Goal: Task Accomplishment & Management: Manage account settings

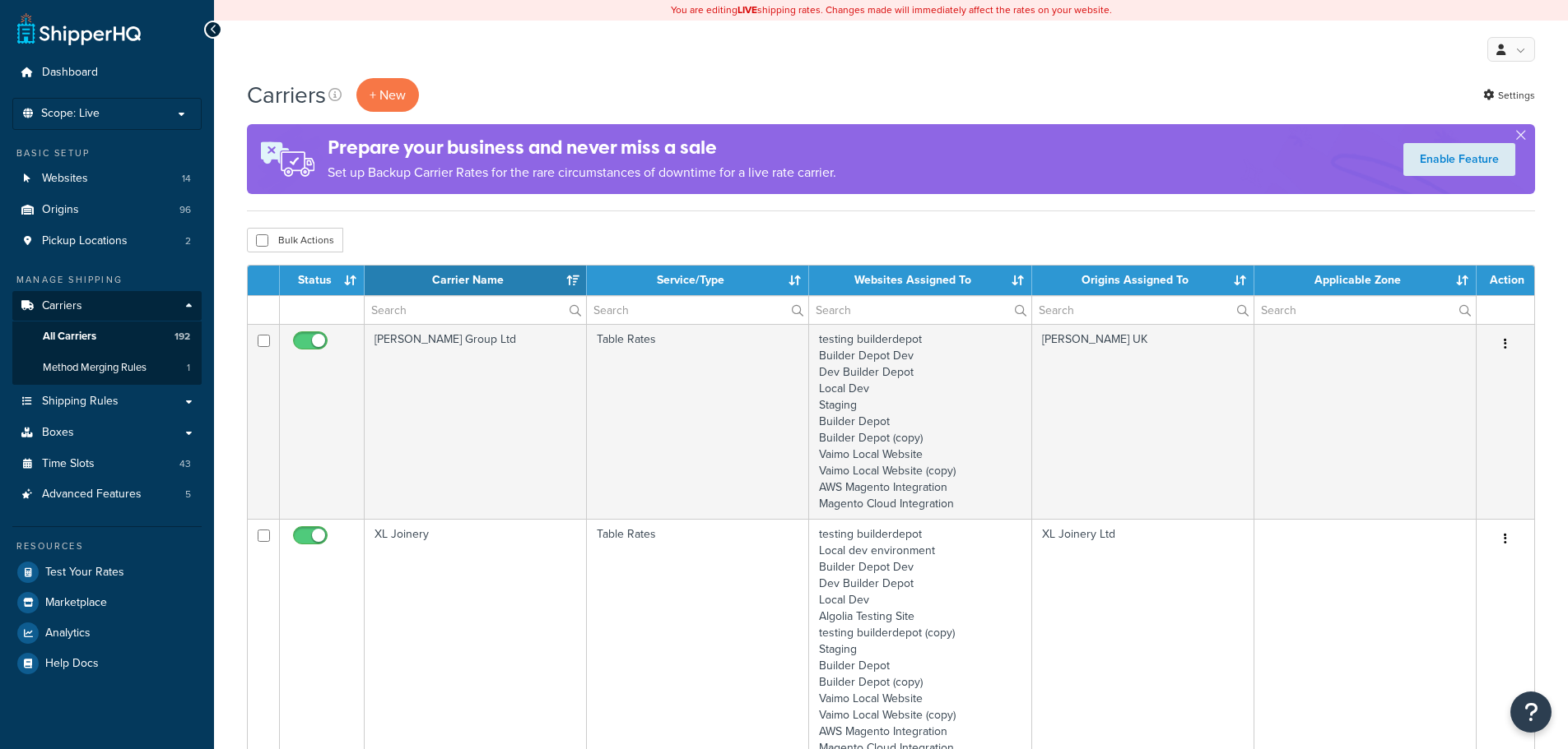
select select "15"
click at [427, 304] on input "text" at bounding box center [476, 311] width 222 height 28
click at [481, 311] on input "text" at bounding box center [476, 311] width 222 height 28
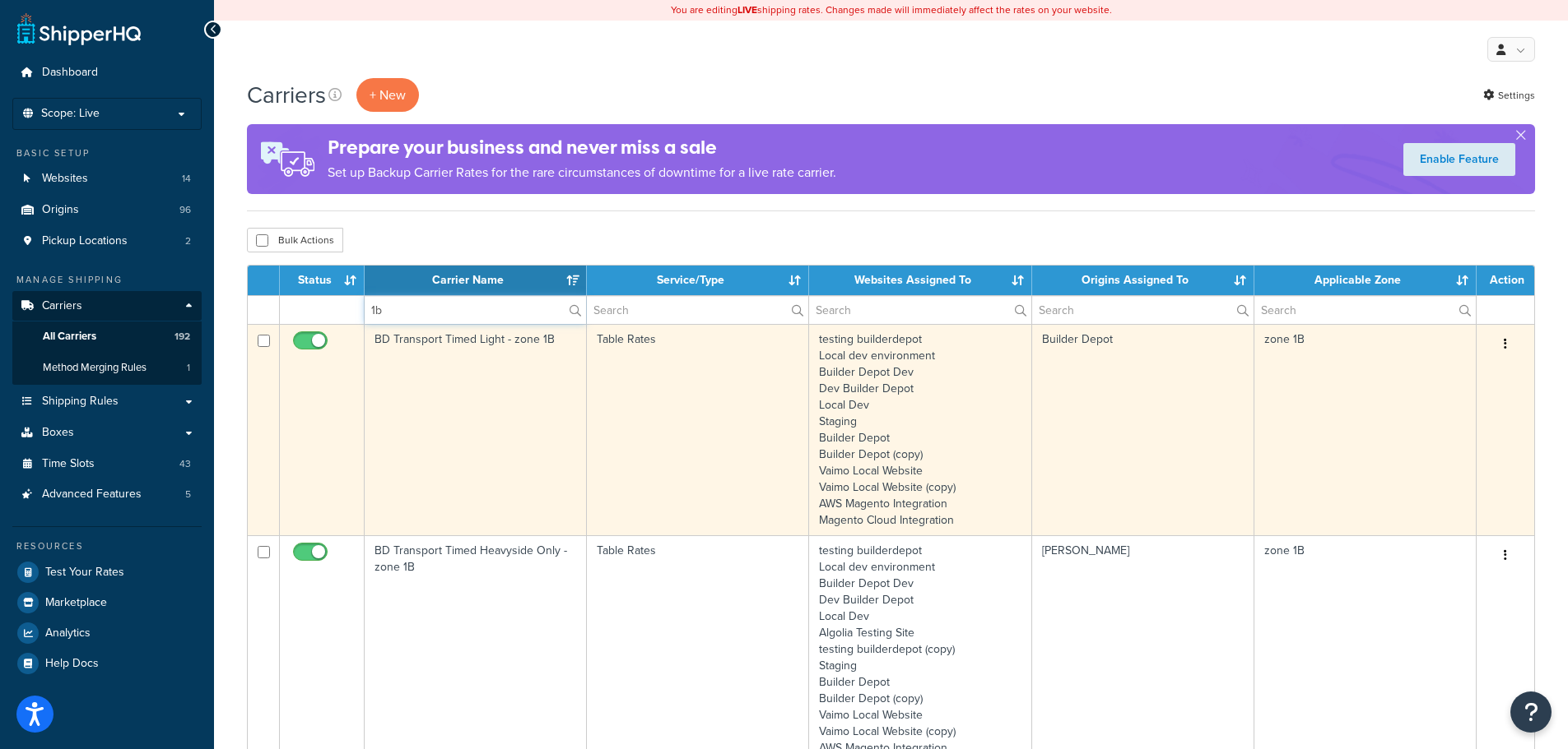
type input "1b"
click at [420, 463] on td "BD Transport Timed Light - zone 1B" at bounding box center [476, 429] width 223 height 211
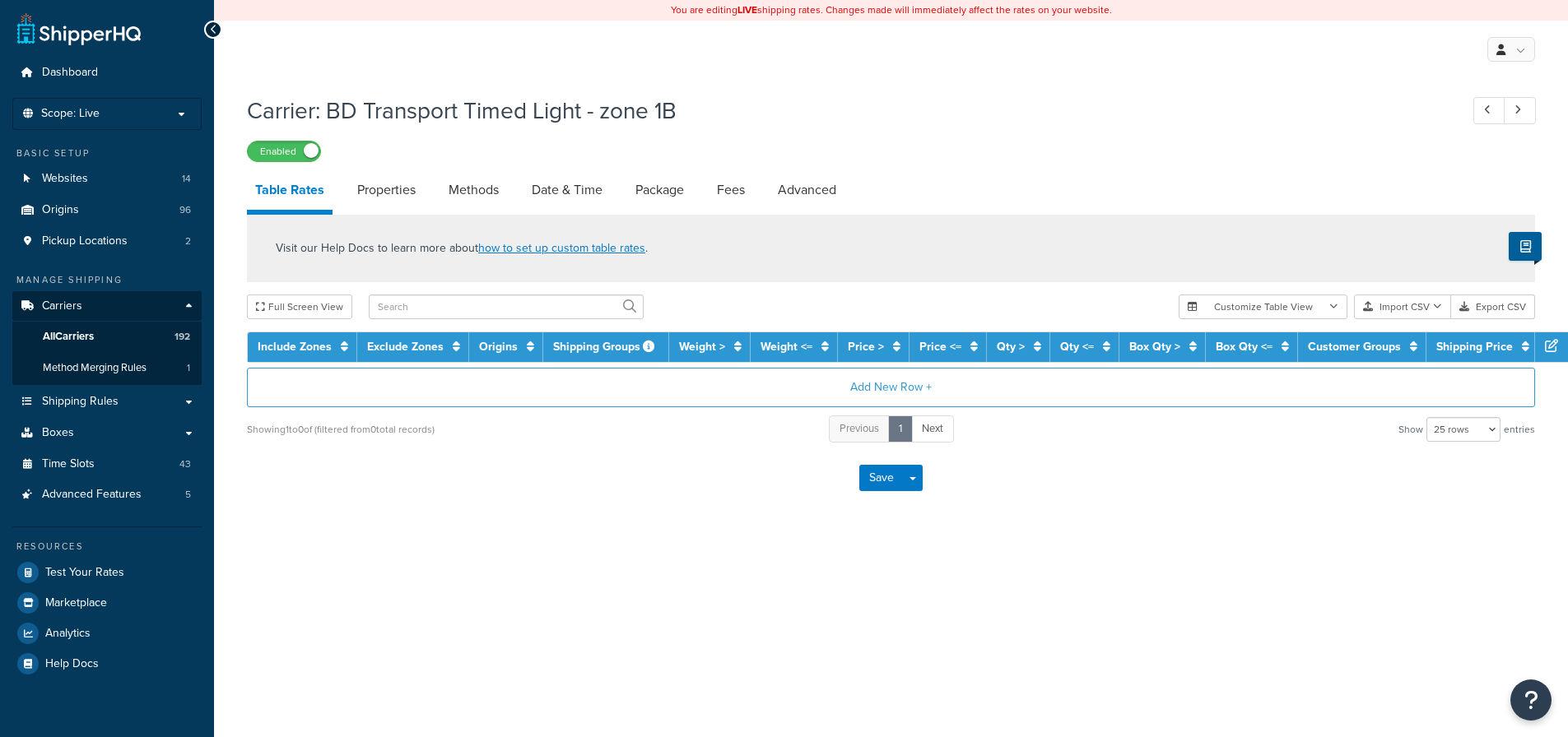
select select "25"
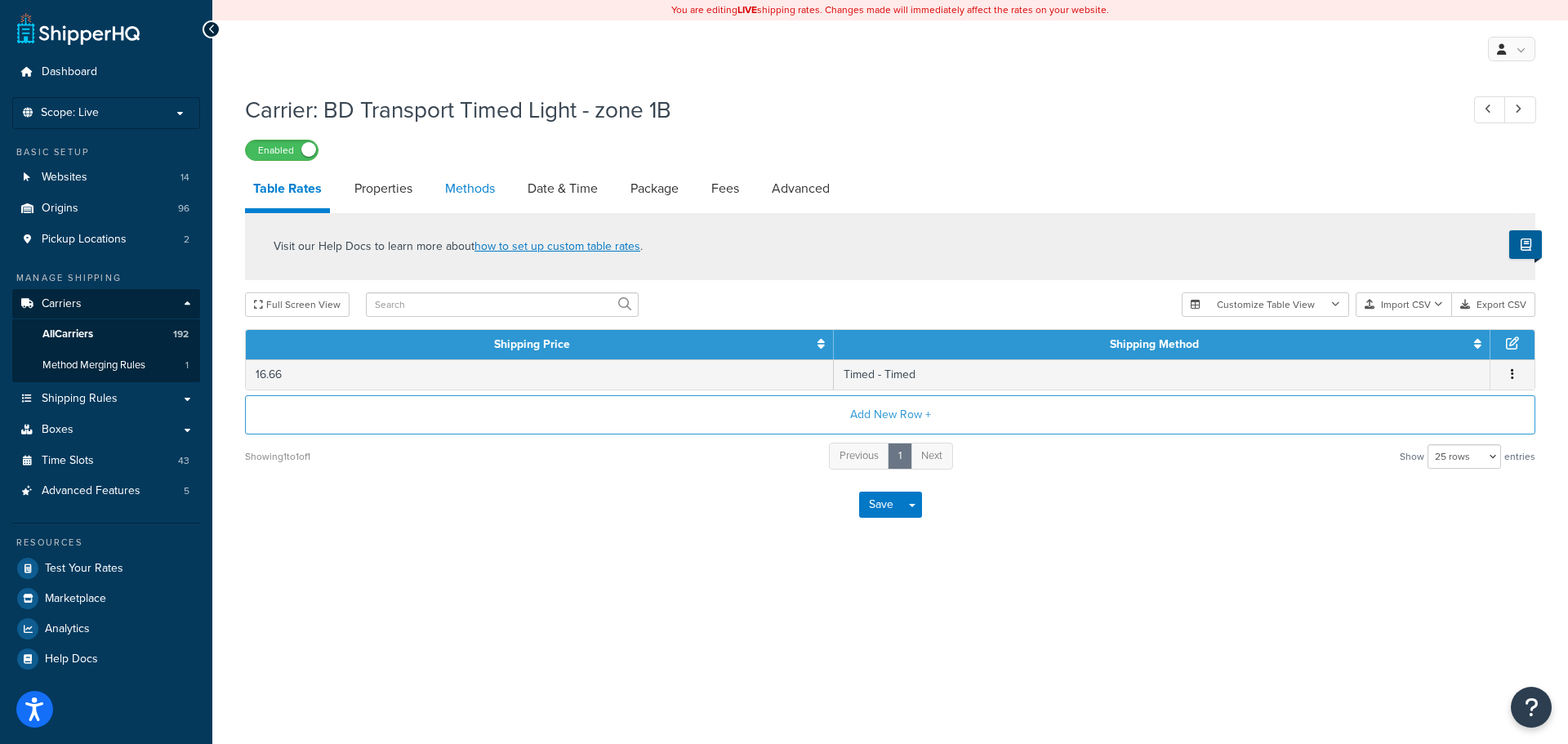
click at [459, 195] on link "Methods" at bounding box center [470, 189] width 66 height 40
select select "25"
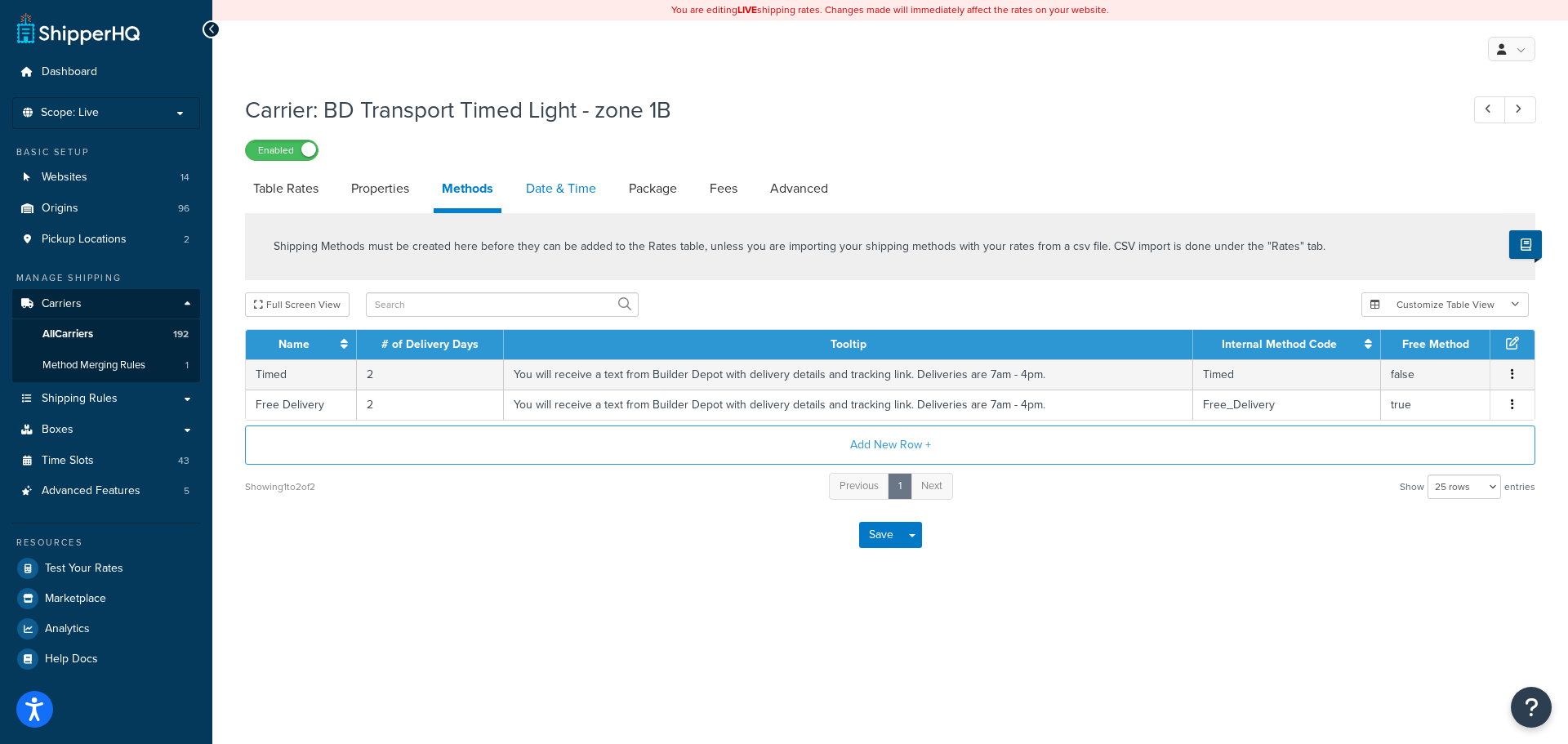
click at [569, 186] on link "Date & Time" at bounding box center [561, 189] width 86 height 40
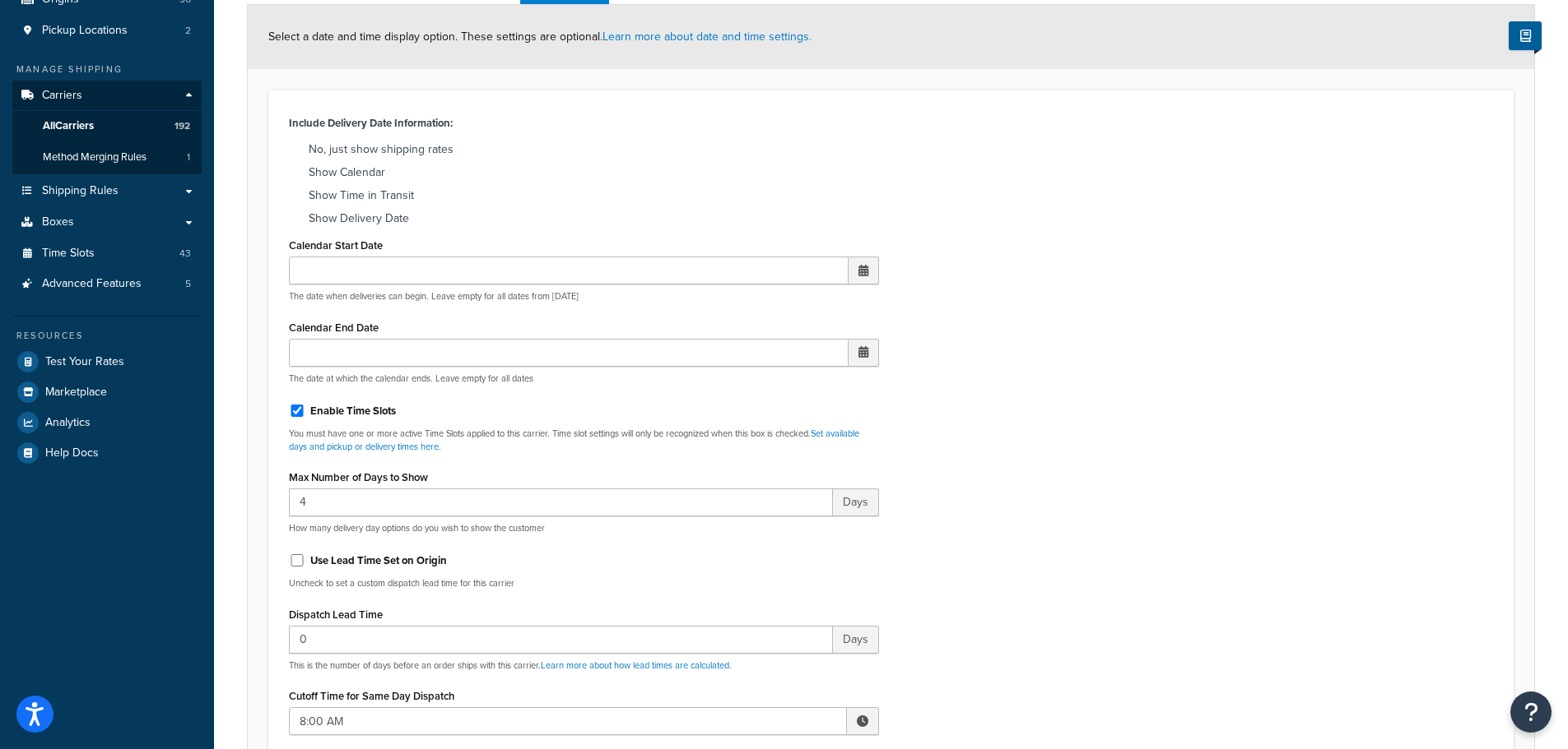
scroll to position [576, 0]
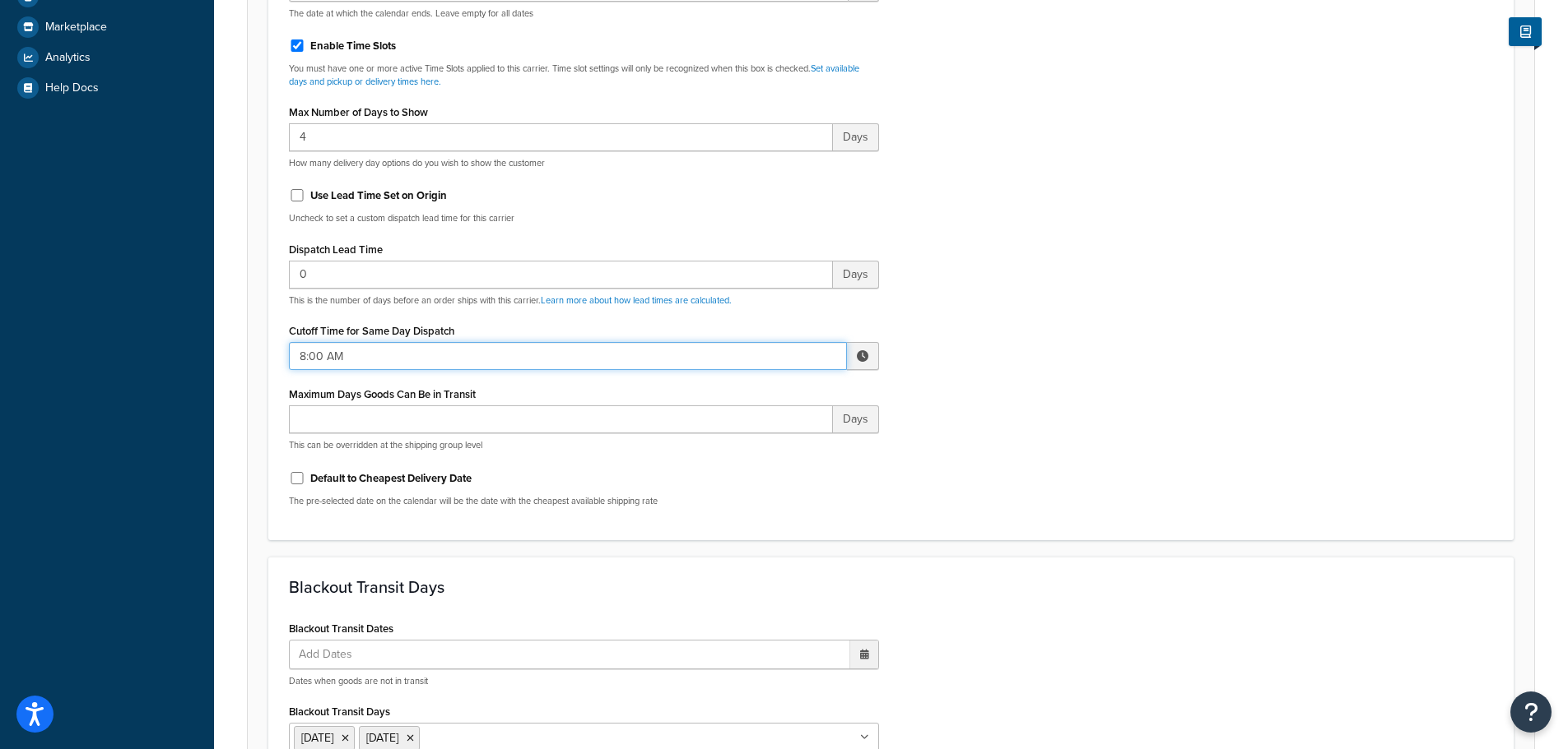
click at [320, 360] on input "8:00 AM" at bounding box center [568, 356] width 558 height 28
click at [728, 389] on span "▲" at bounding box center [741, 392] width 33 height 33
click at [727, 389] on span "▲" at bounding box center [741, 392] width 33 height 33
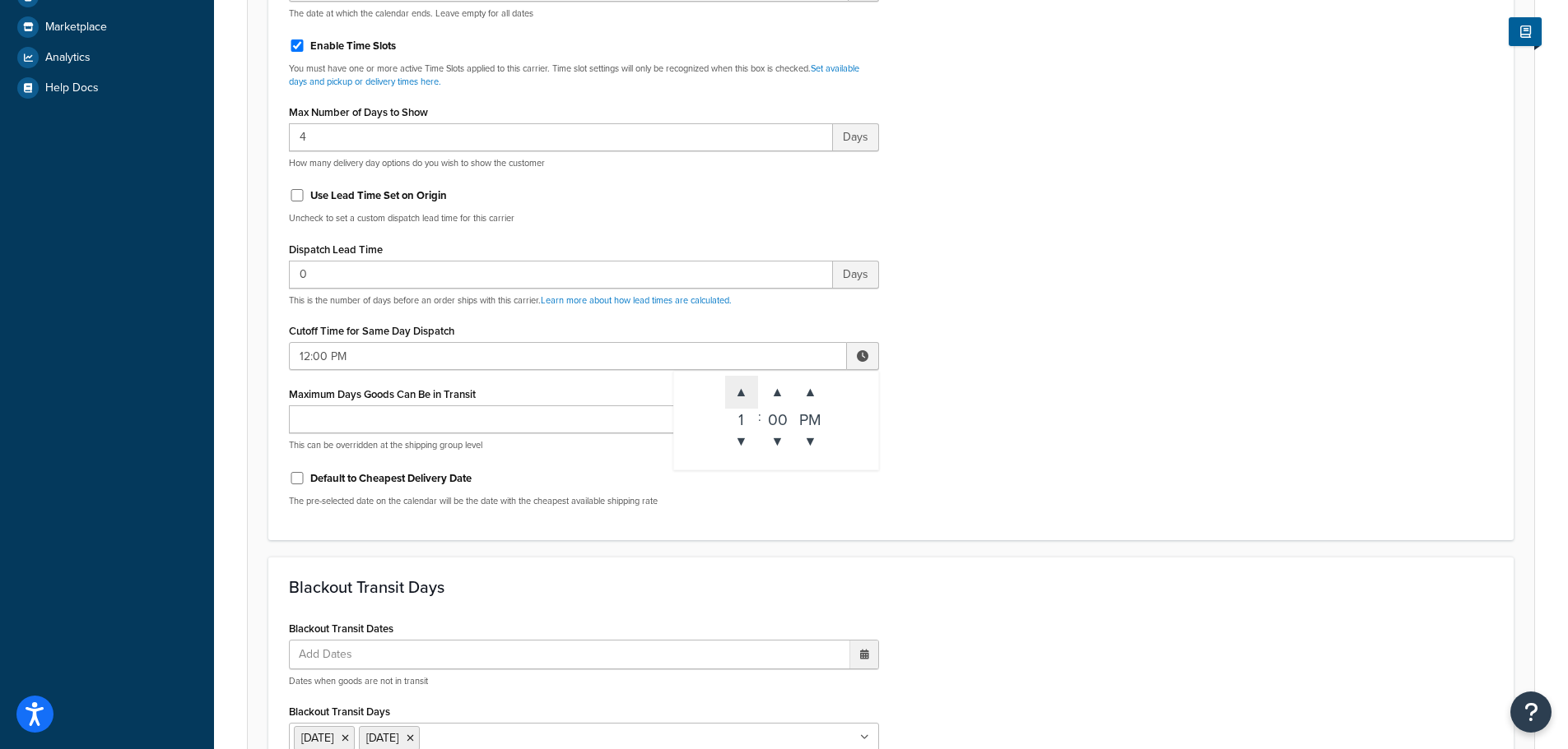
click at [727, 389] on span "▲" at bounding box center [741, 392] width 33 height 33
type input "3:00 PM"
click at [967, 441] on div "Include Delivery Date Information: No, just show shipping rates Show Calendar S…" at bounding box center [891, 133] width 1229 height 774
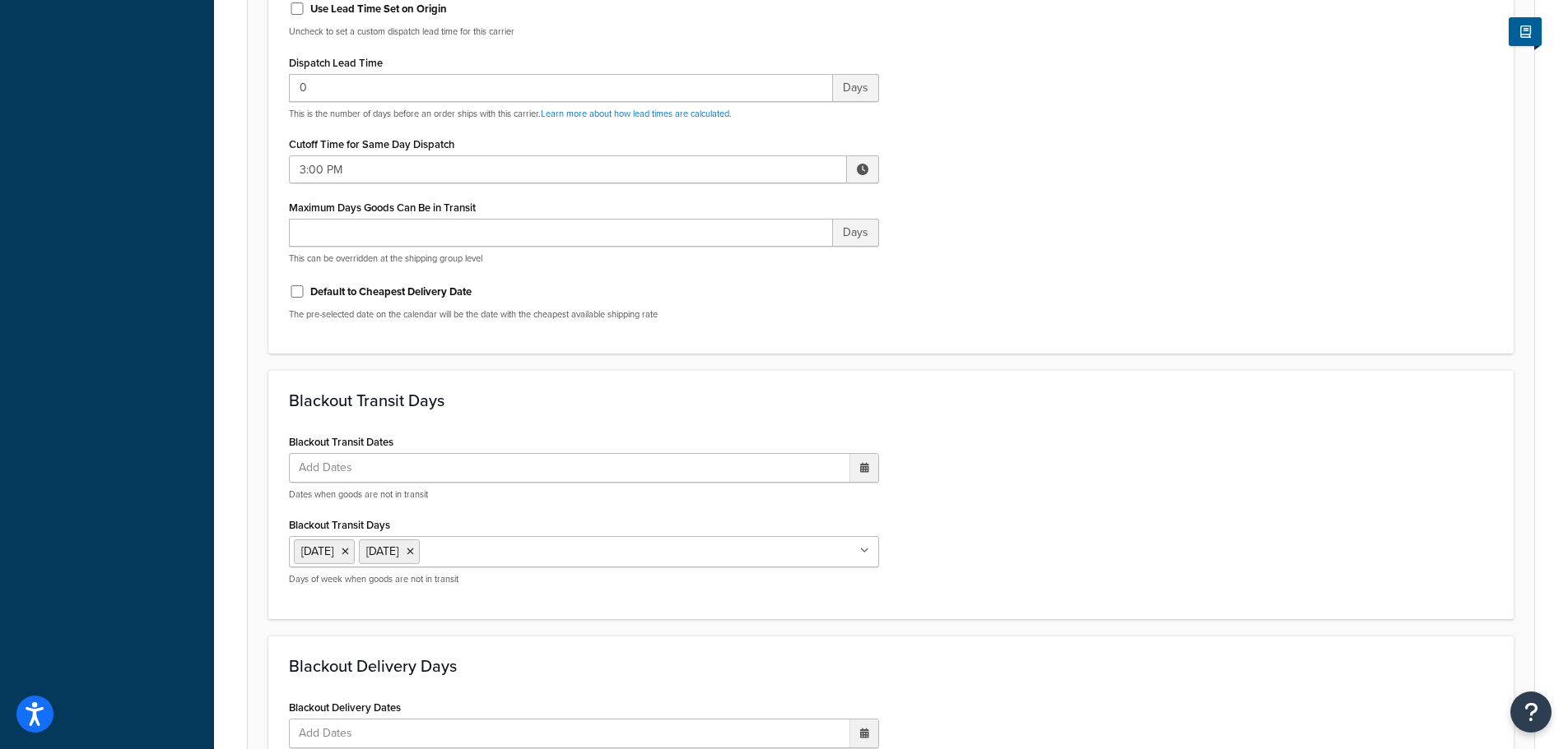
scroll to position [1227, 0]
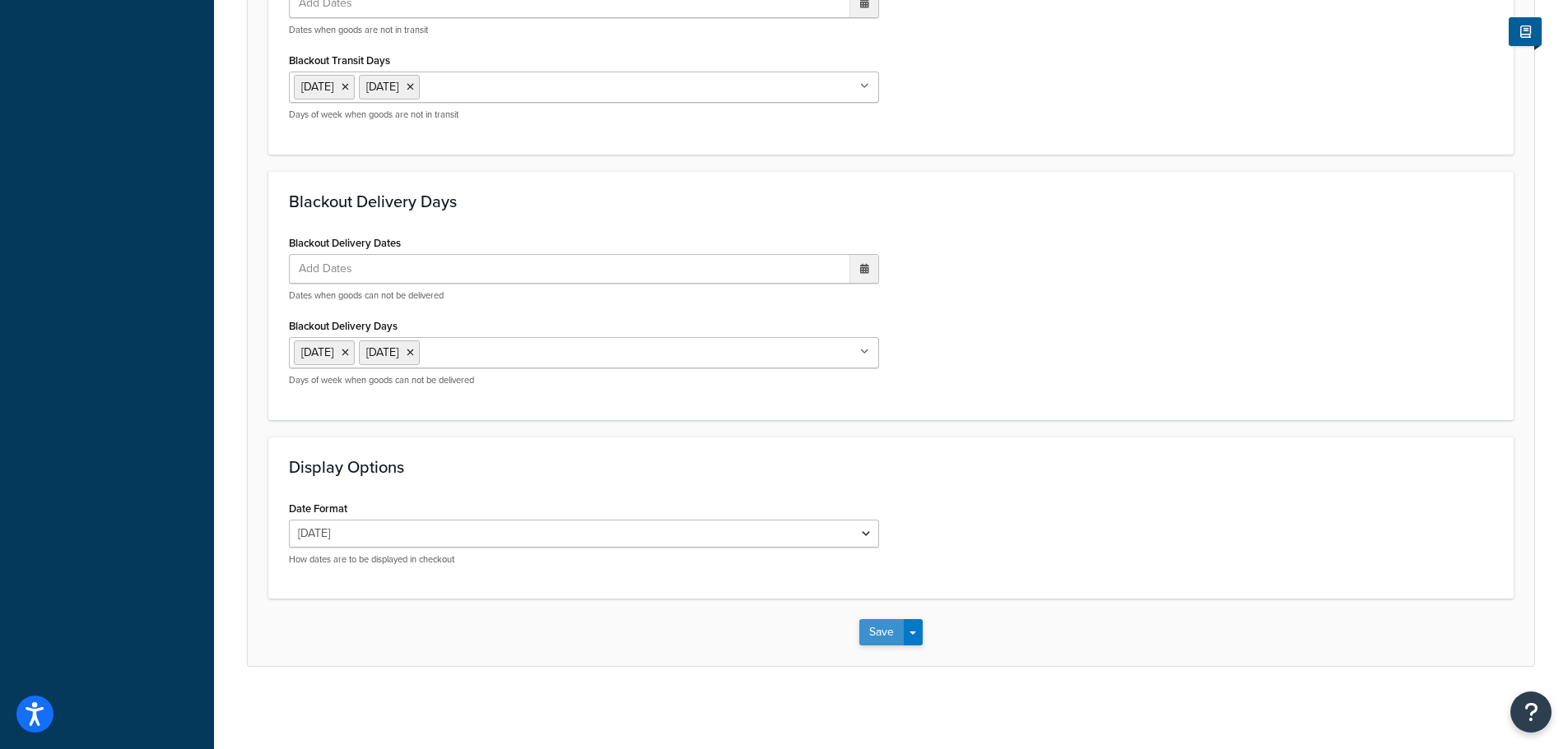
click at [874, 632] on button "Save" at bounding box center [881, 633] width 45 height 27
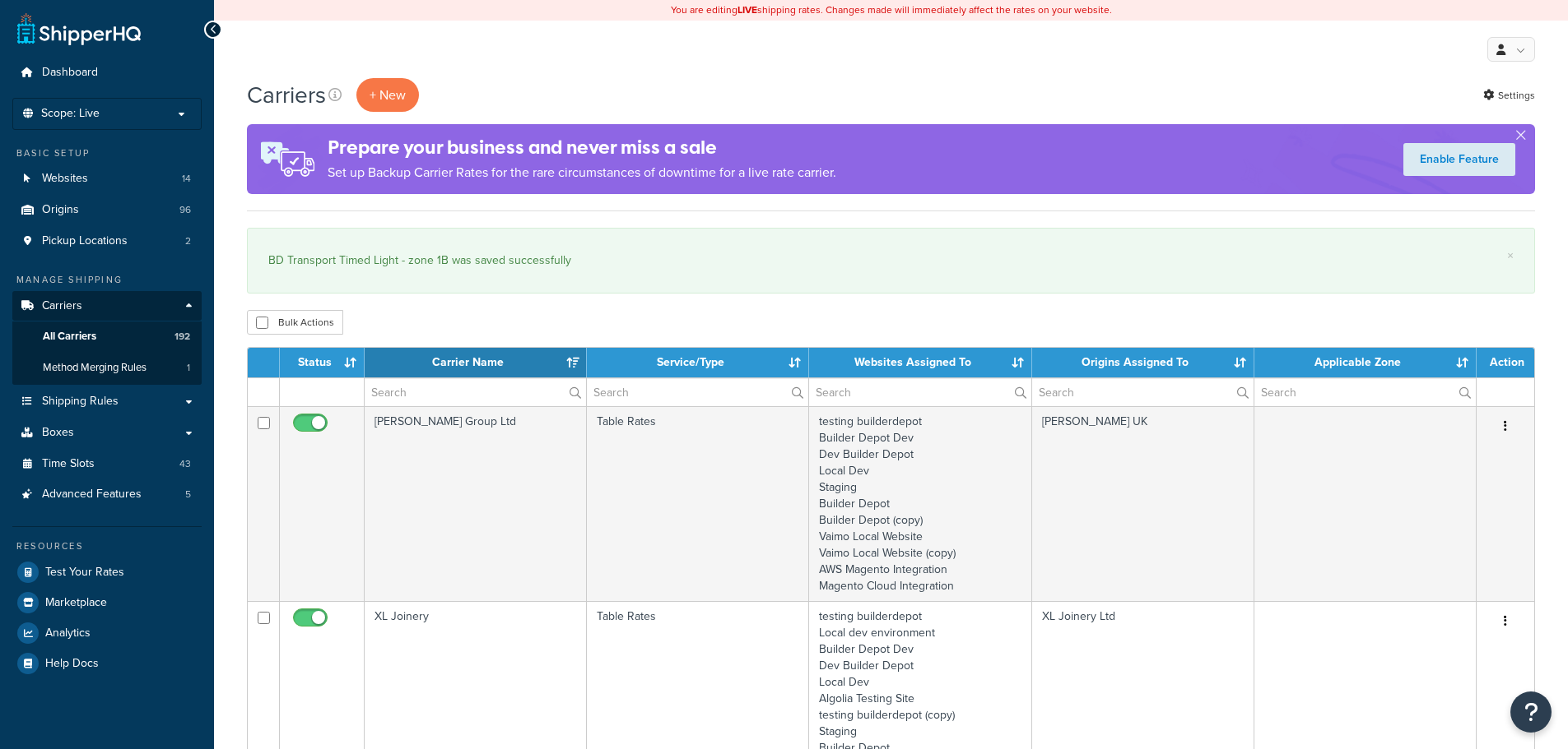
select select "15"
click at [429, 399] on input "text" at bounding box center [476, 393] width 222 height 28
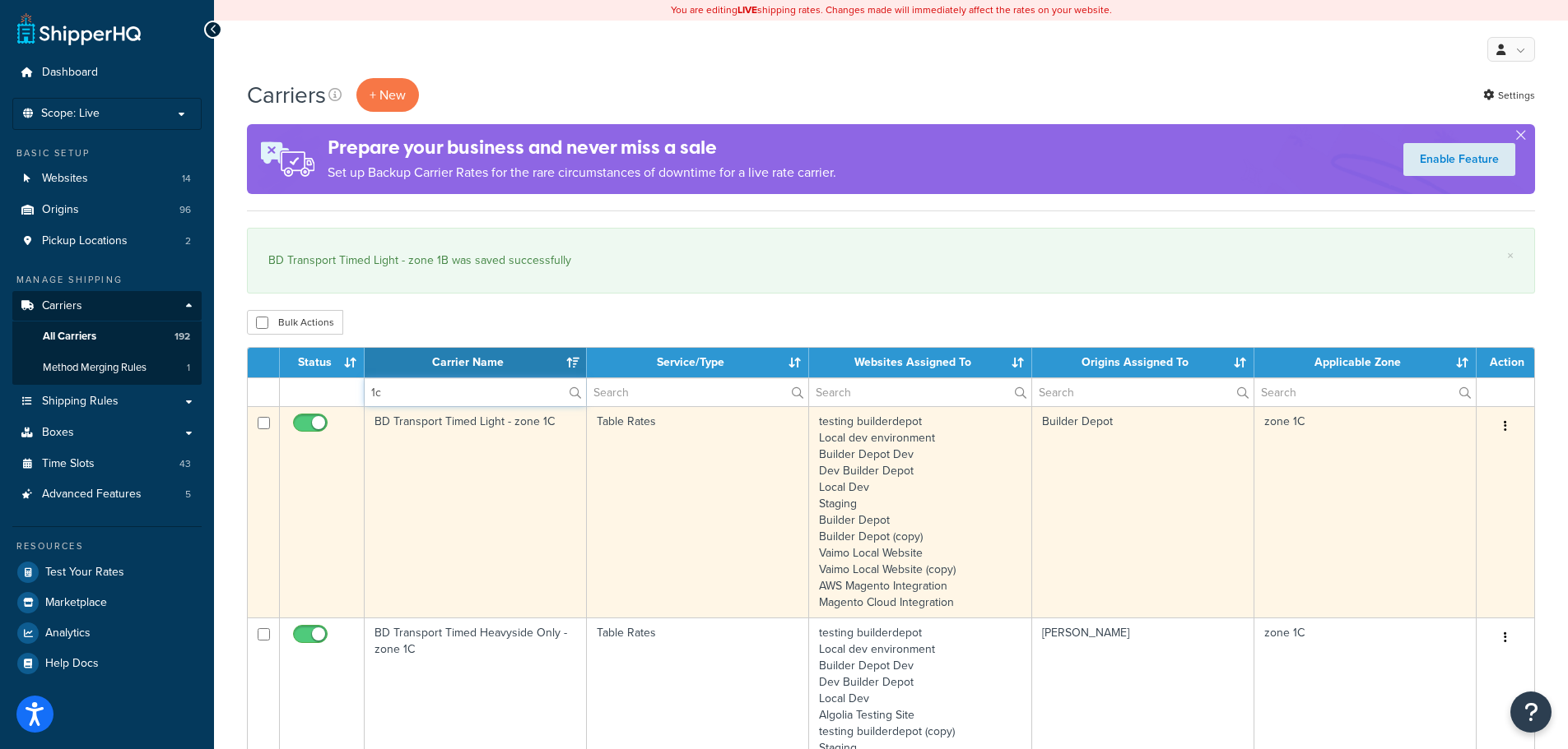
type input "1c"
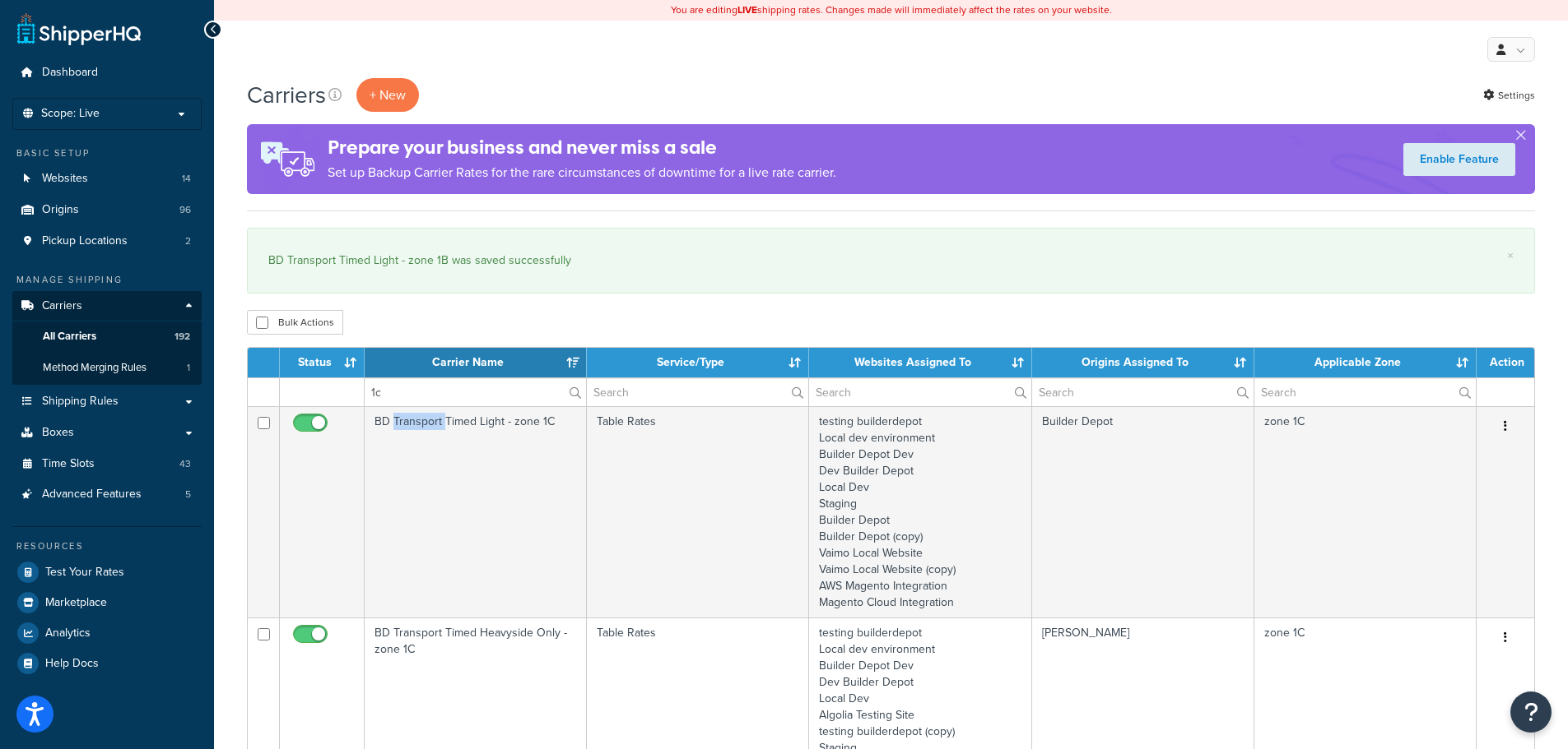
click at [428, 460] on td "BD Transport Timed Light - zone 1C" at bounding box center [476, 511] width 223 height 211
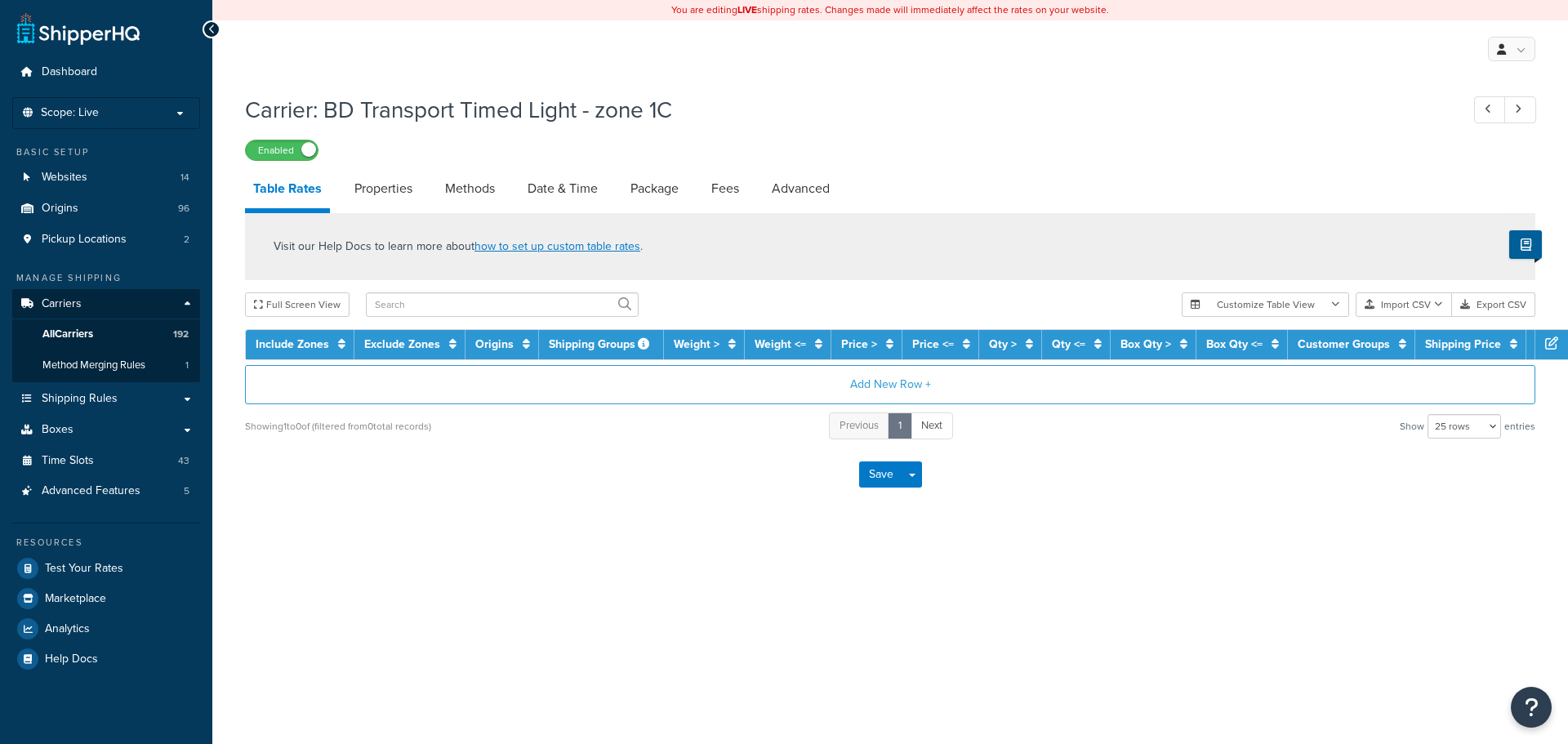
select select "25"
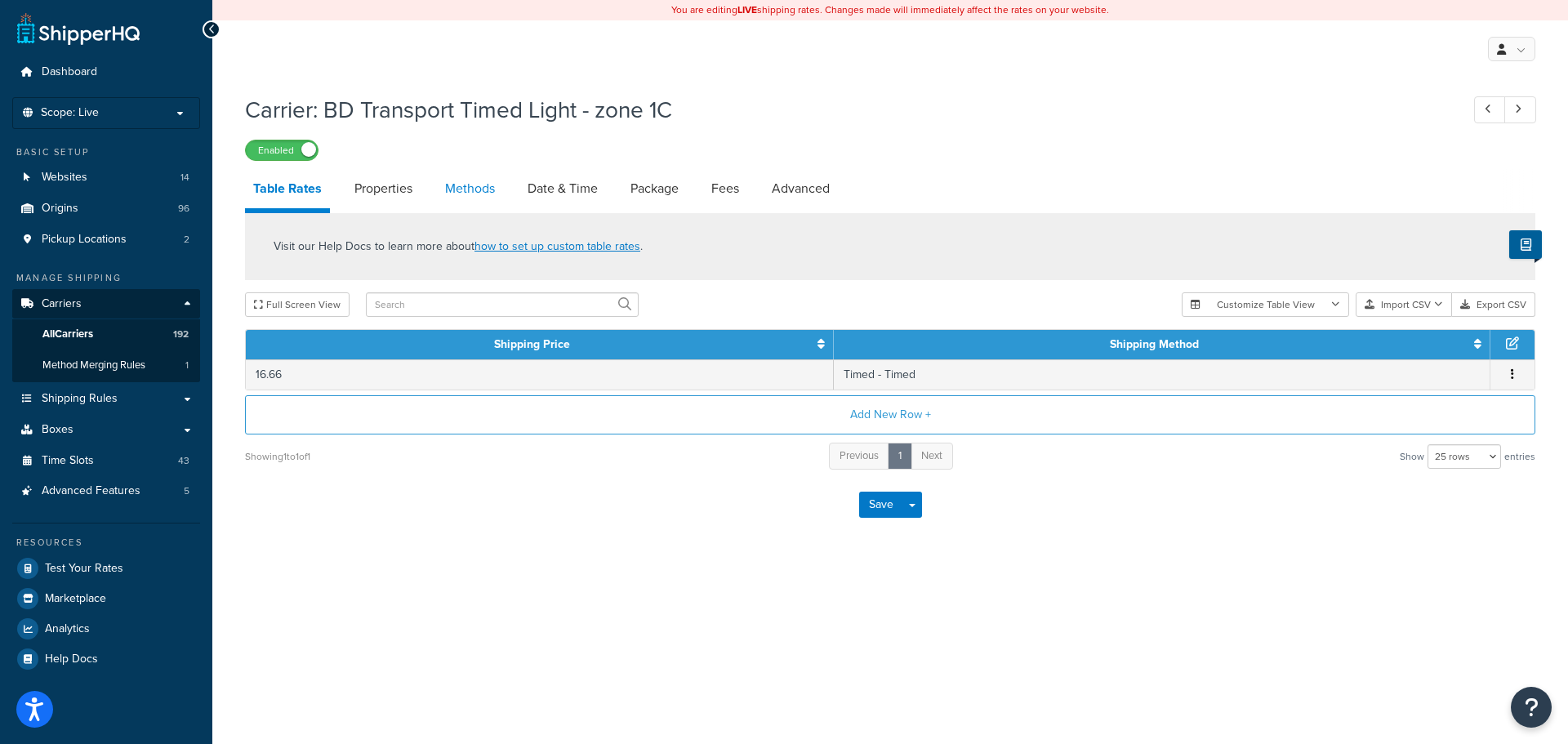
click at [480, 182] on link "Methods" at bounding box center [470, 189] width 66 height 40
select select "25"
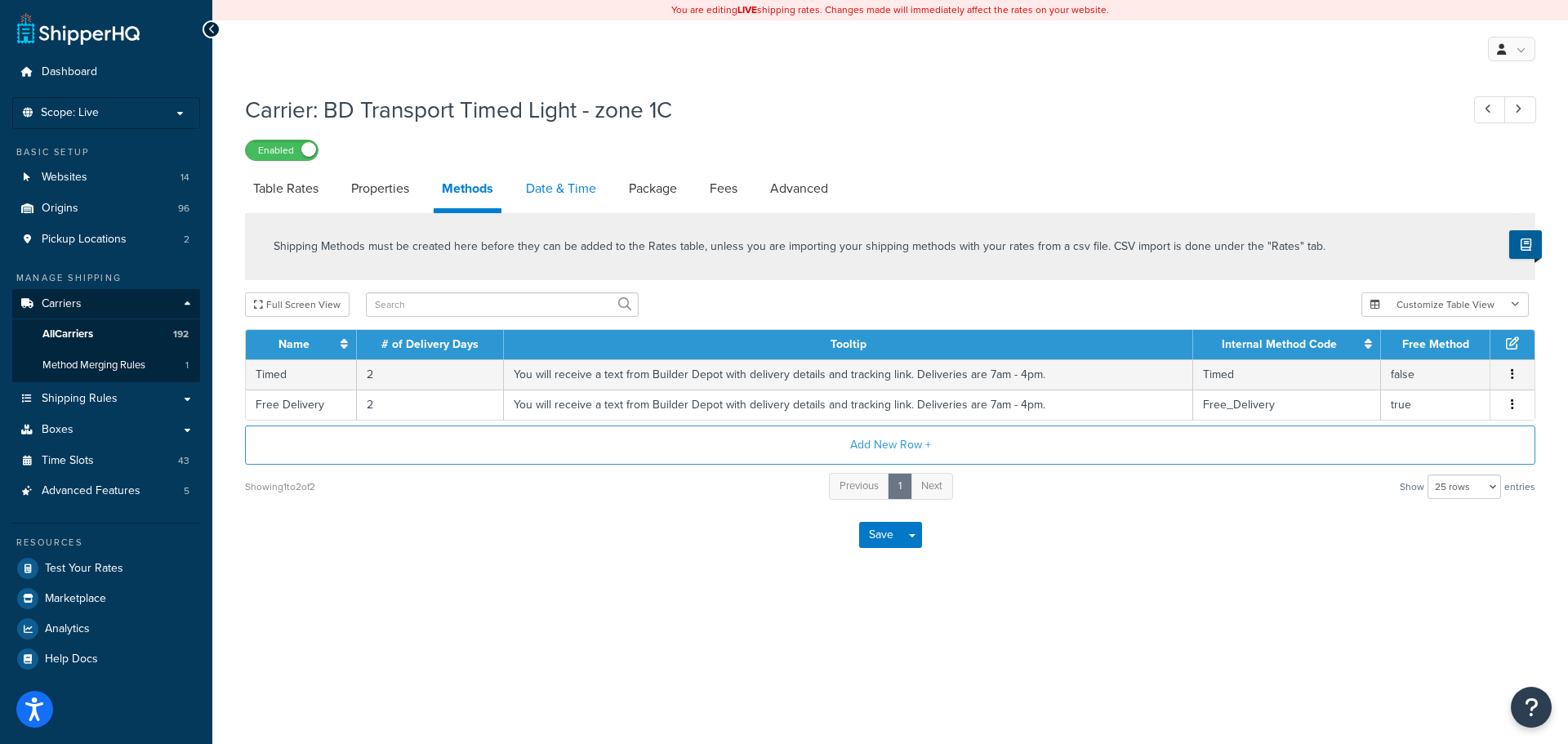
click at [527, 188] on link "Date & Time" at bounding box center [561, 189] width 86 height 40
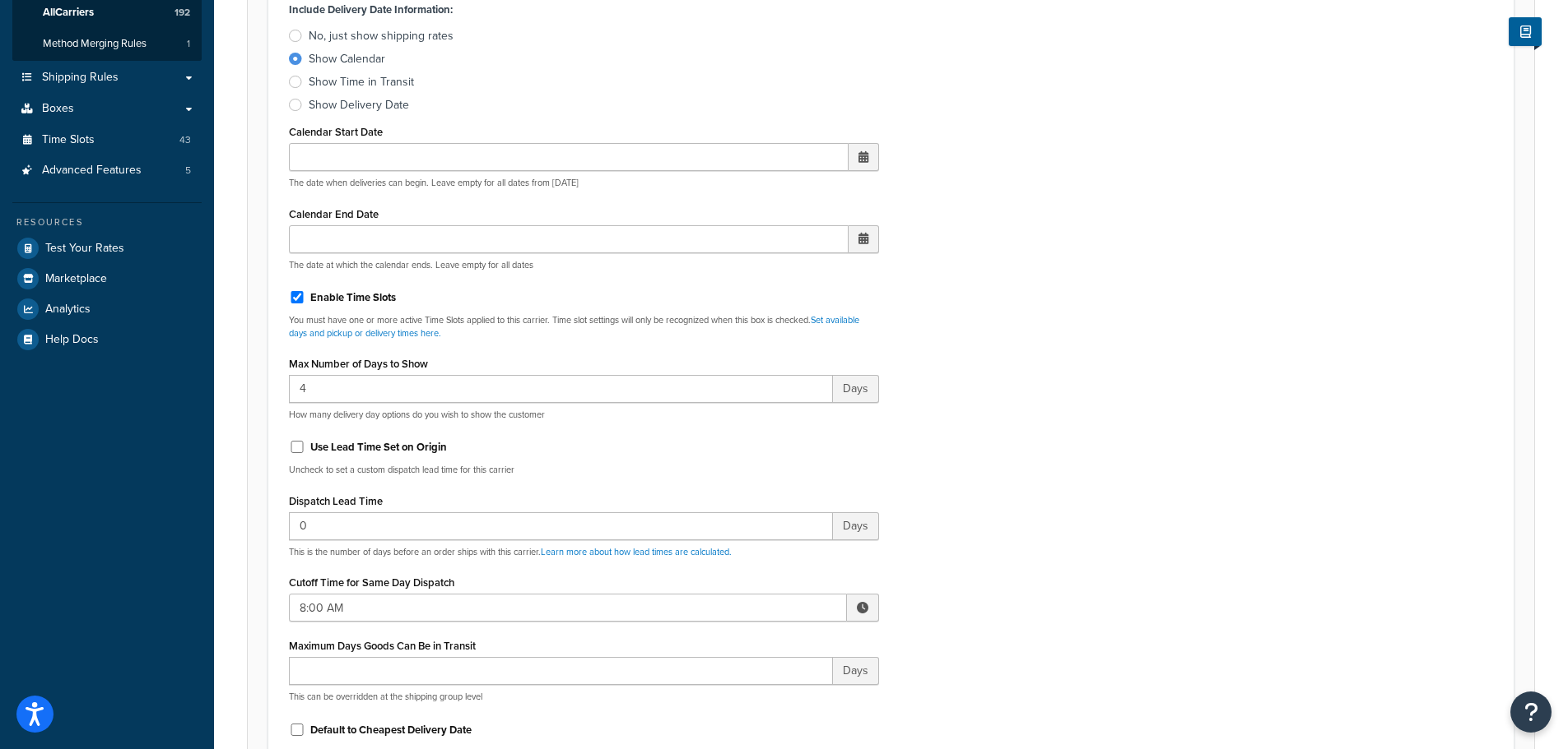
scroll to position [329, 0]
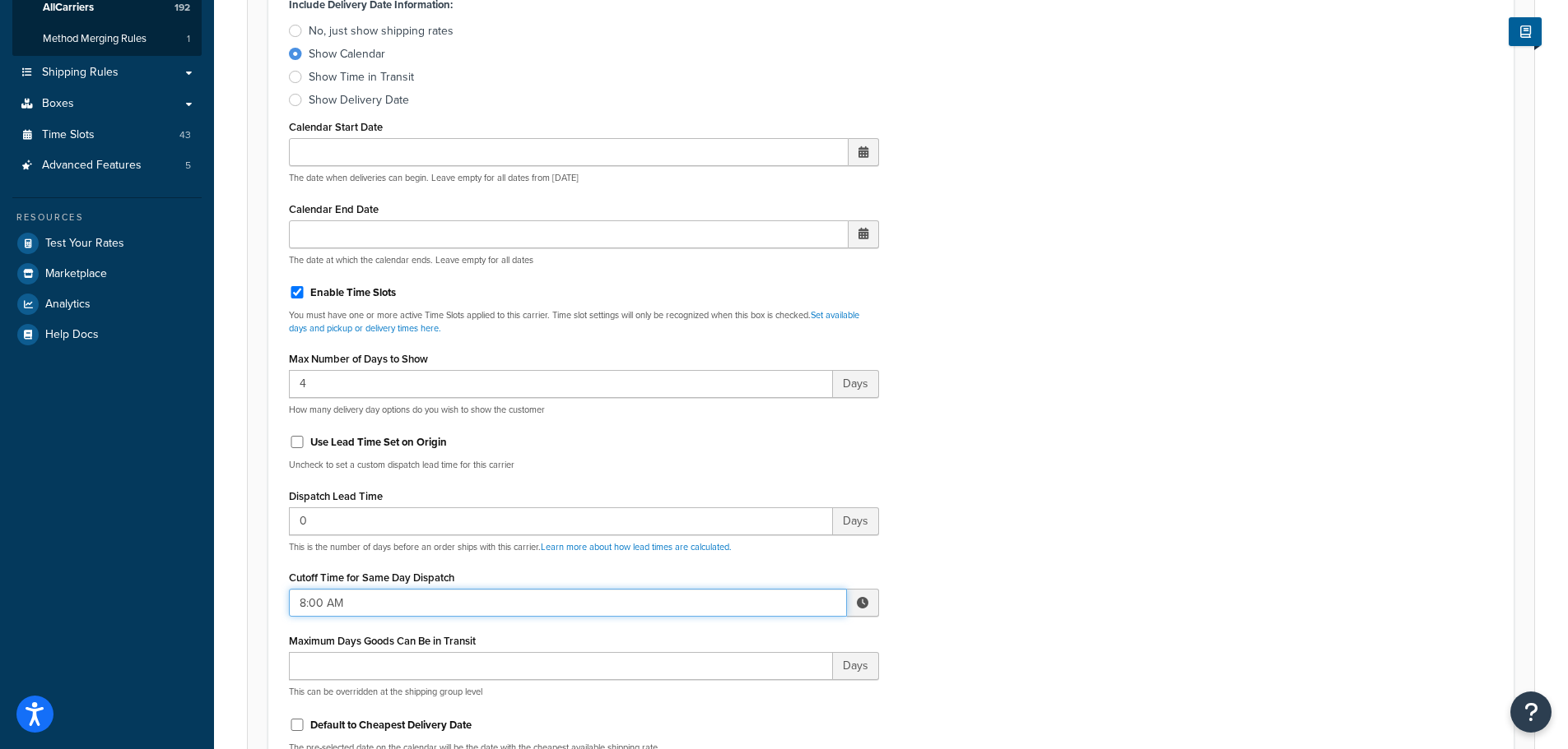
click at [313, 608] on input "8:00 AM" at bounding box center [568, 603] width 558 height 28
click at [742, 631] on span "▲" at bounding box center [741, 639] width 33 height 33
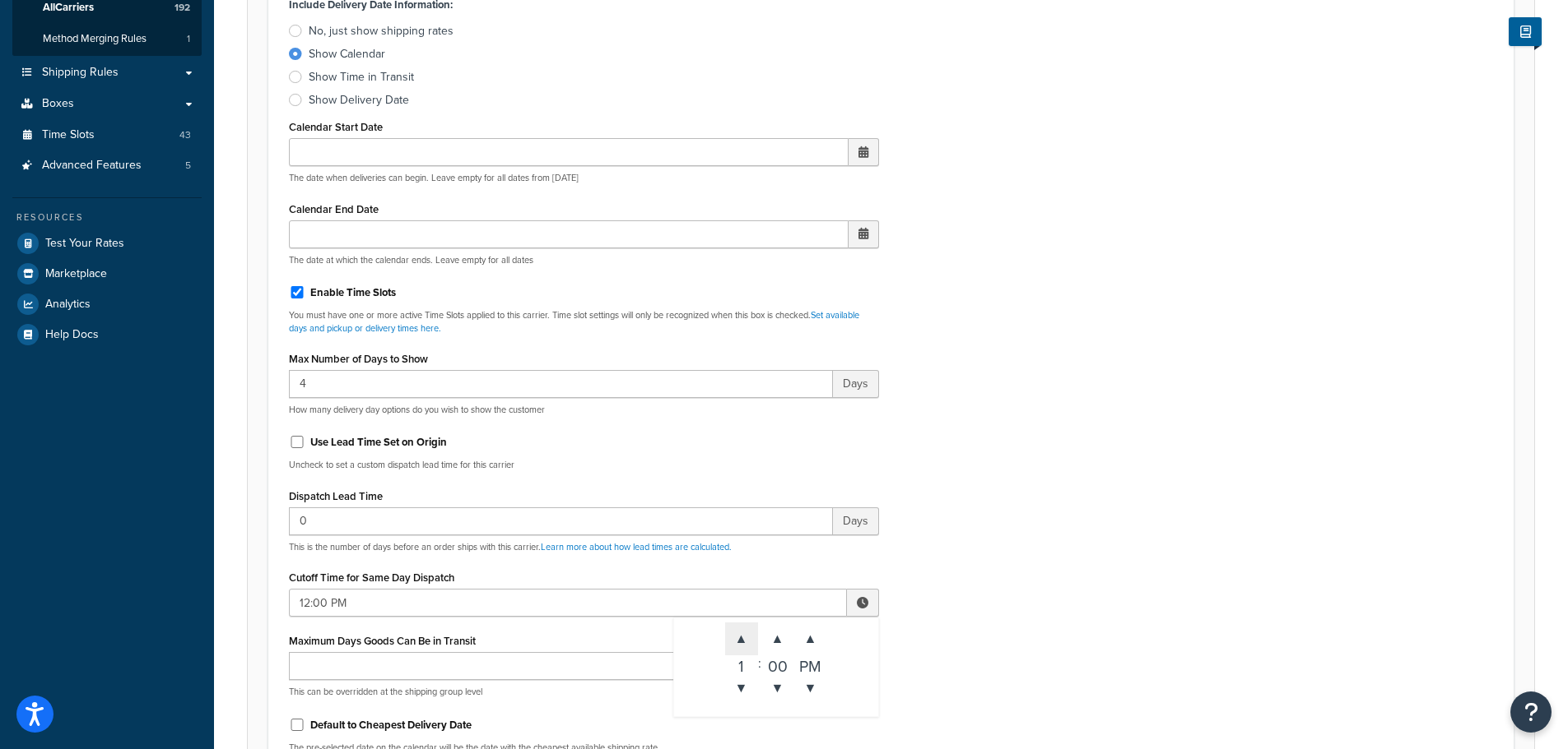
click at [742, 631] on span "▲" at bounding box center [741, 639] width 33 height 33
type input "3:00 PM"
click at [1048, 492] on div "Include Delivery Date Information: No, just show shipping rates Show Calendar S…" at bounding box center [891, 379] width 1229 height 774
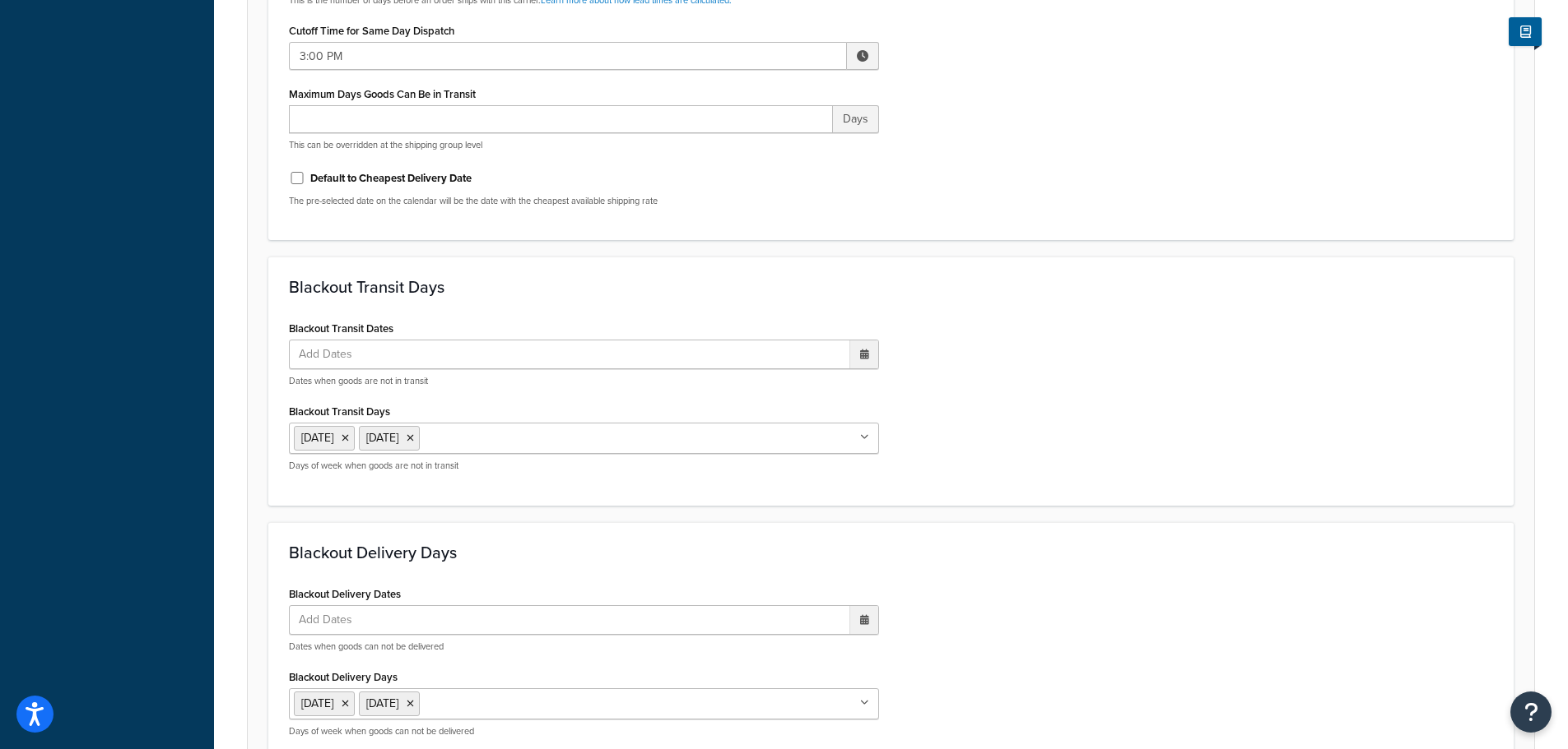
scroll to position [1227, 0]
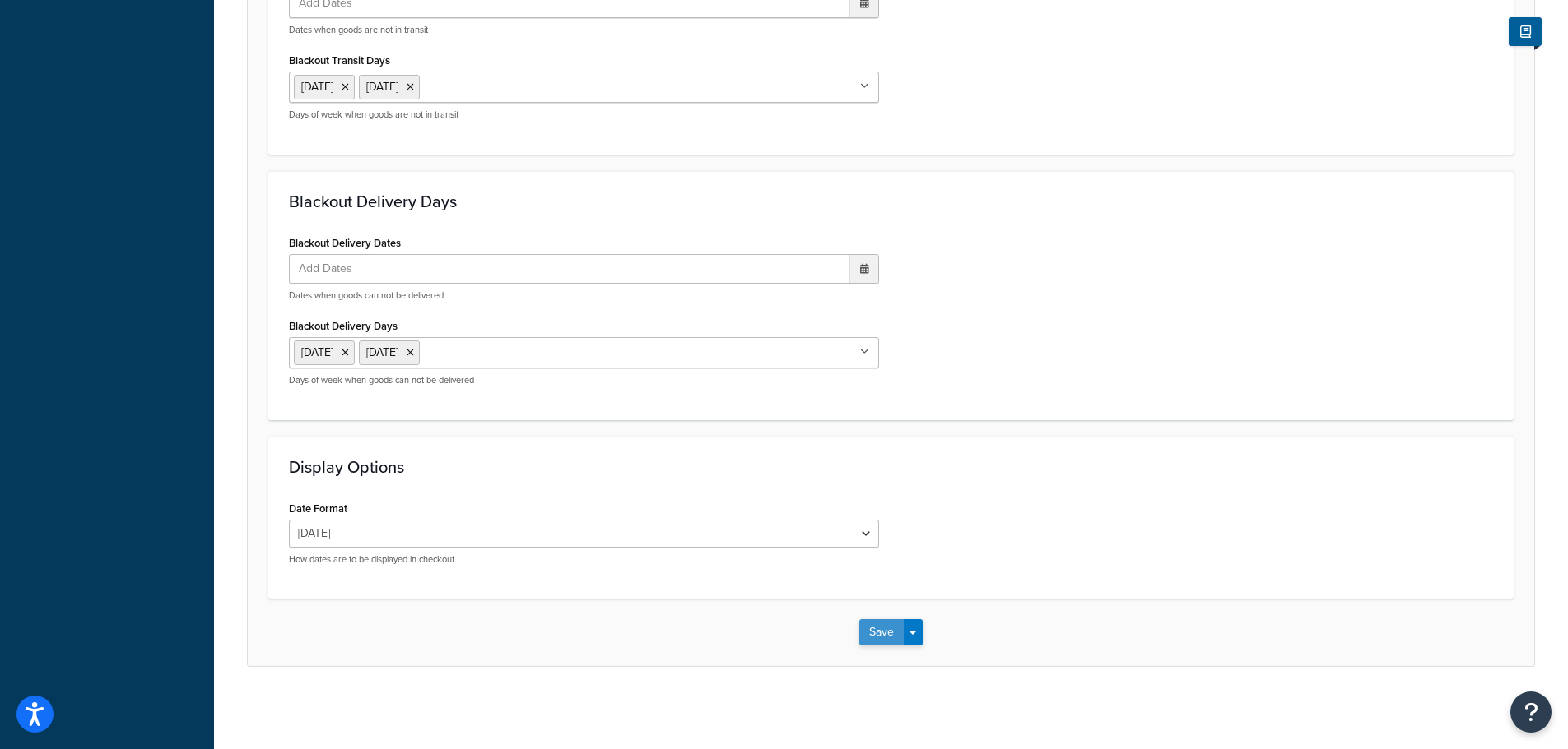
click at [874, 628] on button "Save" at bounding box center [881, 633] width 45 height 27
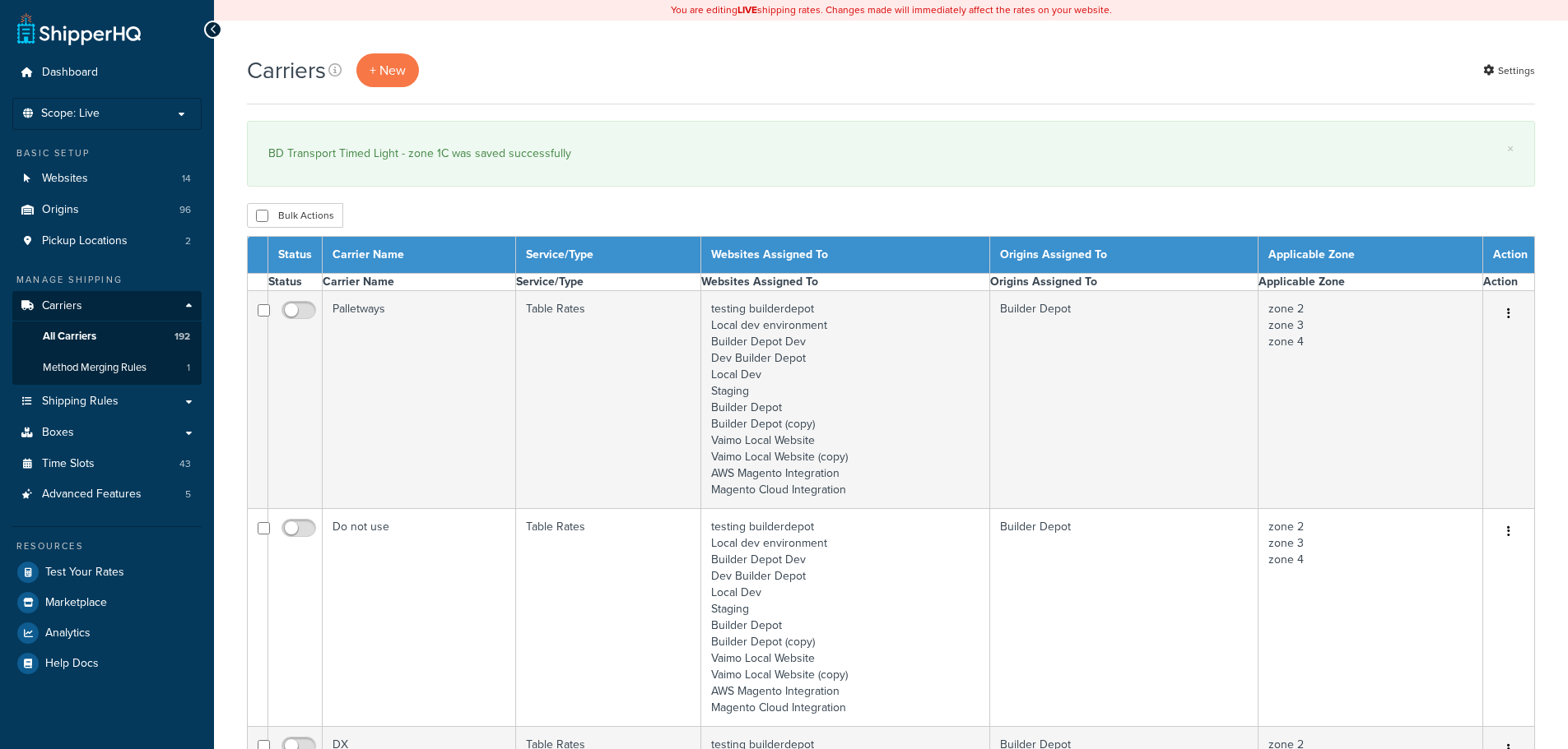
select select "15"
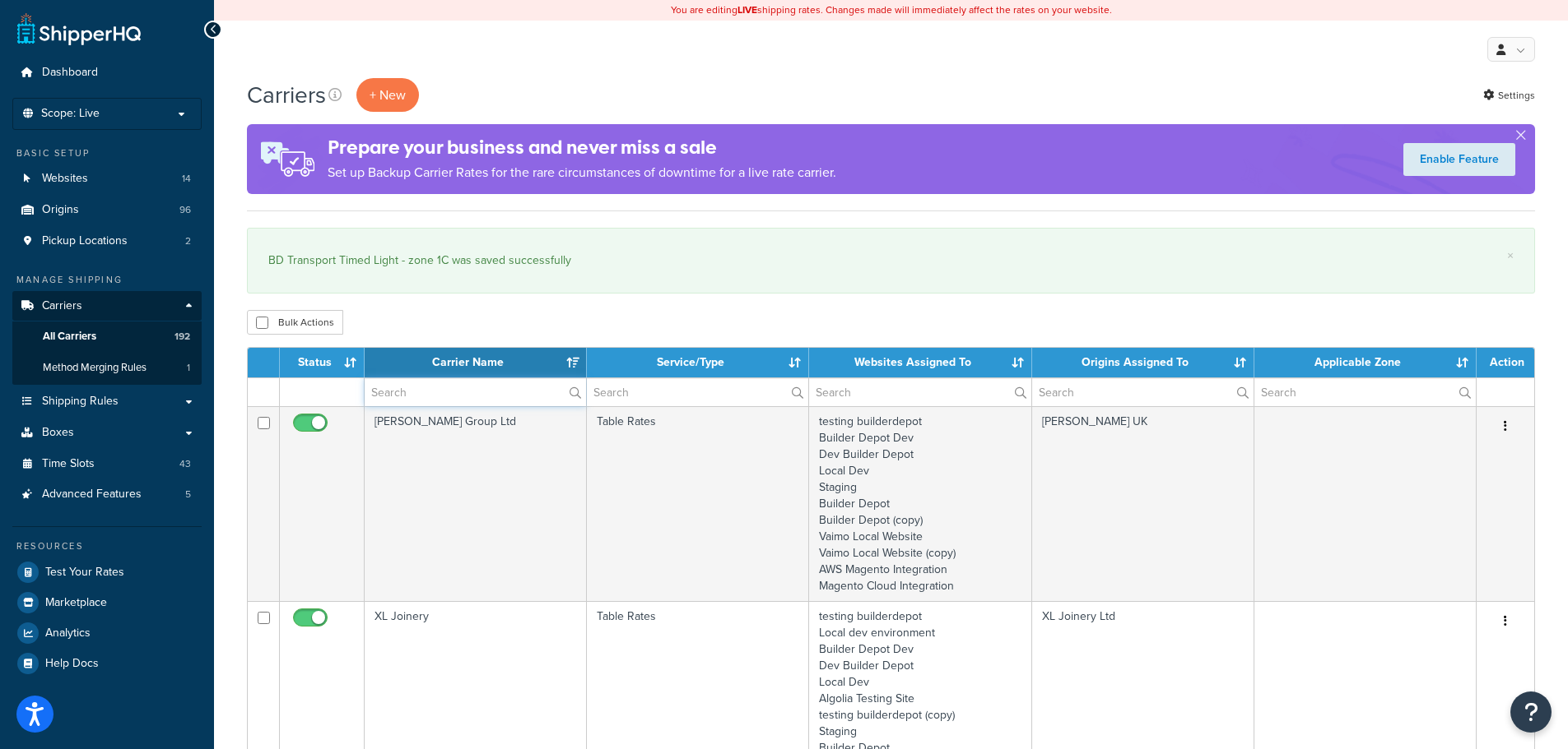
click at [496, 397] on input "text" at bounding box center [476, 393] width 222 height 28
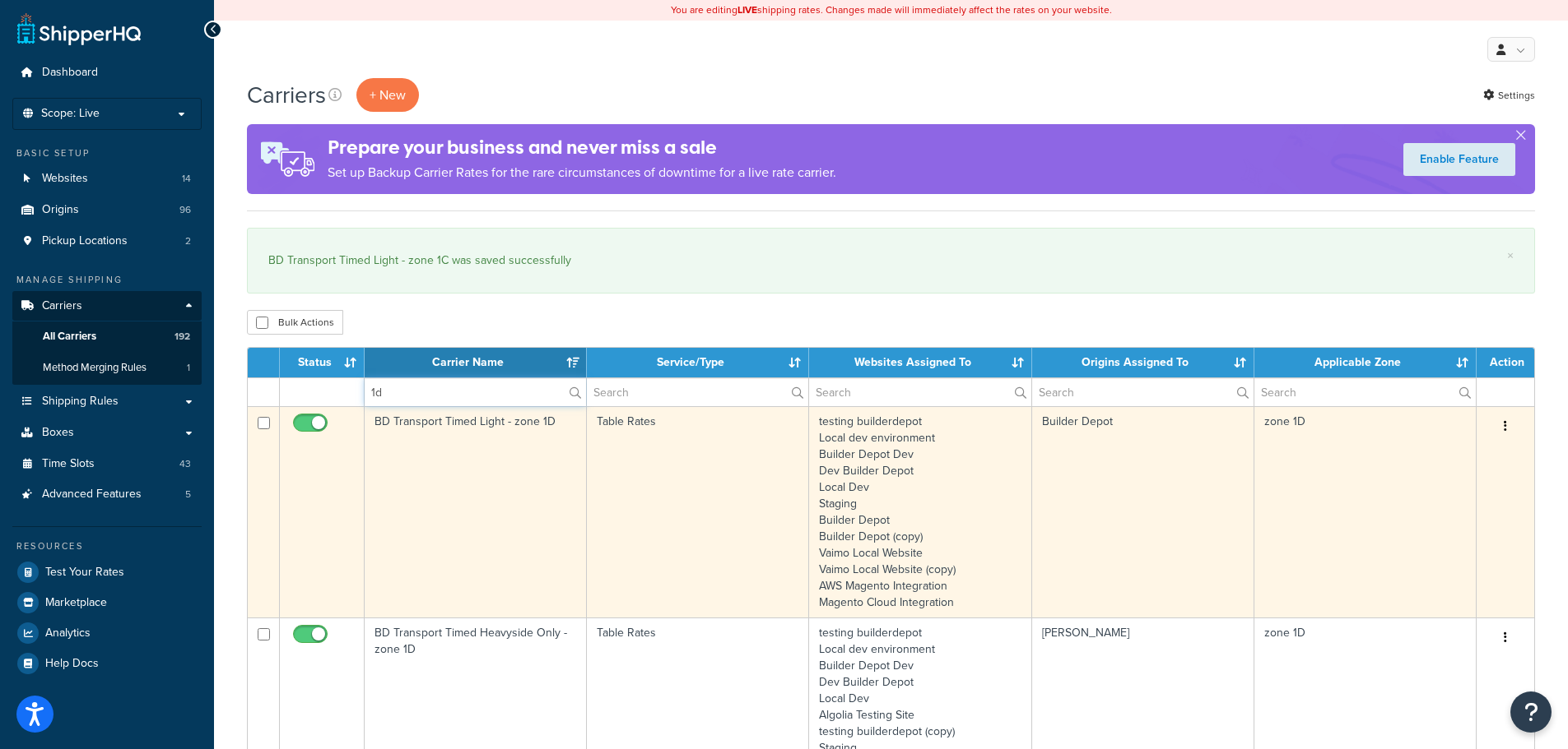
type input "1d"
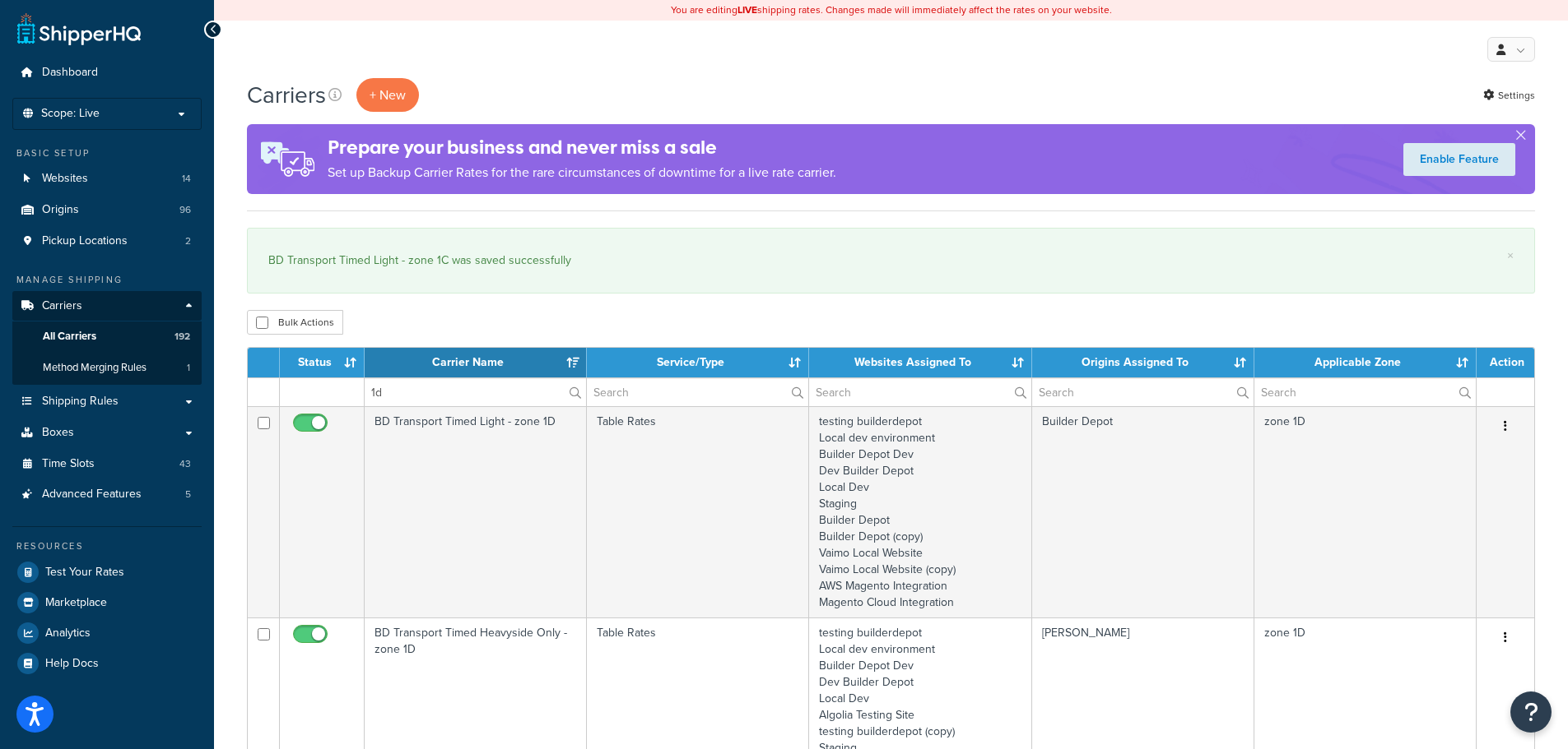
click at [393, 487] on td "BD Transport Timed Light - zone 1D" at bounding box center [476, 511] width 223 height 211
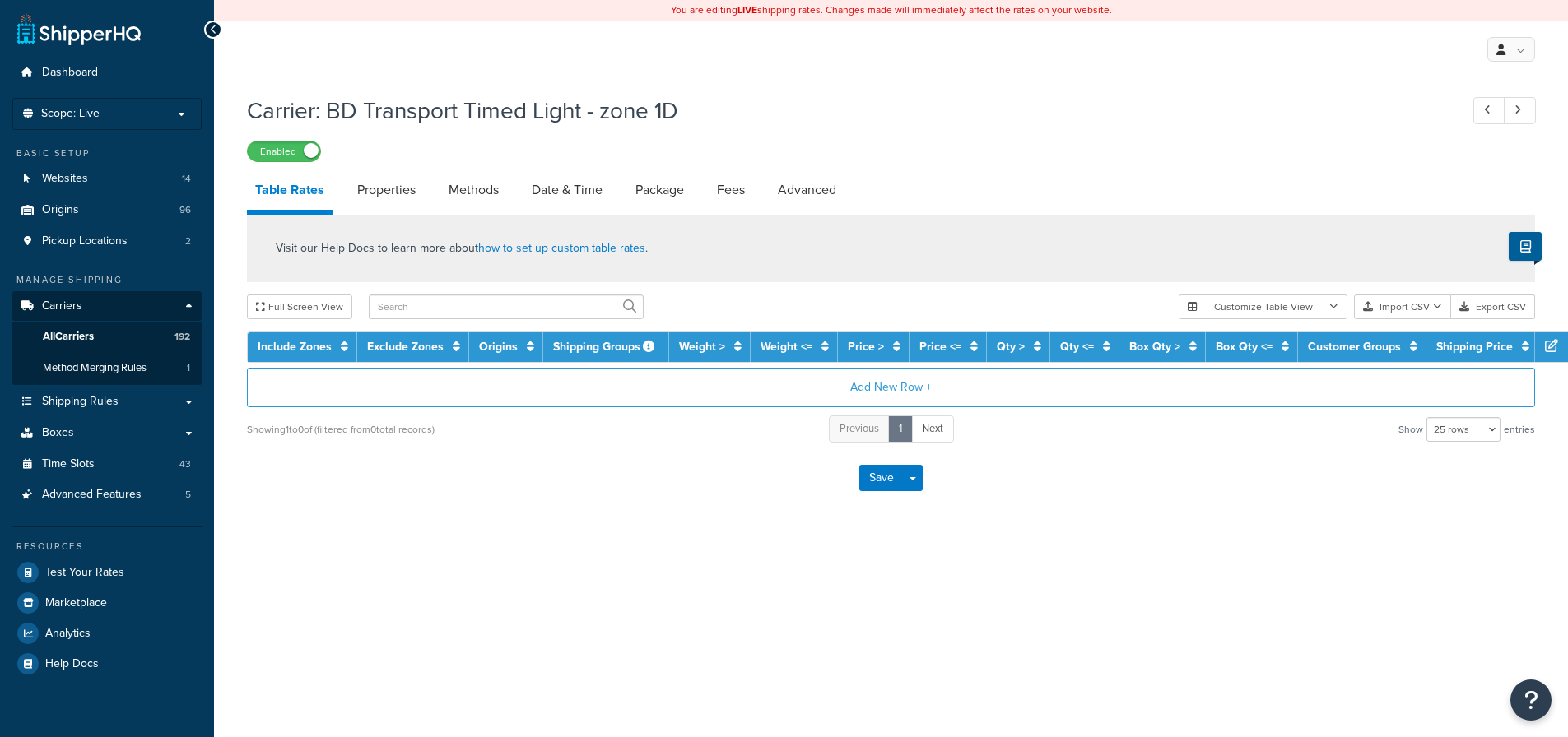
select select "25"
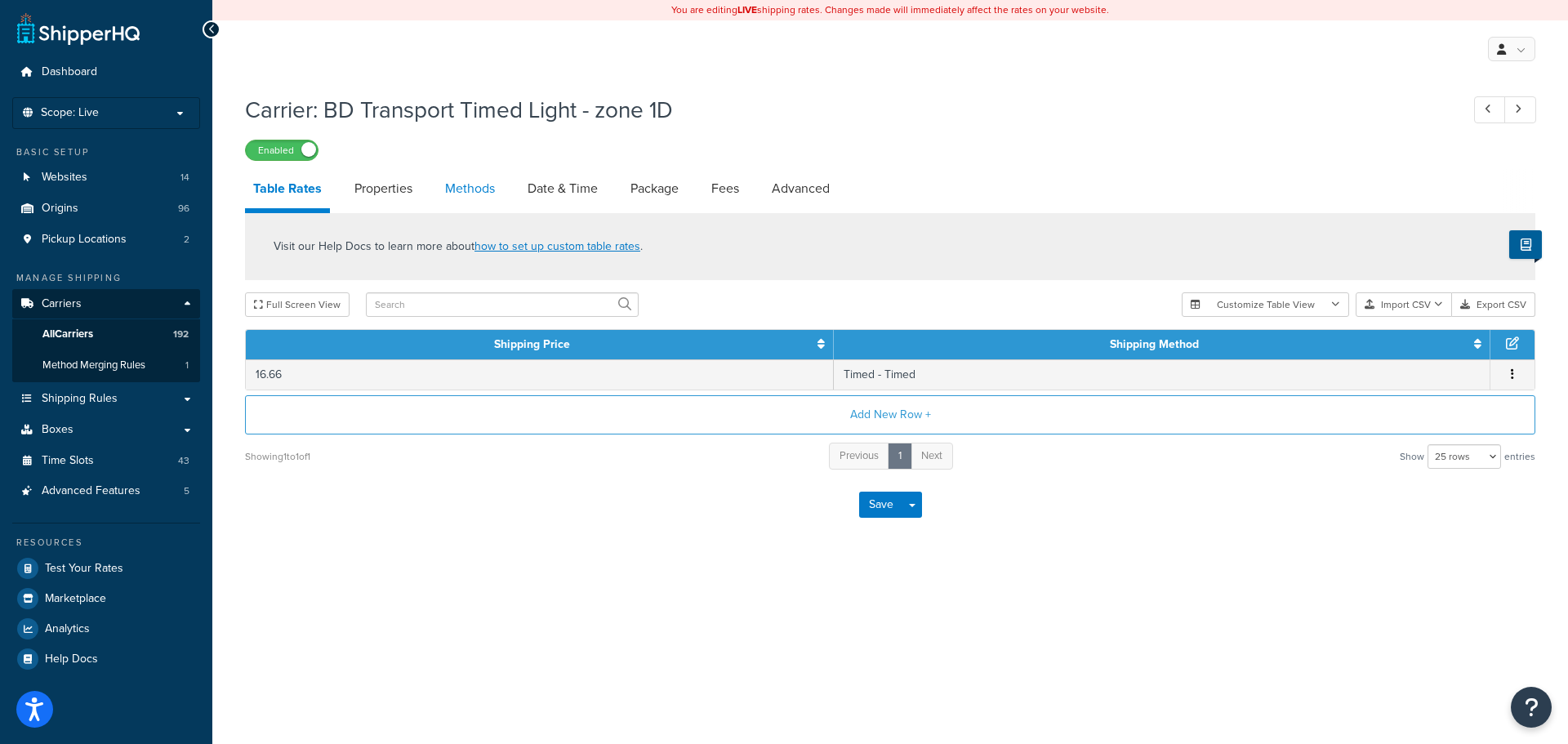
click at [468, 182] on link "Methods" at bounding box center [470, 189] width 66 height 40
select select "25"
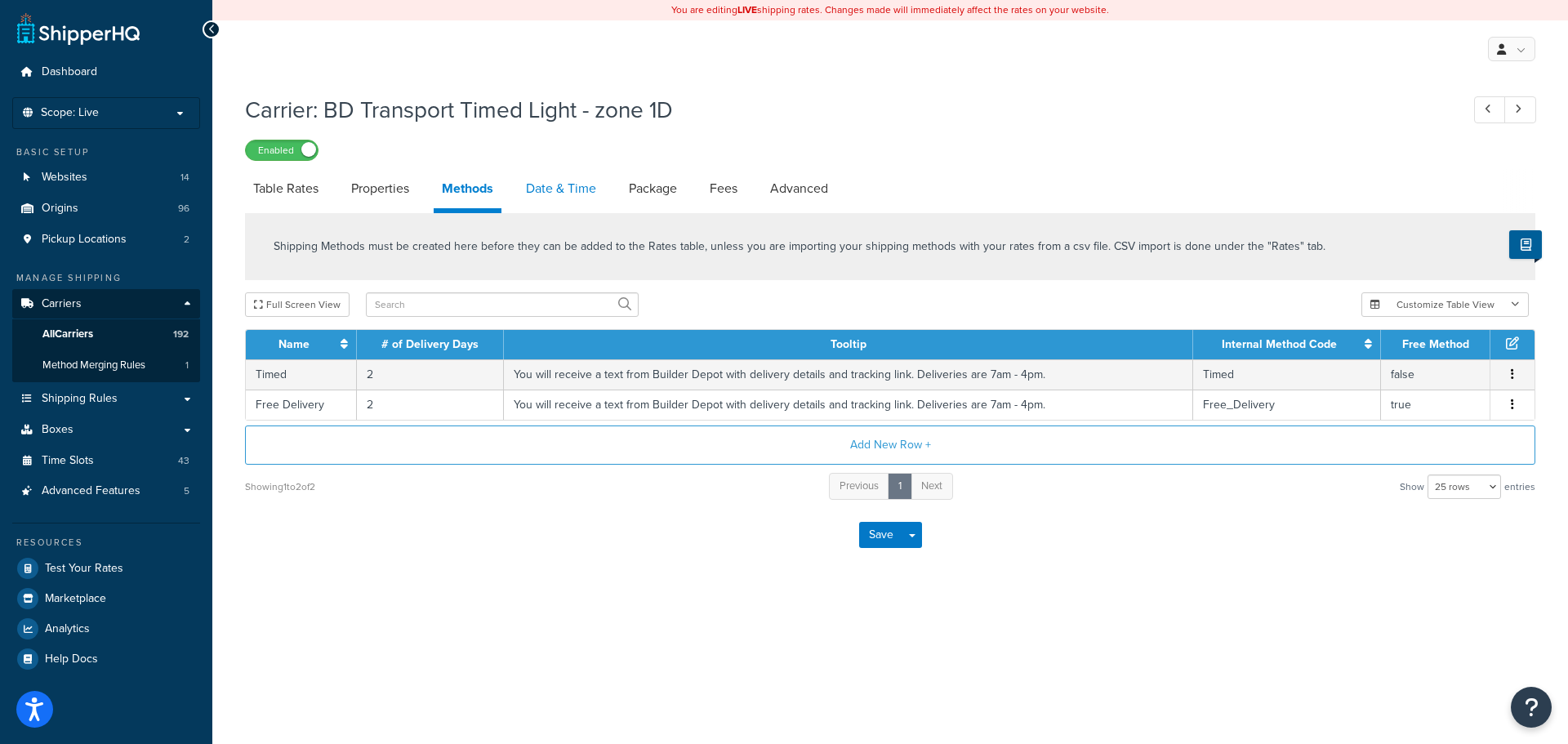
click at [560, 189] on link "Date & Time" at bounding box center [561, 189] width 86 height 40
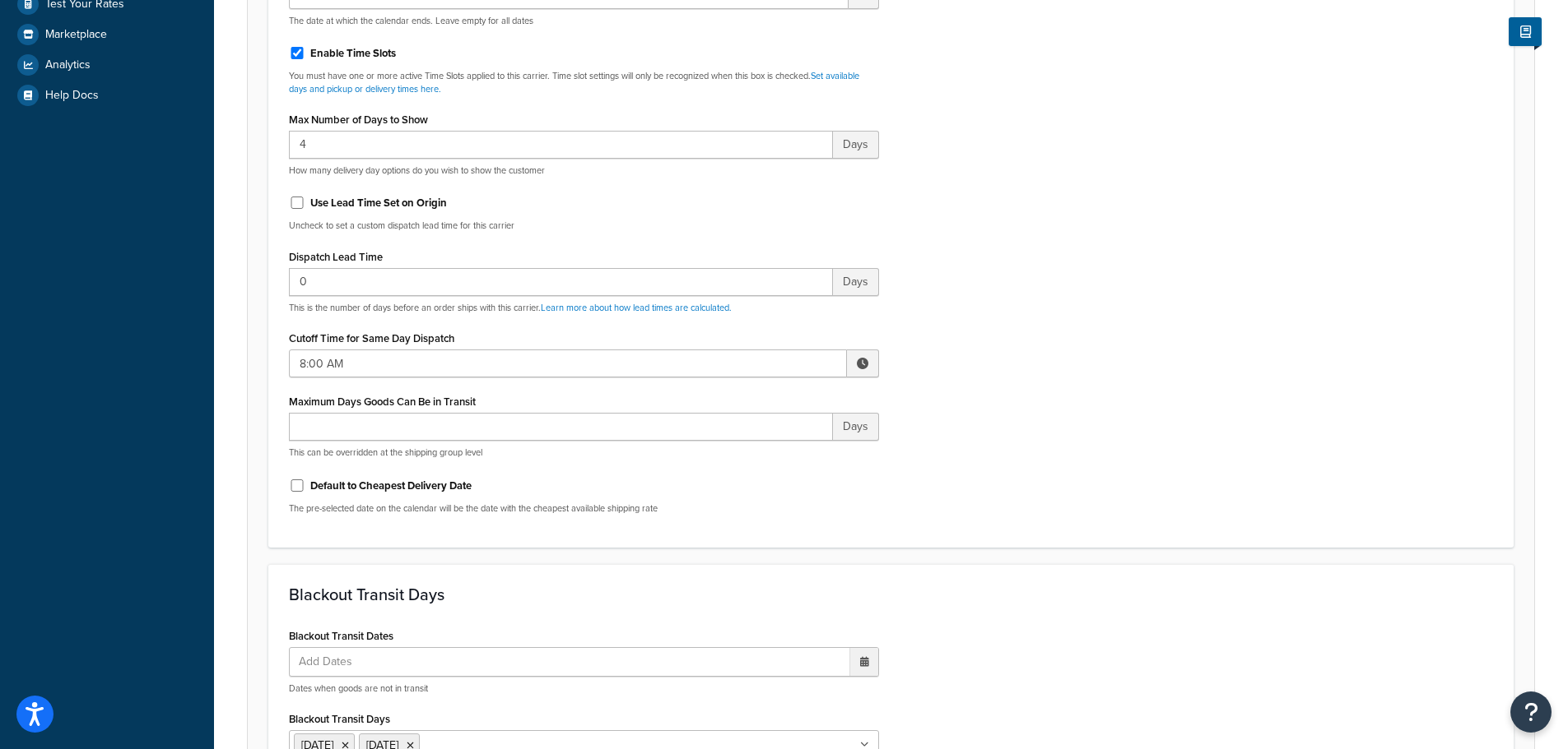
scroll to position [576, 0]
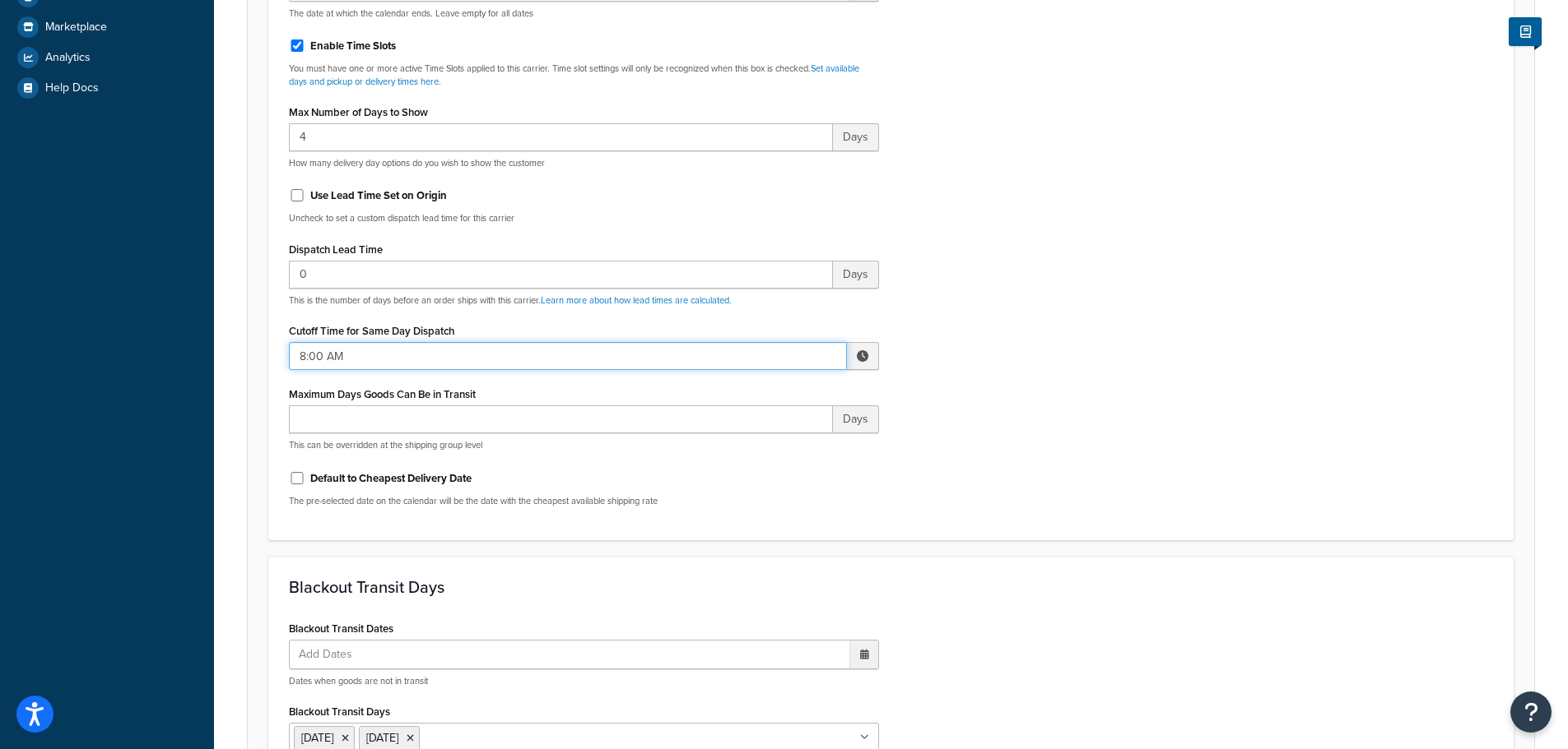
click at [310, 348] on input "8:00 AM" at bounding box center [568, 356] width 558 height 28
click at [741, 394] on span "▲" at bounding box center [741, 392] width 33 height 33
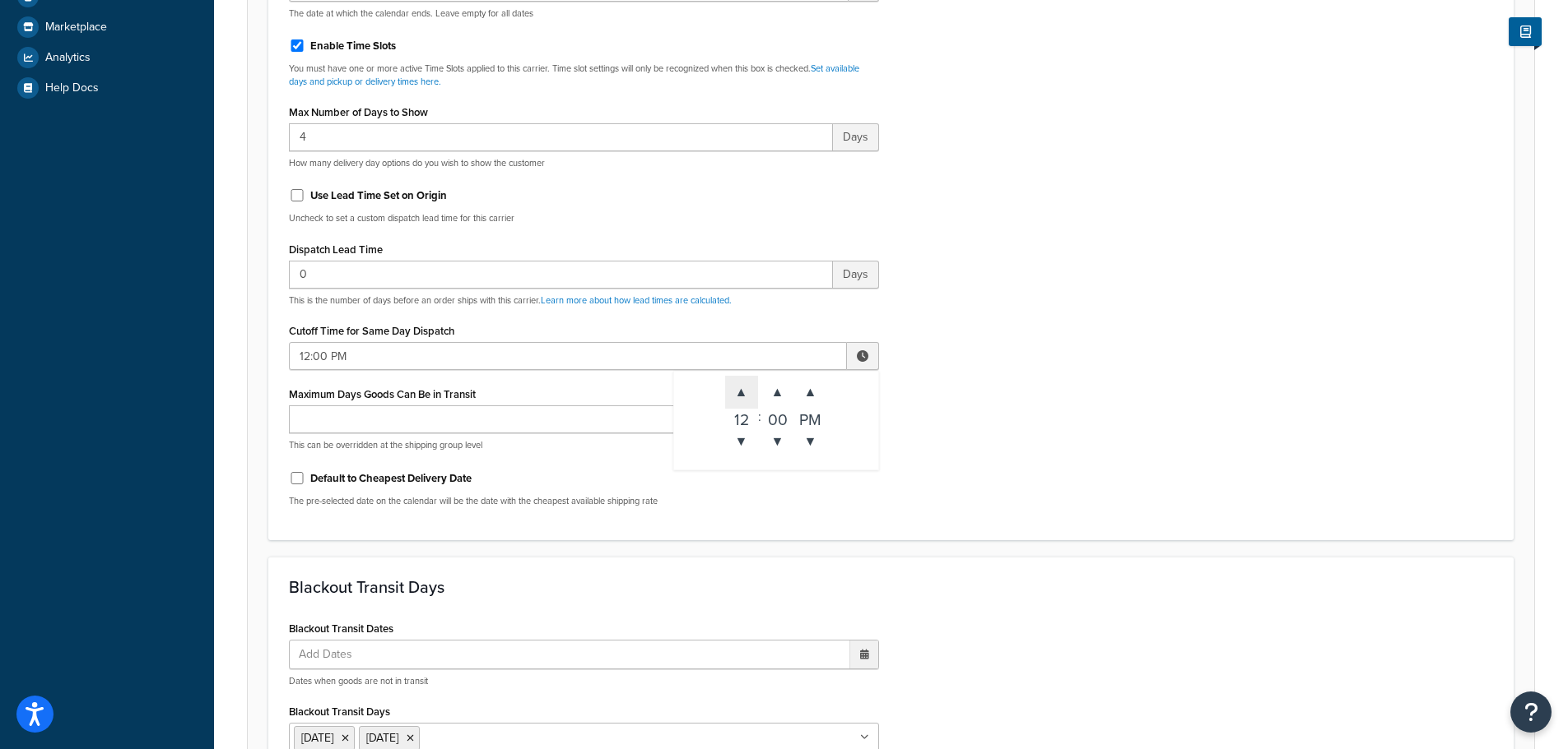
click at [741, 394] on span "▲" at bounding box center [741, 392] width 33 height 33
type input "3:00 PM"
click at [1106, 435] on div "Include Delivery Date Information: No, just show shipping rates Show Calendar S…" at bounding box center [891, 133] width 1229 height 774
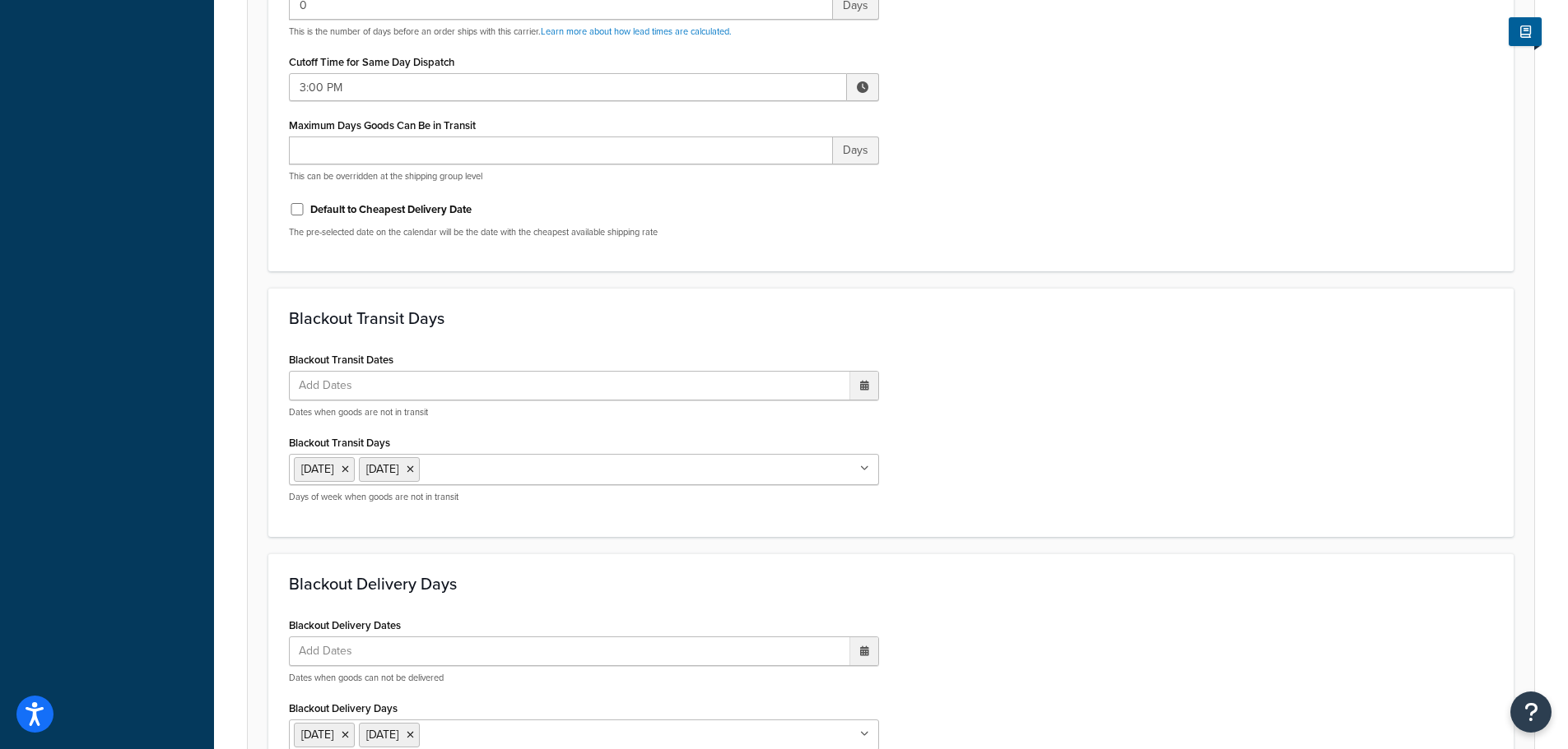
scroll to position [1227, 0]
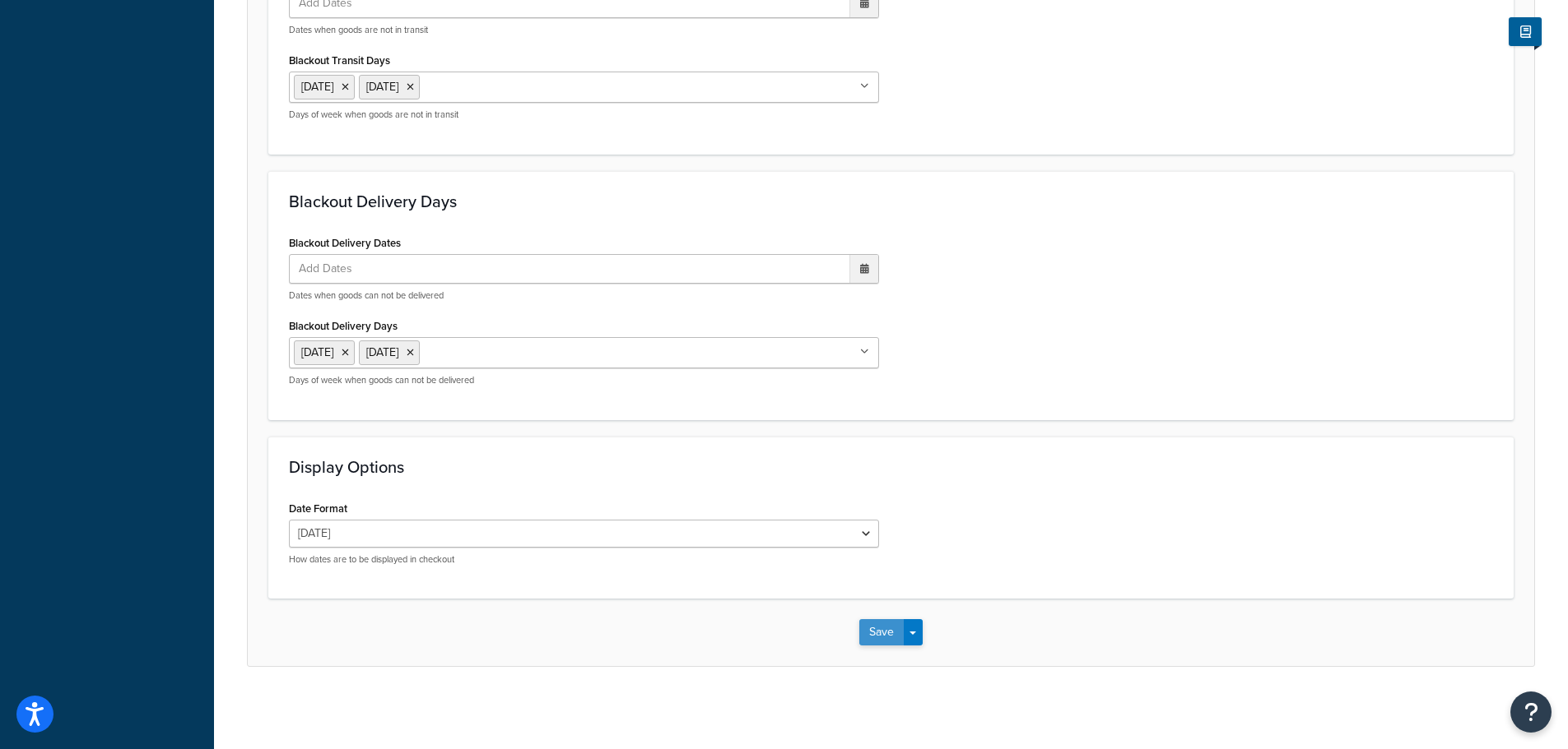
click at [879, 627] on button "Save" at bounding box center [881, 633] width 45 height 27
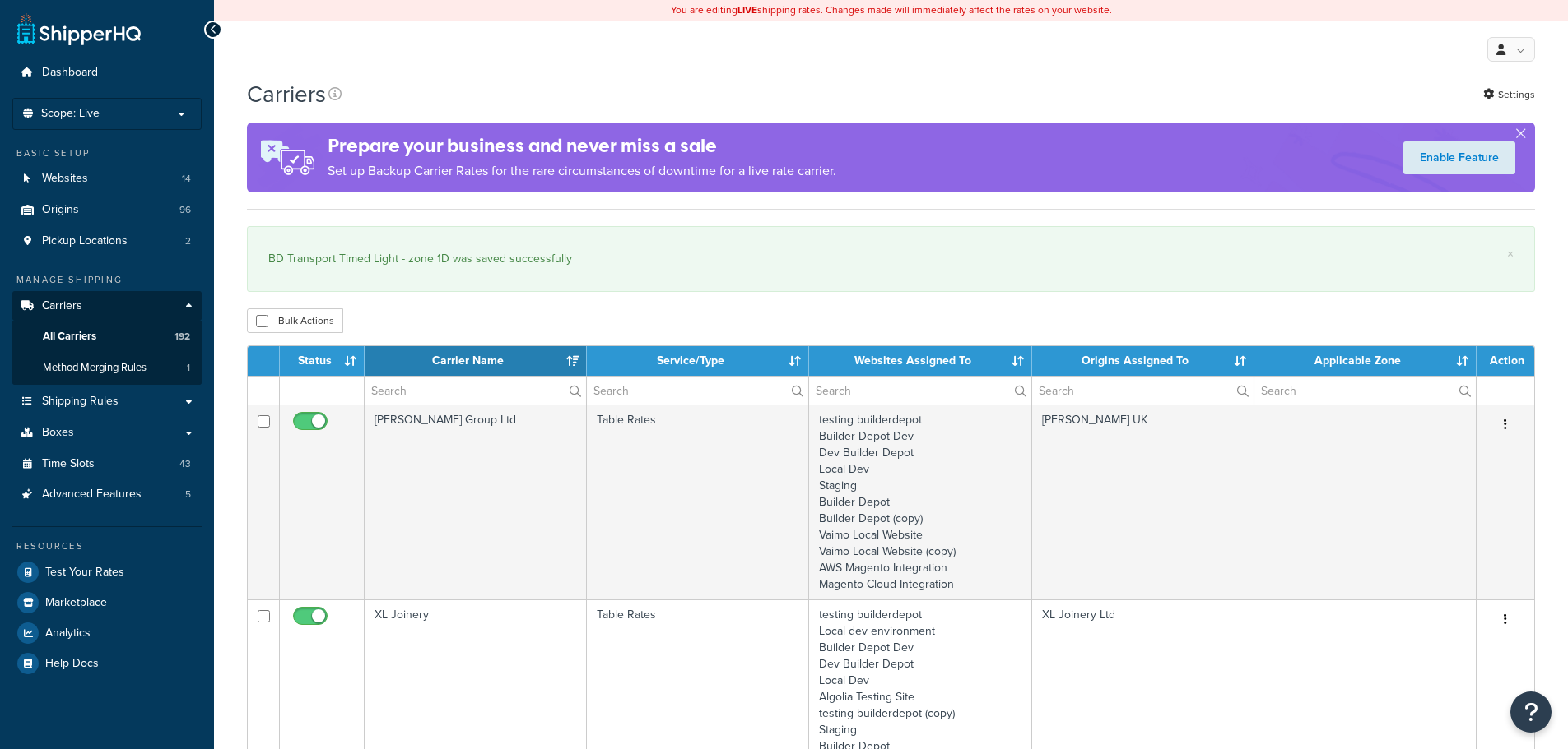
select select "15"
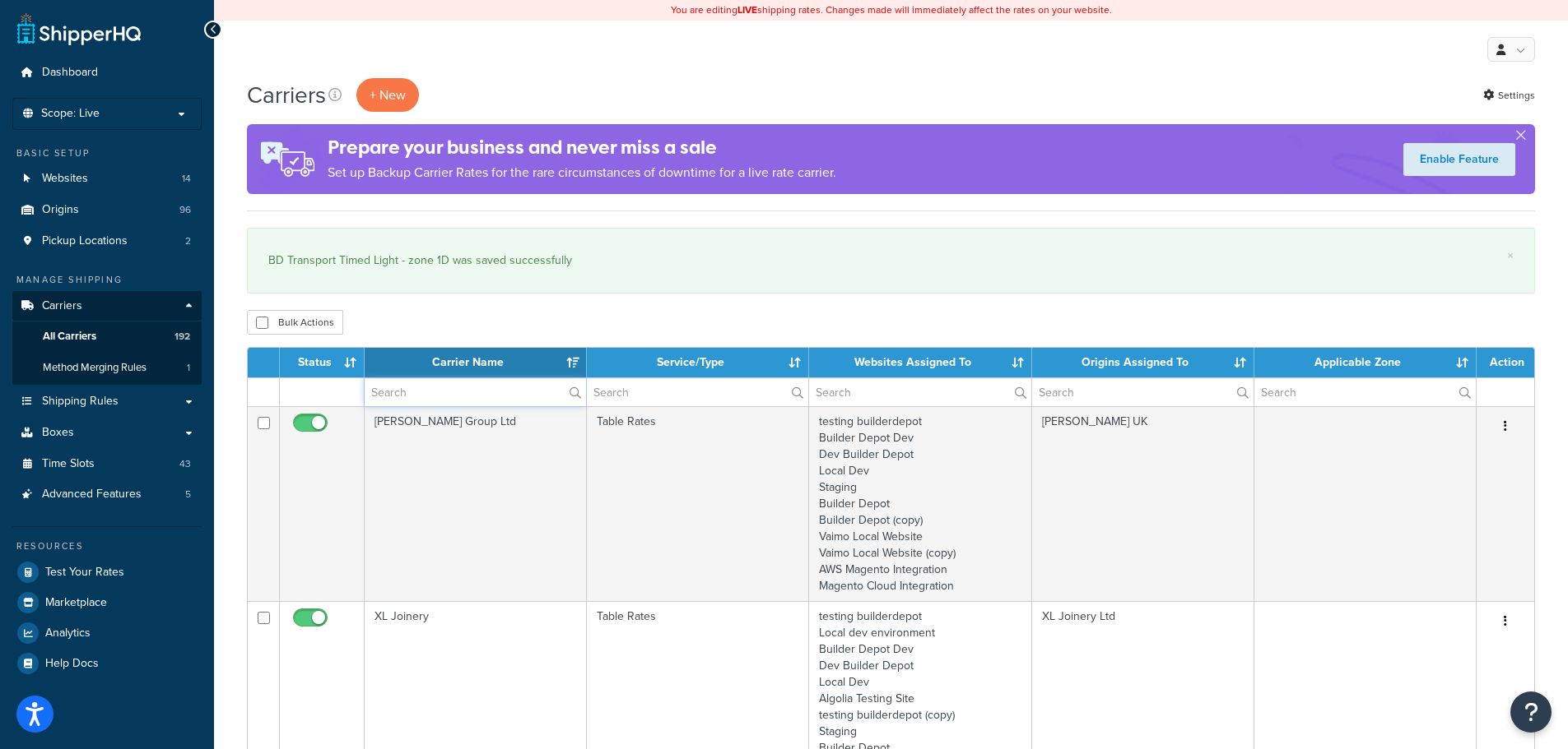
click at [503, 390] on input "text" at bounding box center [476, 393] width 222 height 28
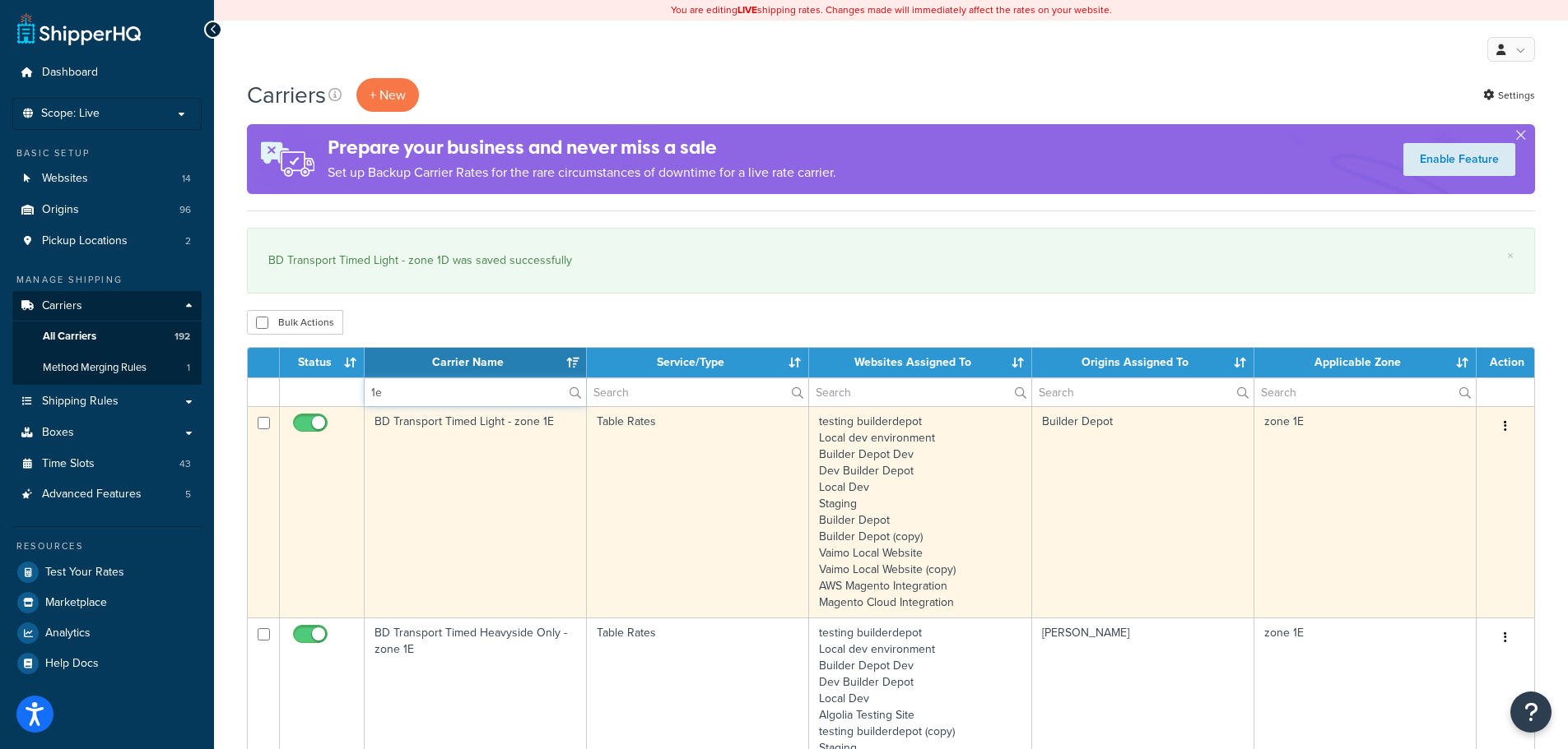
type input "1e"
click at [417, 504] on td "BD Transport Timed Light - zone 1E" at bounding box center [476, 511] width 223 height 211
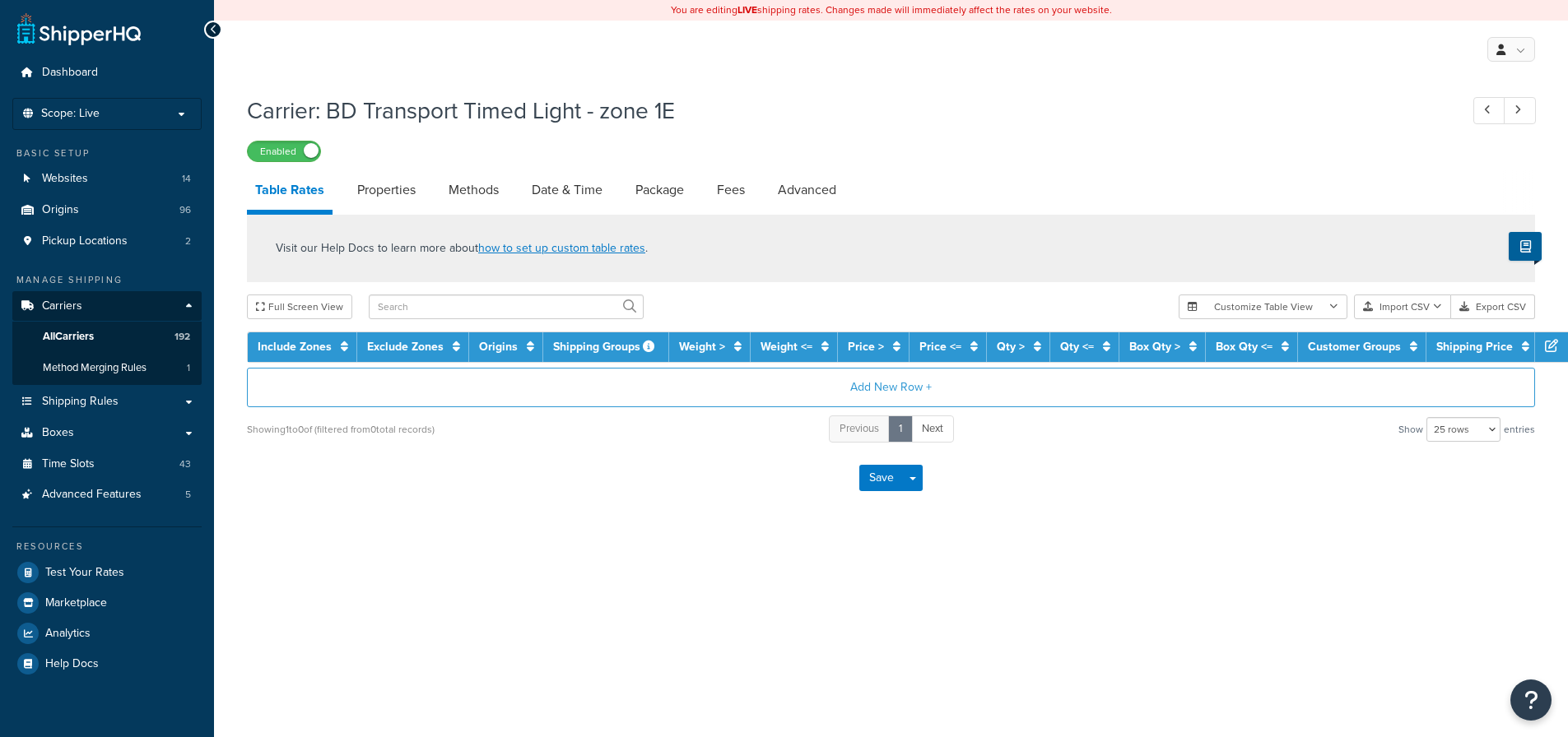
select select "25"
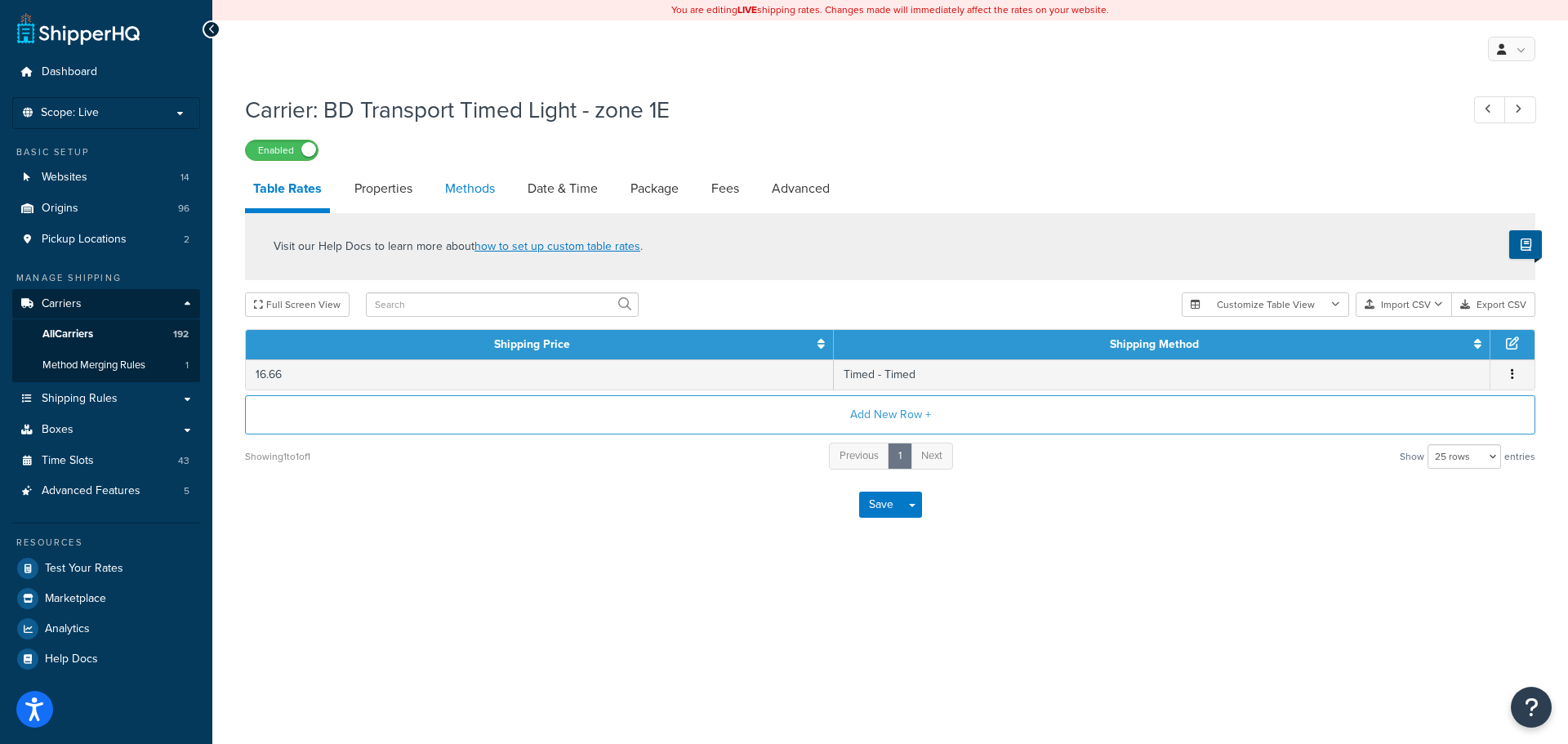
click at [485, 184] on link "Methods" at bounding box center [470, 189] width 66 height 40
select select "25"
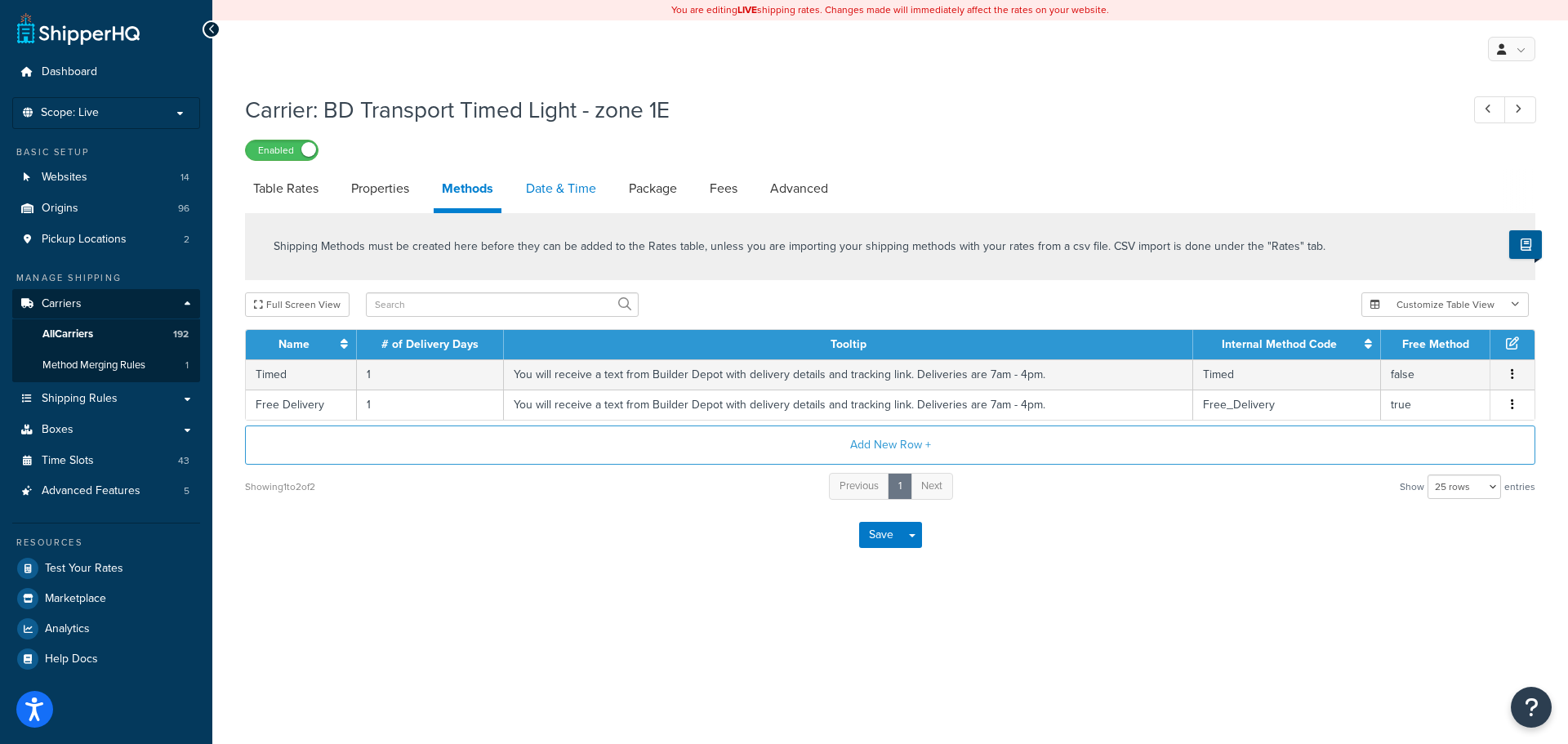
click at [540, 190] on link "Date & Time" at bounding box center [561, 189] width 86 height 40
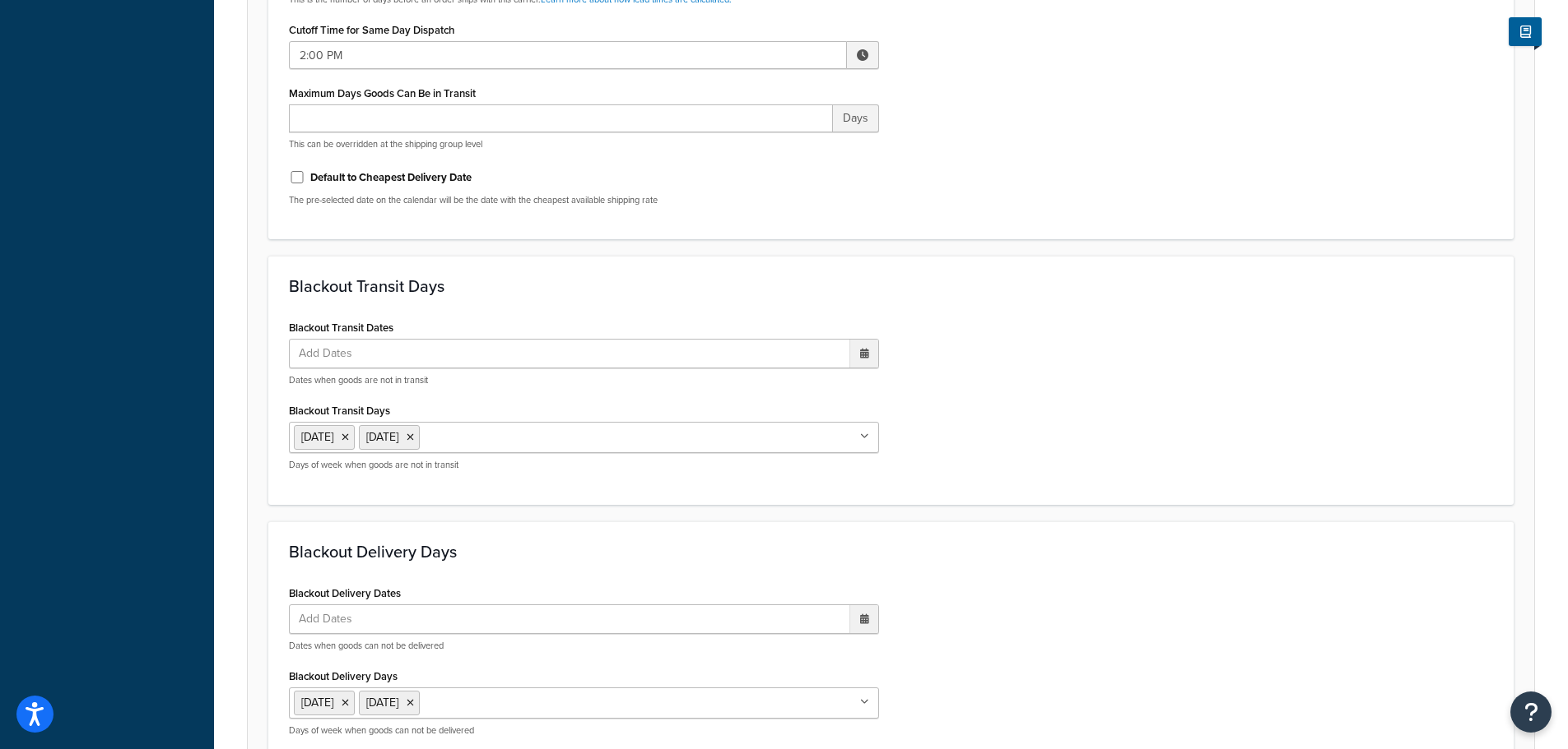
scroll to position [1227, 0]
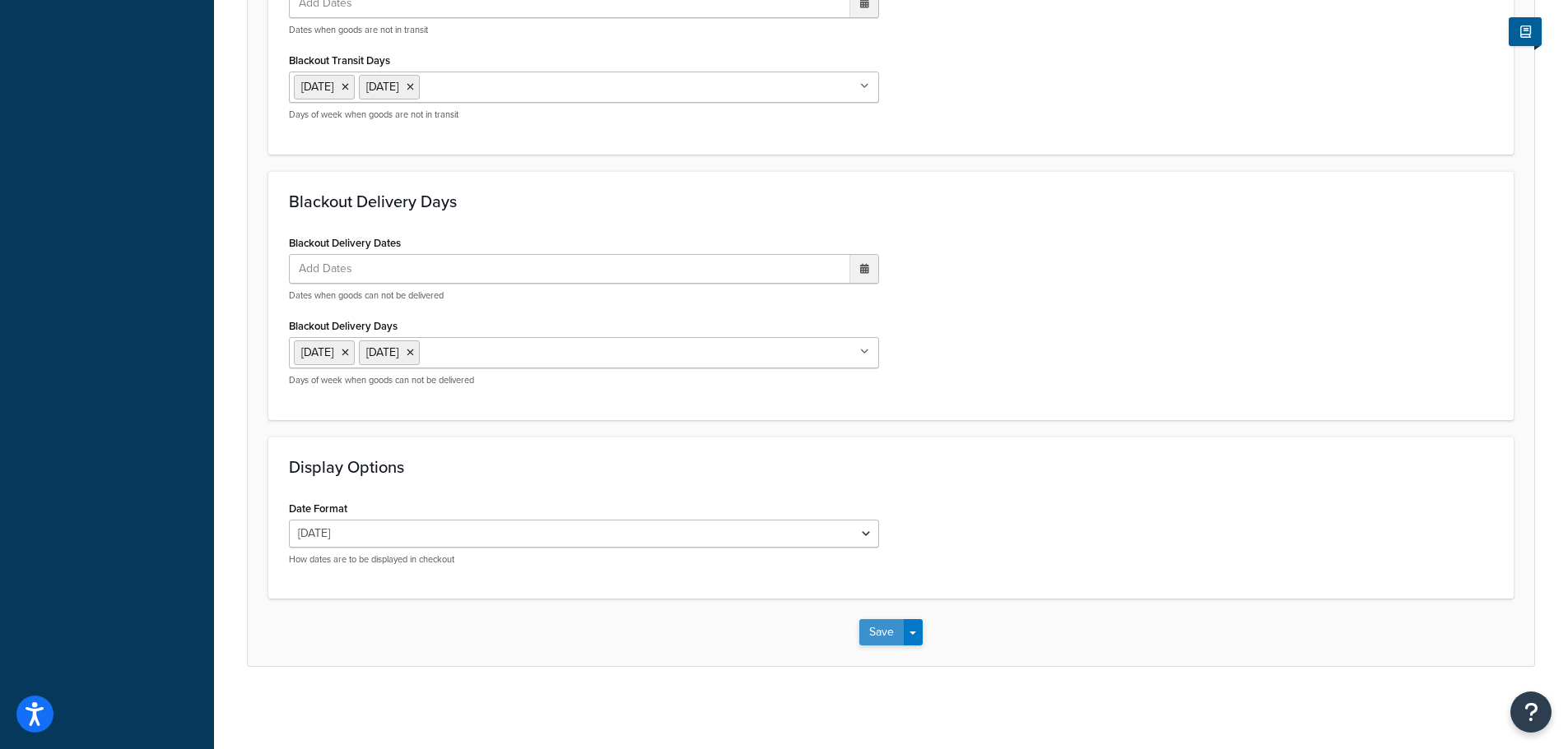
click at [861, 629] on button "Save" at bounding box center [881, 633] width 45 height 27
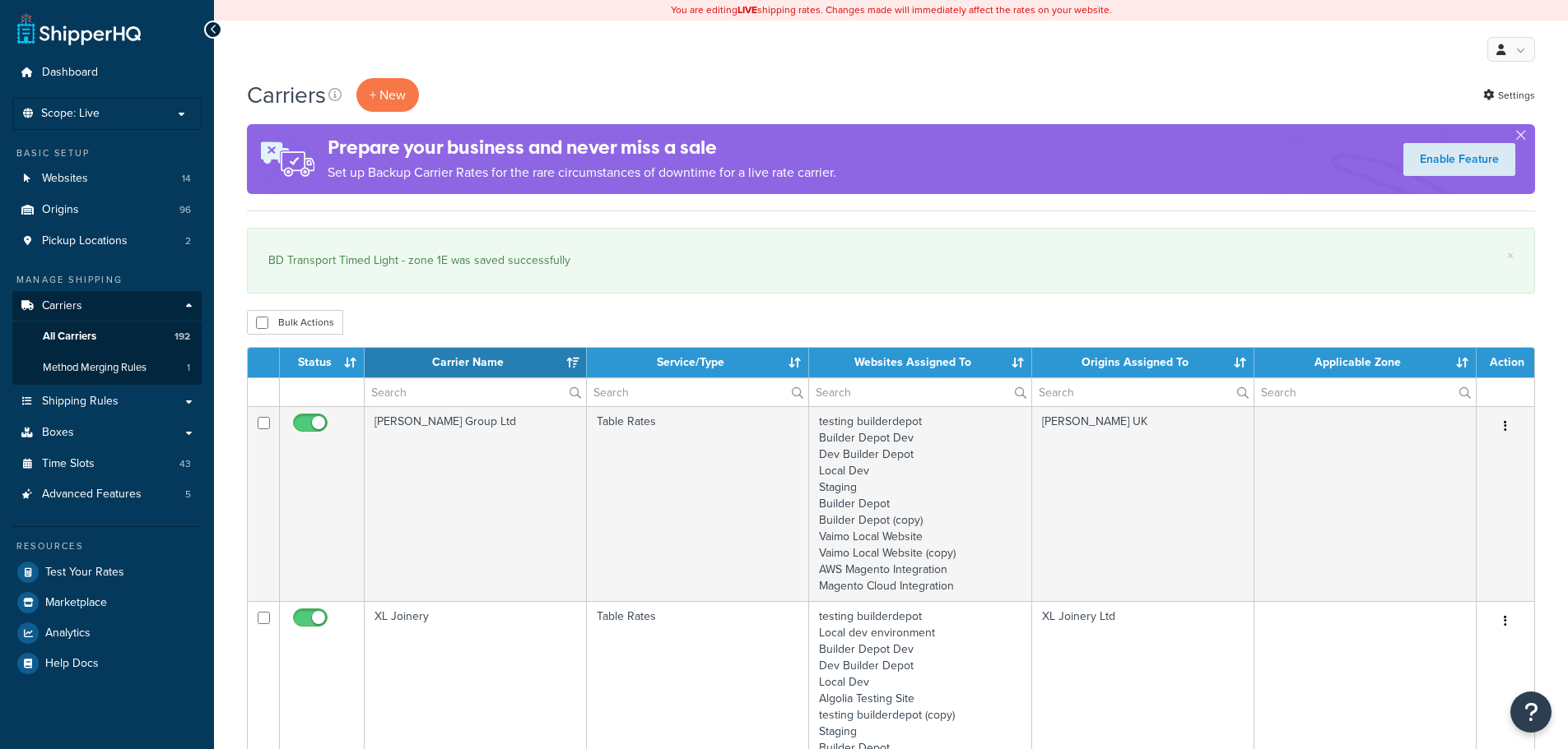
select select "15"
click at [391, 391] on input "text" at bounding box center [476, 393] width 222 height 28
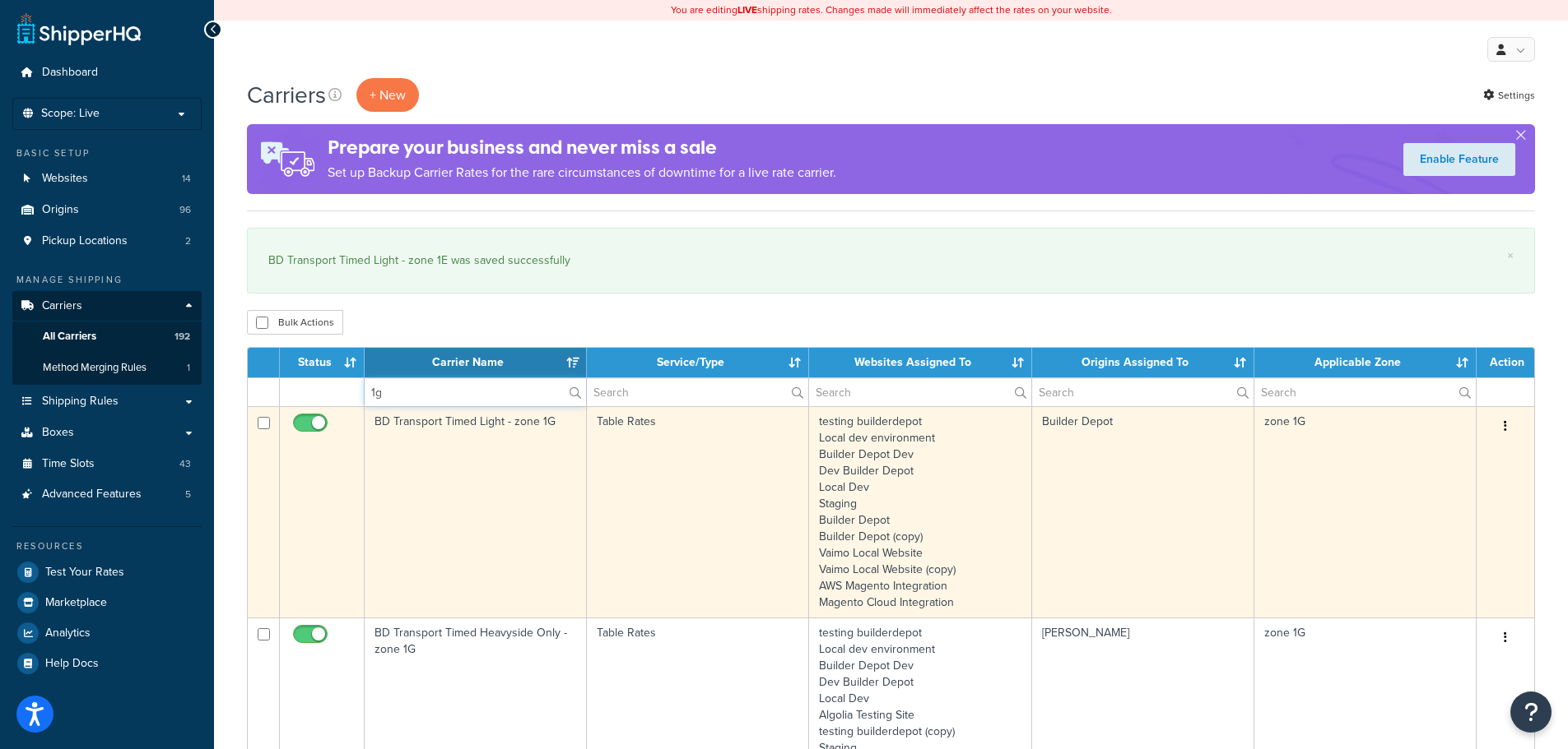
type input "1g"
click at [394, 506] on td "BD Transport Timed Light - zone 1G" at bounding box center [476, 511] width 223 height 211
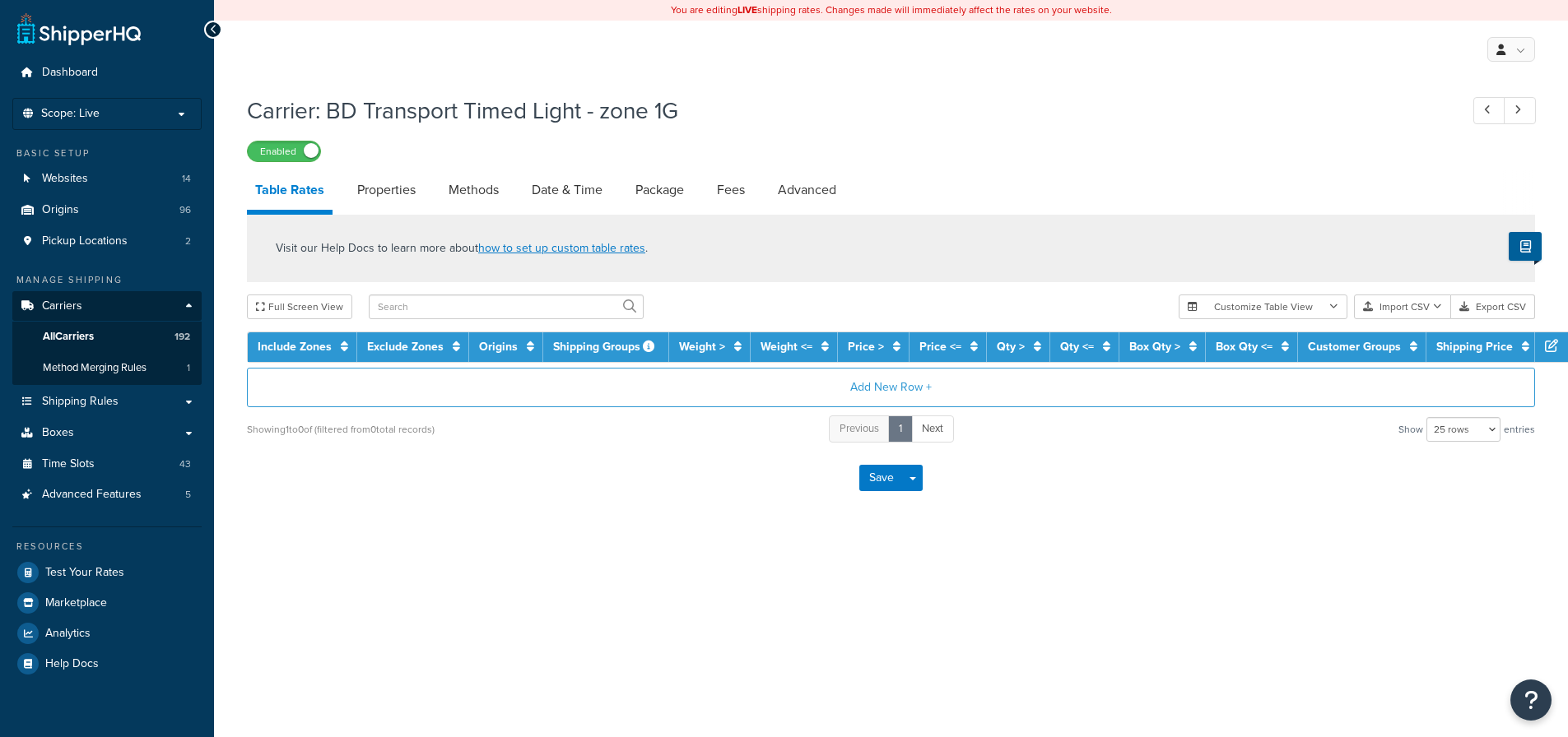
select select "25"
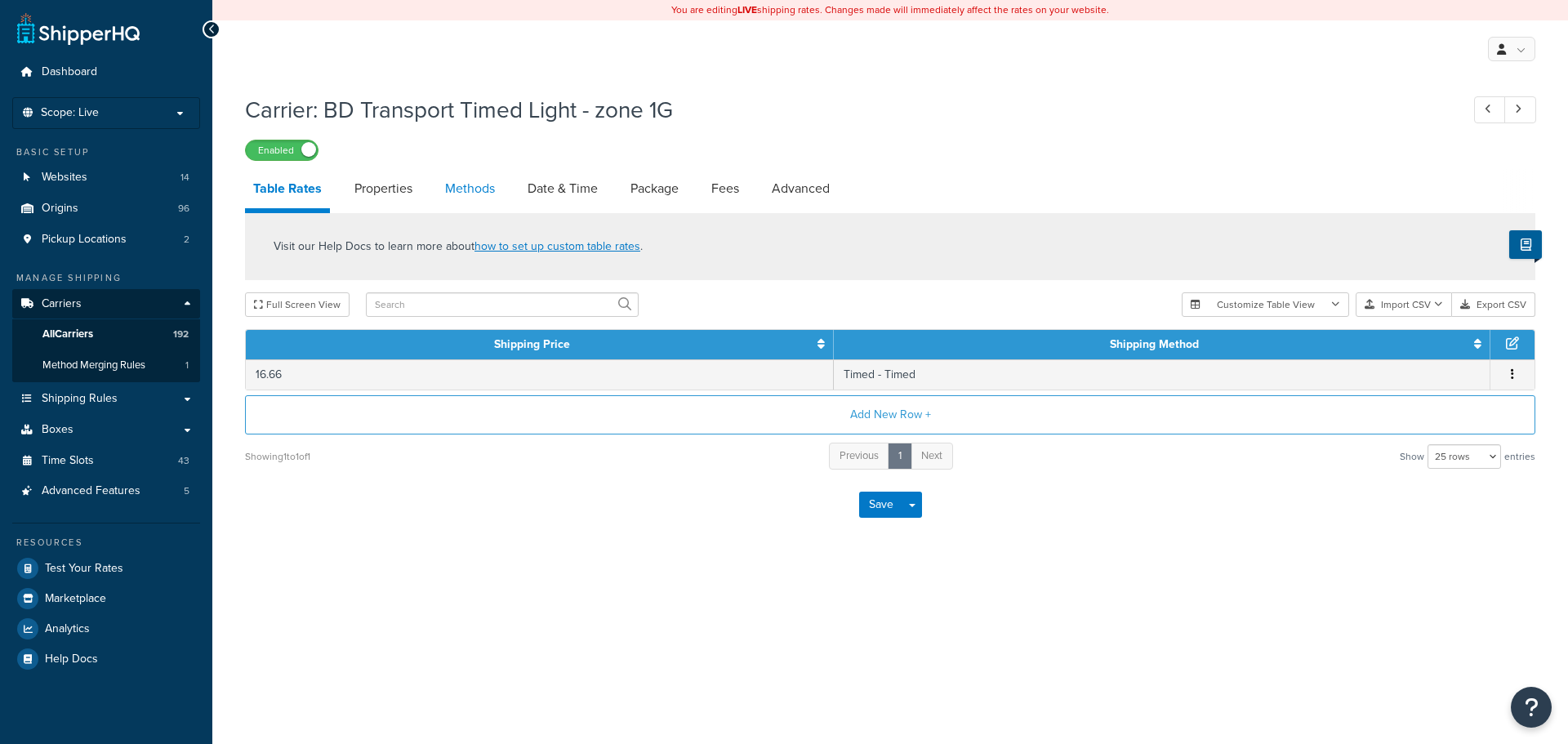
click at [463, 190] on link "Methods" at bounding box center [470, 189] width 66 height 40
select select "25"
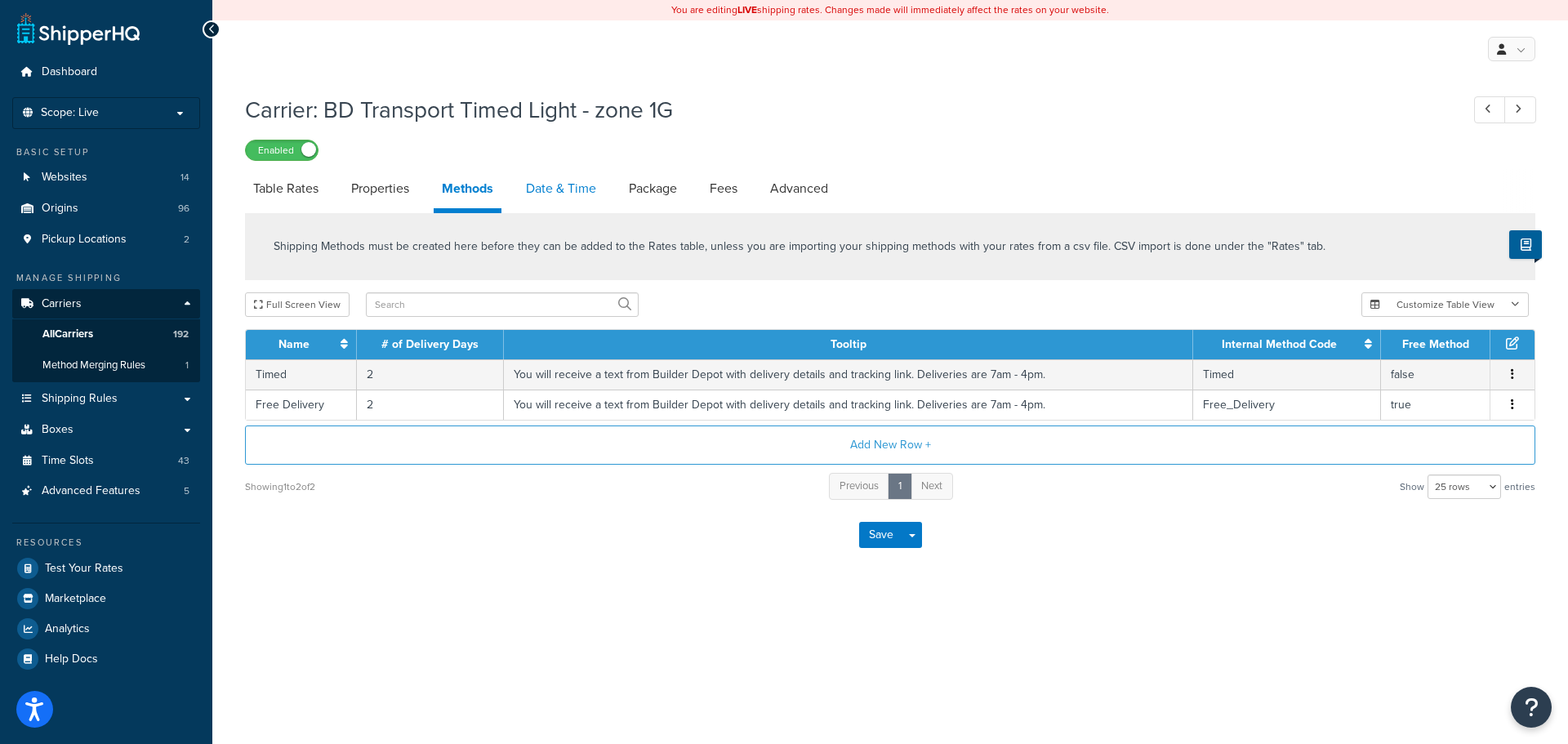
click at [541, 198] on link "Date & Time" at bounding box center [561, 189] width 86 height 40
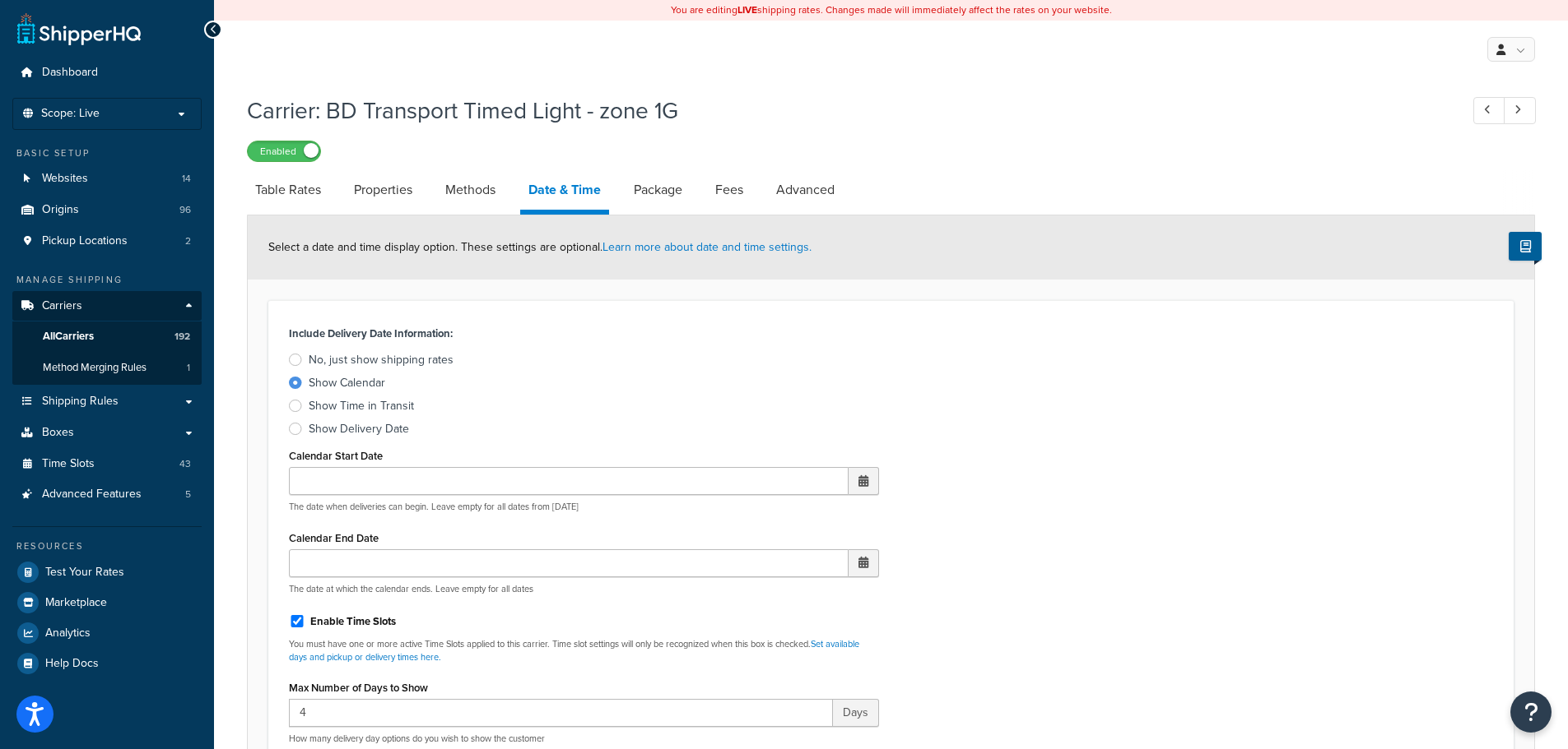
scroll to position [493, 0]
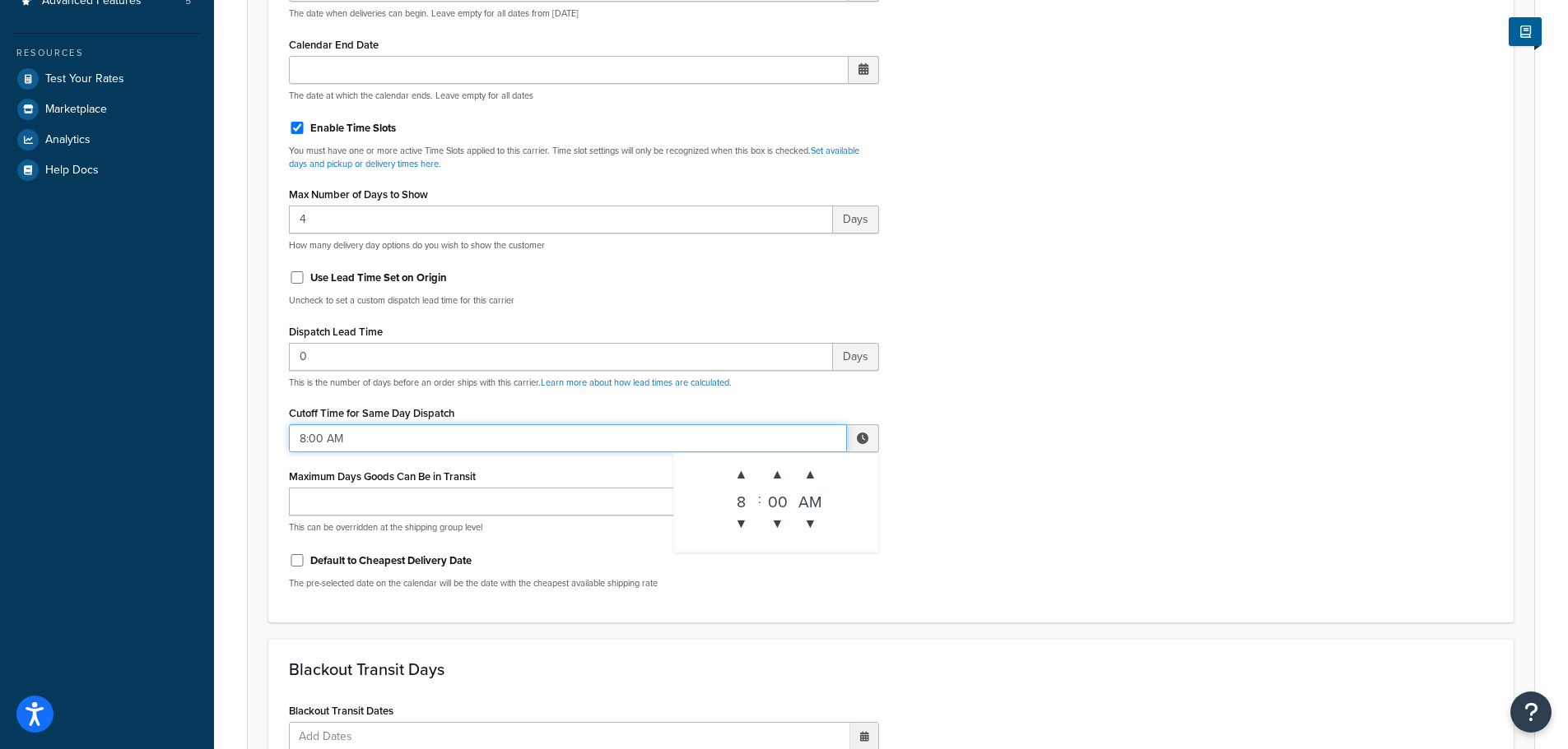
click at [309, 437] on input "8:00 AM" at bounding box center [568, 438] width 558 height 28
click at [725, 482] on span "▲" at bounding box center [741, 474] width 33 height 33
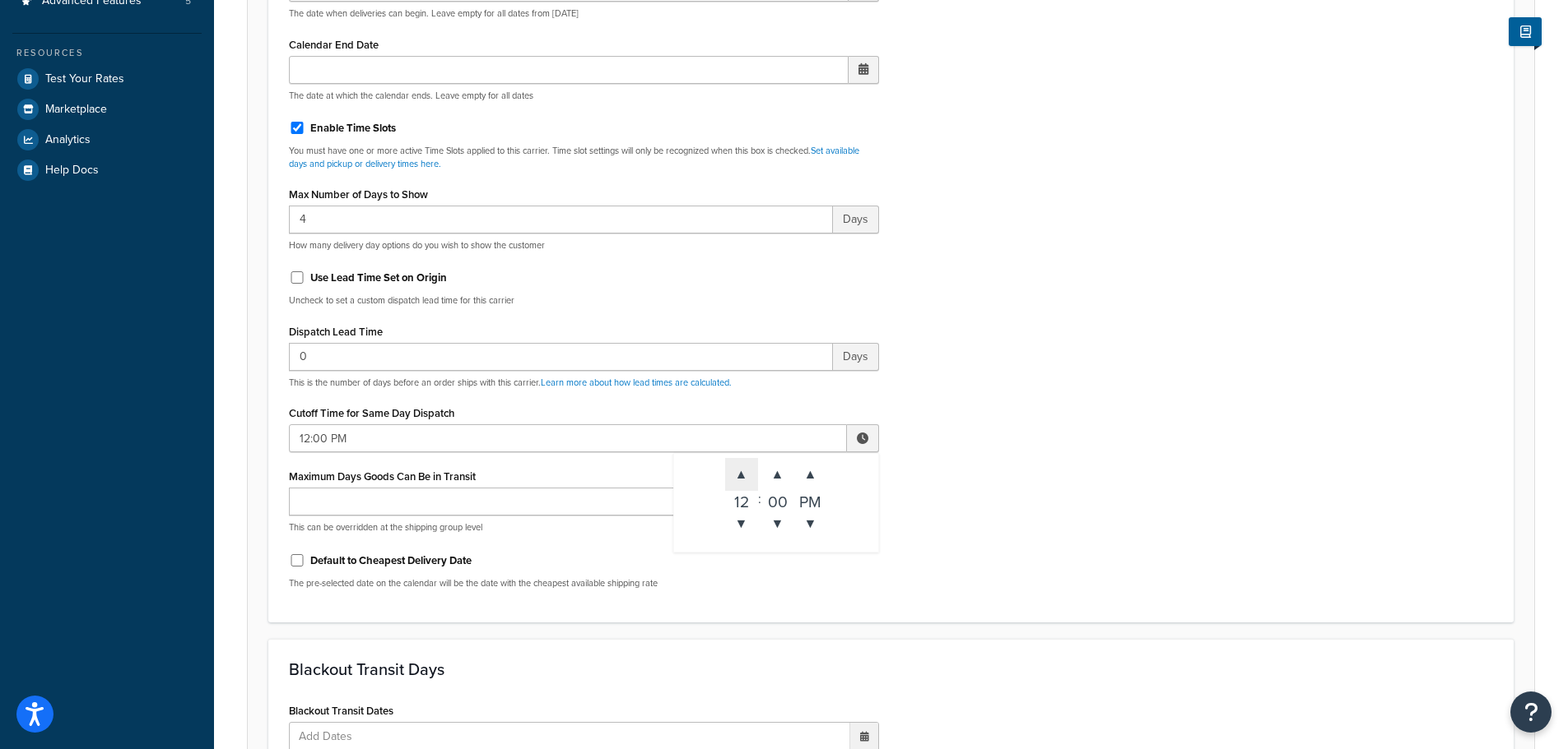
click at [725, 482] on span "▲" at bounding box center [741, 474] width 33 height 33
type input "3:00 PM"
click at [1099, 496] on div "Include Delivery Date Information: No, just show shipping rates Show Calendar S…" at bounding box center [891, 214] width 1229 height 774
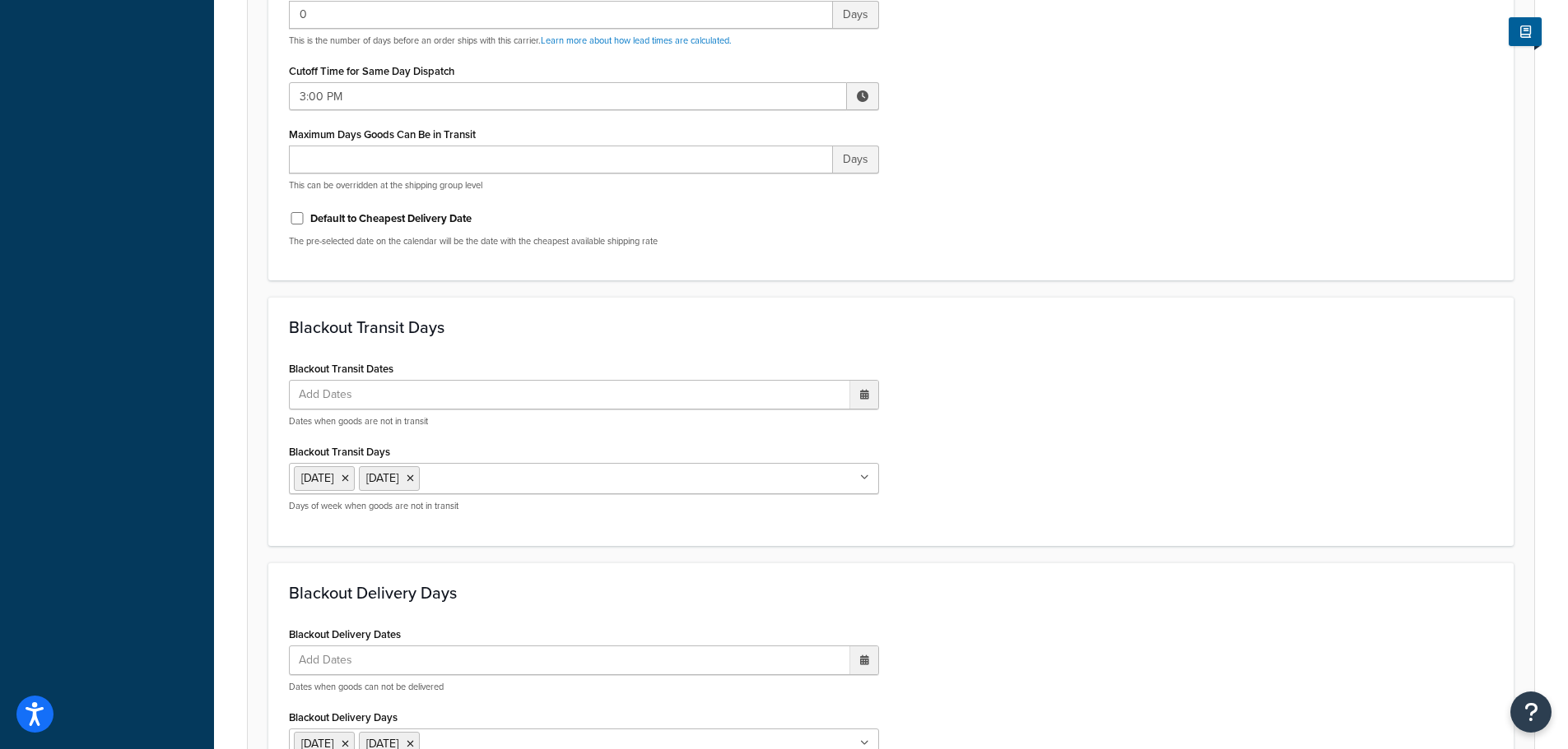
scroll to position [1227, 0]
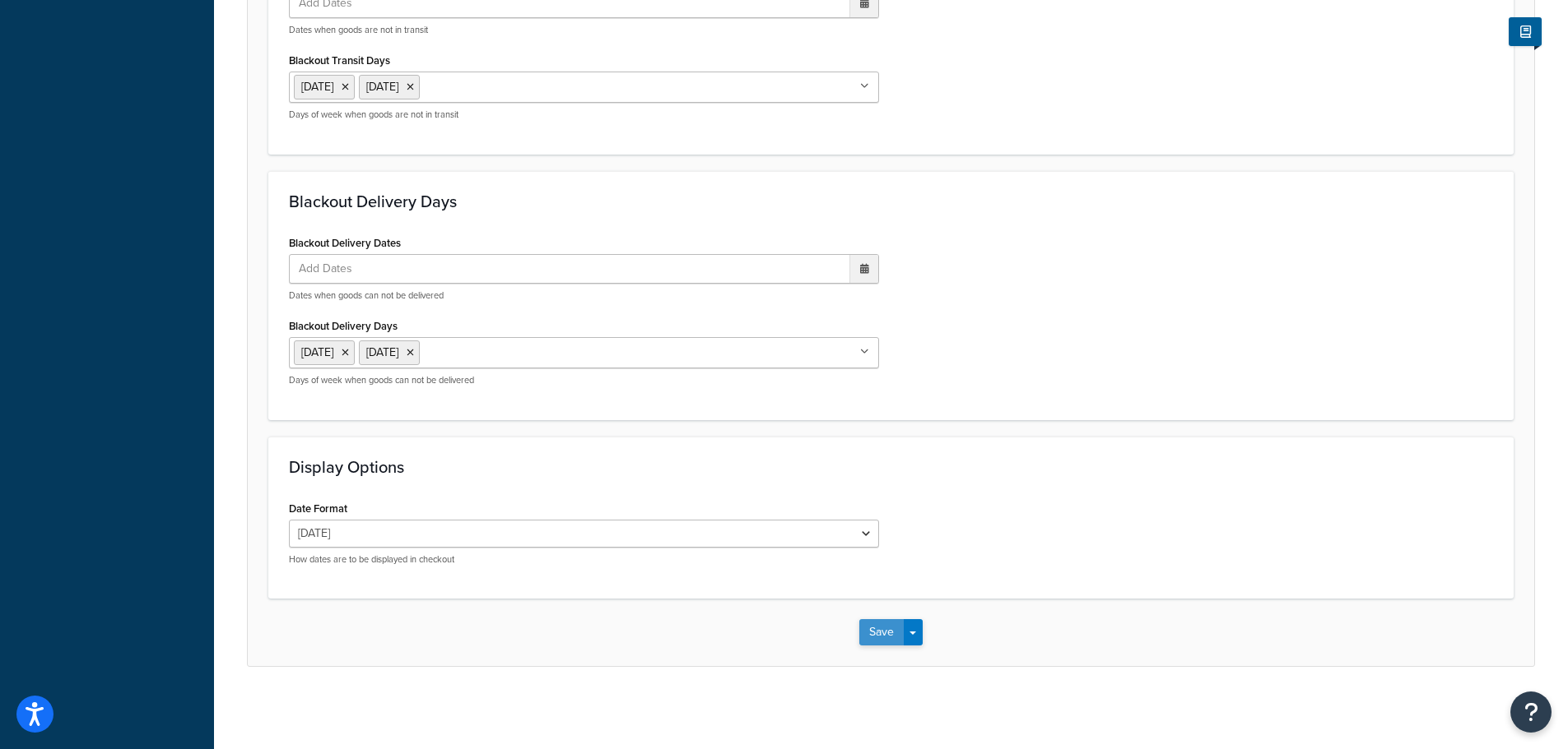
click at [881, 623] on button "Save" at bounding box center [881, 633] width 45 height 27
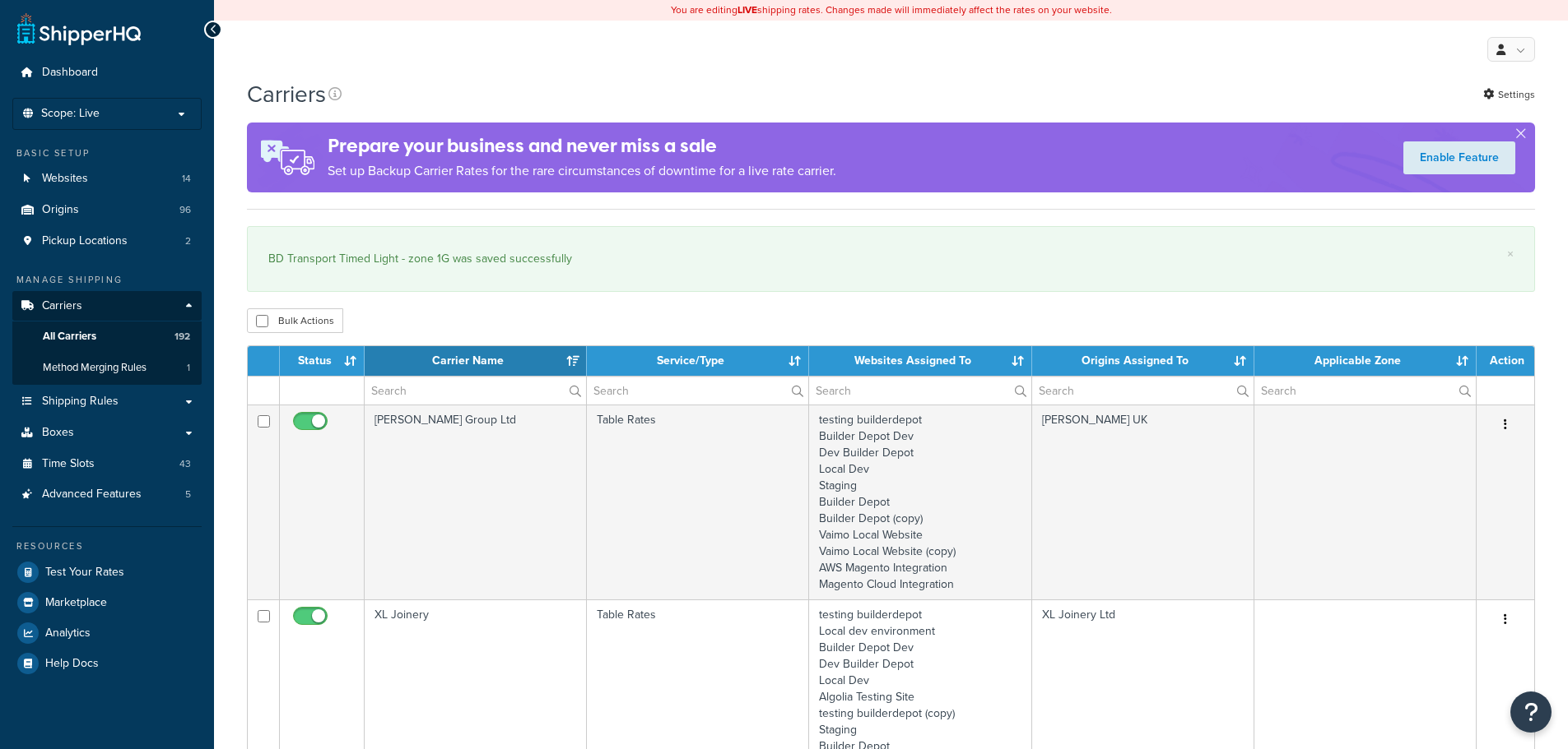
select select "15"
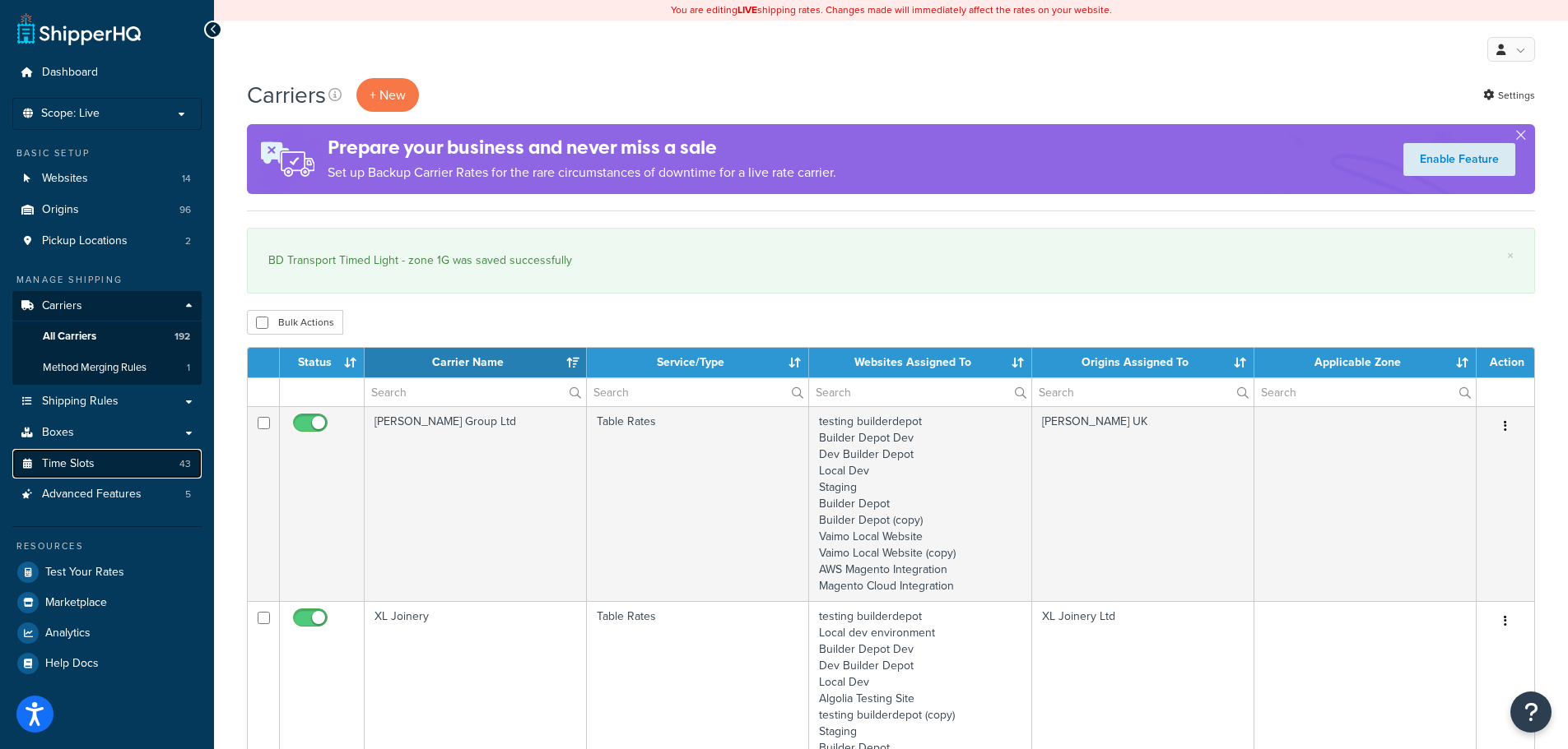
click at [104, 460] on link "Time Slots 43" at bounding box center [107, 464] width 189 height 30
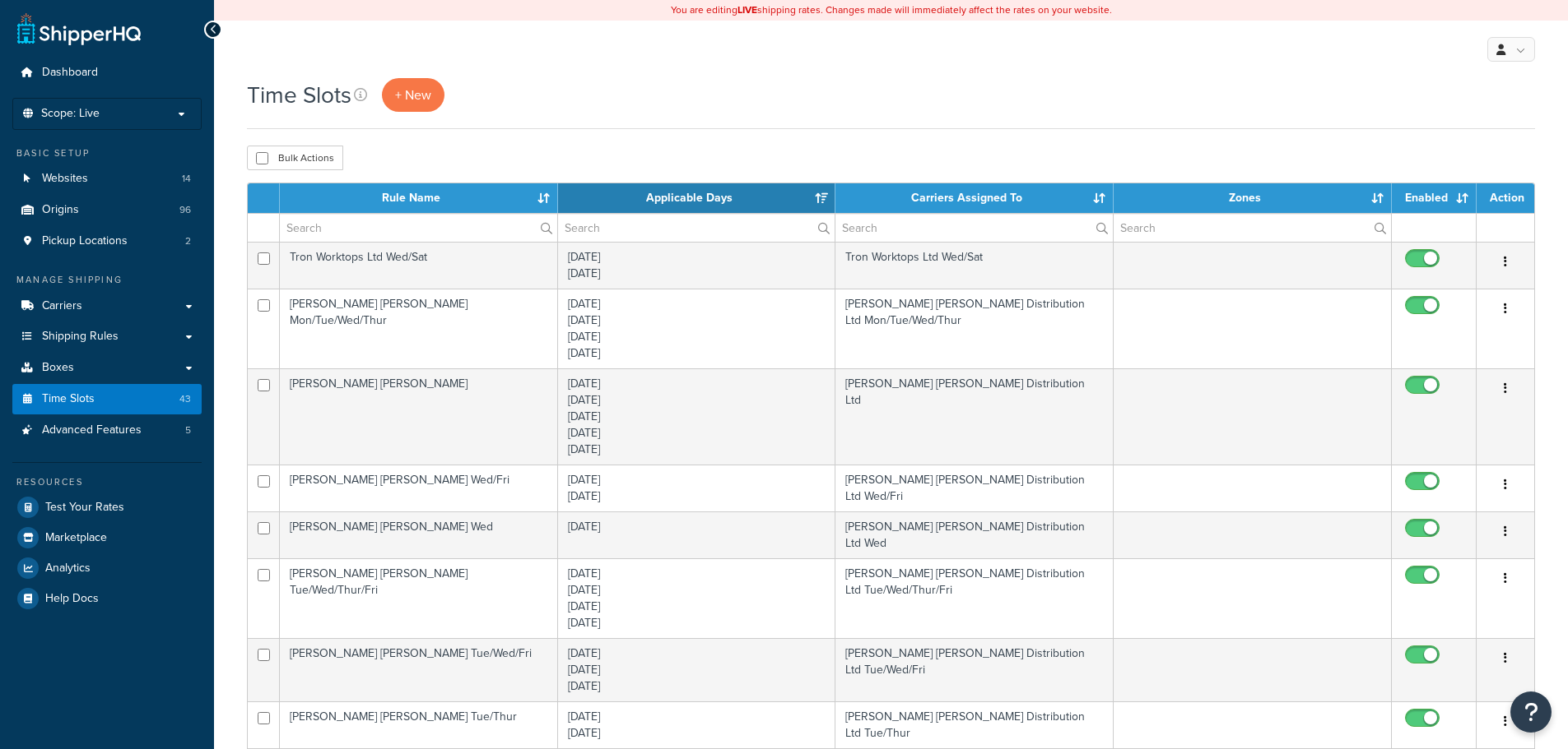
select select "15"
click at [113, 339] on span "Shipping Rules" at bounding box center [80, 336] width 77 height 14
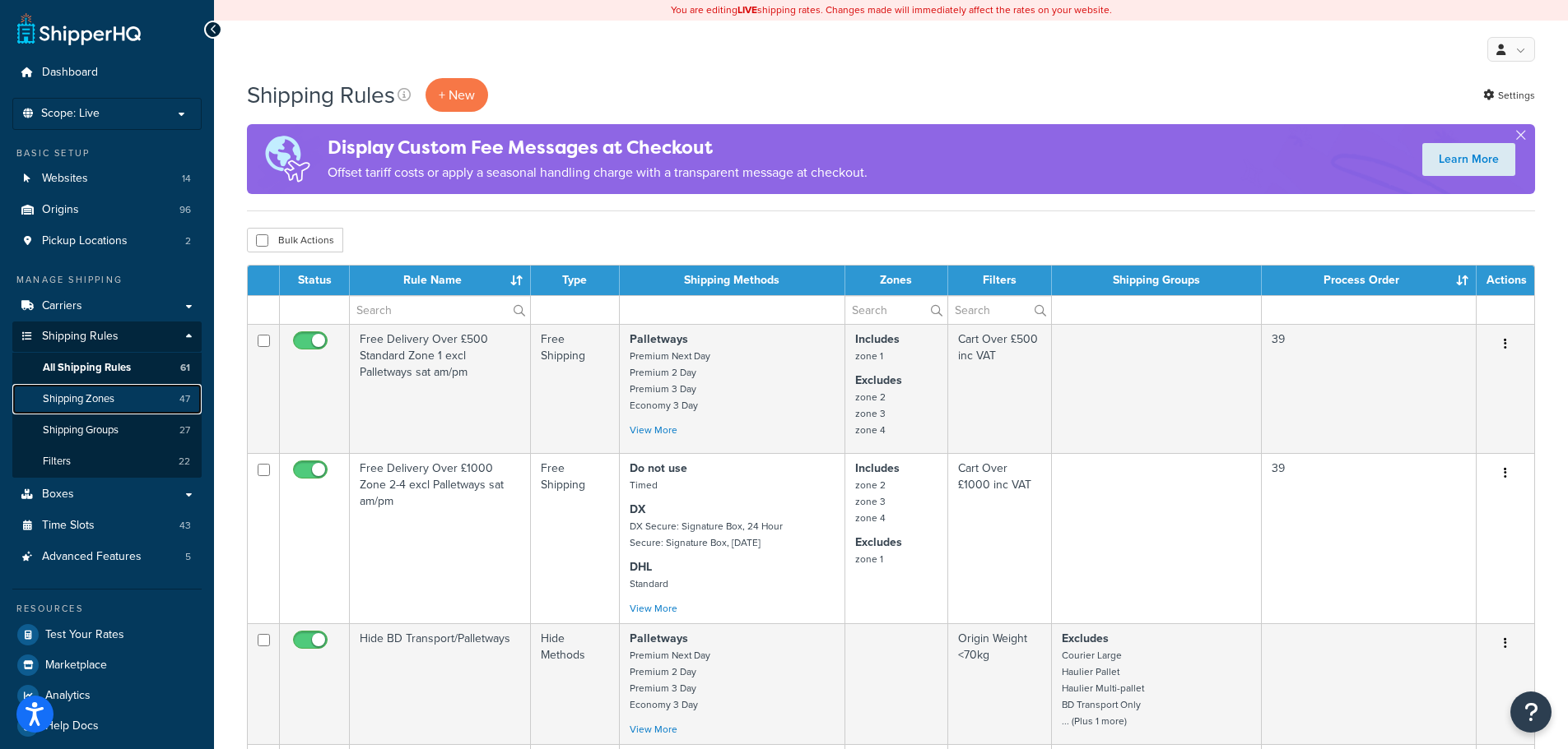
click at [106, 398] on span "Shipping Zones" at bounding box center [79, 399] width 72 height 14
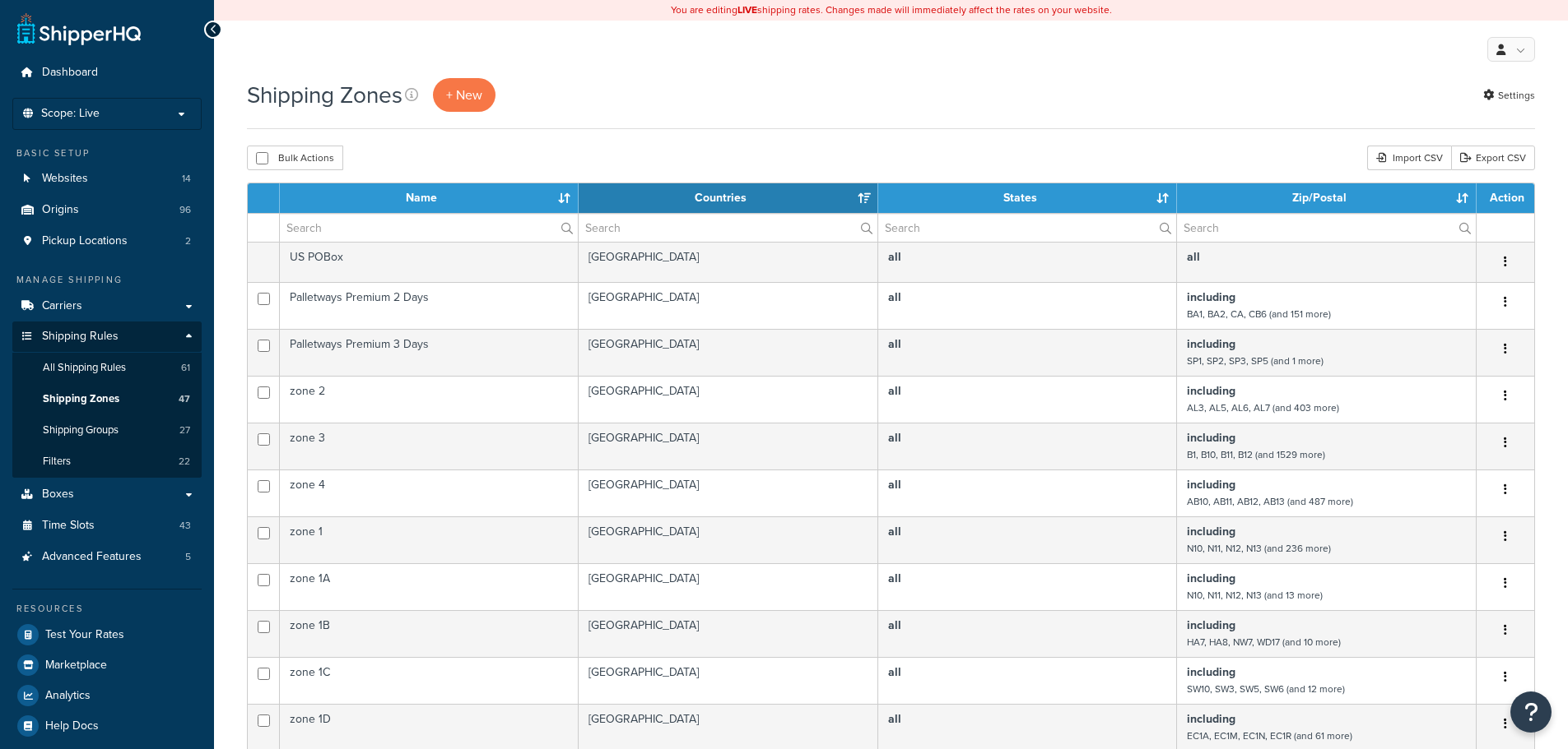
select select "15"
click at [90, 299] on link "Carriers" at bounding box center [107, 306] width 189 height 30
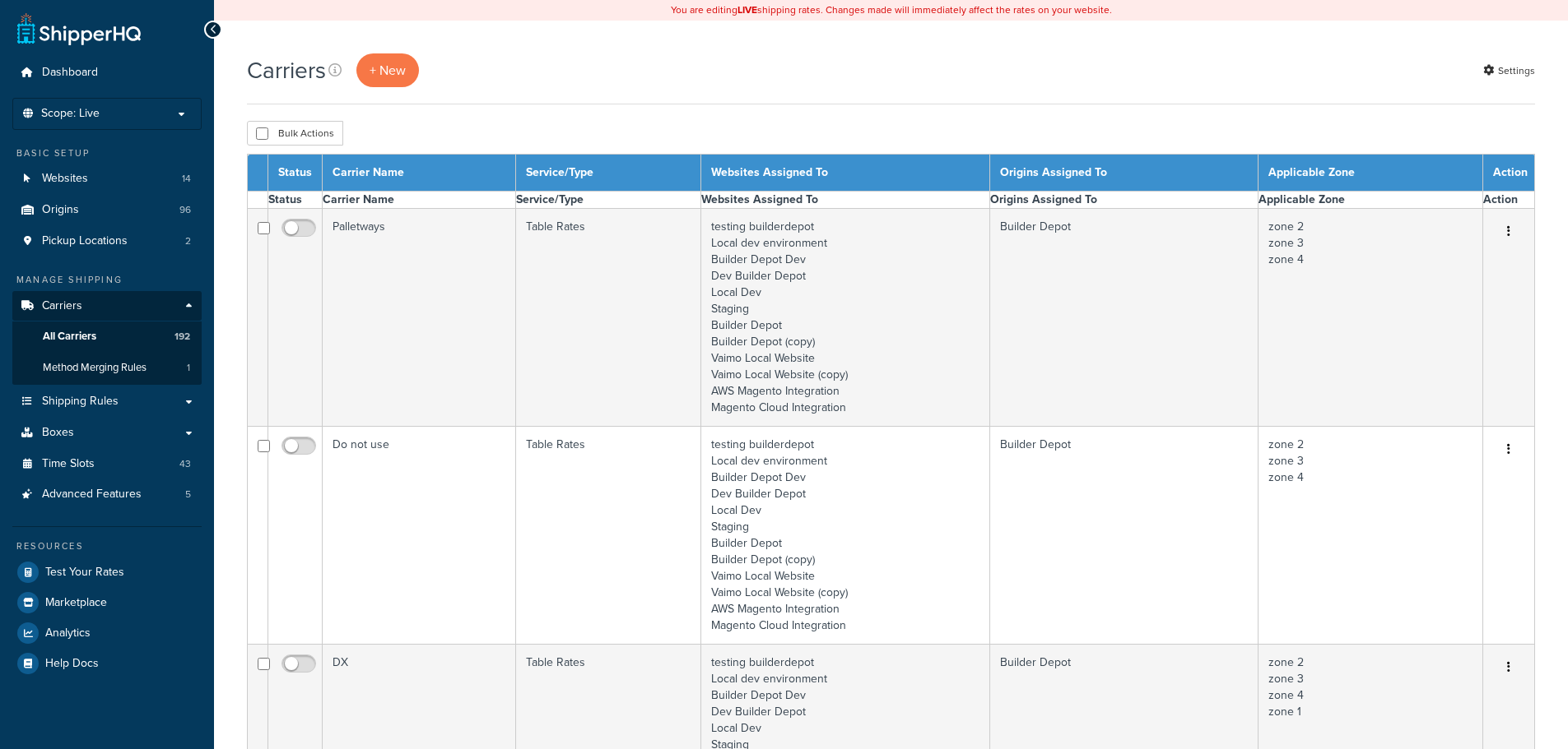
select select "15"
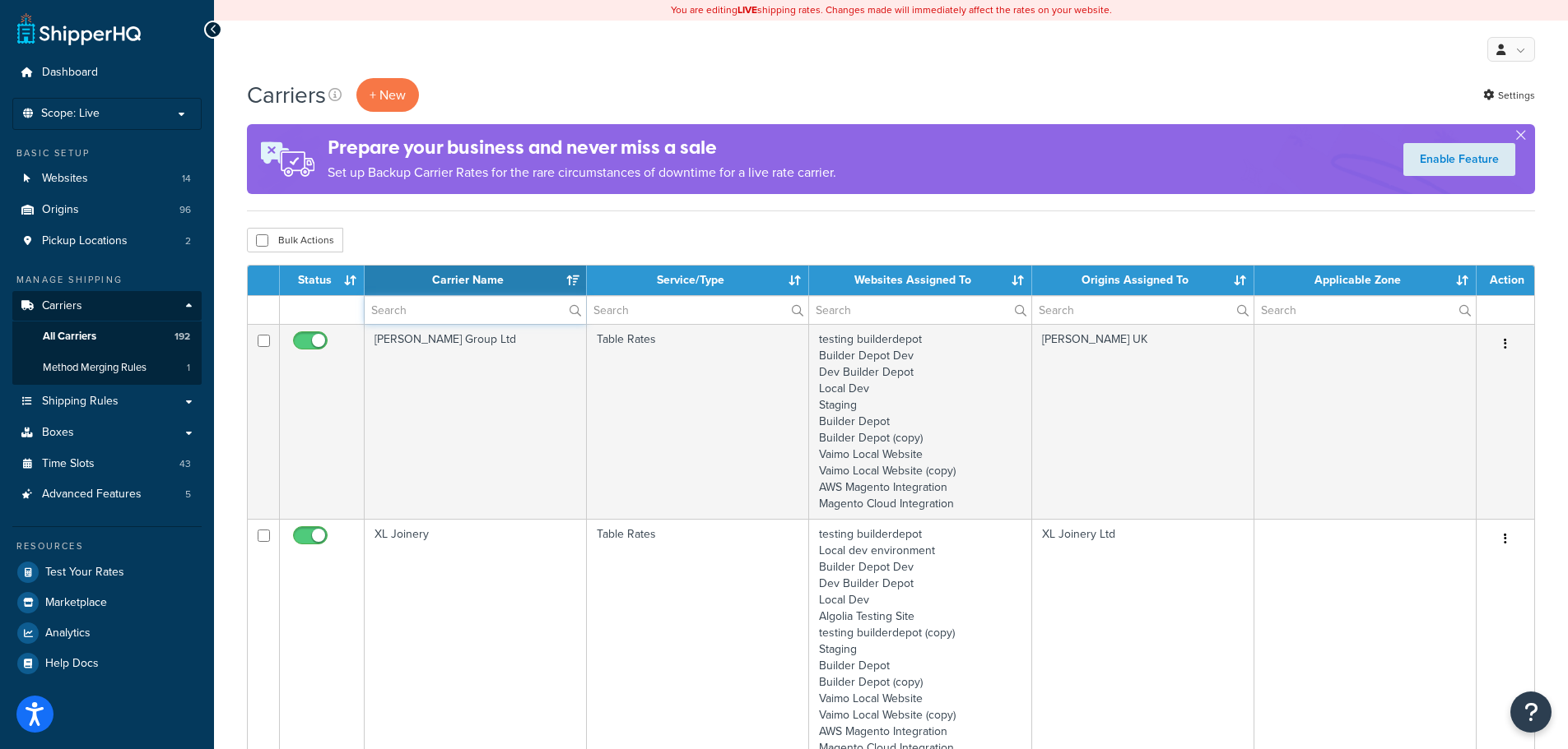
click at [435, 317] on input "text" at bounding box center [476, 311] width 222 height 28
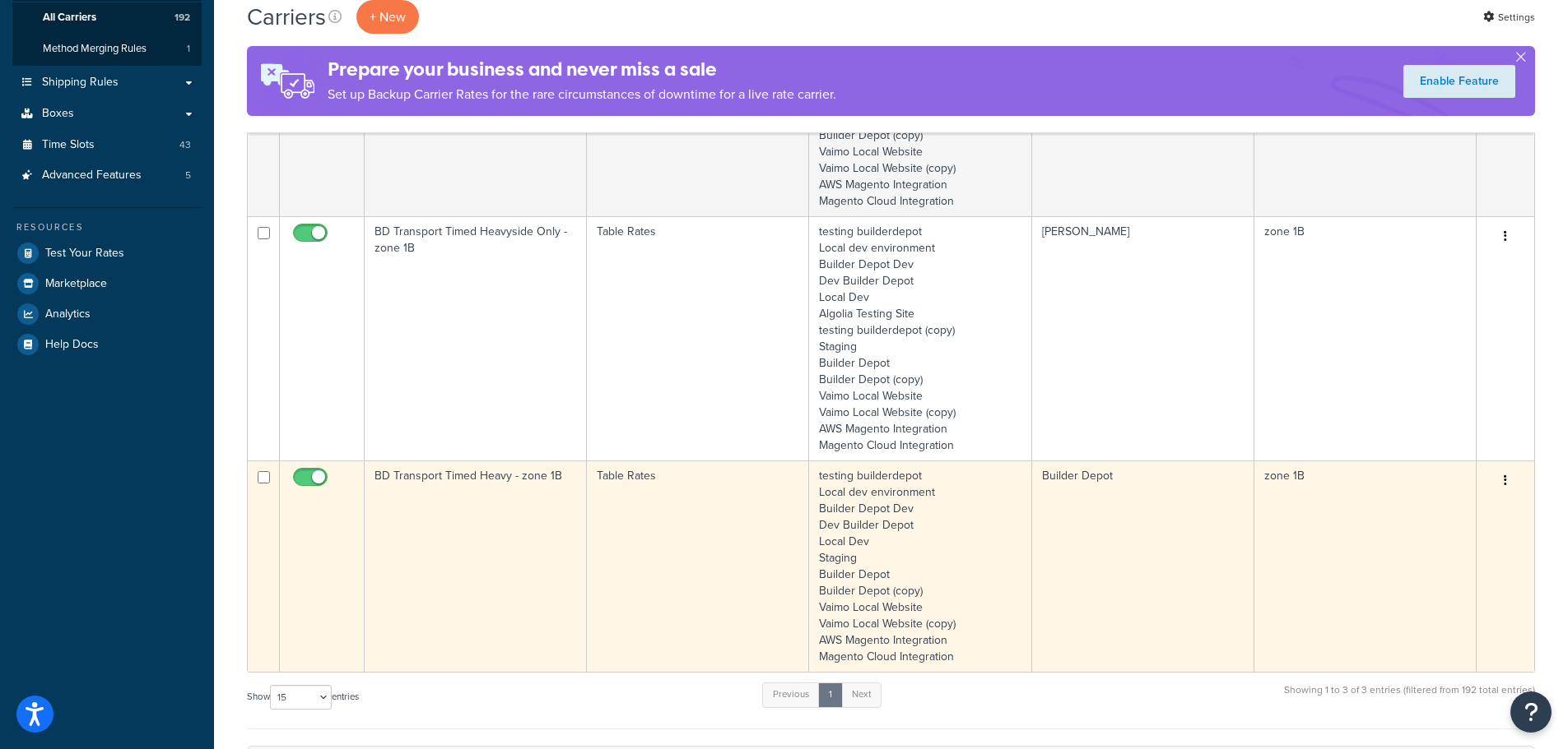
scroll to position [329, 0]
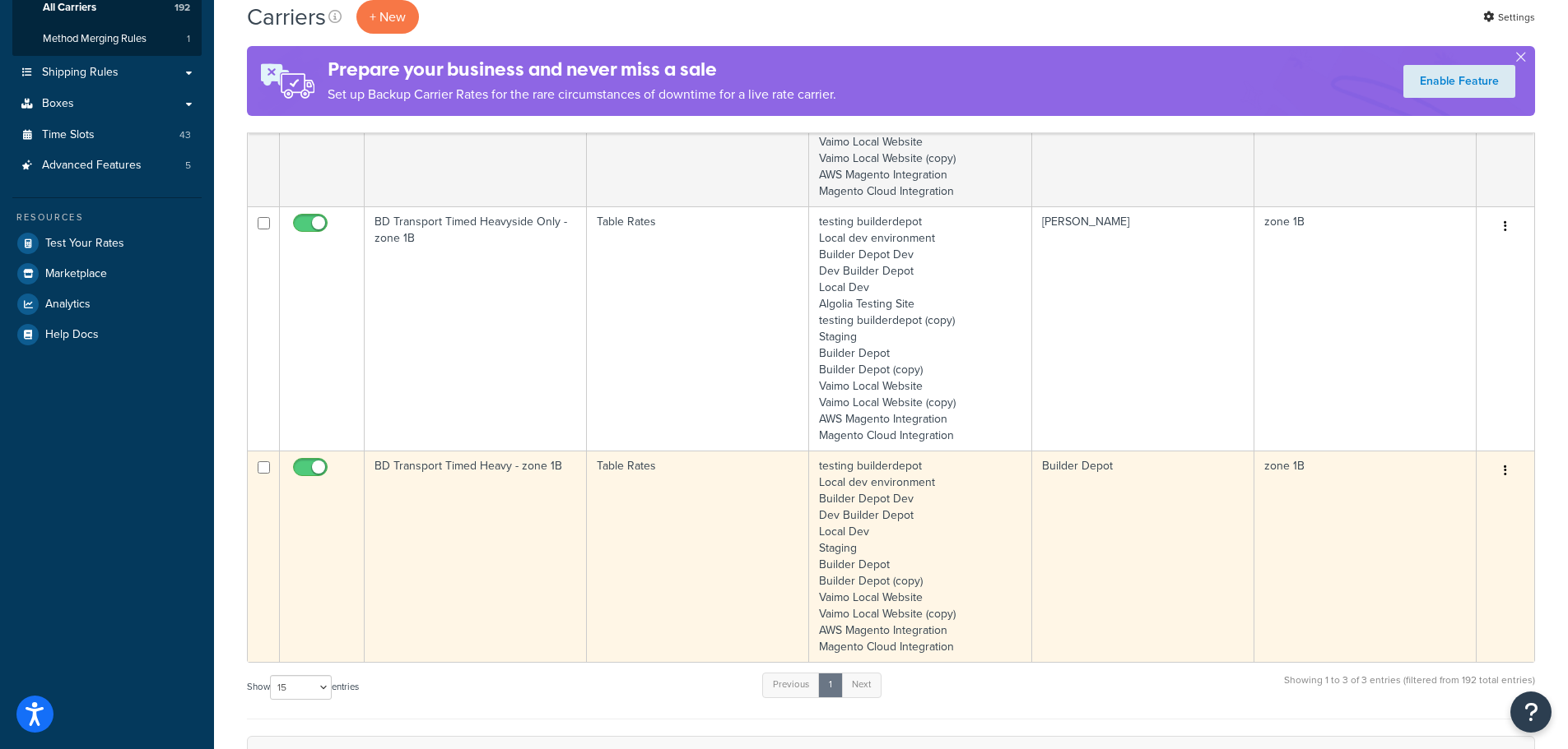
type input "1b"
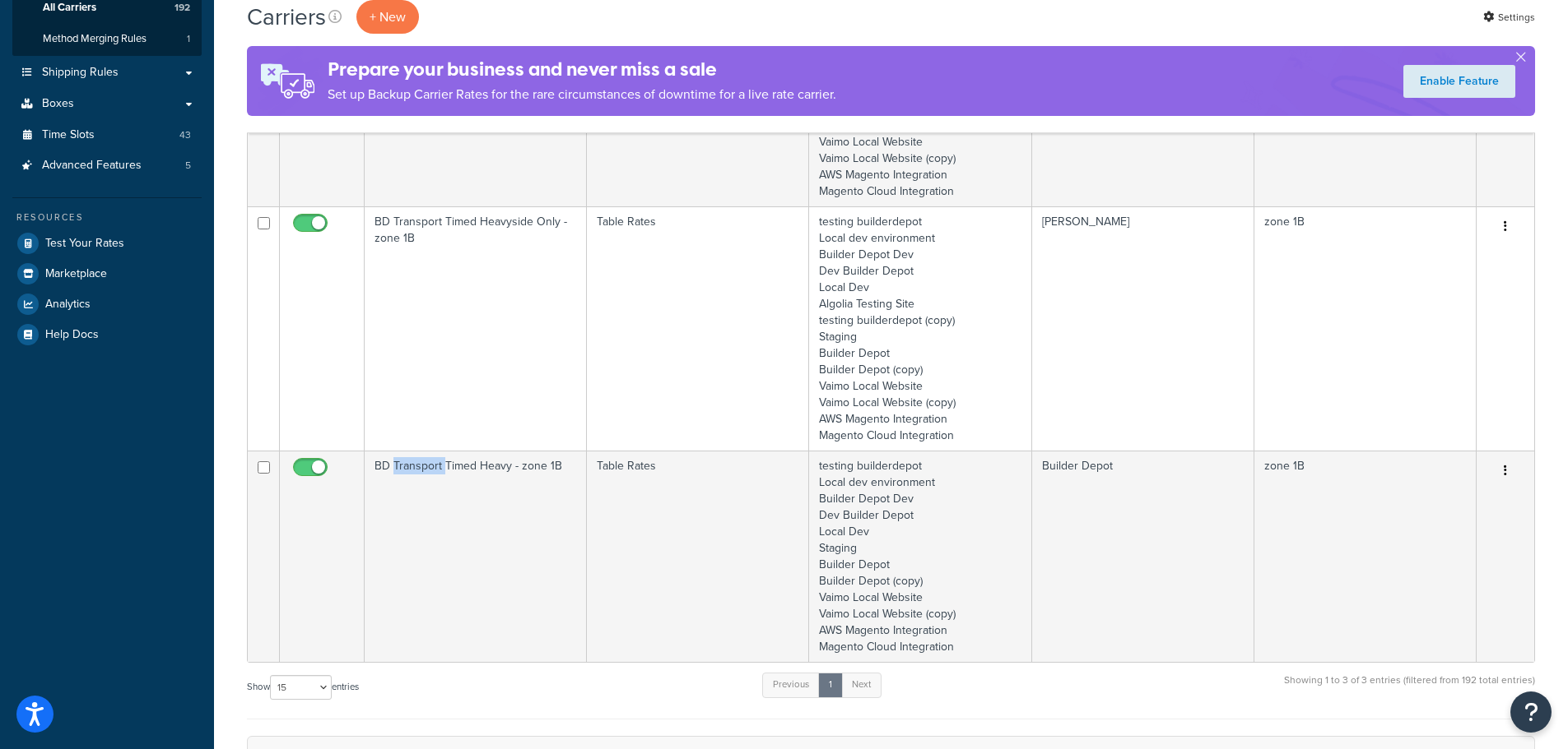
click at [423, 500] on td "BD Transport Timed Heavy - zone 1B" at bounding box center [476, 556] width 223 height 211
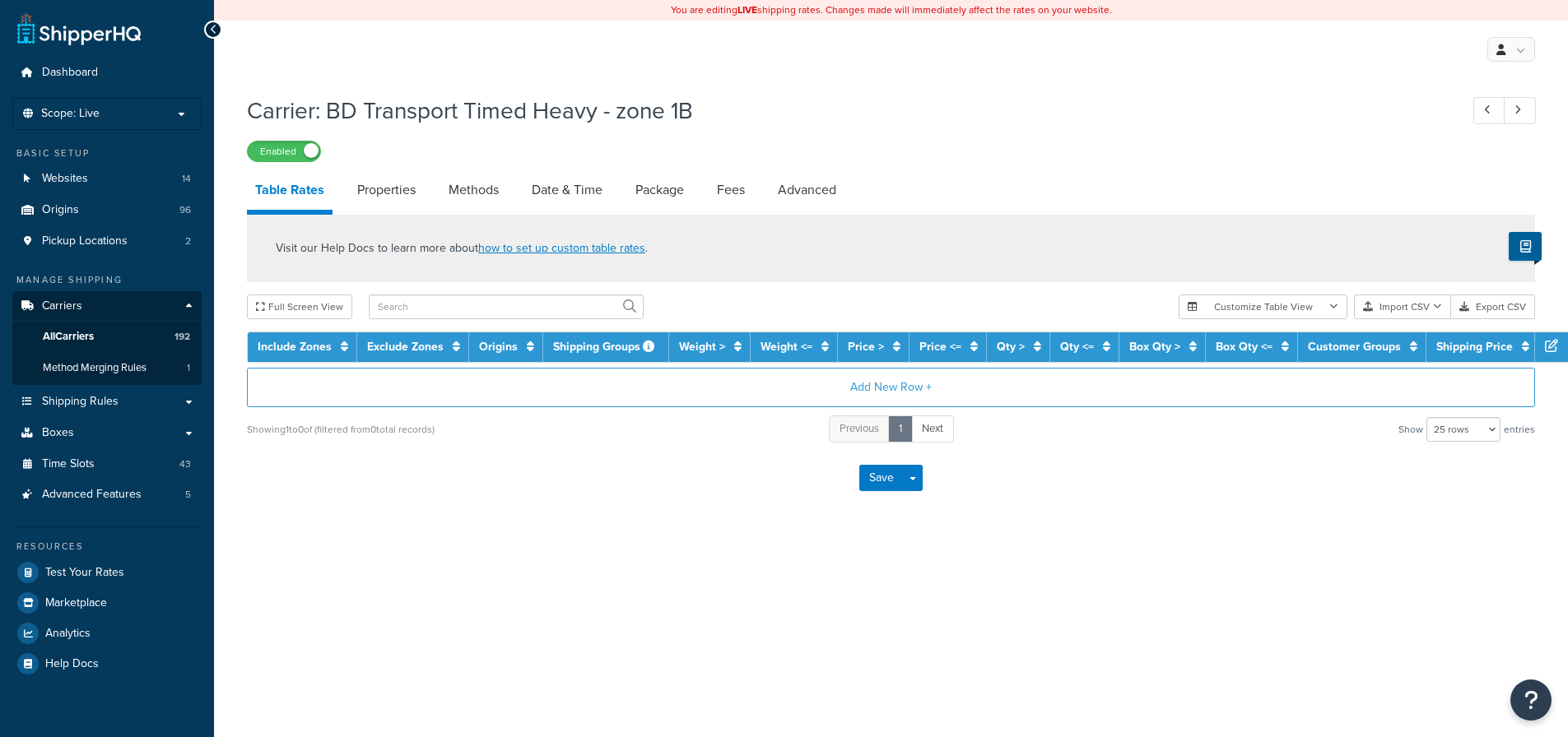
select select "25"
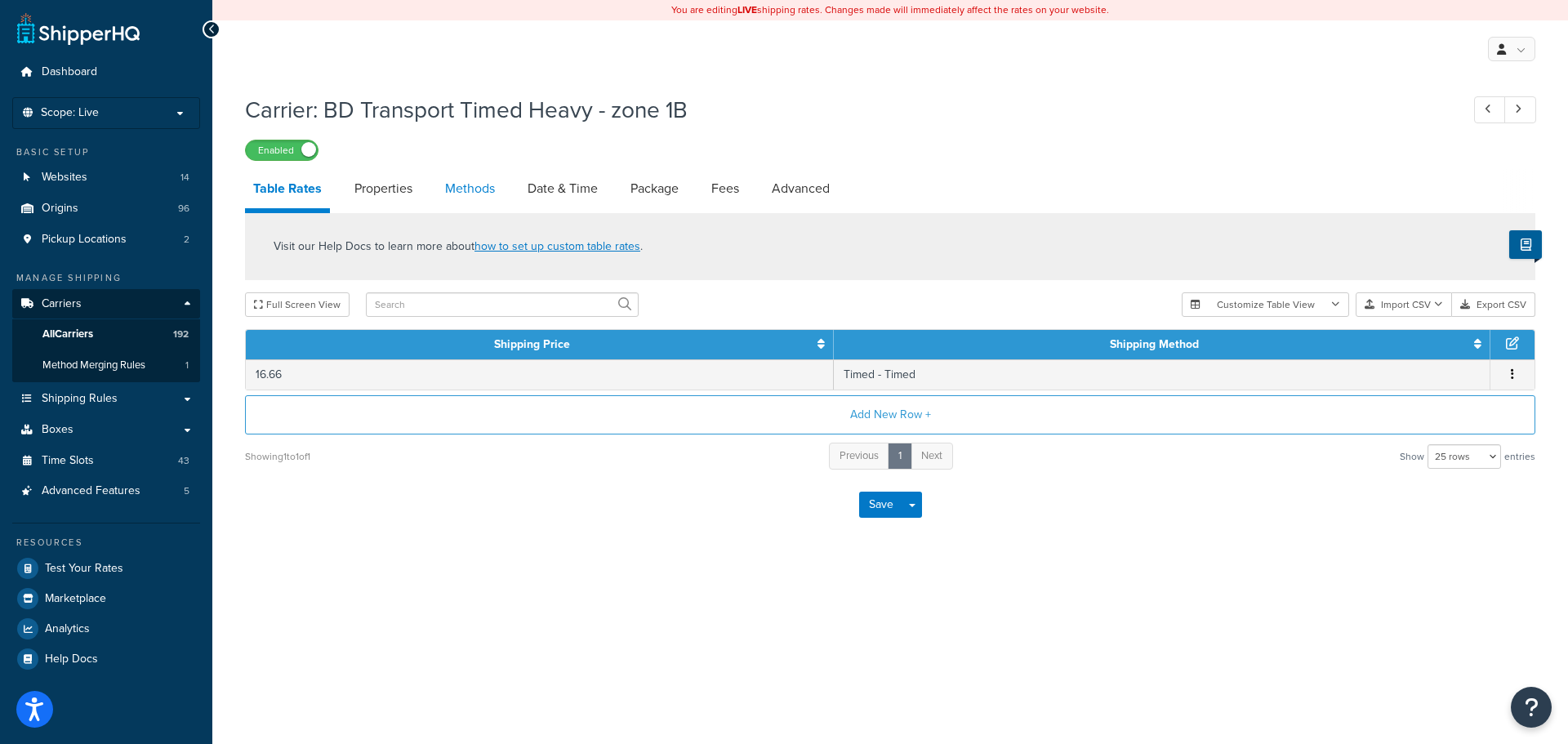
click at [478, 190] on link "Methods" at bounding box center [470, 189] width 66 height 40
select select "25"
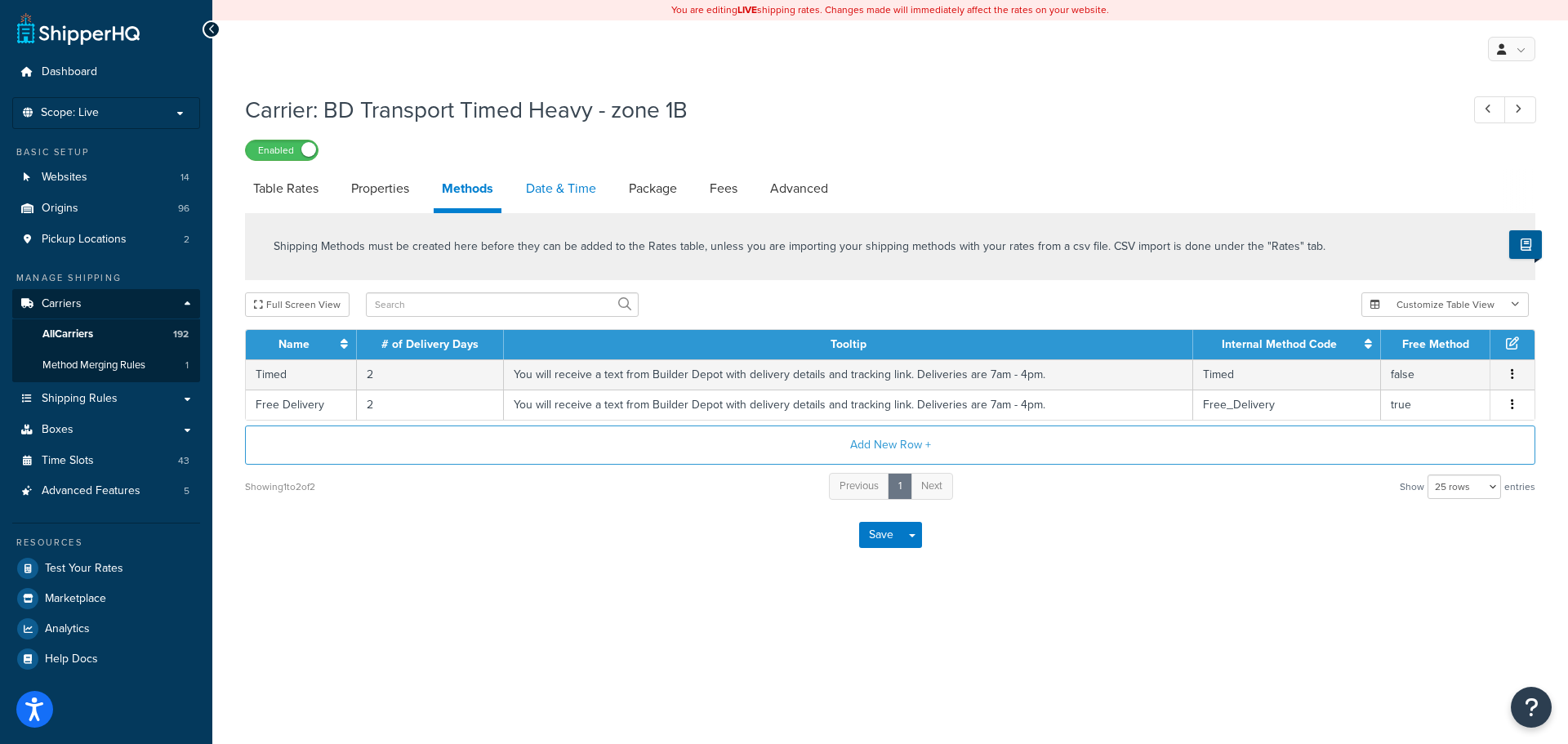
click at [558, 196] on link "Date & Time" at bounding box center [561, 189] width 86 height 40
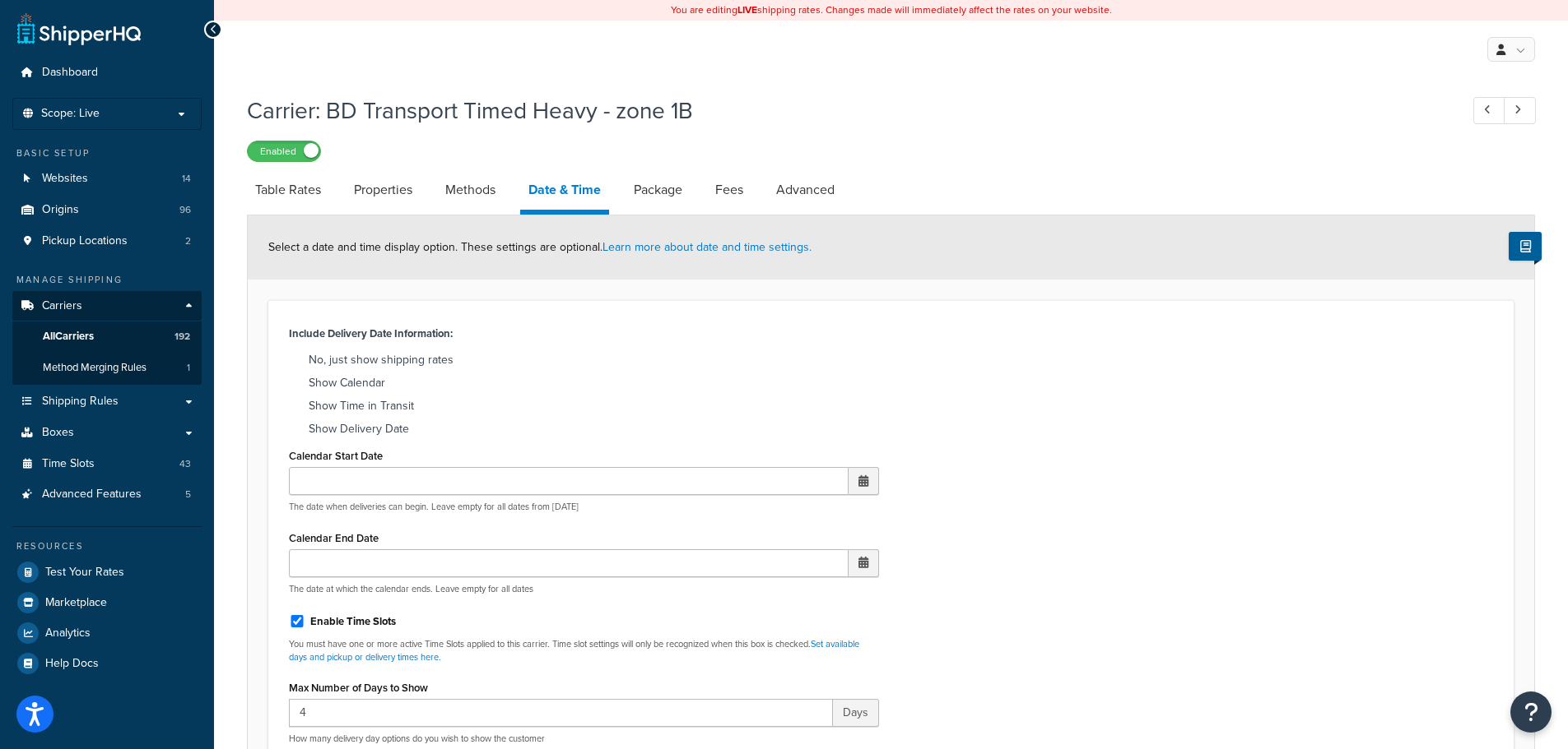
scroll to position [658, 0]
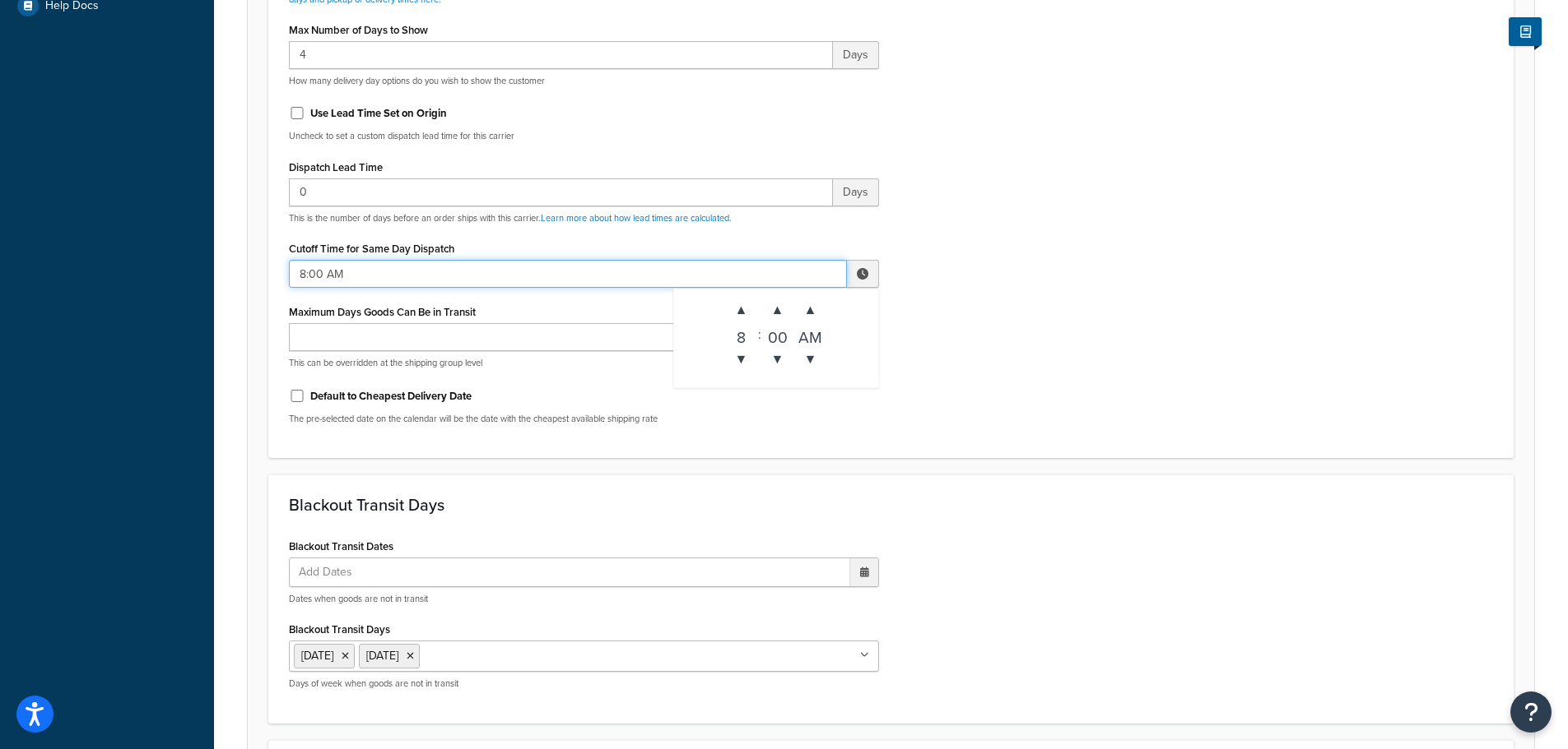
click at [312, 280] on input "8:00 AM" at bounding box center [568, 274] width 558 height 28
click at [727, 303] on span "▲" at bounding box center [741, 310] width 33 height 33
click at [730, 303] on span "▲" at bounding box center [741, 310] width 33 height 33
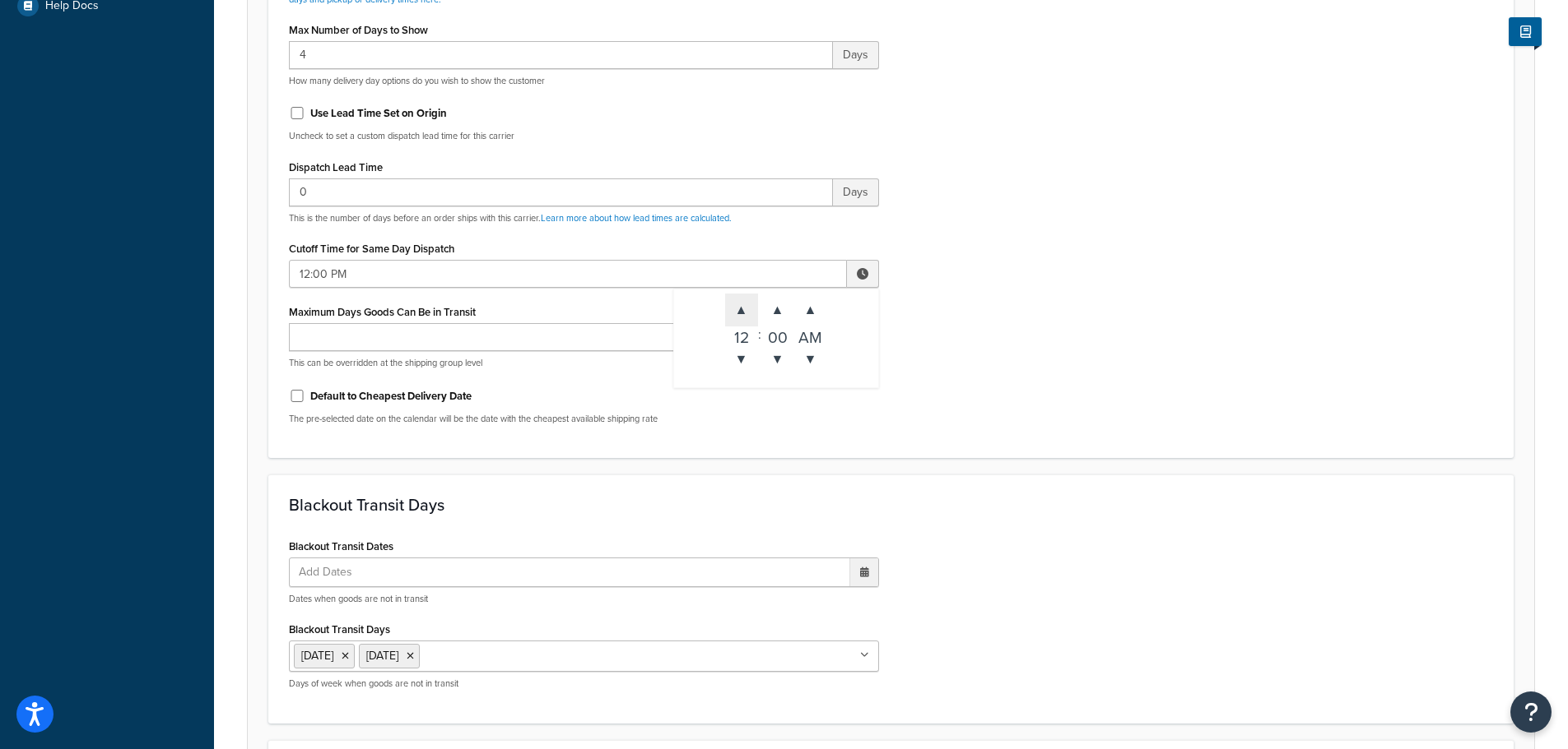
click at [730, 303] on span "▲" at bounding box center [741, 310] width 33 height 33
type input "3:00 PM"
click at [1156, 444] on div "Include Delivery Date Information: No, just show shipping rates Show Calendar S…" at bounding box center [891, 50] width 1245 height 816
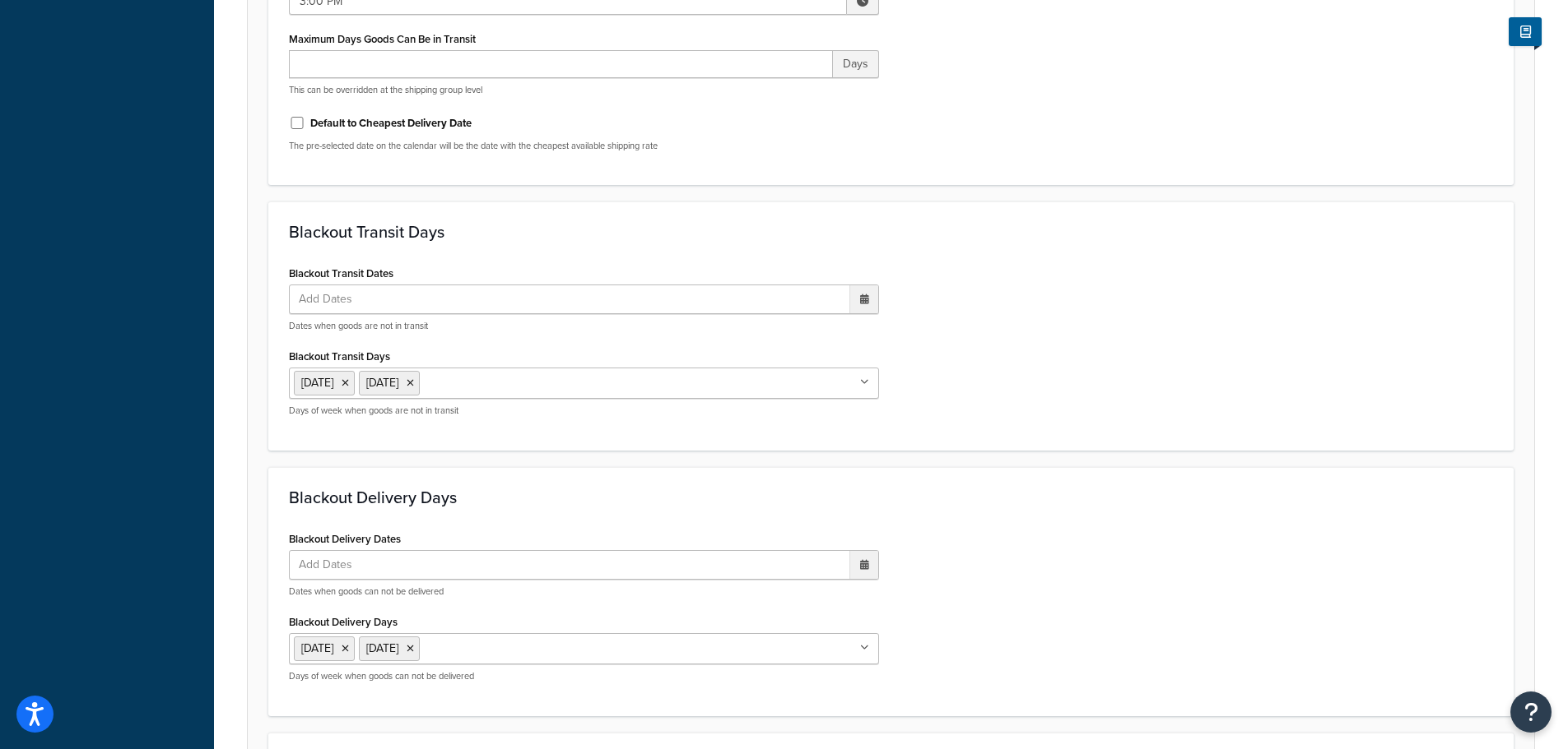
scroll to position [1227, 0]
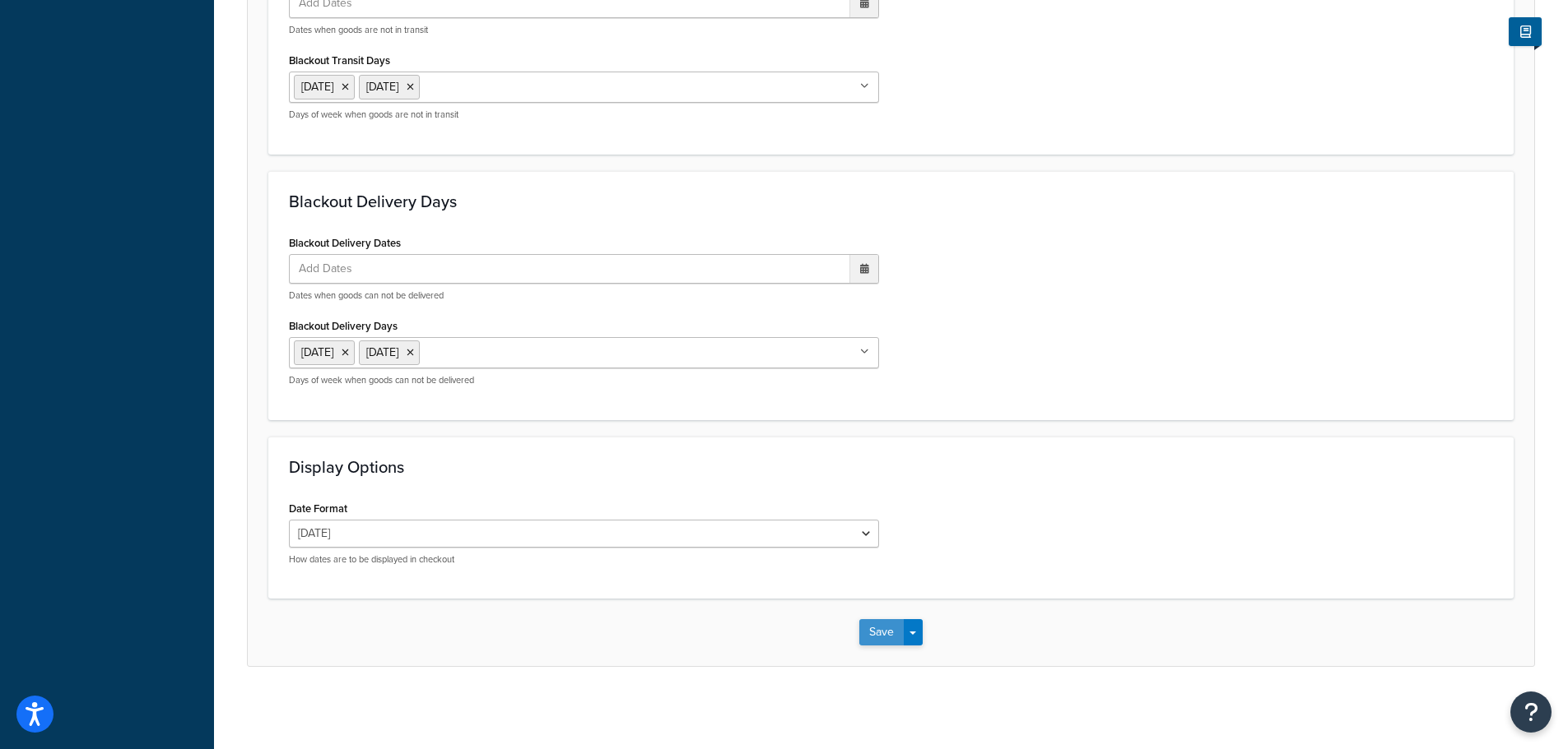
click at [870, 634] on button "Save" at bounding box center [881, 633] width 45 height 27
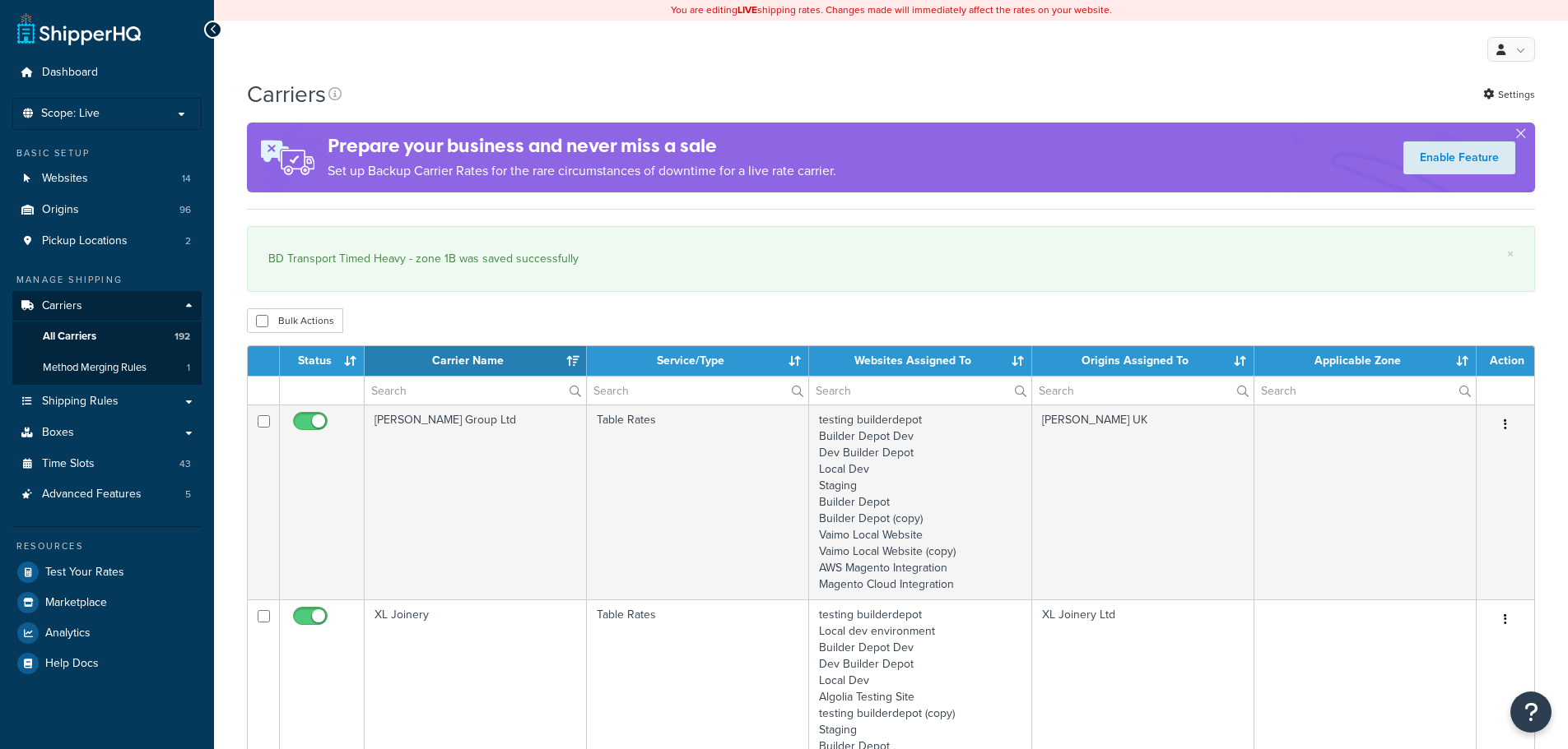
select select "15"
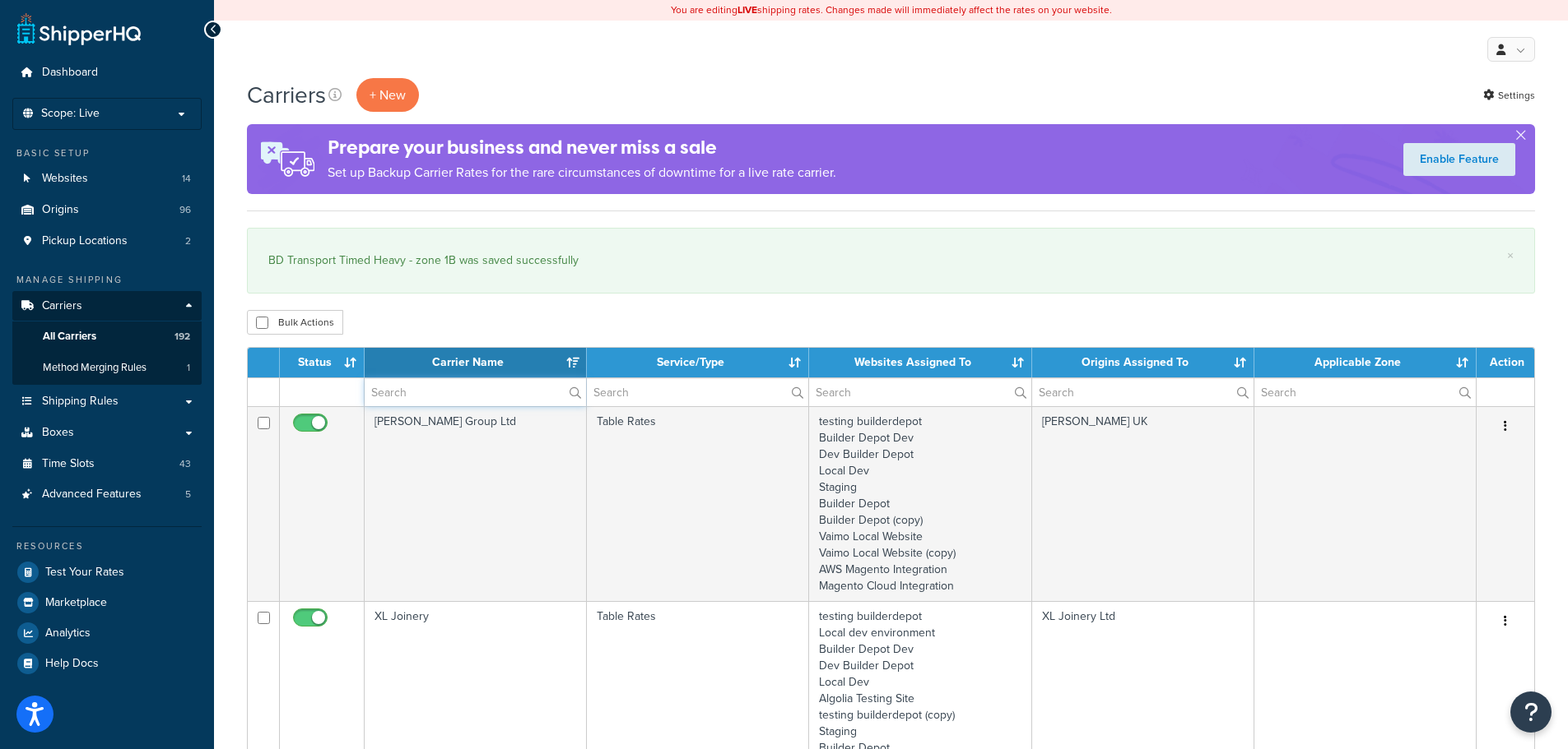
click at [409, 398] on input "text" at bounding box center [476, 393] width 222 height 28
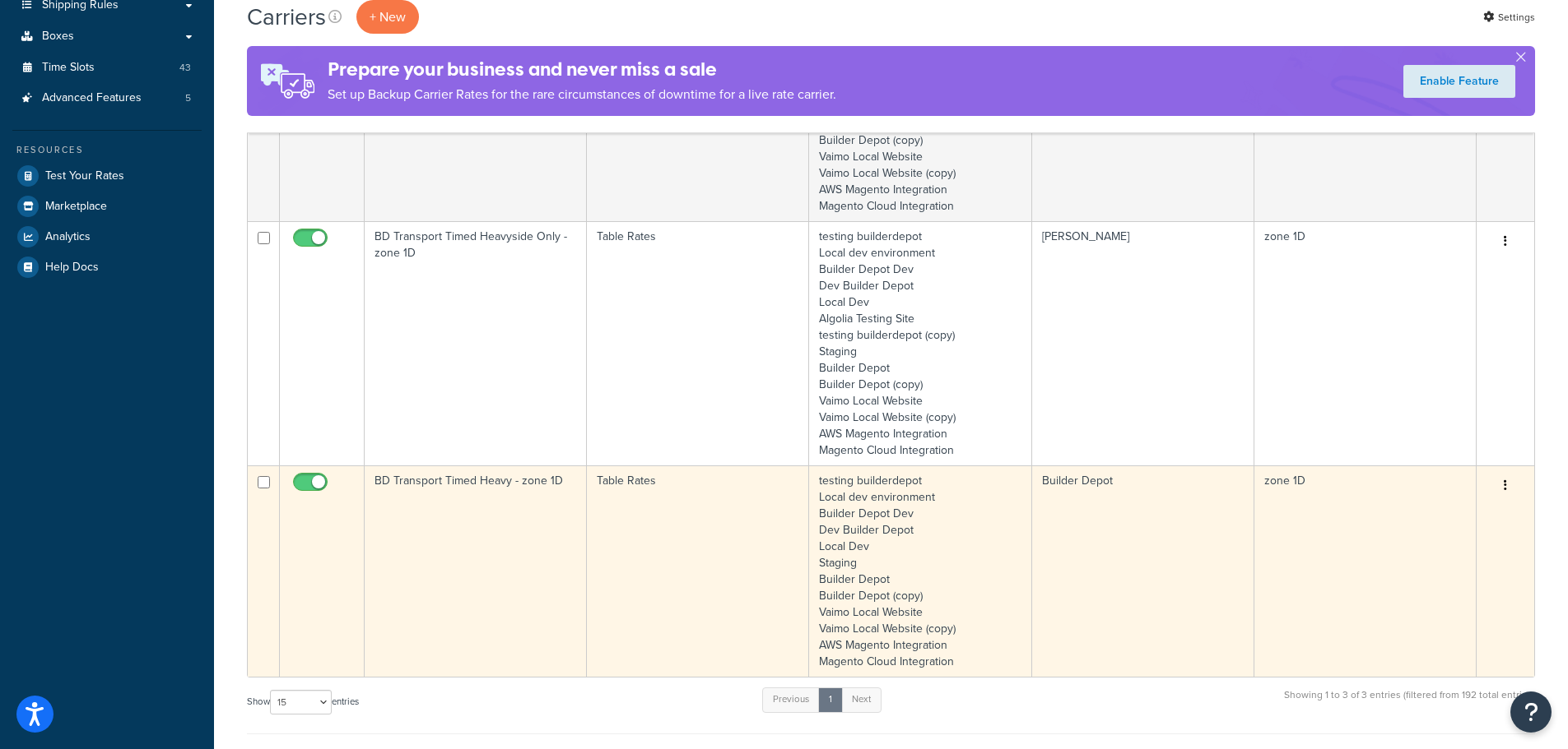
scroll to position [411, 0]
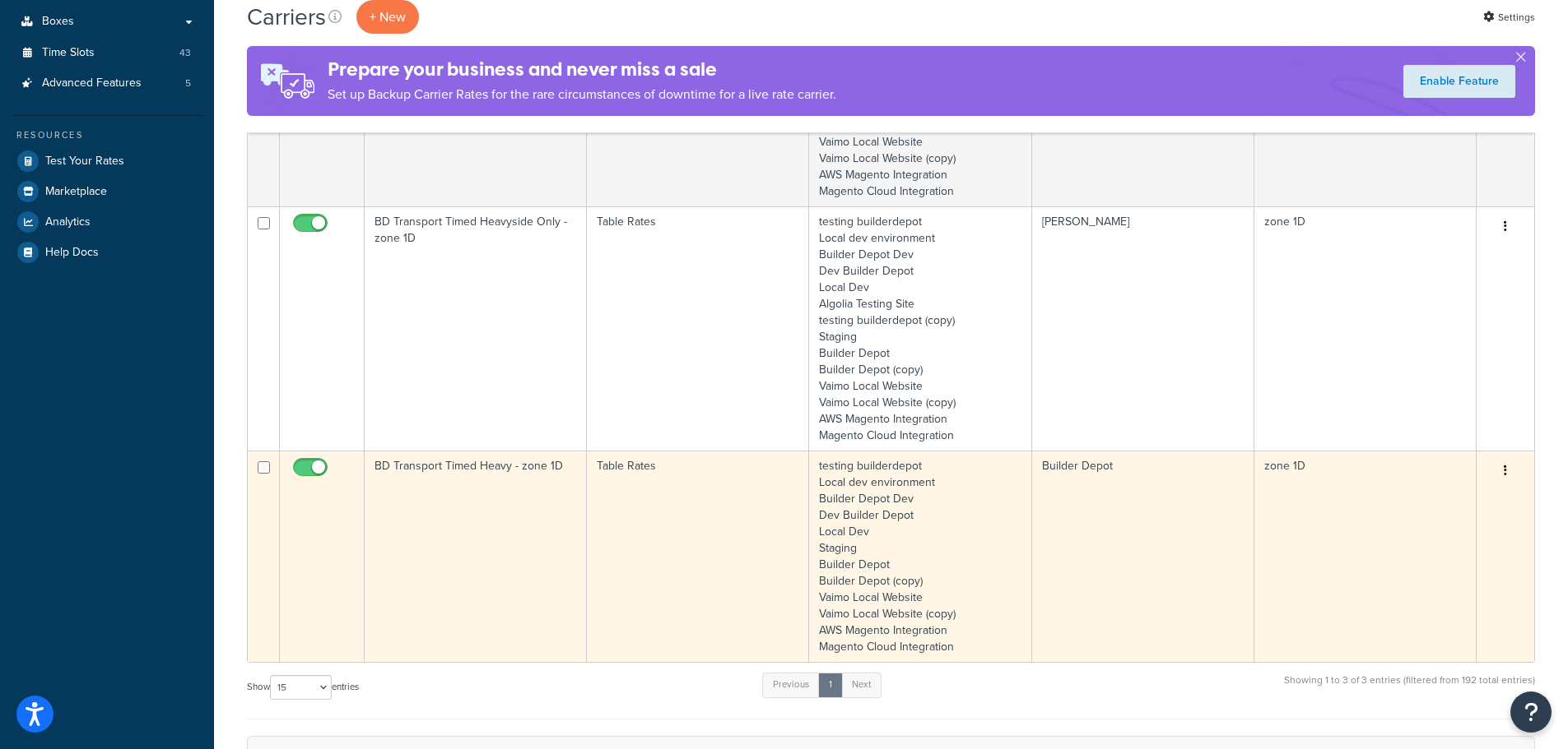
type input "1d"
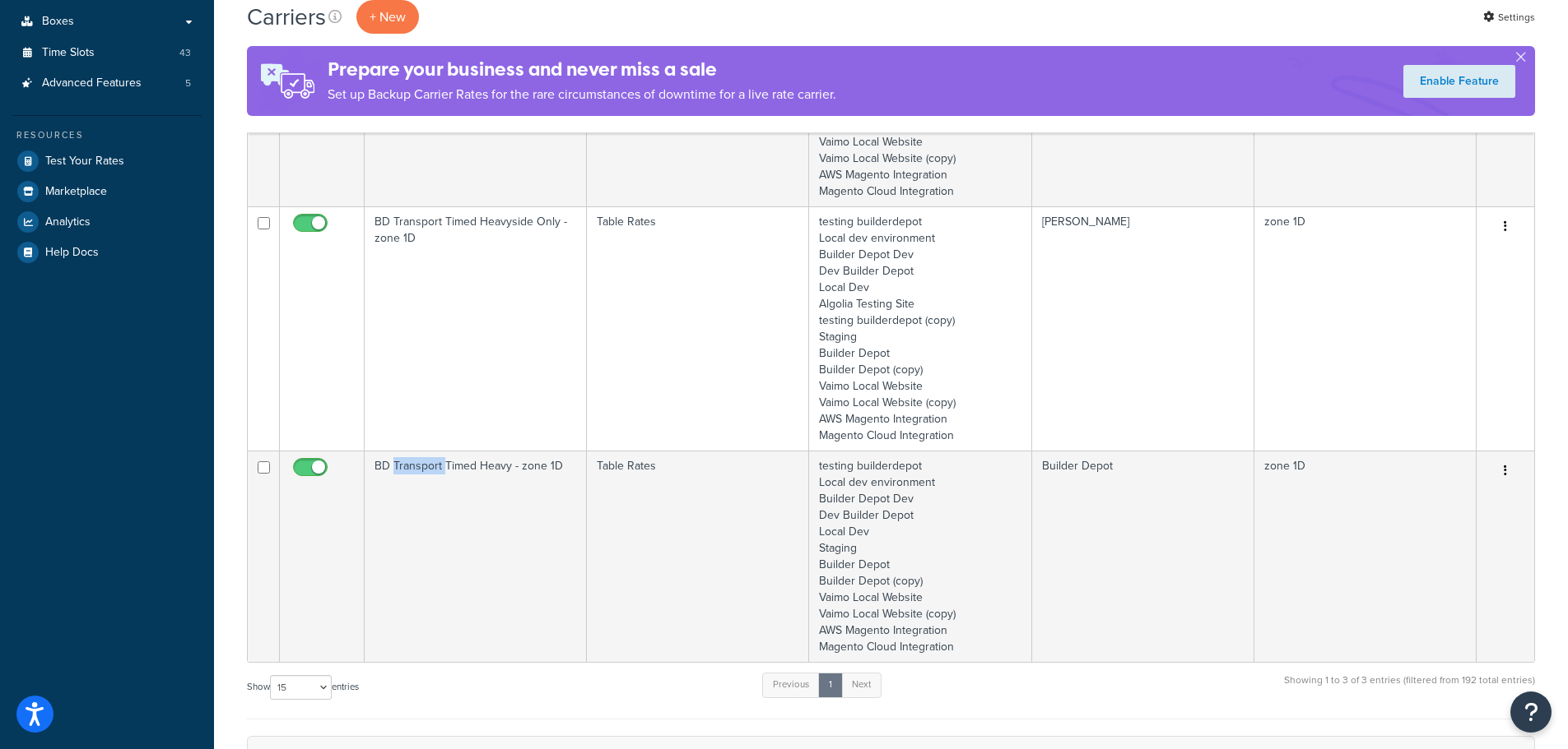
click at [433, 526] on td "BD Transport Timed Heavy - zone 1D" at bounding box center [476, 556] width 223 height 211
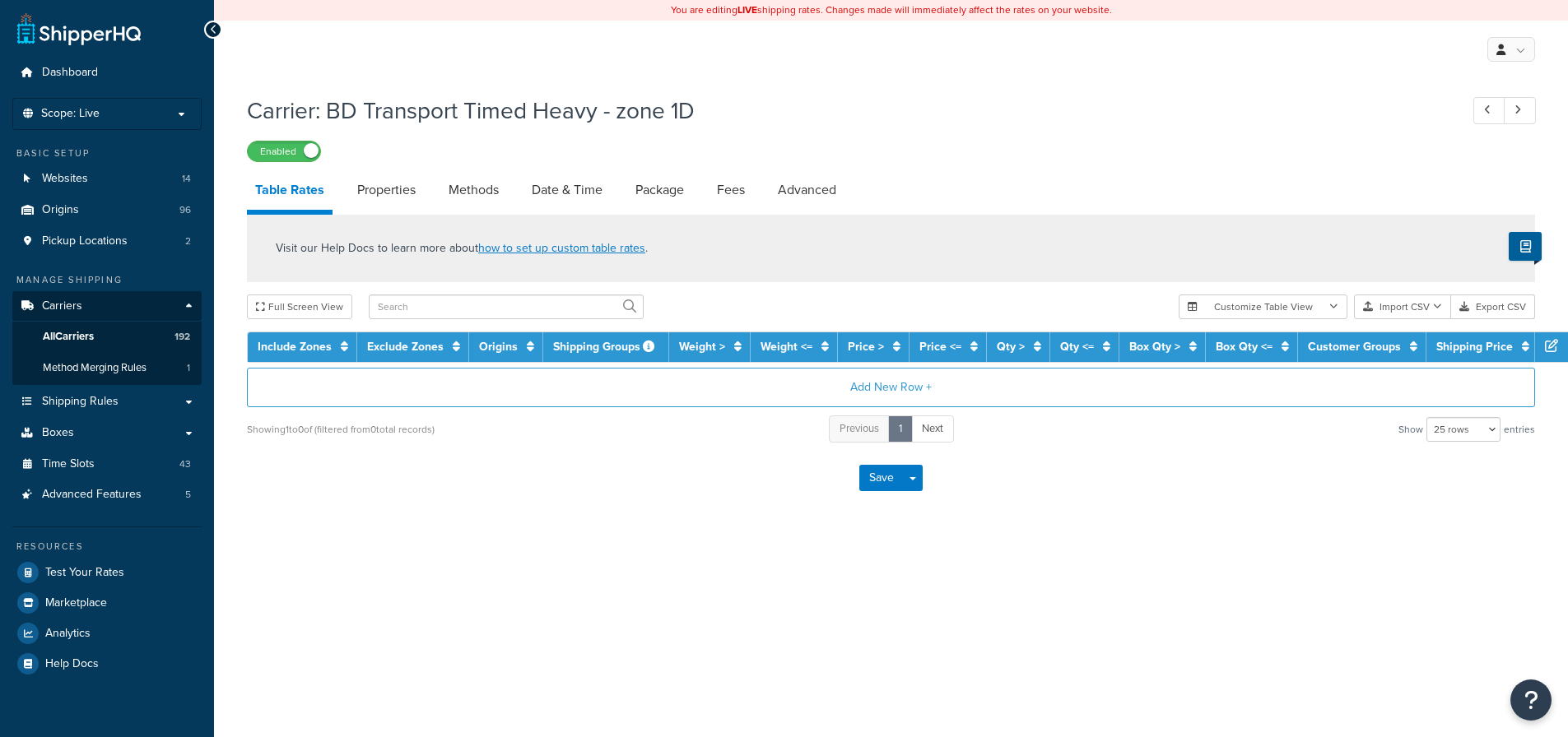
select select "25"
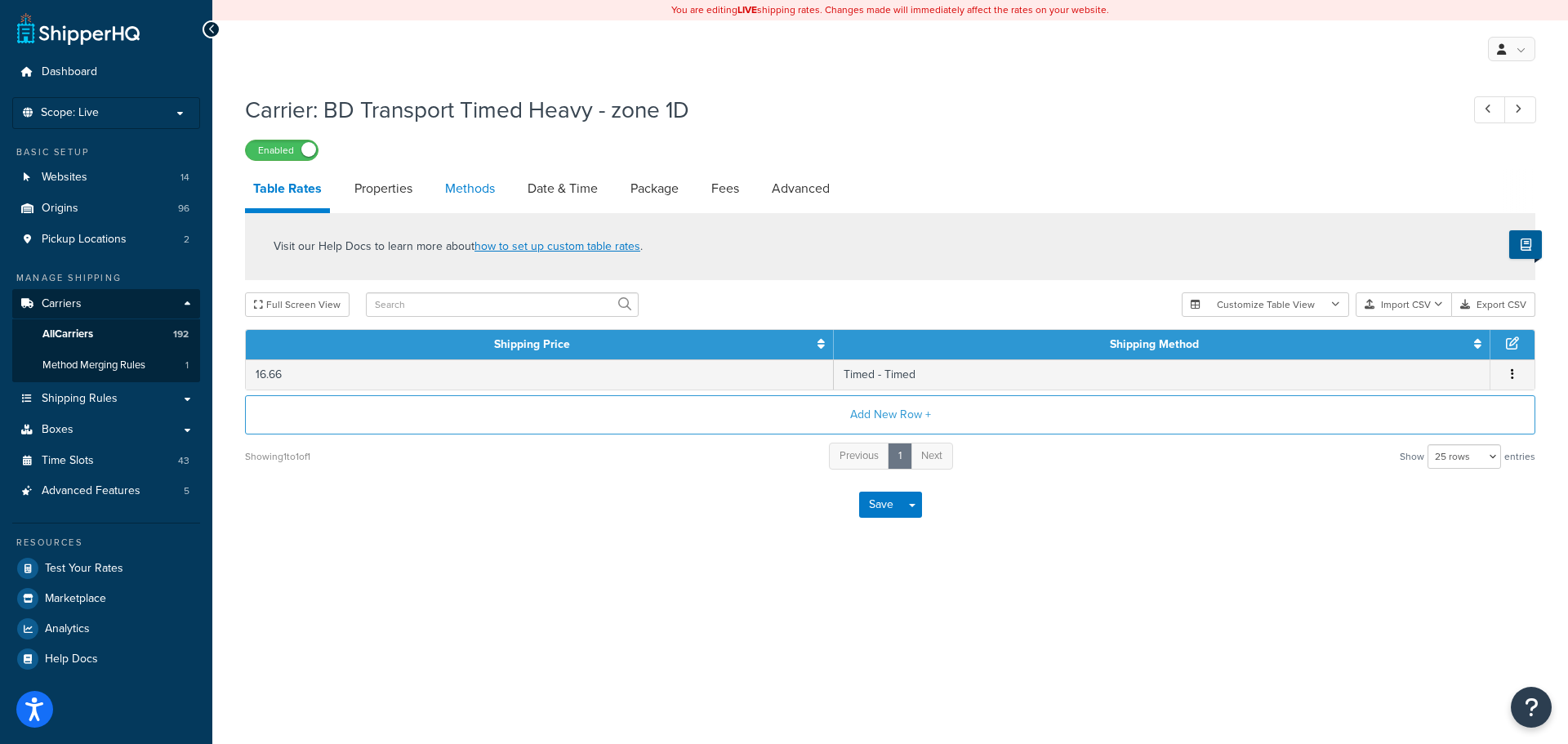
click at [481, 189] on link "Methods" at bounding box center [470, 189] width 66 height 40
select select "25"
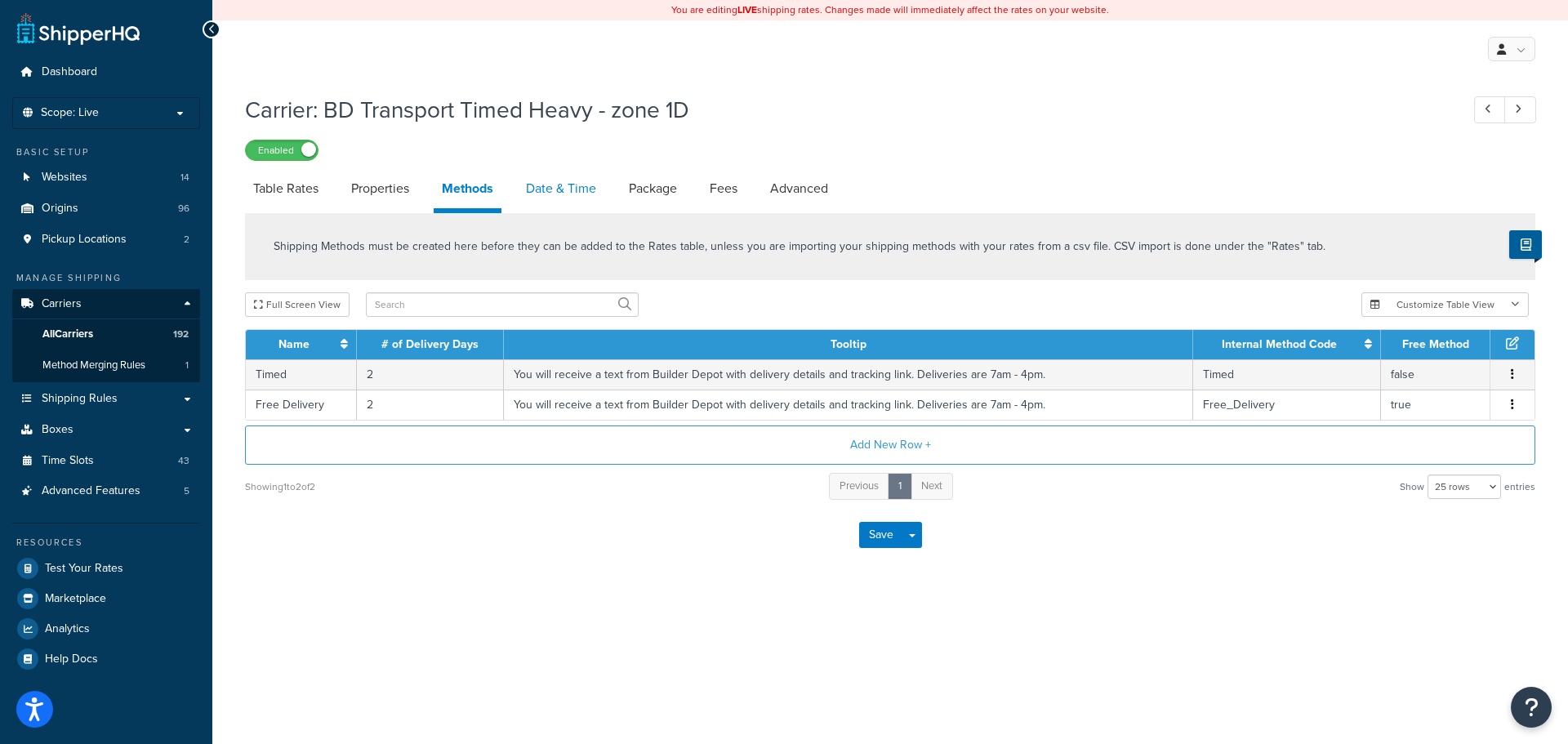
click at [538, 183] on link "Date & Time" at bounding box center [561, 189] width 86 height 40
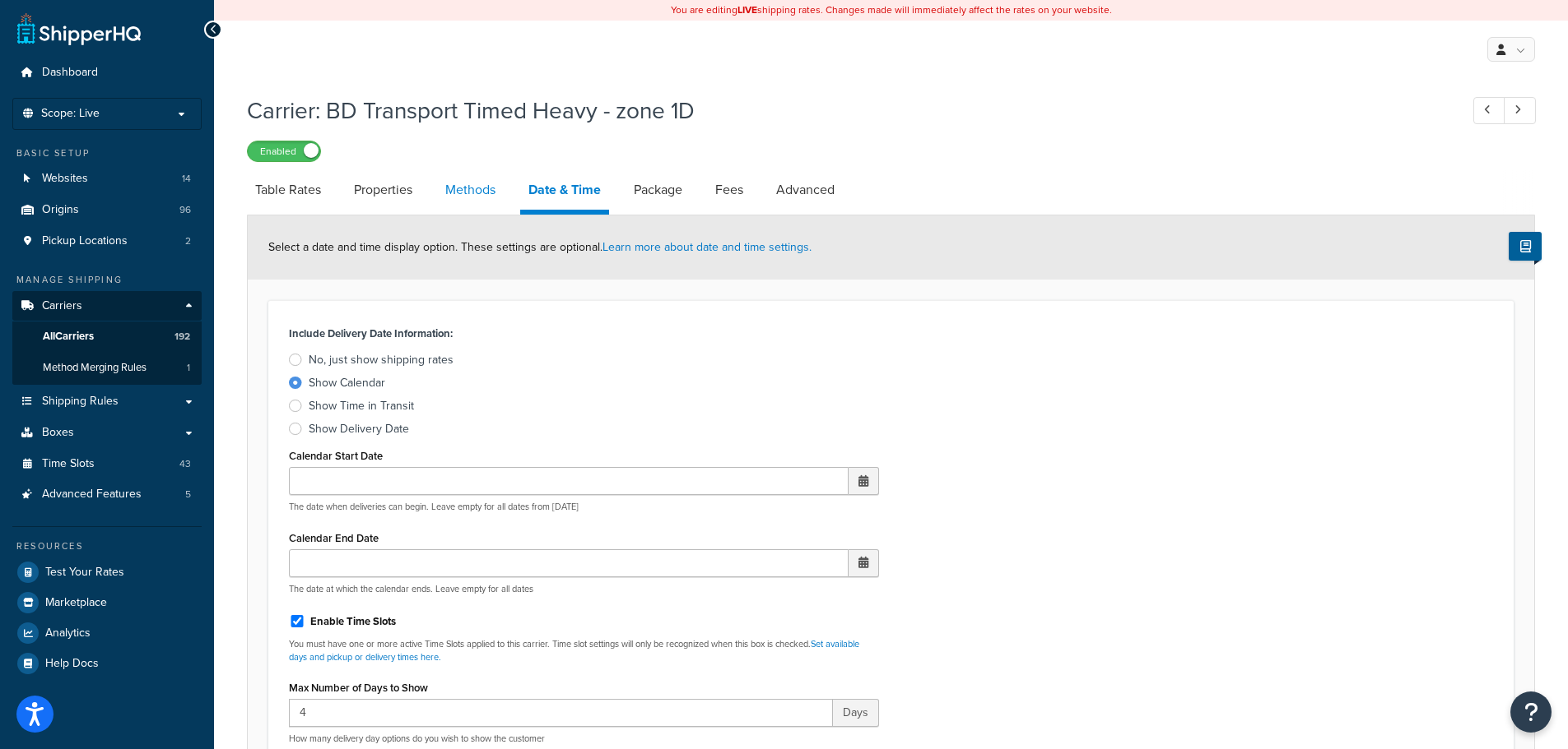
click at [456, 180] on link "Methods" at bounding box center [470, 190] width 66 height 40
select select "25"
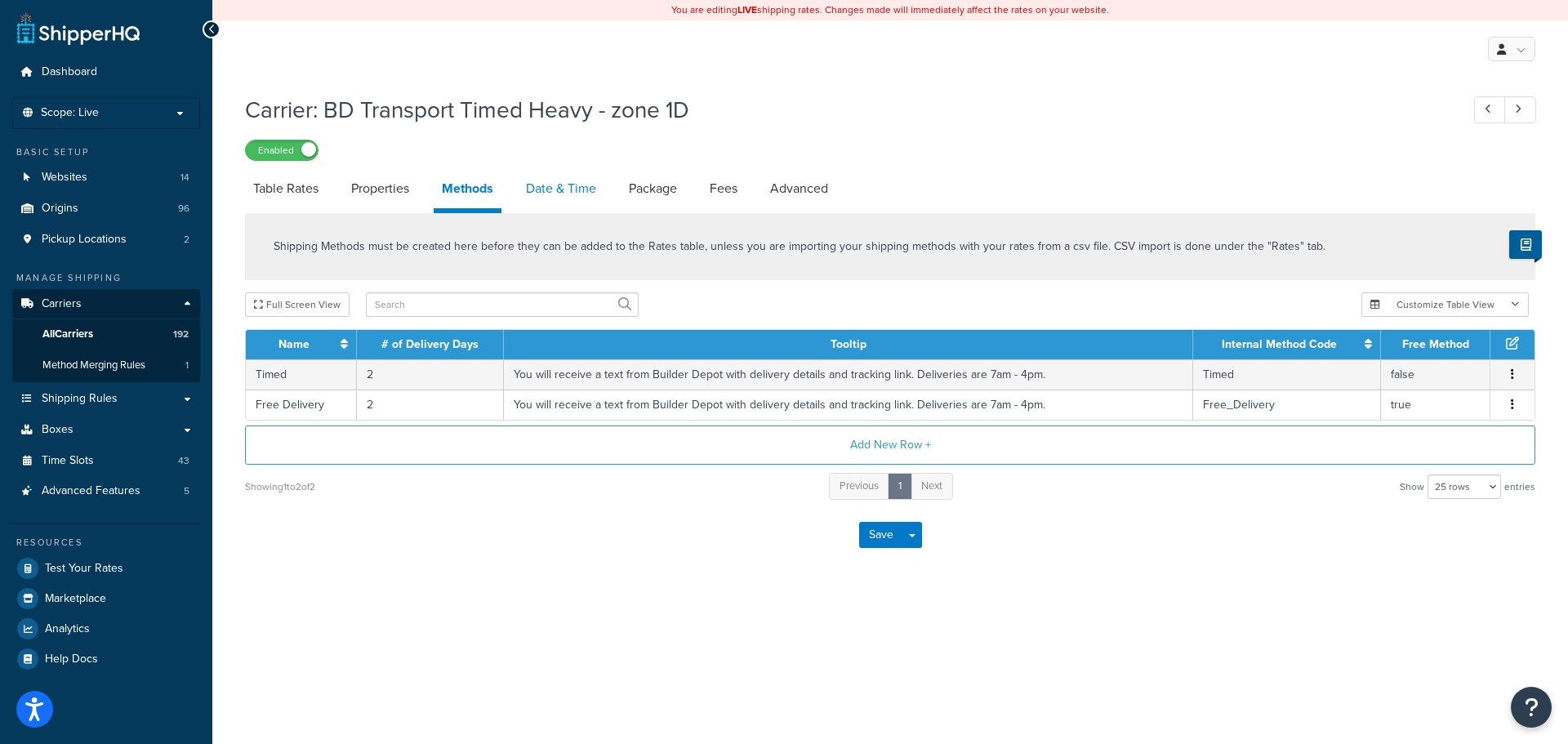
click at [533, 196] on link "Date & Time" at bounding box center [561, 189] width 86 height 40
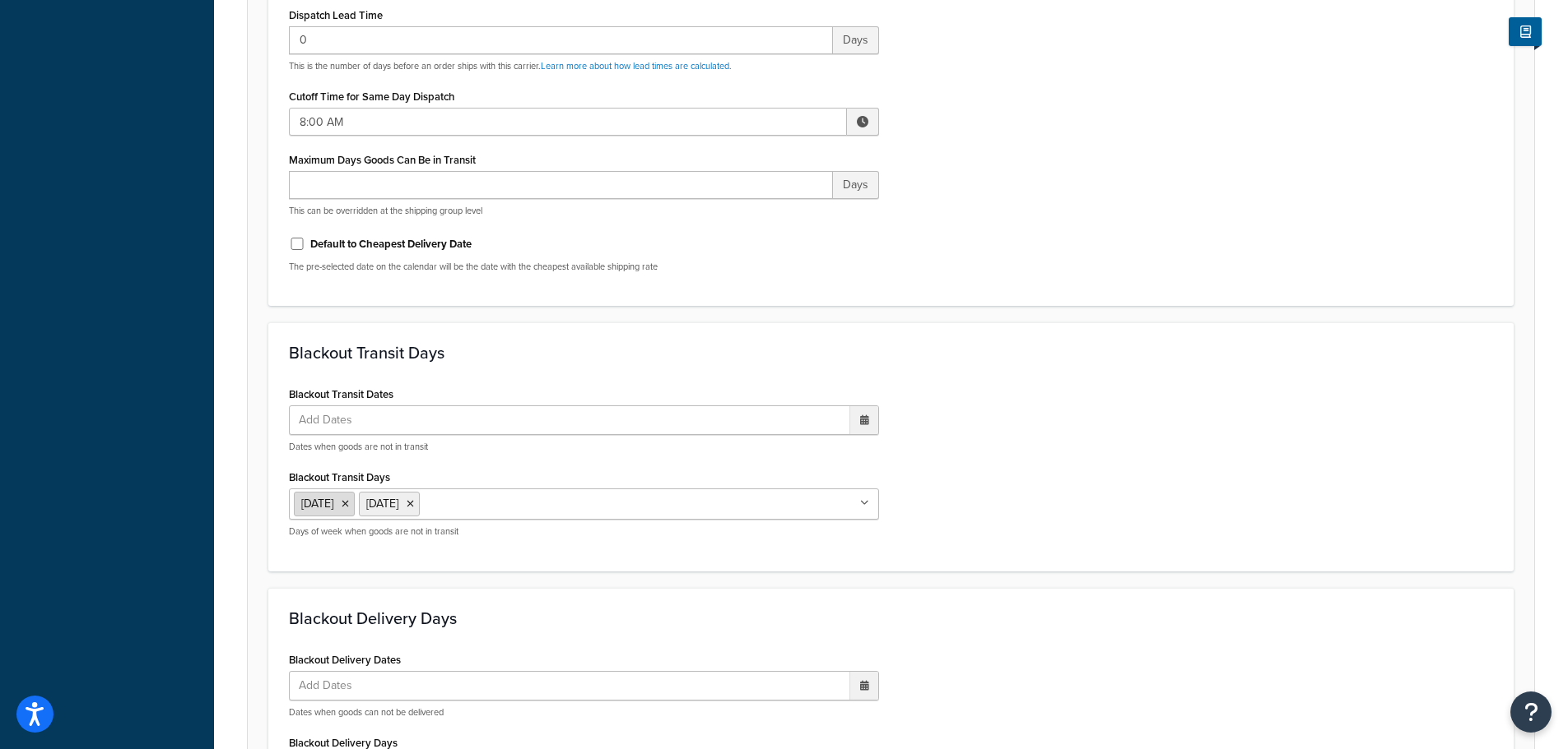
scroll to position [576, 0]
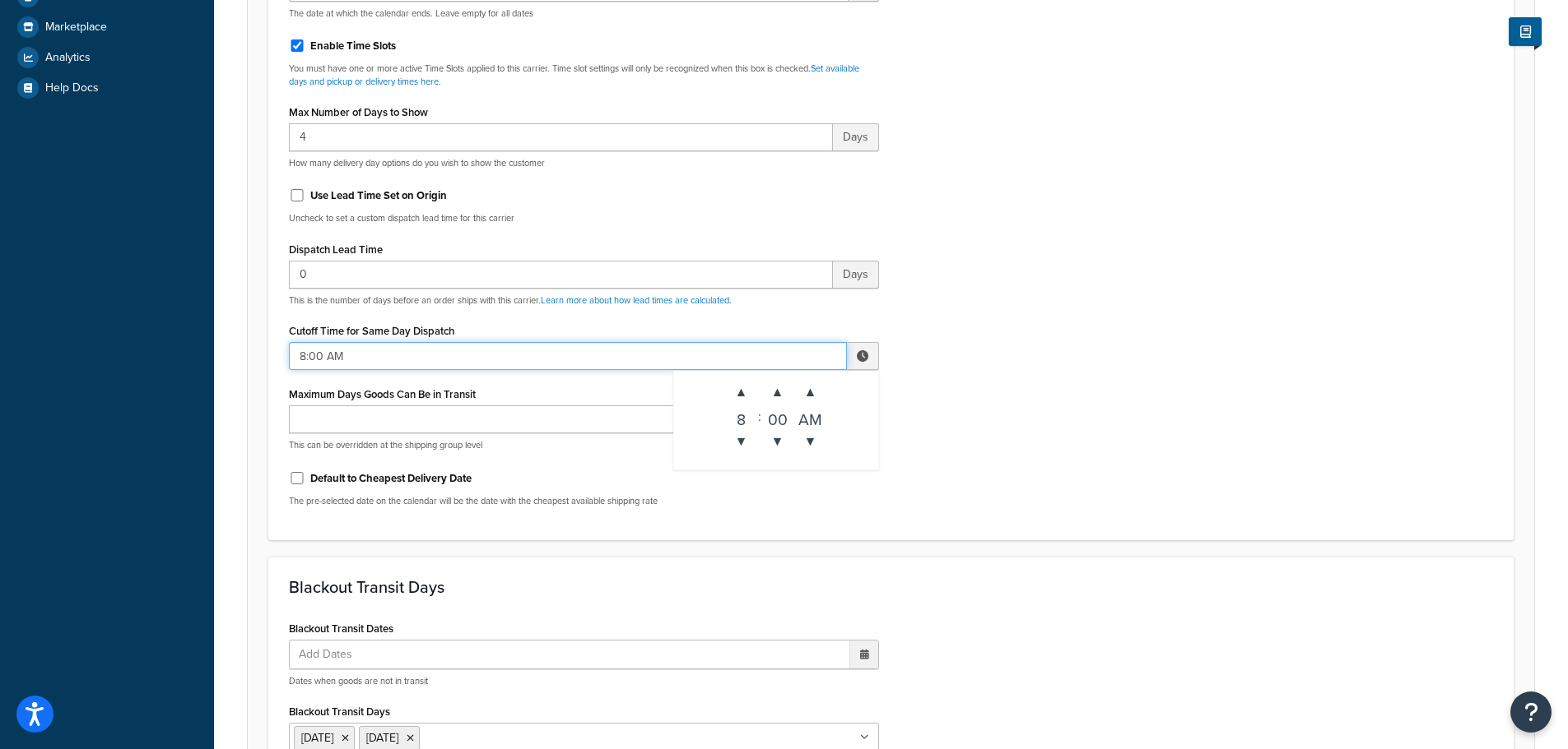
click at [328, 355] on input "8:00 AM" at bounding box center [568, 356] width 558 height 28
click at [753, 383] on span "▲" at bounding box center [741, 392] width 33 height 33
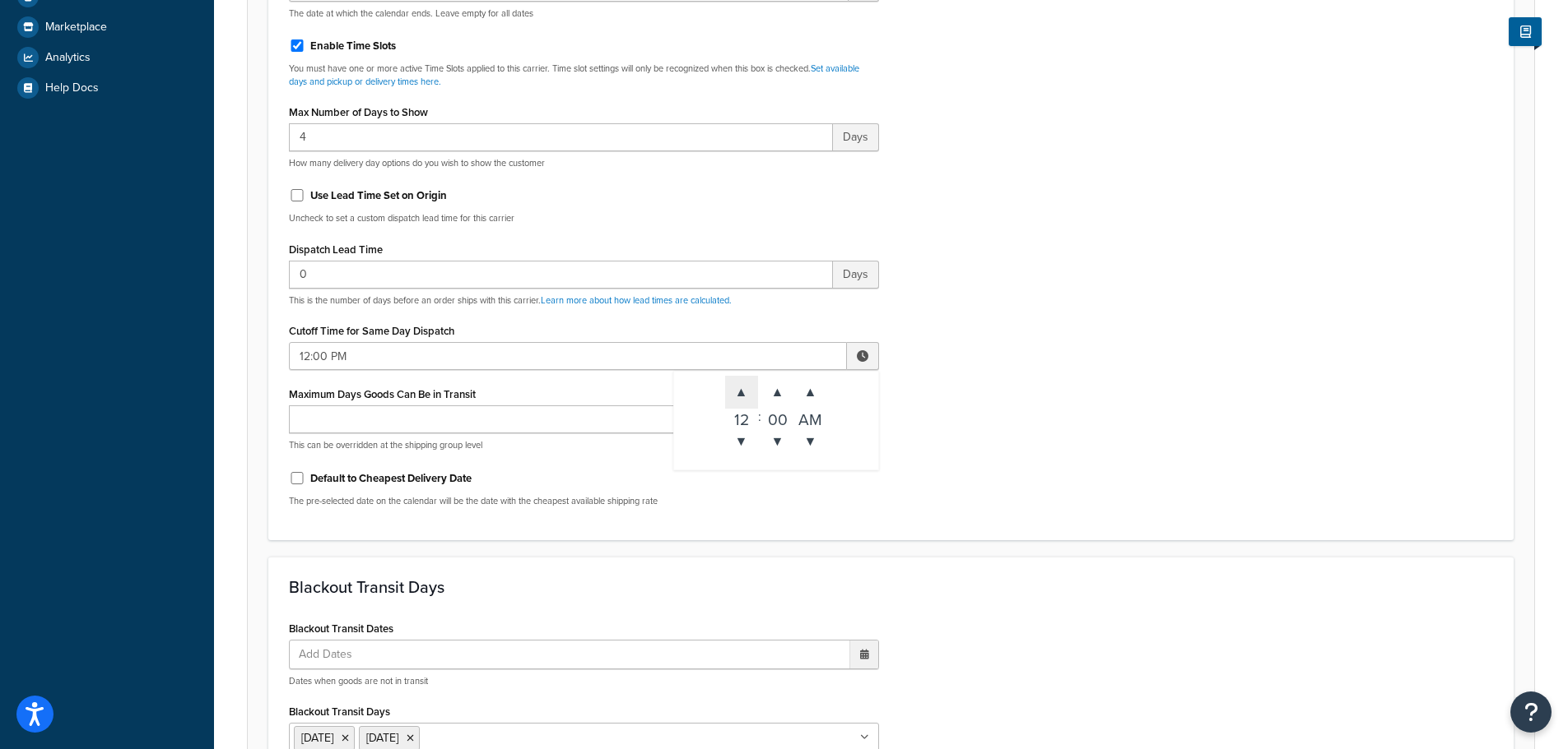
click at [753, 383] on span "▲" at bounding box center [741, 392] width 33 height 33
click at [742, 401] on span "▲" at bounding box center [741, 392] width 33 height 33
click at [741, 400] on span "▲" at bounding box center [741, 392] width 33 height 33
type input "3:00 PM"
click at [1064, 402] on div "Include Delivery Date Information: No, just show shipping rates Show Calendar S…" at bounding box center [891, 133] width 1229 height 774
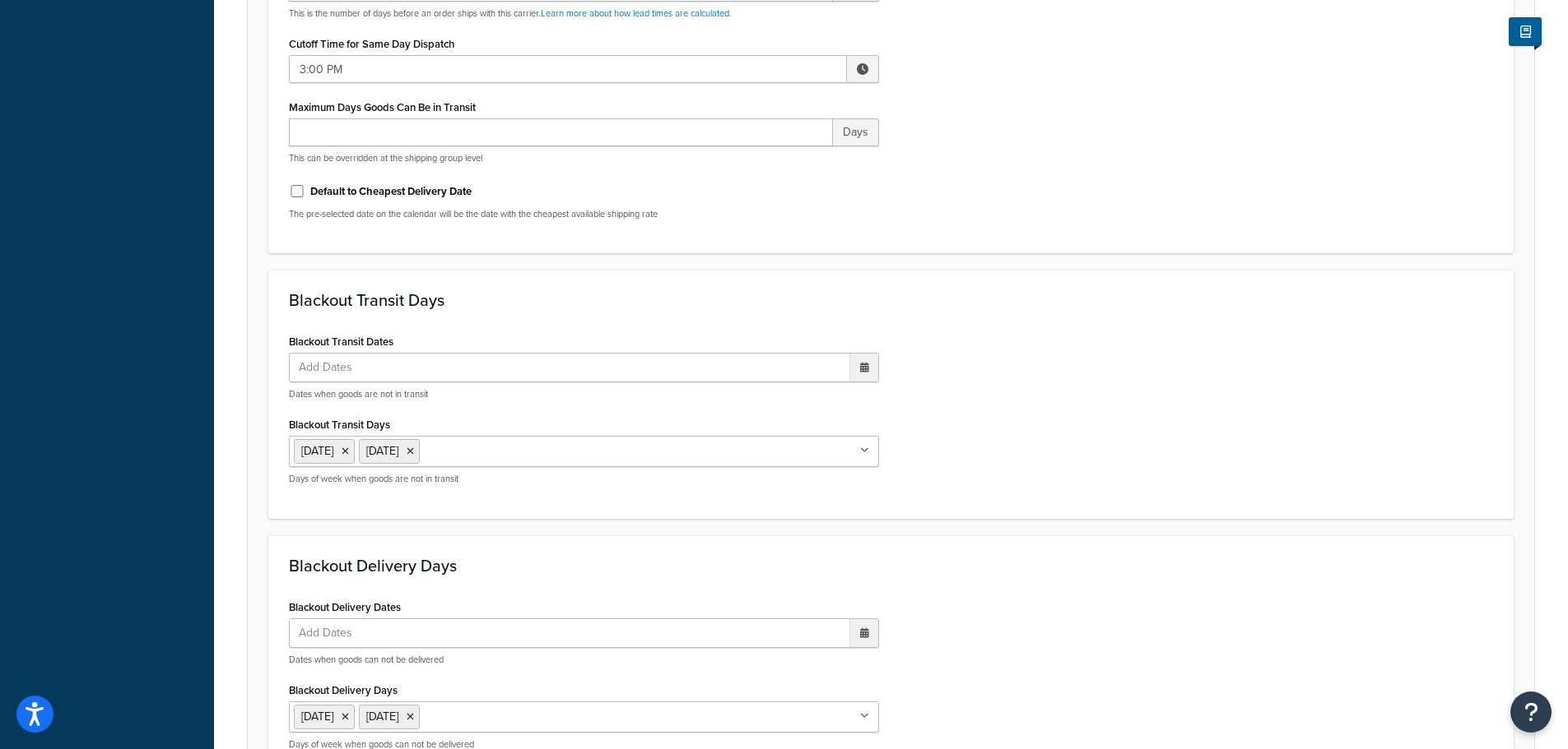
scroll to position [1227, 0]
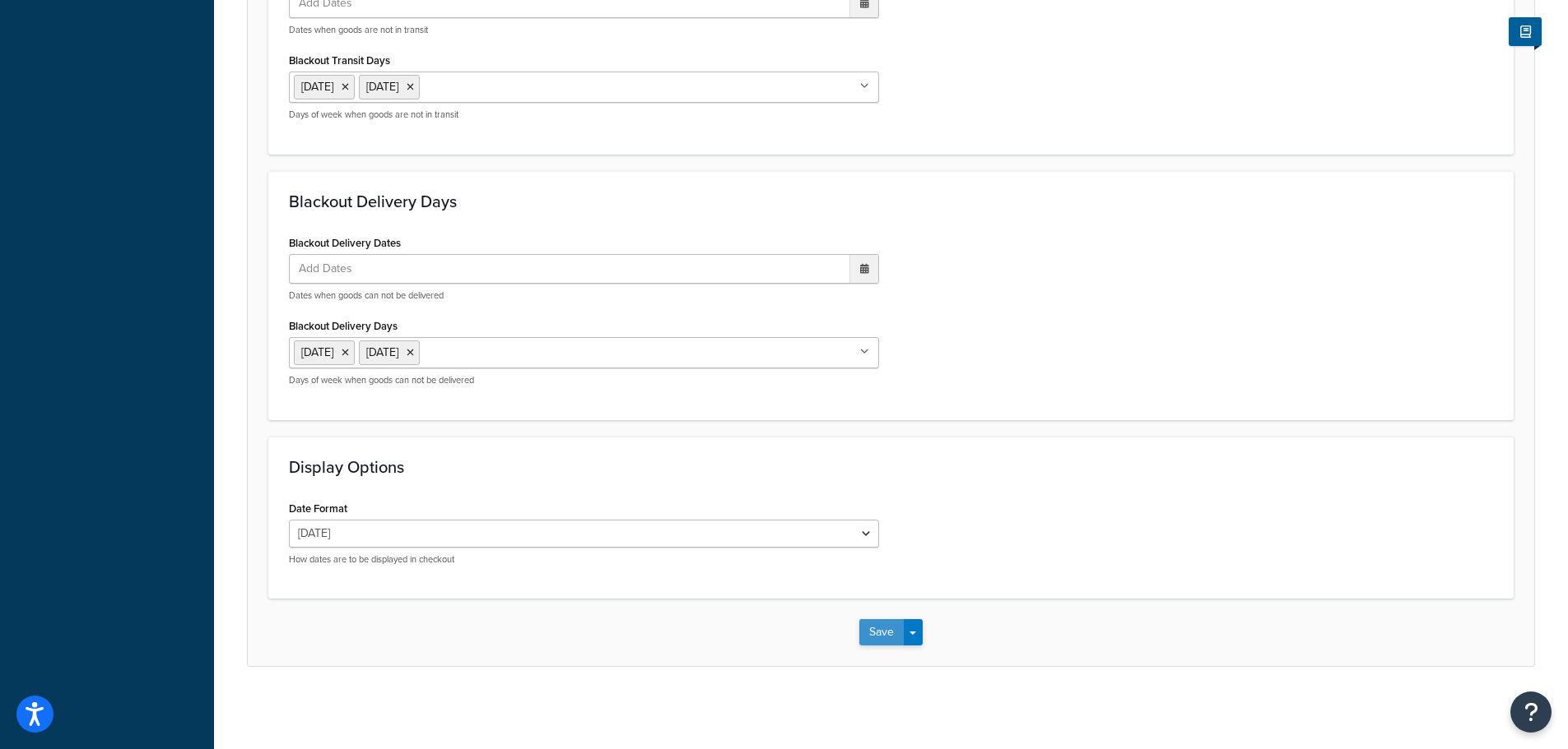
click at [890, 624] on button "Save" at bounding box center [881, 633] width 45 height 27
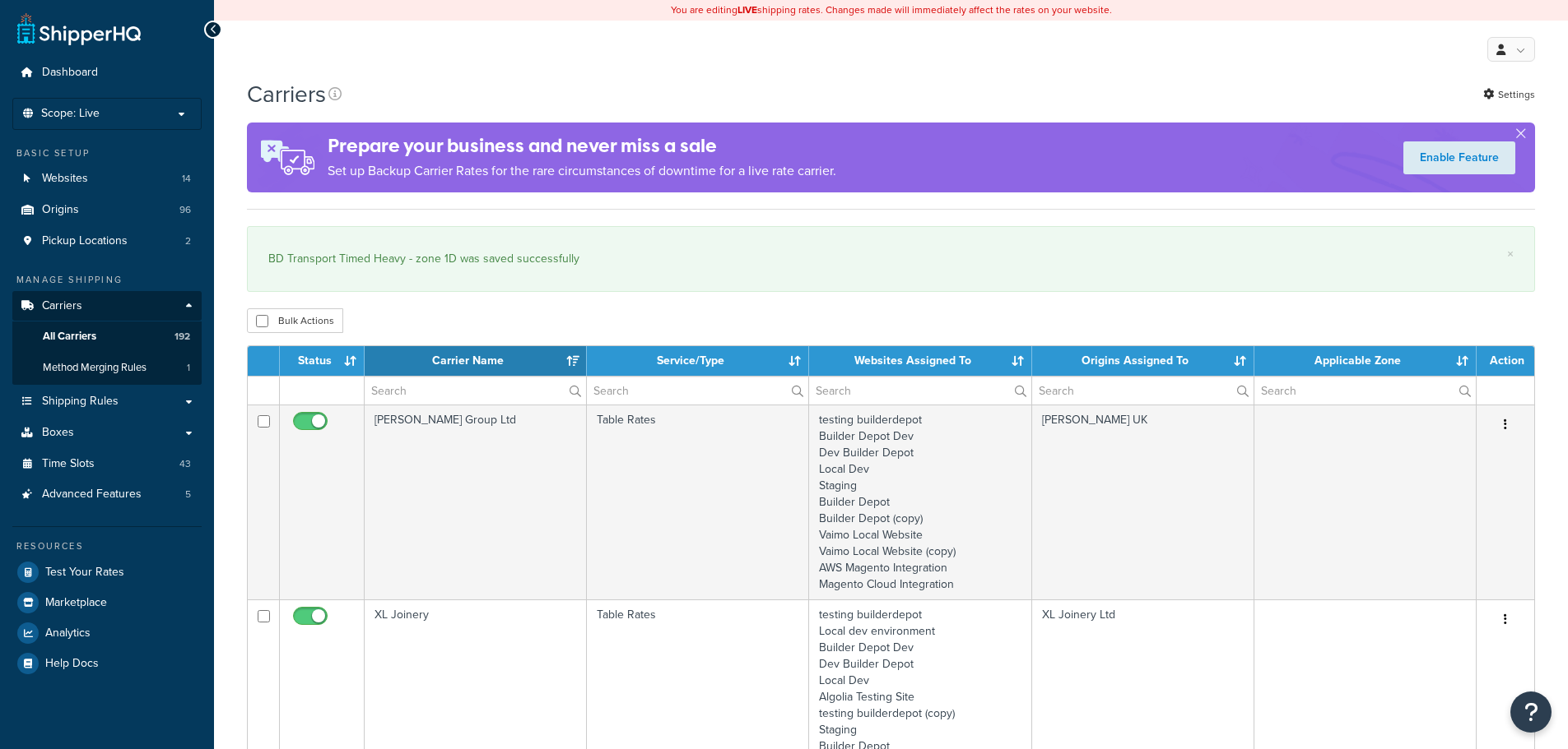
select select "15"
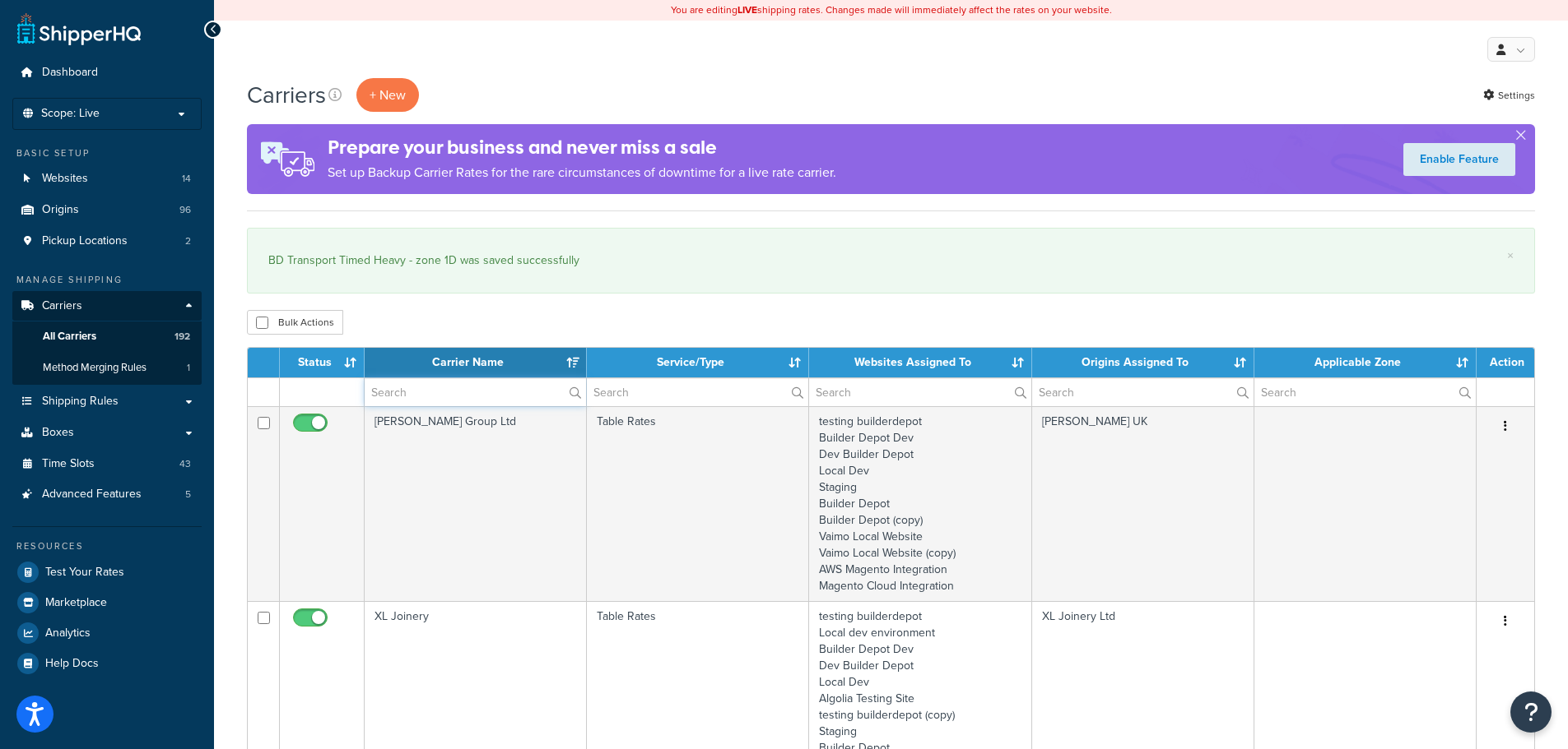
click at [399, 389] on input "text" at bounding box center [476, 393] width 222 height 28
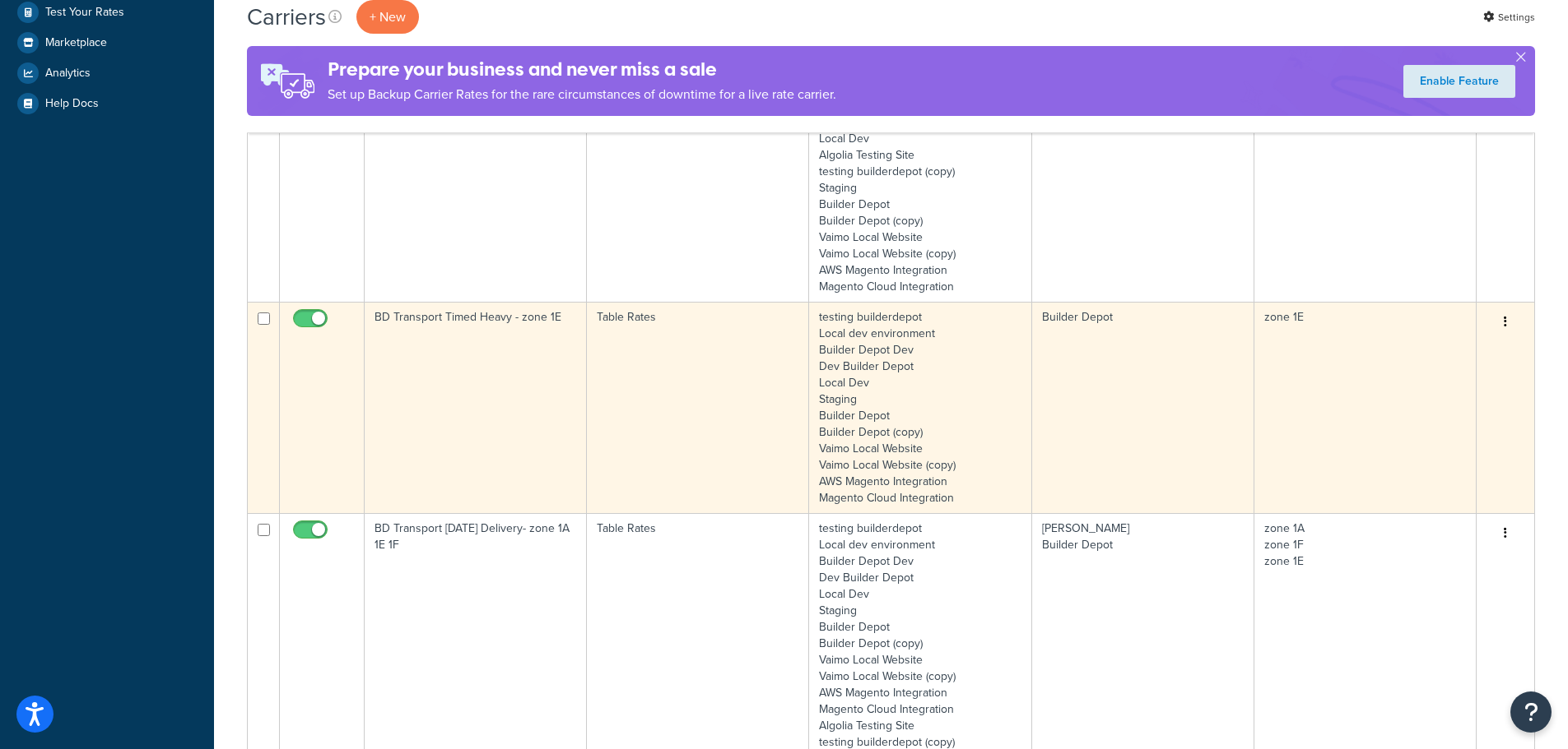
scroll to position [576, 0]
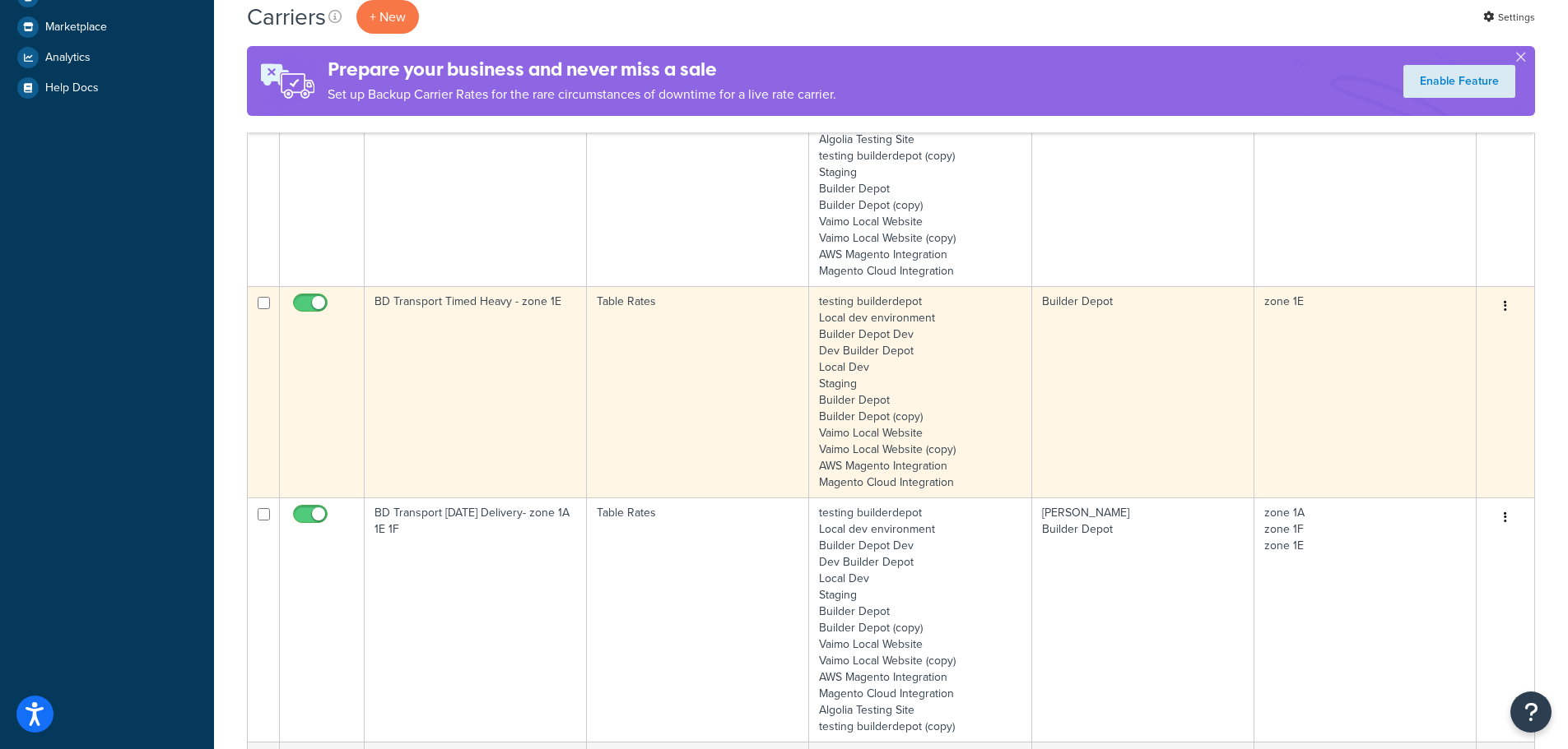
type input "1e"
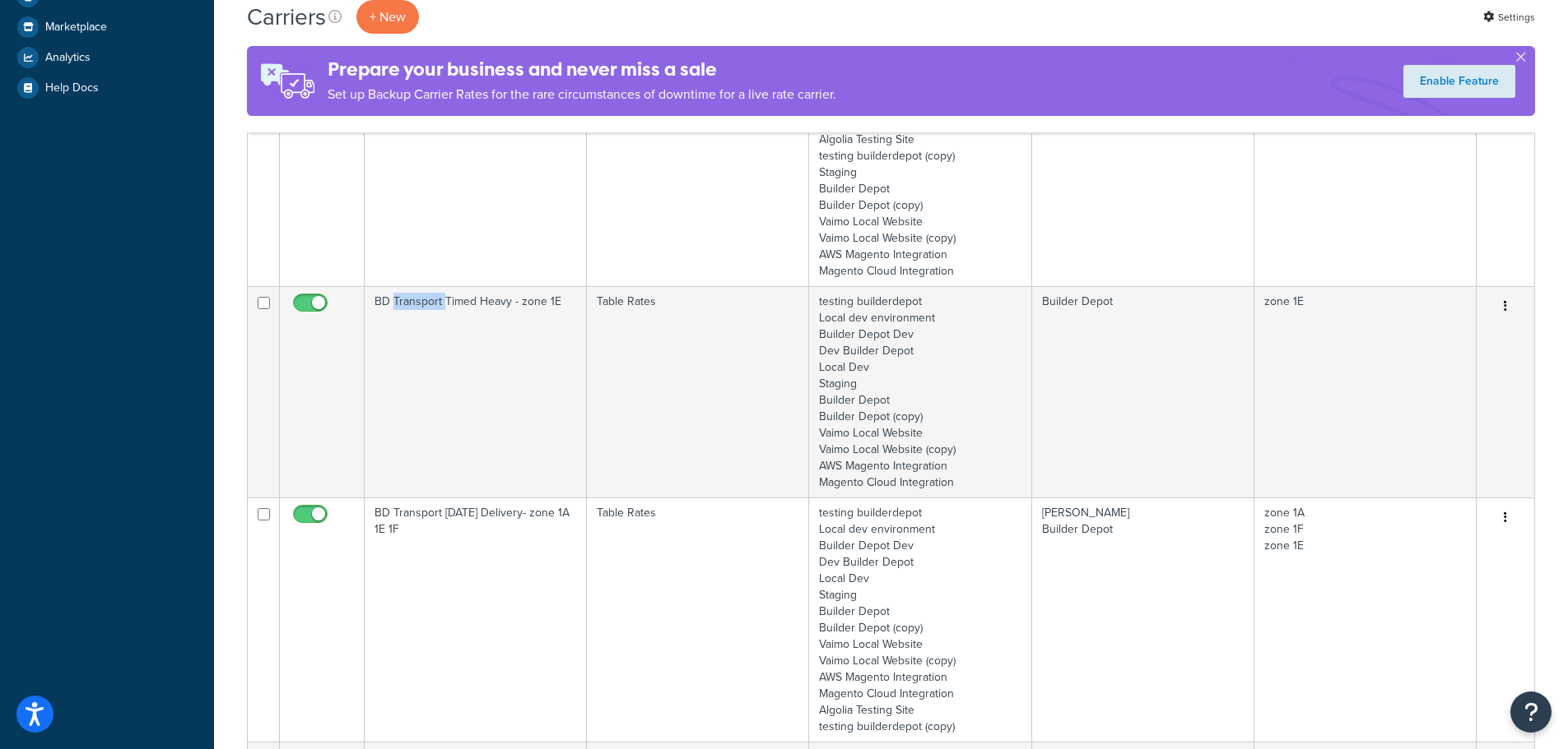
click at [409, 406] on td "BD Transport Timed Heavy - zone 1E" at bounding box center [476, 391] width 223 height 211
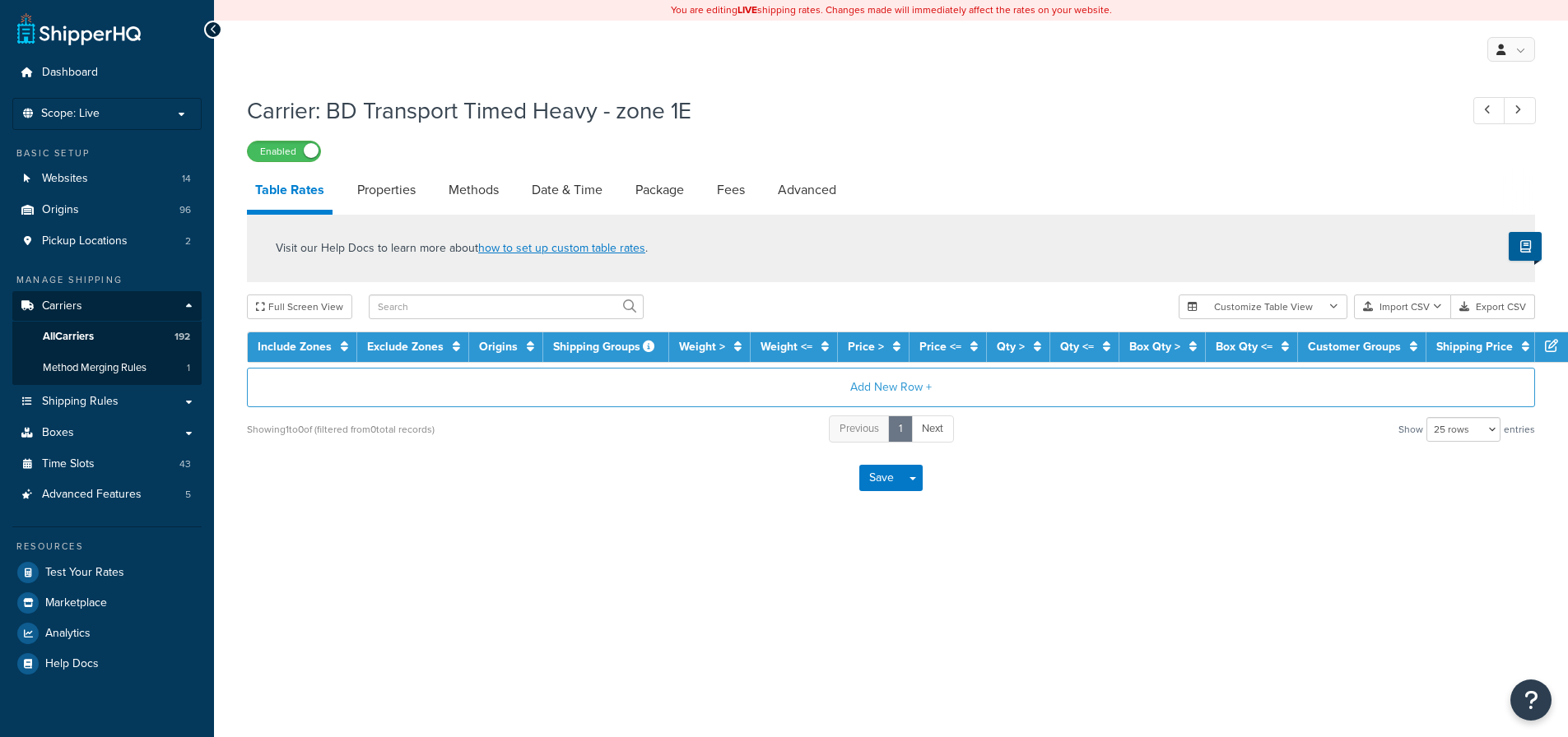
select select "25"
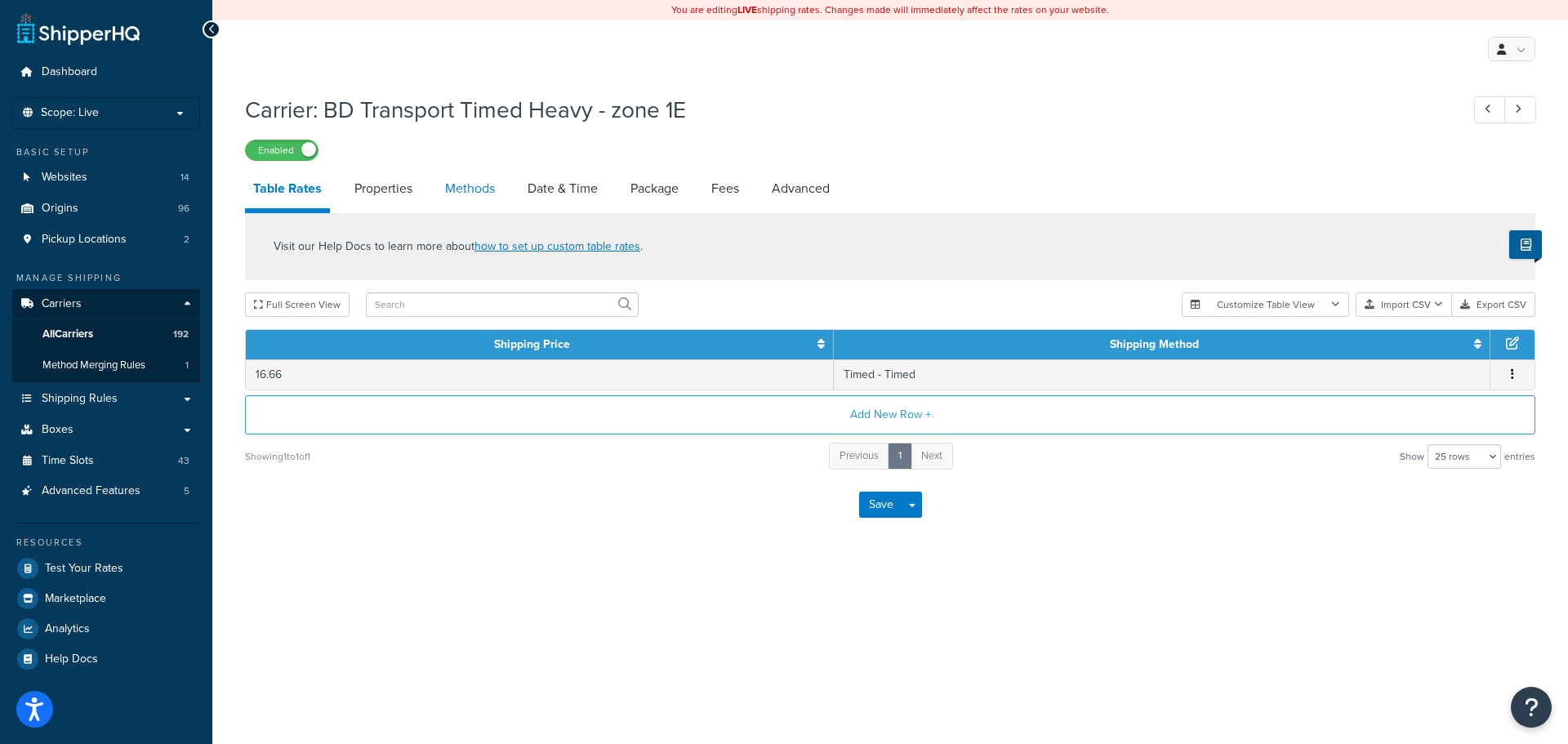
click at [480, 182] on link "Methods" at bounding box center [470, 189] width 66 height 40
select select "25"
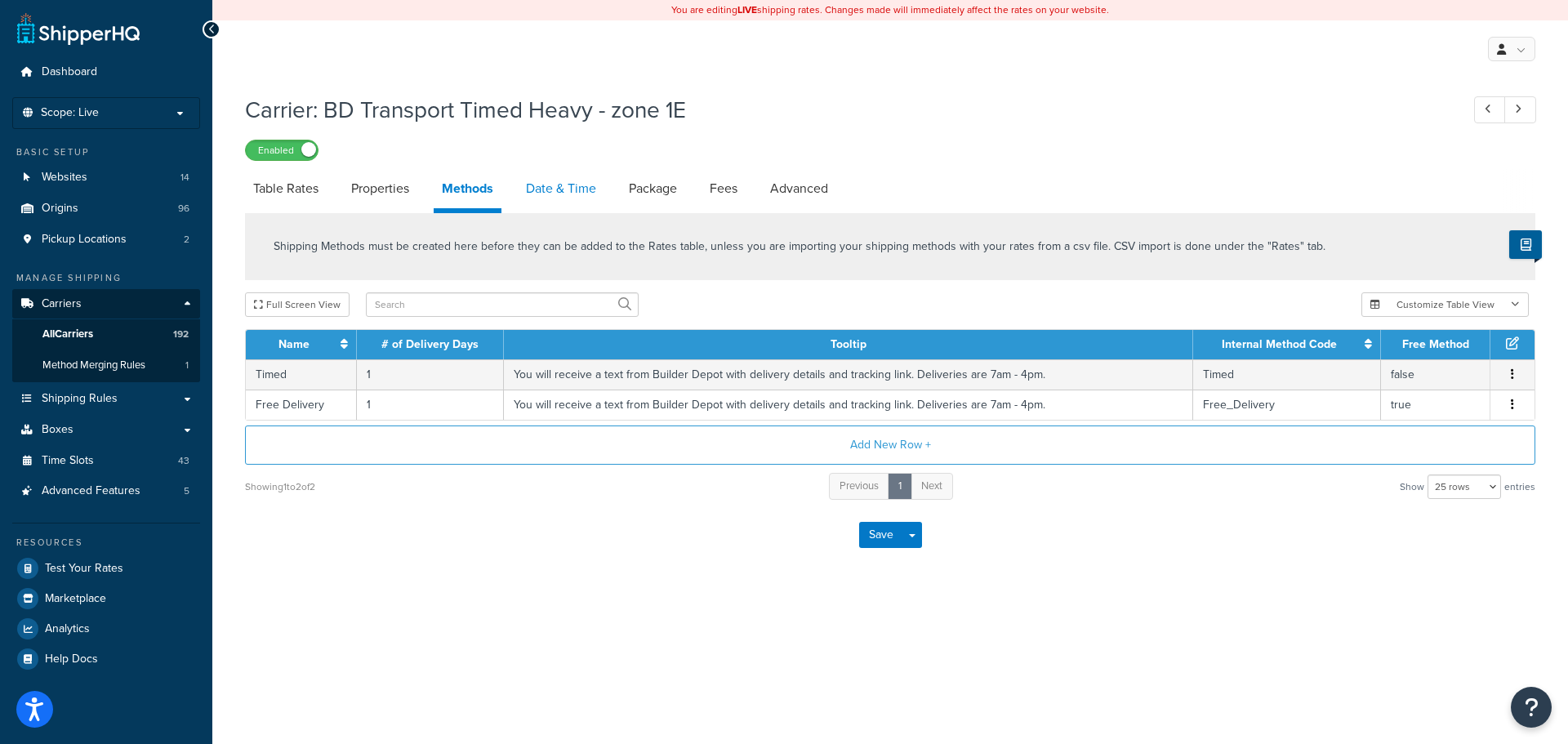
click at [549, 190] on link "Date & Time" at bounding box center [561, 189] width 86 height 40
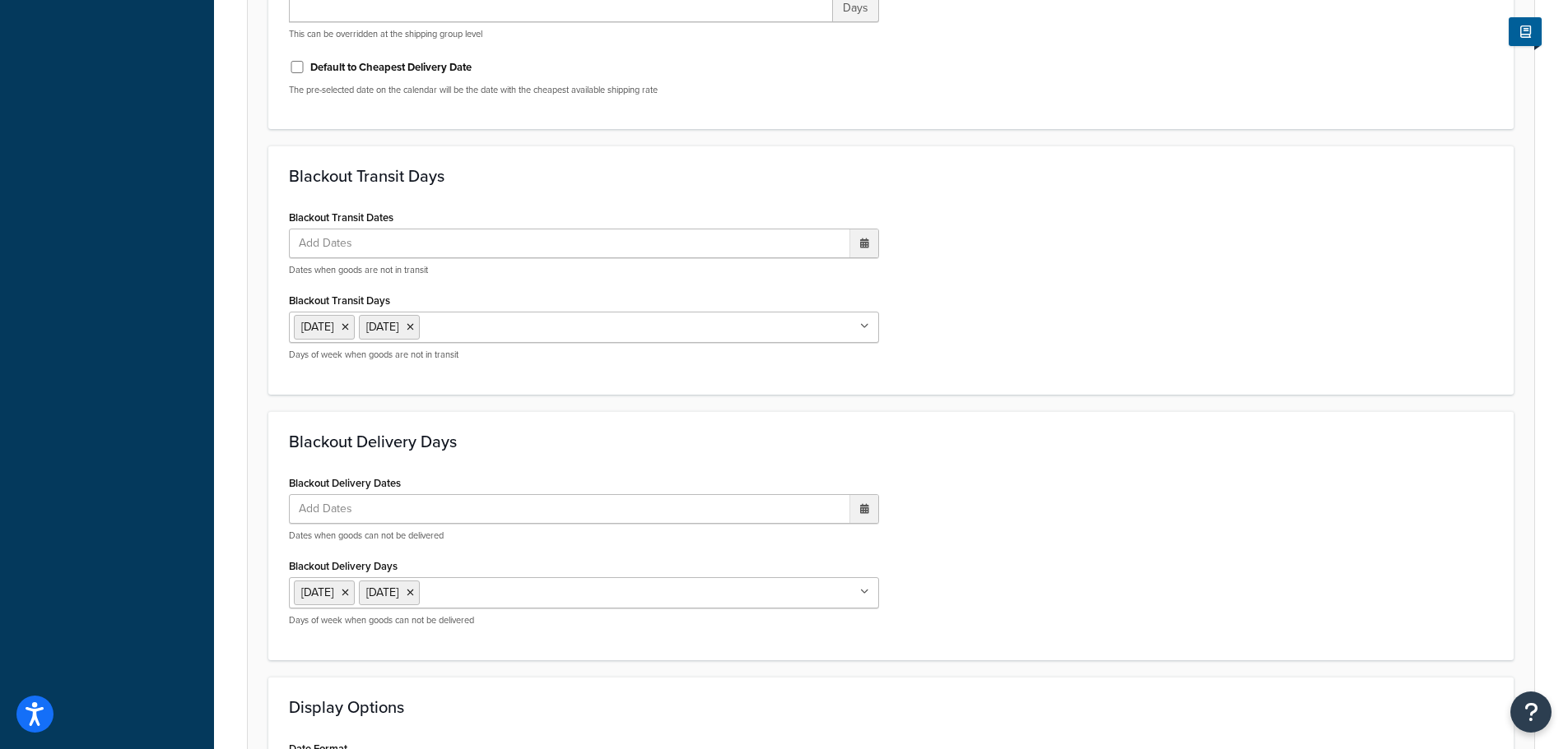
scroll to position [1227, 0]
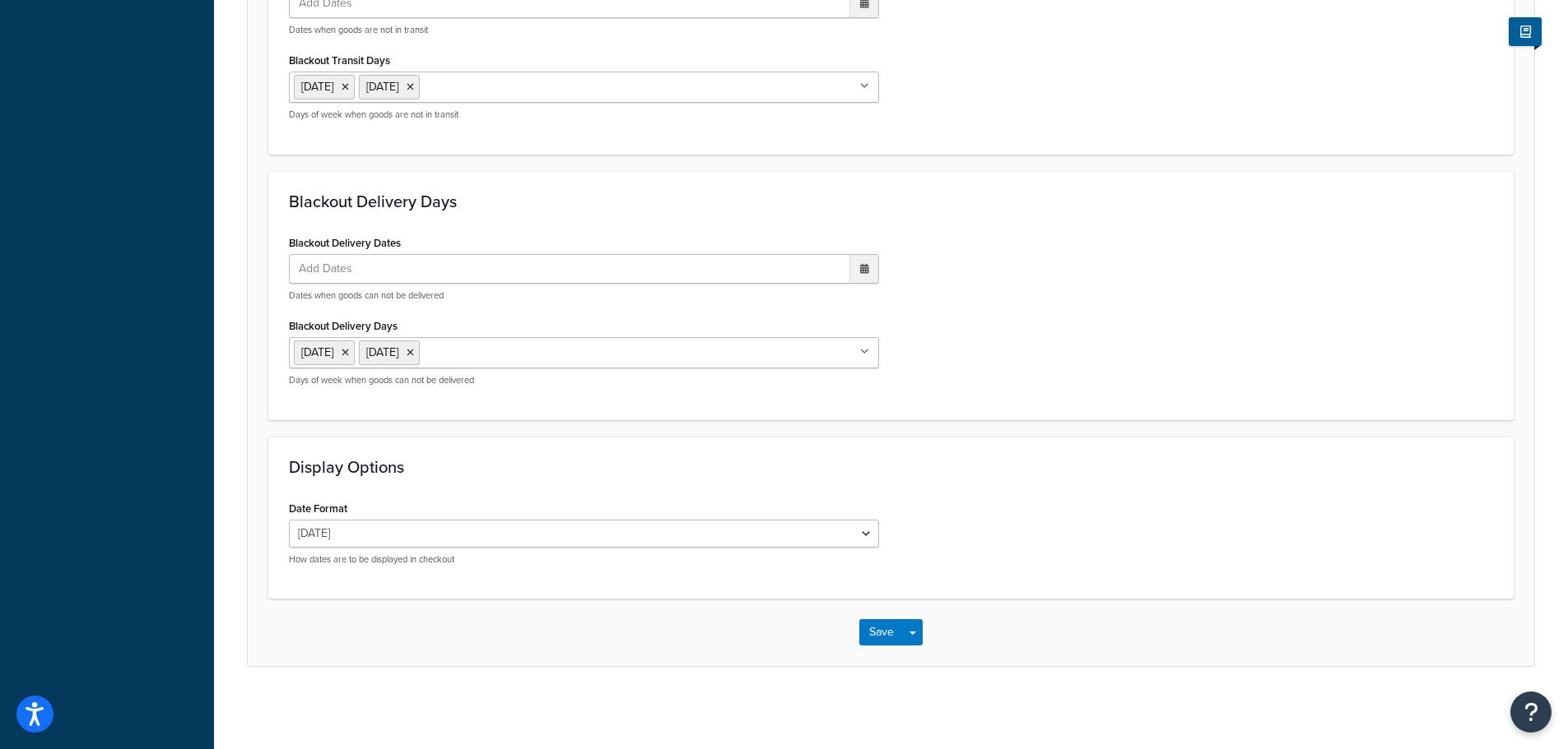
click at [885, 650] on div "Save Save Dropdown Save and Edit" at bounding box center [891, 632] width 1287 height 67
click at [883, 631] on button "Save" at bounding box center [881, 633] width 45 height 27
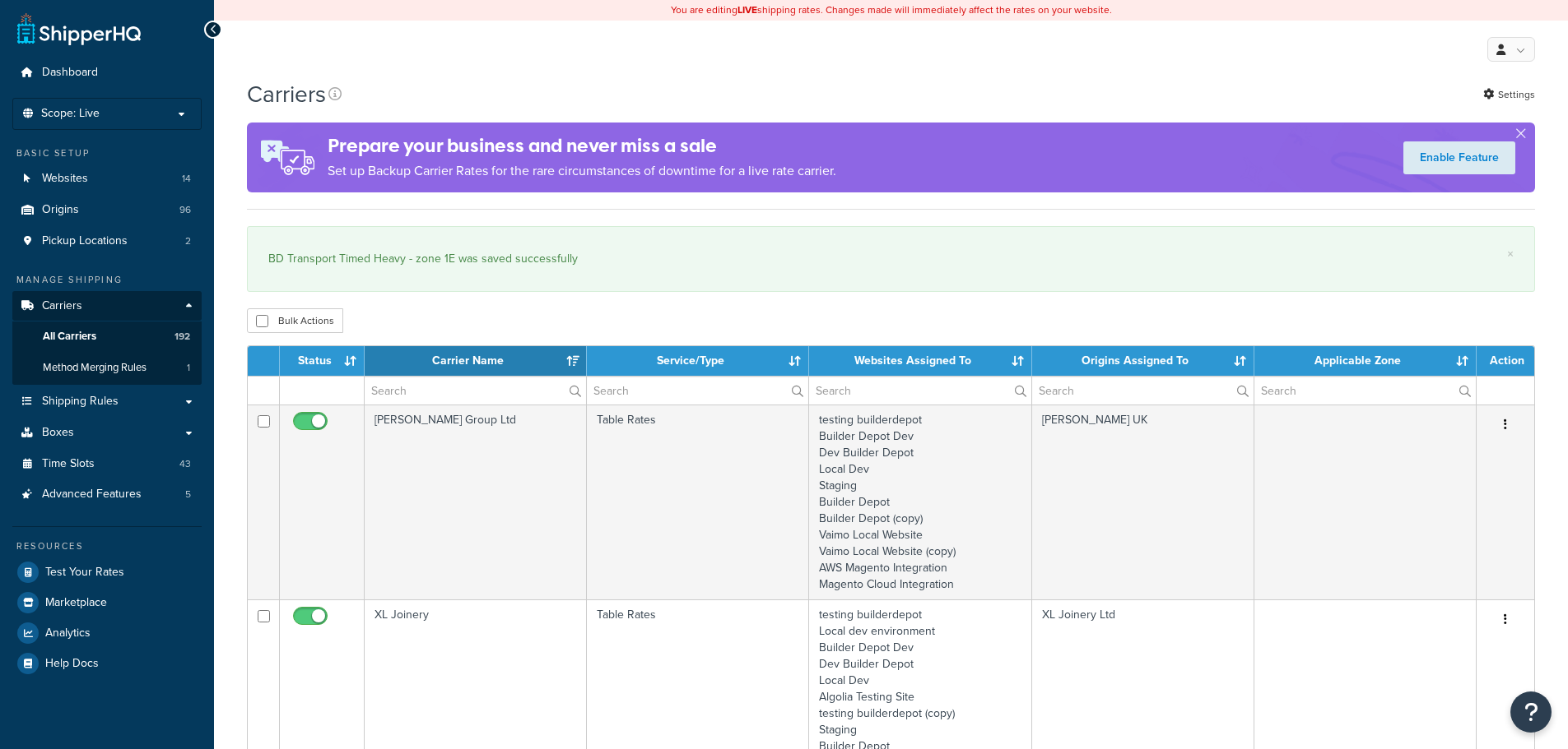
select select "15"
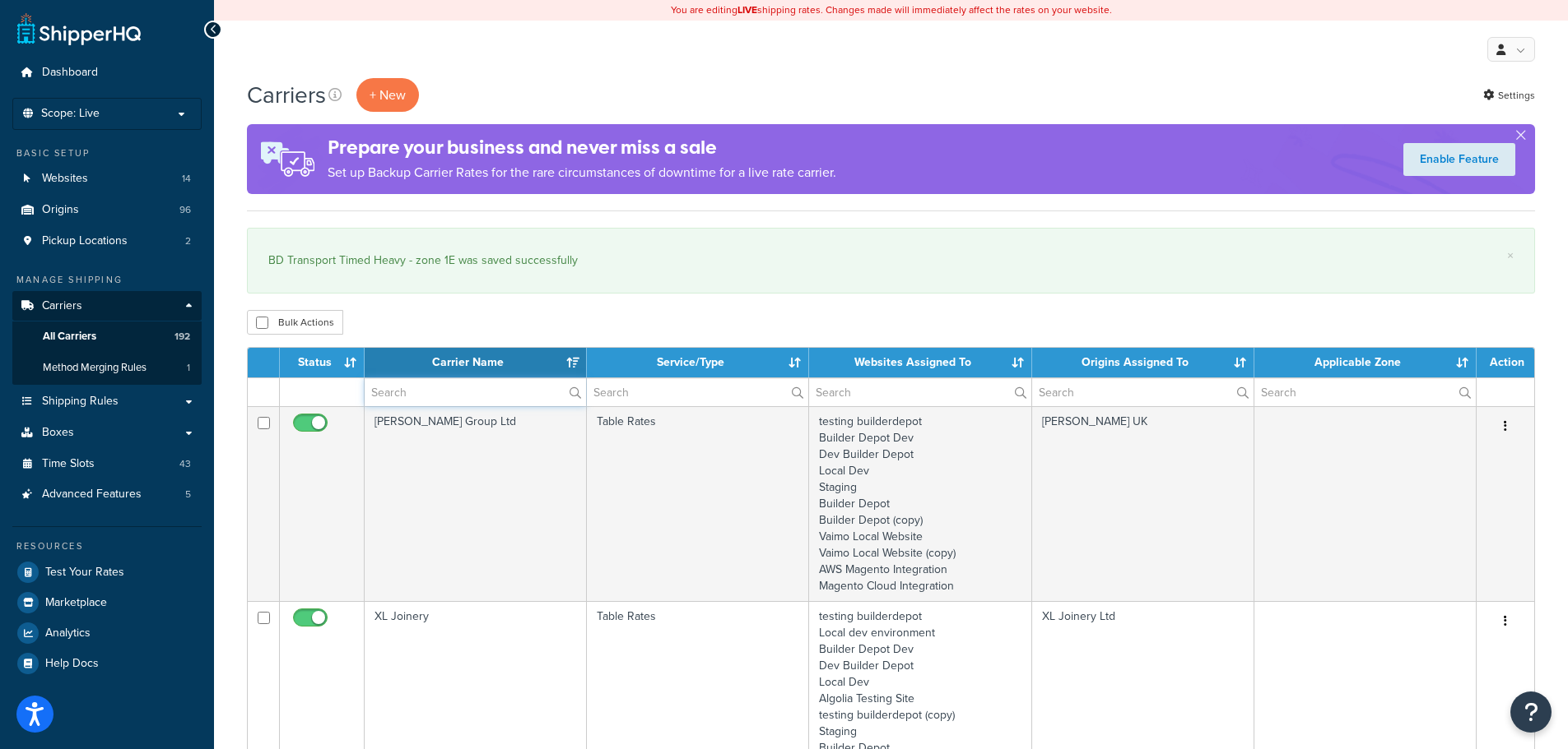
click at [389, 388] on input "text" at bounding box center [476, 393] width 222 height 28
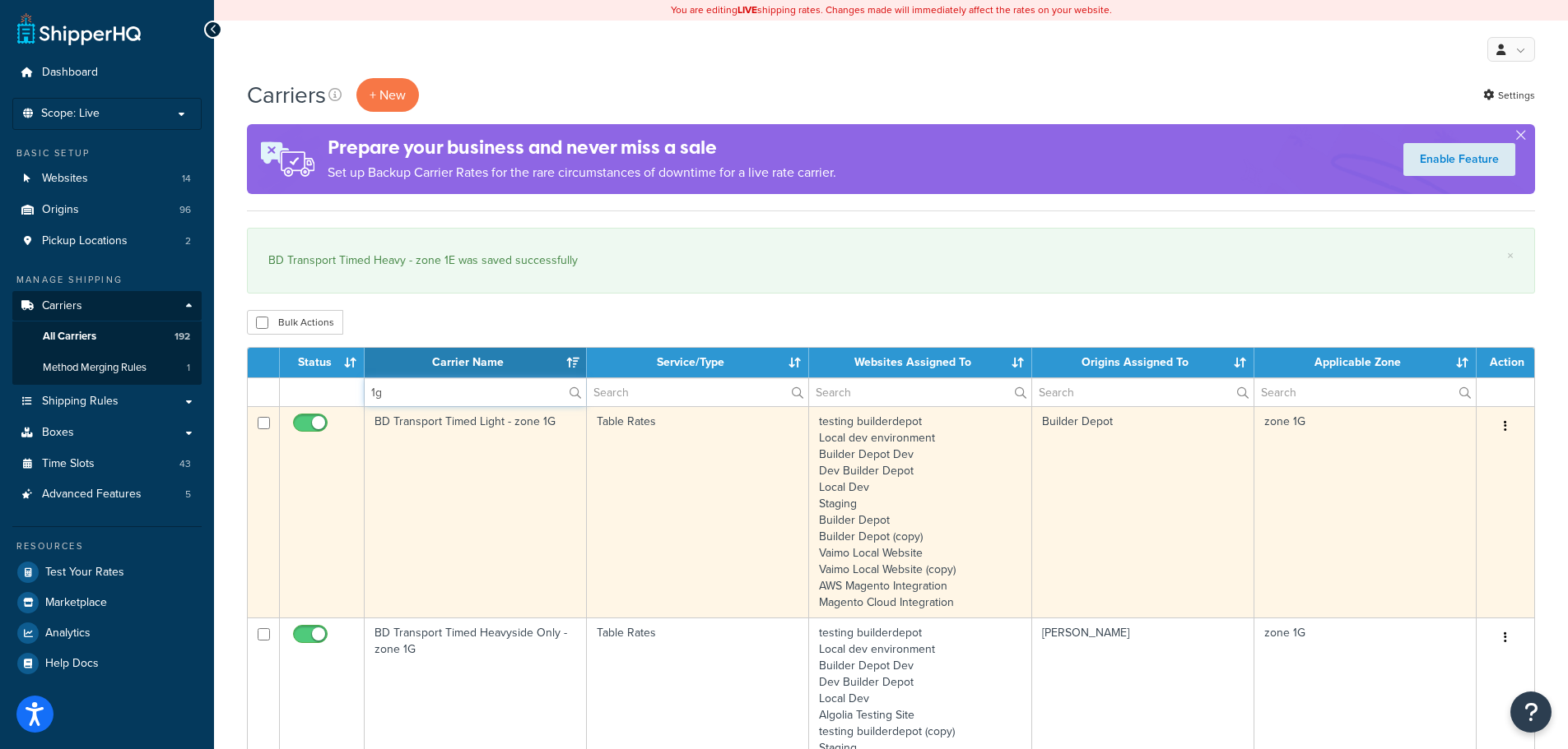
type input "1g"
click at [409, 465] on td "BD Transport Timed Light - zone 1G" at bounding box center [476, 511] width 223 height 211
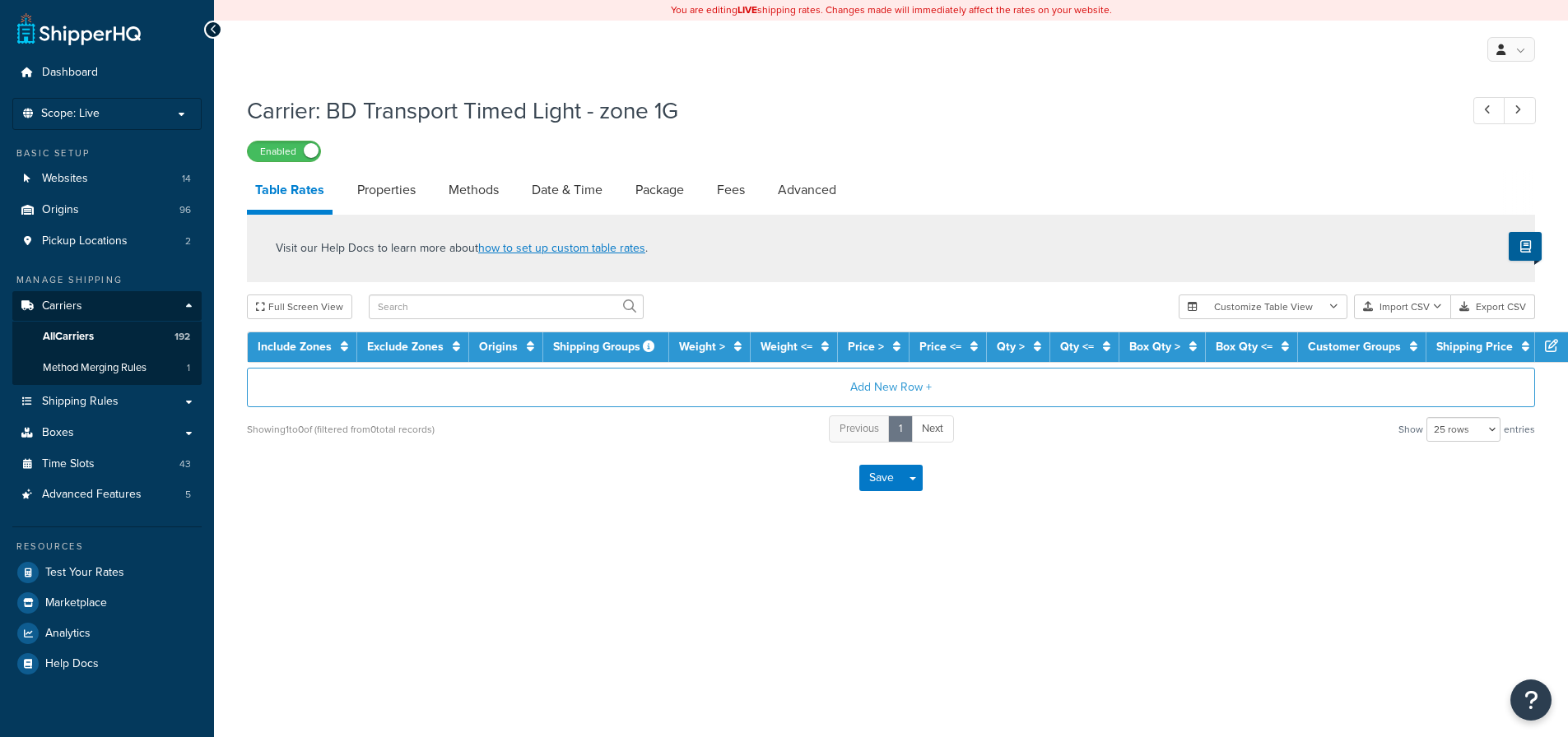
select select "25"
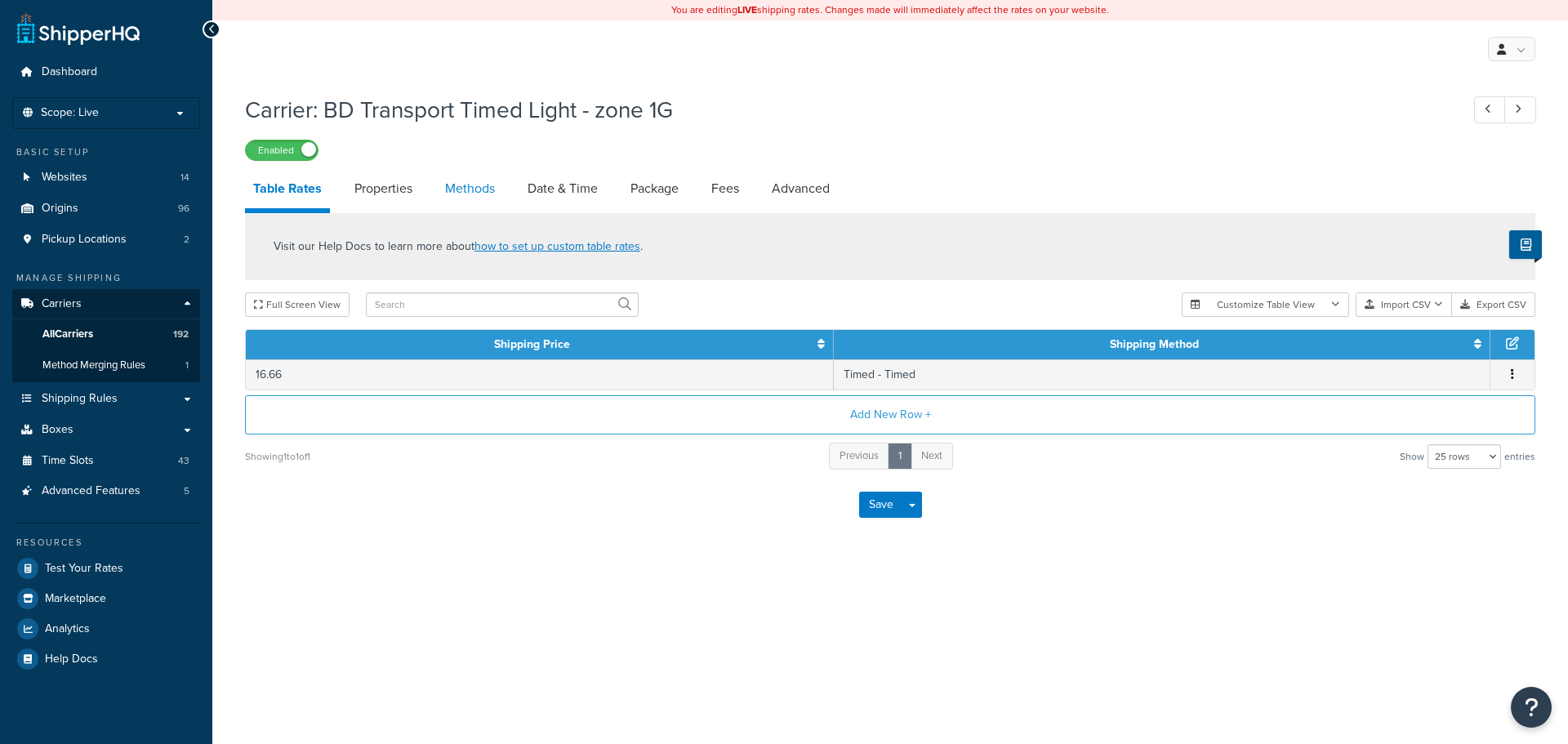
click at [476, 179] on link "Methods" at bounding box center [470, 189] width 66 height 40
select select "25"
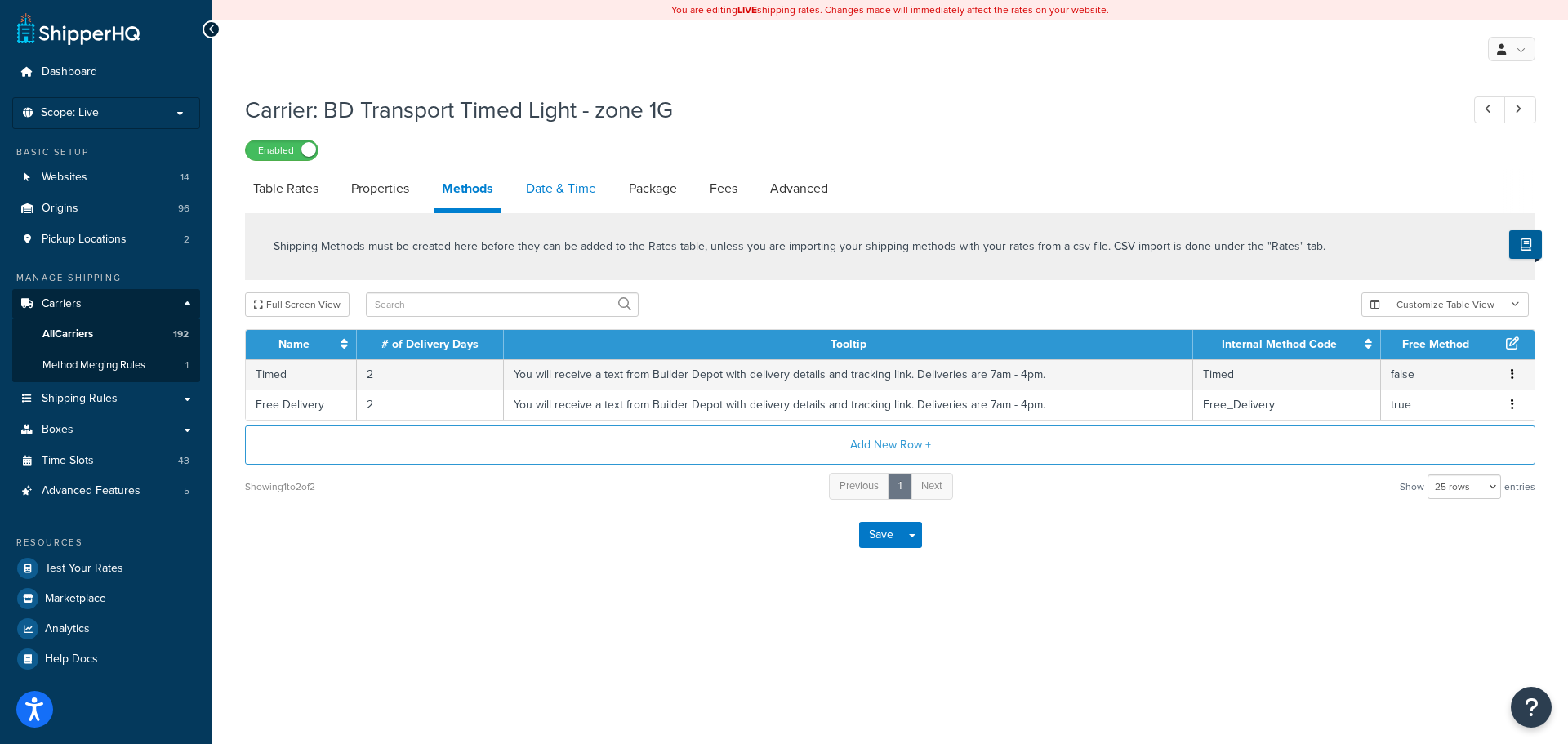
click at [538, 191] on link "Date & Time" at bounding box center [561, 189] width 86 height 40
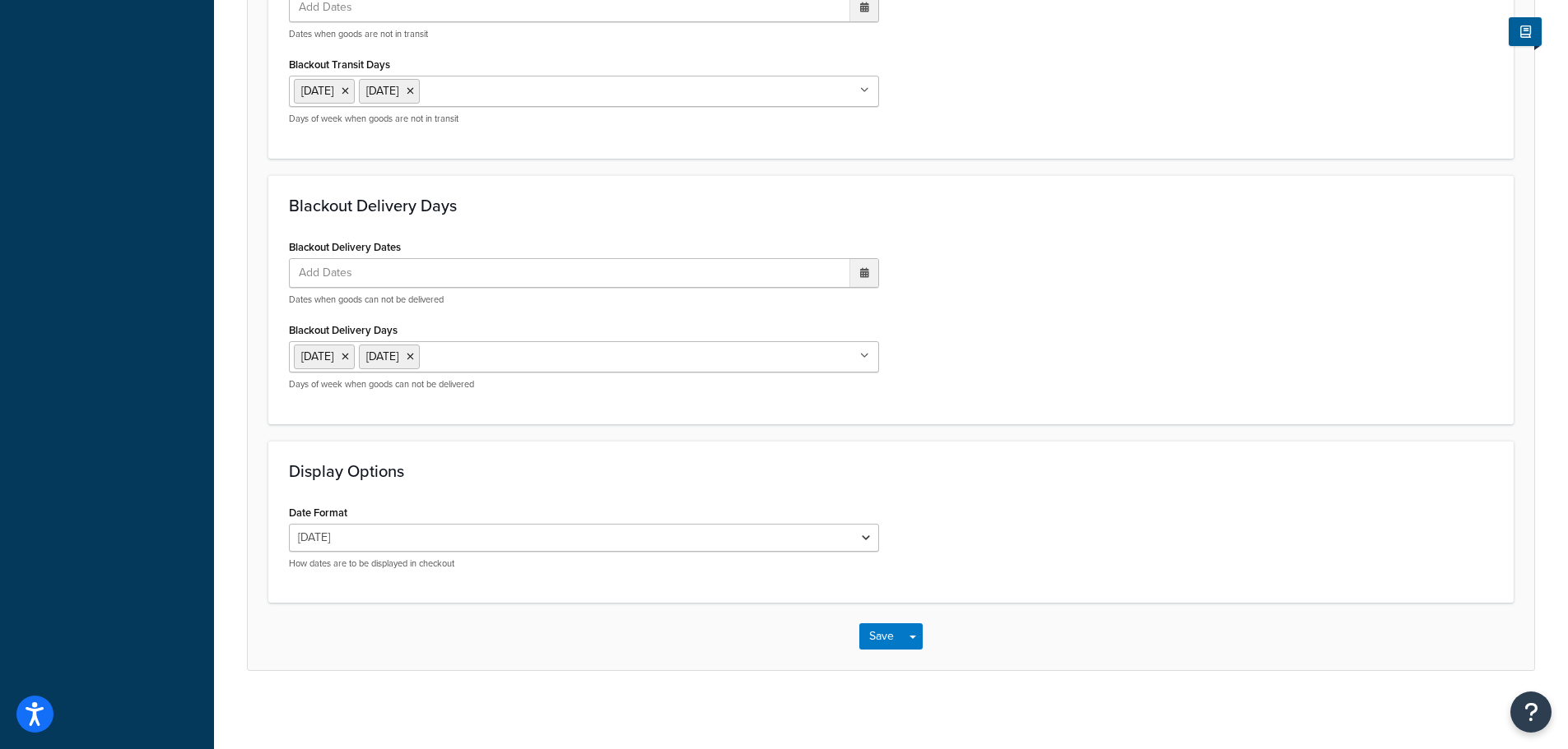
scroll to position [1227, 0]
click at [872, 633] on button "Save" at bounding box center [881, 633] width 45 height 27
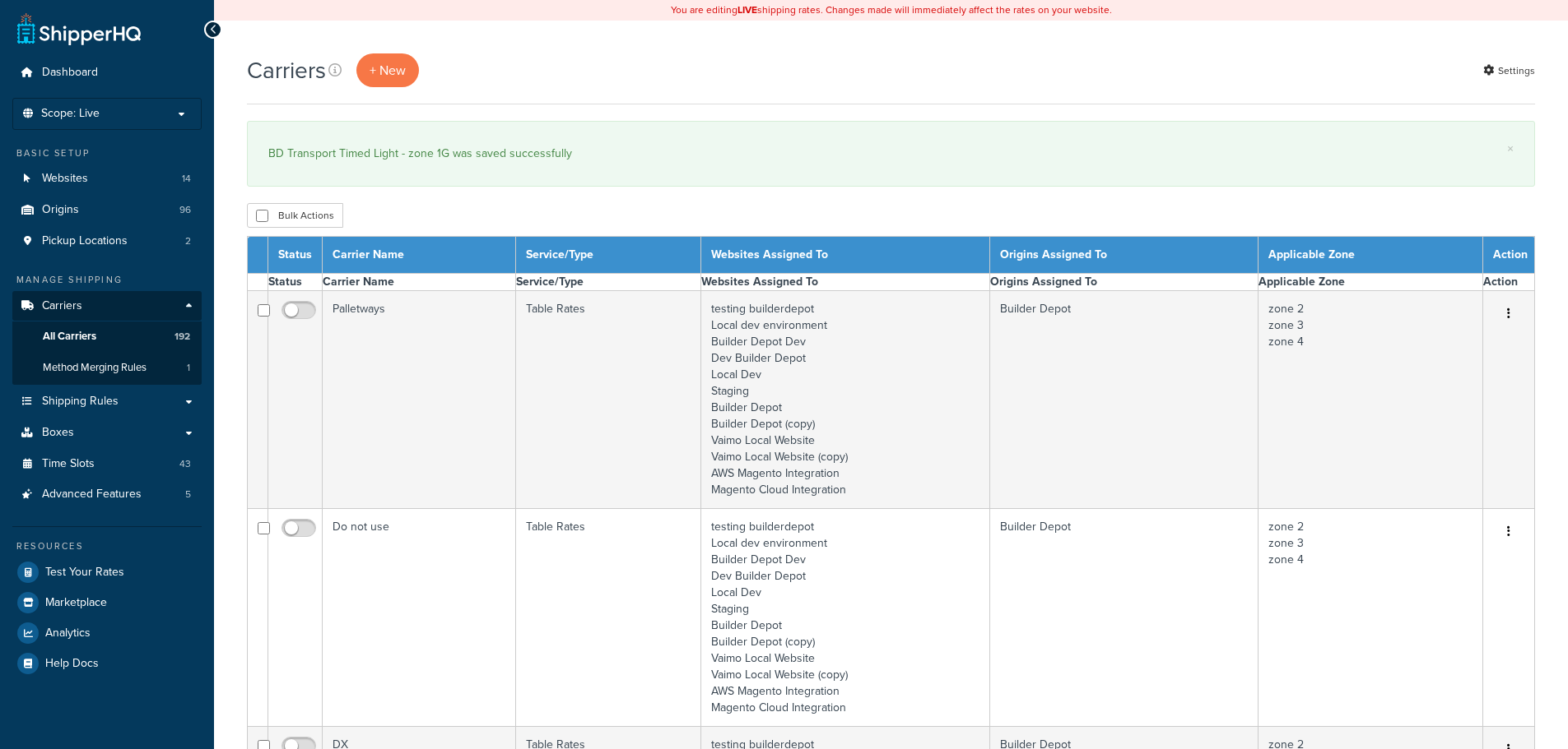
select select "15"
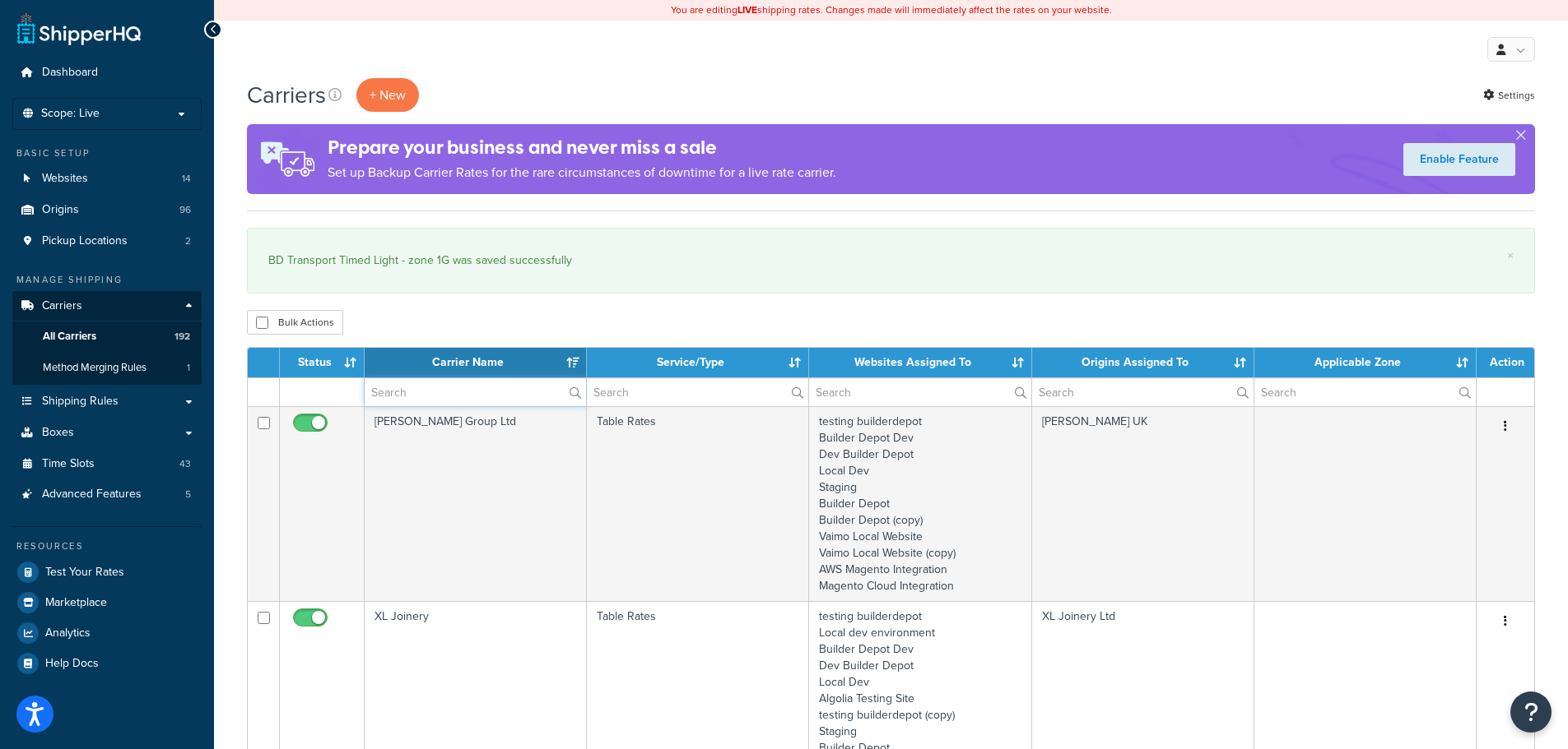
click at [401, 393] on input "text" at bounding box center [476, 393] width 222 height 28
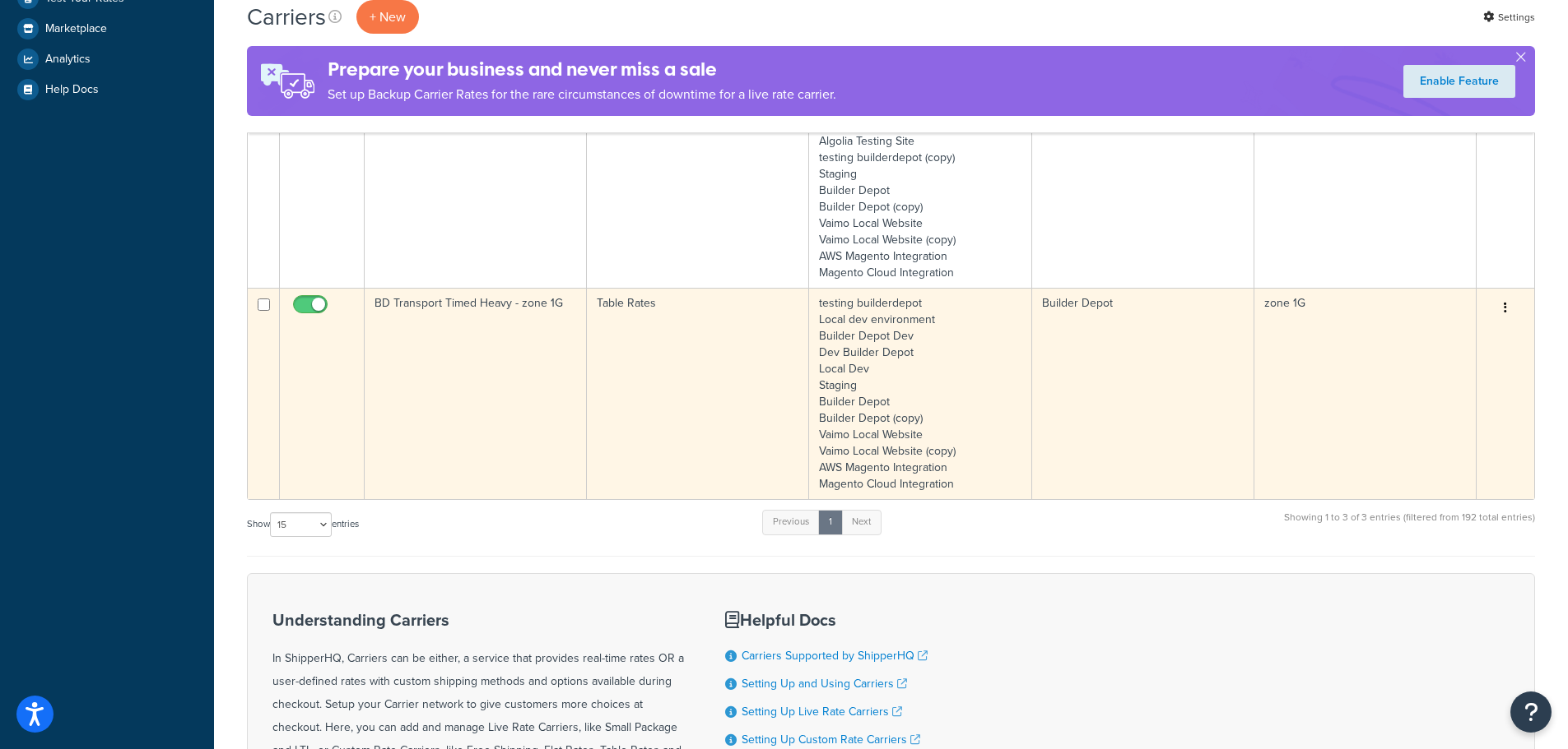
scroll to position [576, 0]
type input "1g"
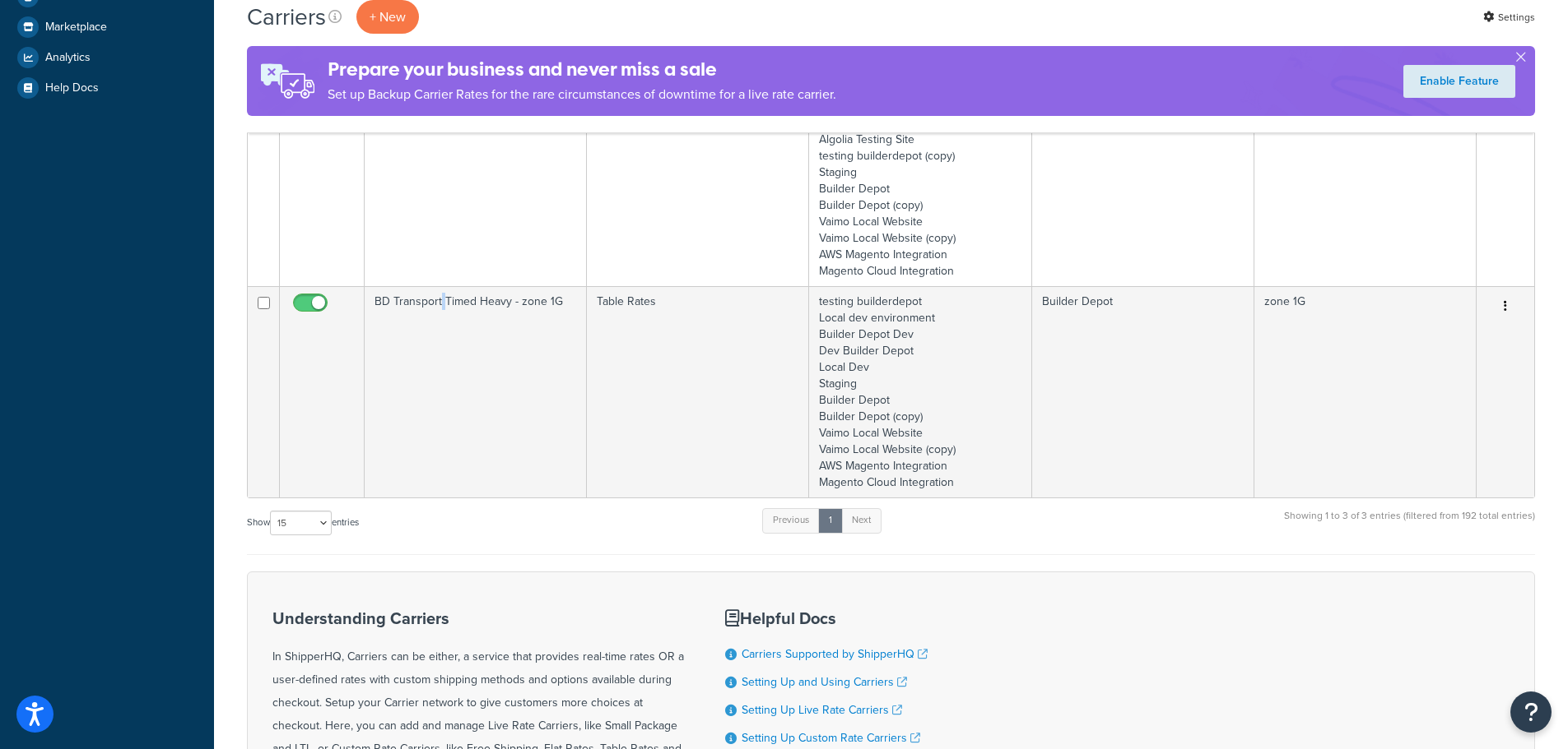
click at [441, 388] on td "BD Transport Timed Heavy - zone 1G" at bounding box center [476, 391] width 223 height 211
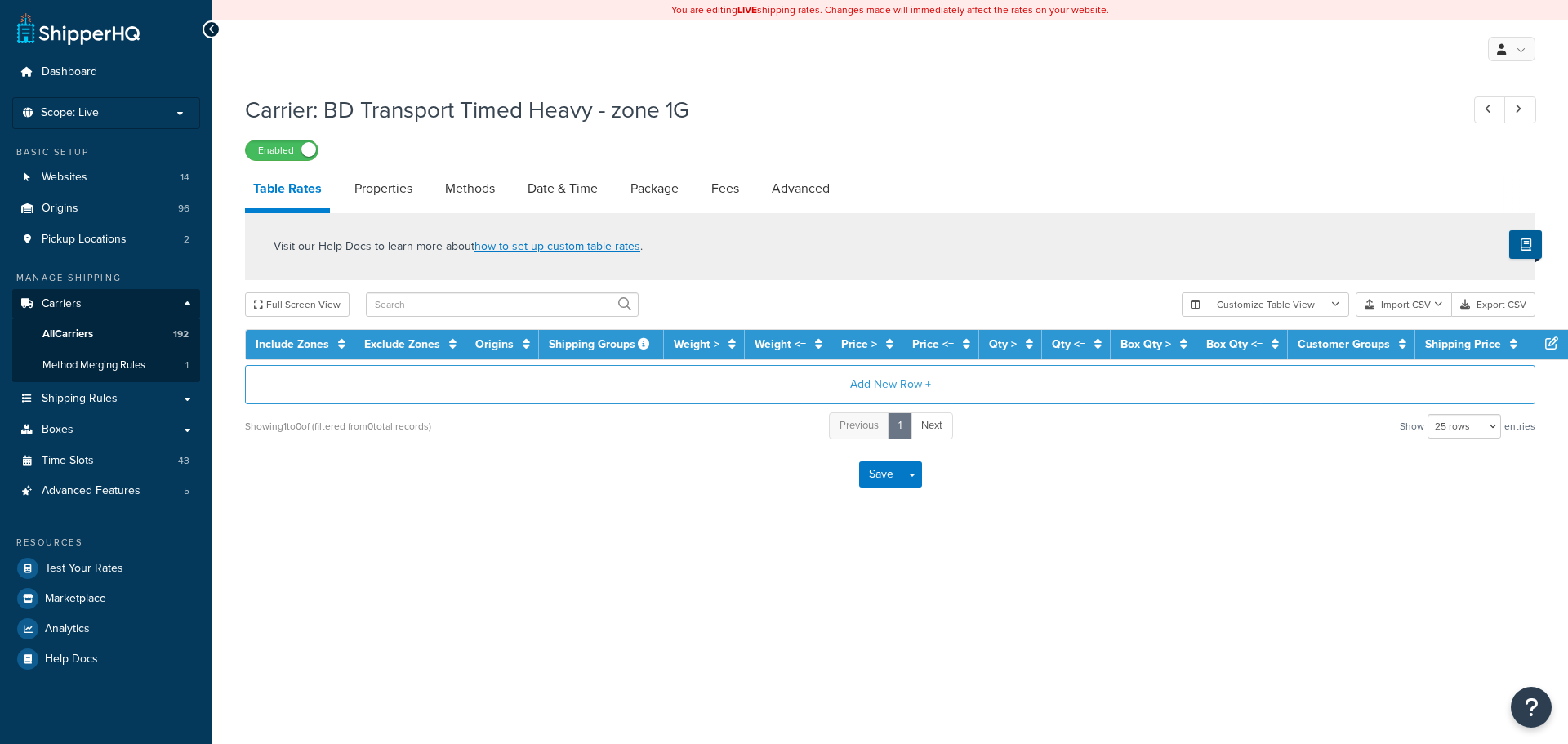
select select "25"
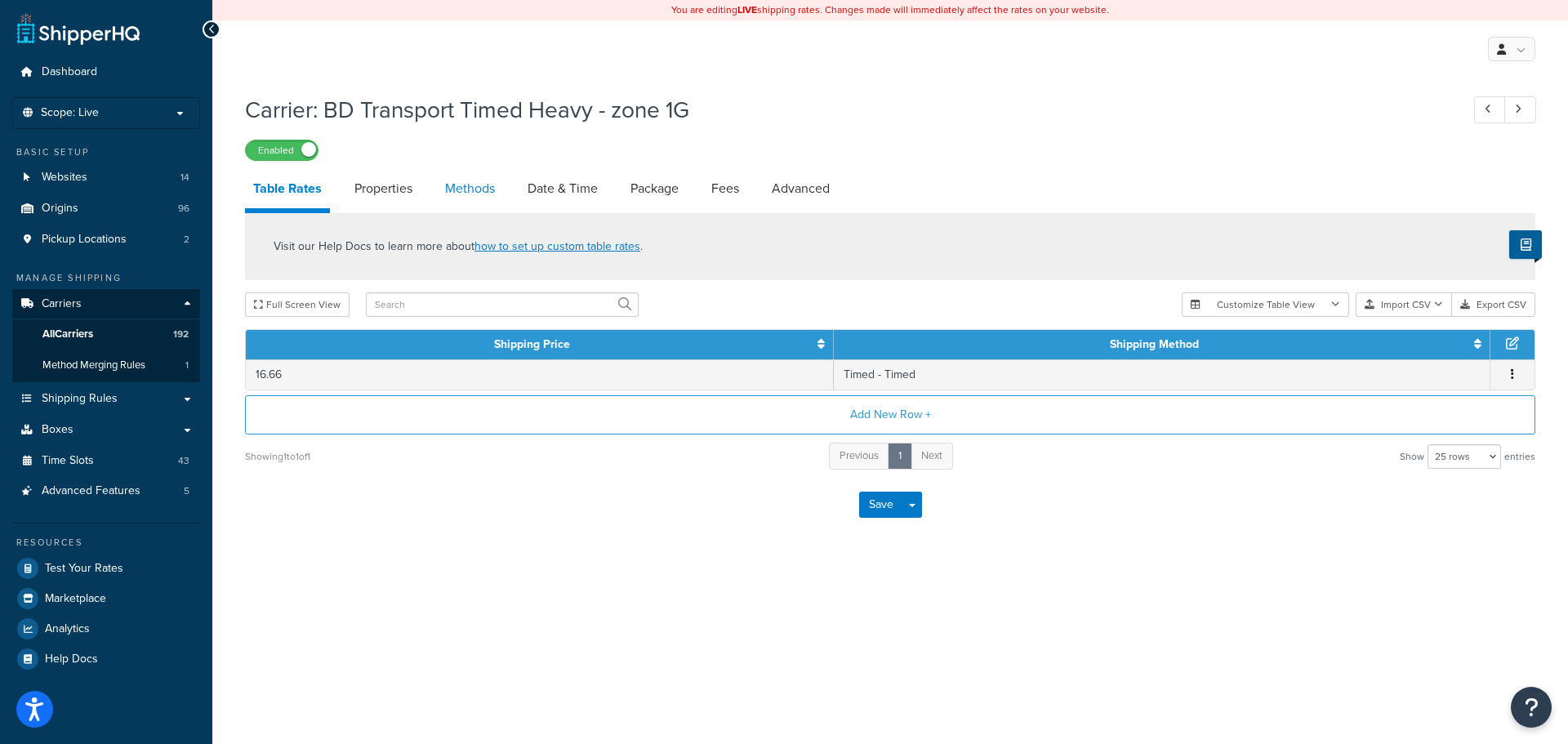
click at [472, 197] on link "Methods" at bounding box center [470, 189] width 66 height 40
select select "25"
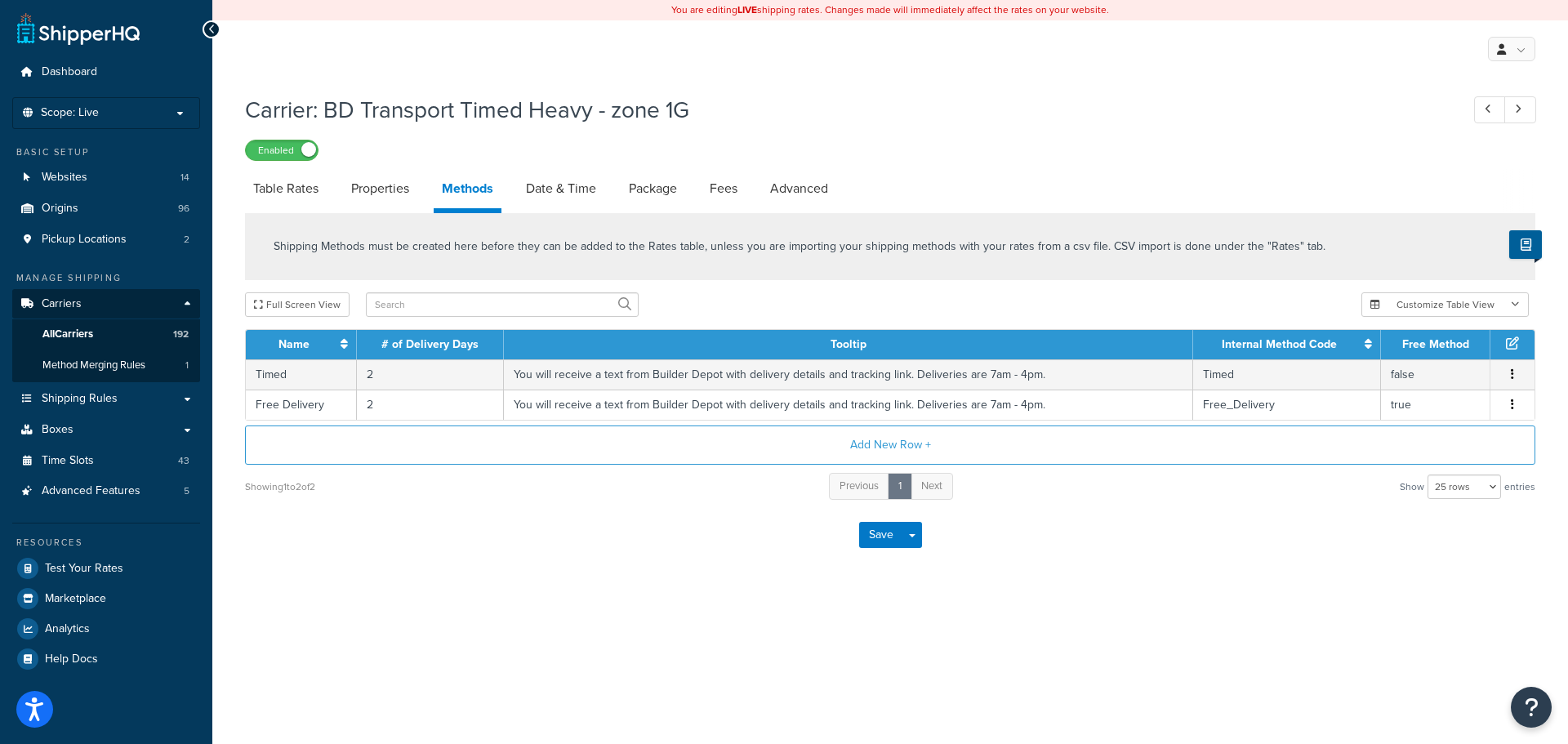
click at [583, 168] on div "Carrier: BD Transport Timed Heavy - zone 1G Enabled Table Rates Properties Meth…" at bounding box center [890, 326] width 1290 height 483
click at [562, 187] on link "Date & Time" at bounding box center [561, 189] width 86 height 40
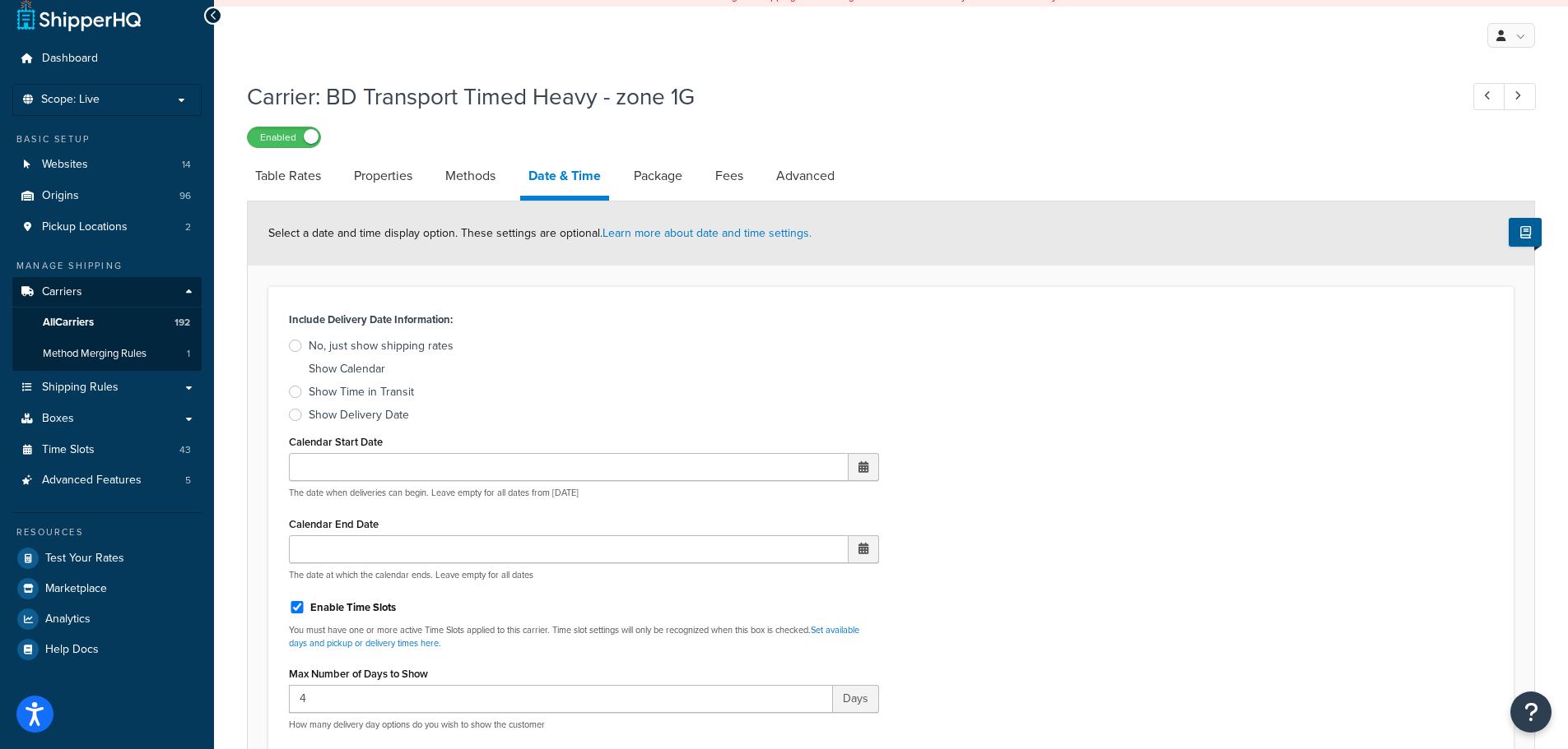
scroll to position [493, 0]
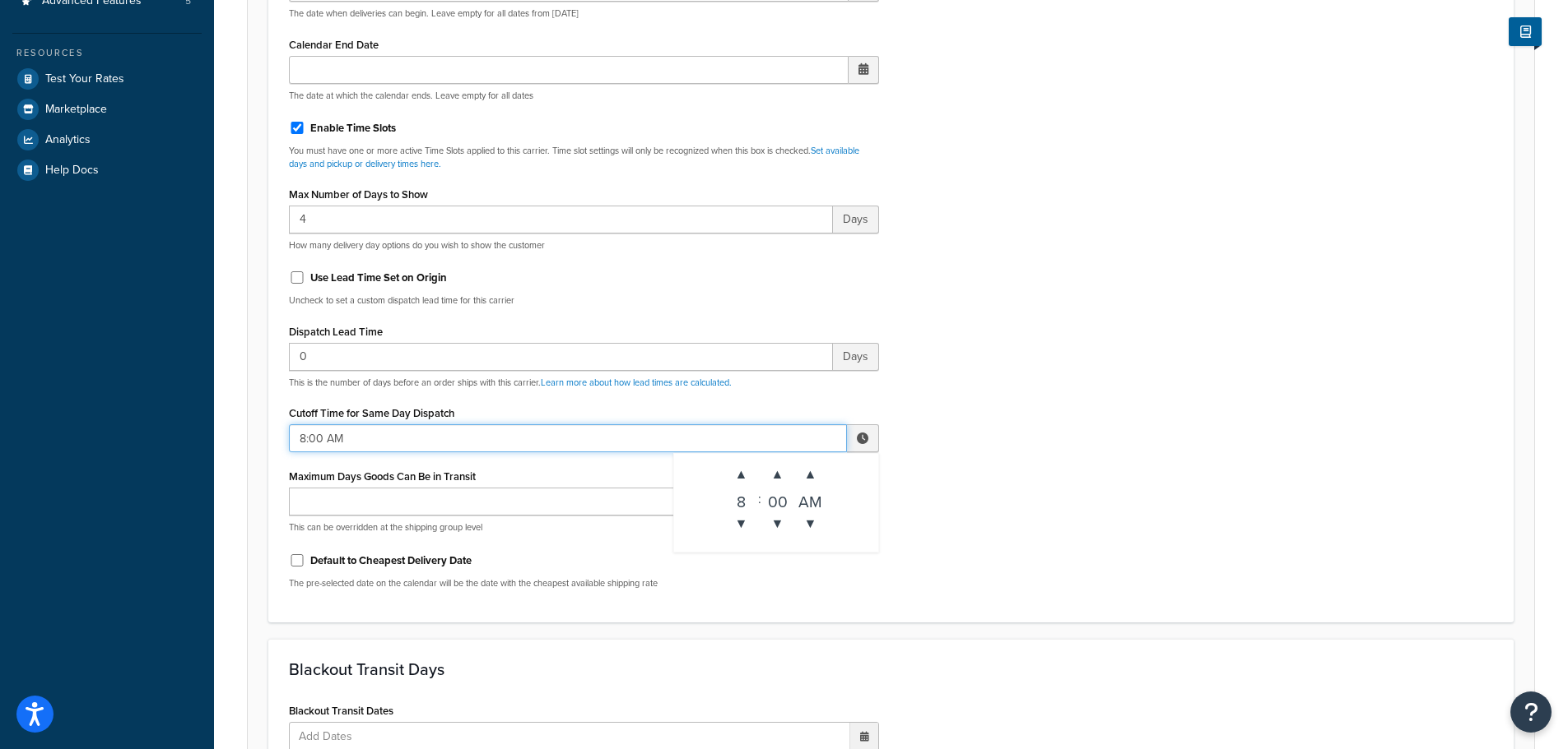
click at [335, 432] on input "8:00 AM" at bounding box center [568, 438] width 558 height 28
click at [754, 472] on span "▲" at bounding box center [741, 474] width 33 height 33
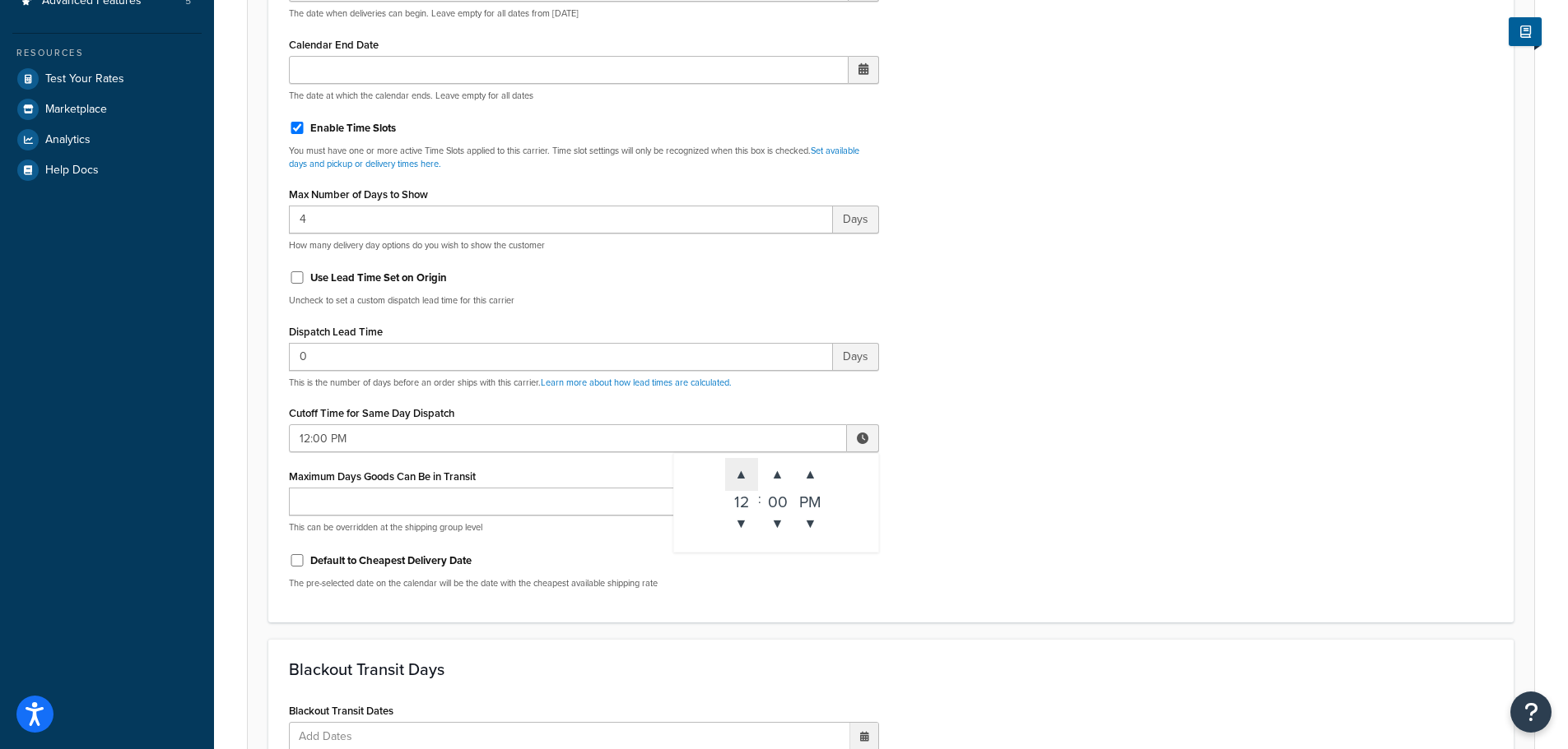
click at [754, 472] on span "▲" at bounding box center [741, 474] width 33 height 33
type input "3:00 PM"
click at [1126, 477] on div "Include Delivery Date Information: No, just show shipping rates Show Calendar S…" at bounding box center [891, 214] width 1229 height 774
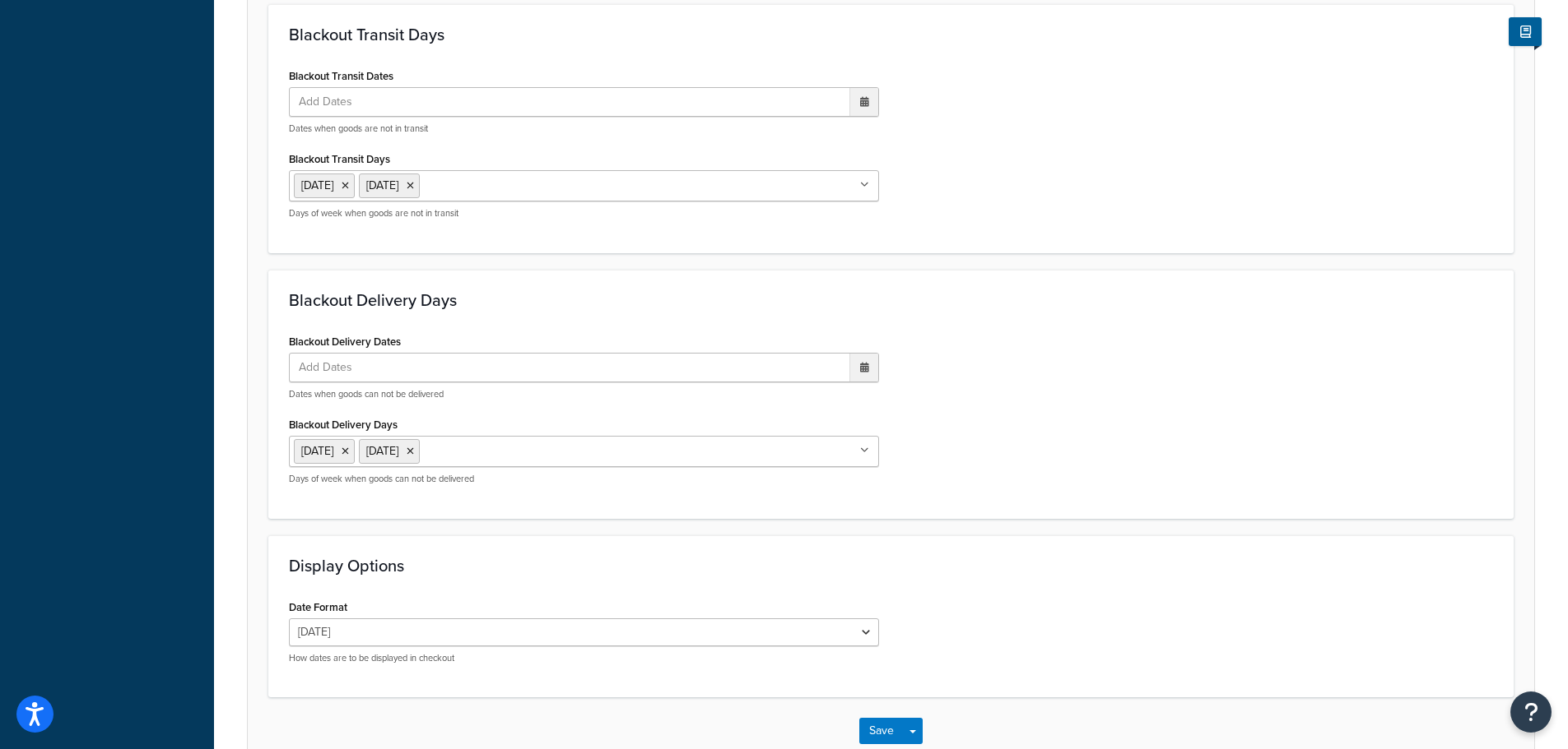
scroll to position [1227, 0]
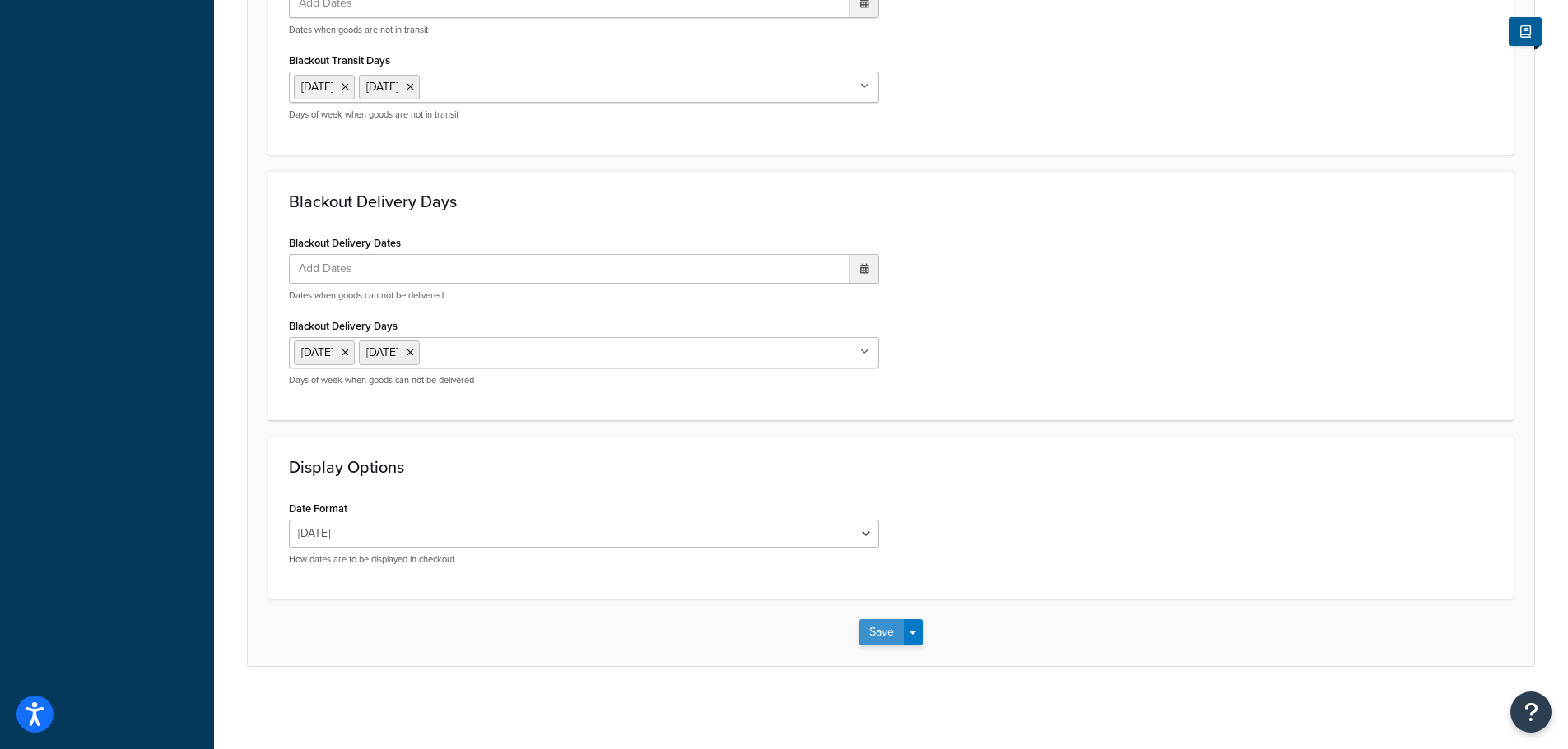
click at [890, 628] on button "Save" at bounding box center [881, 633] width 45 height 27
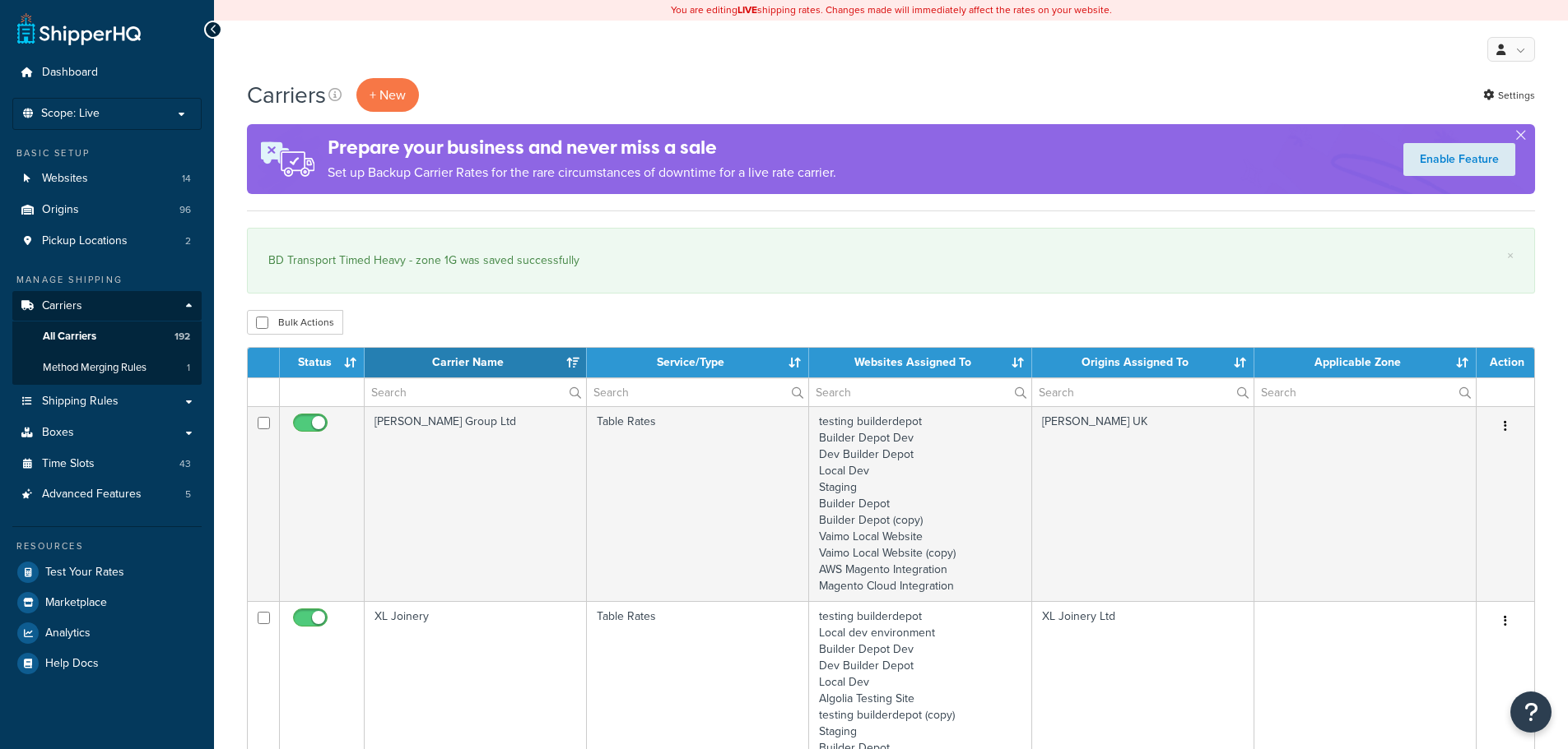
select select "15"
click at [456, 384] on input "text" at bounding box center [476, 393] width 222 height 28
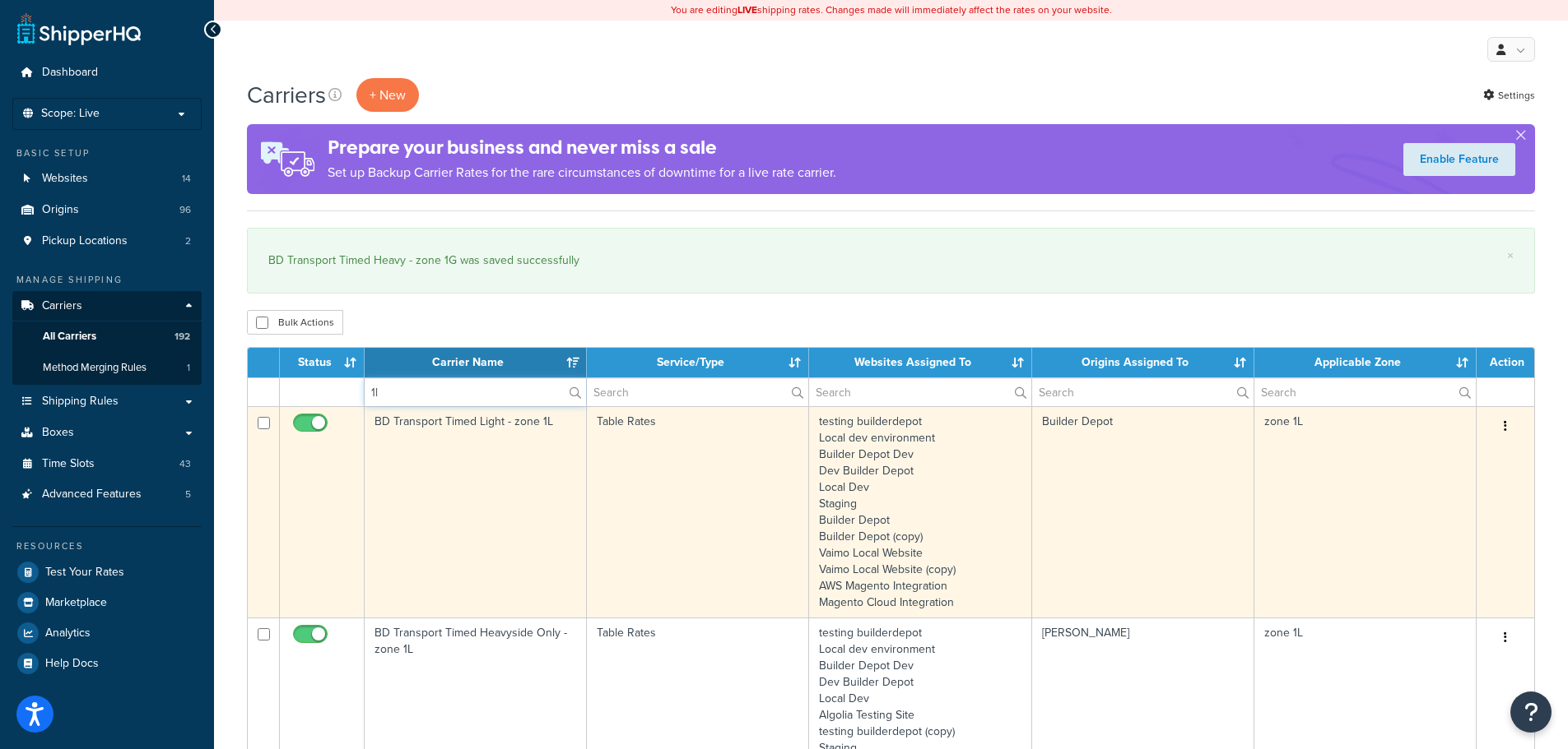
type input "1l"
click at [416, 486] on td "BD Transport Timed Light - zone 1L" at bounding box center [476, 511] width 223 height 211
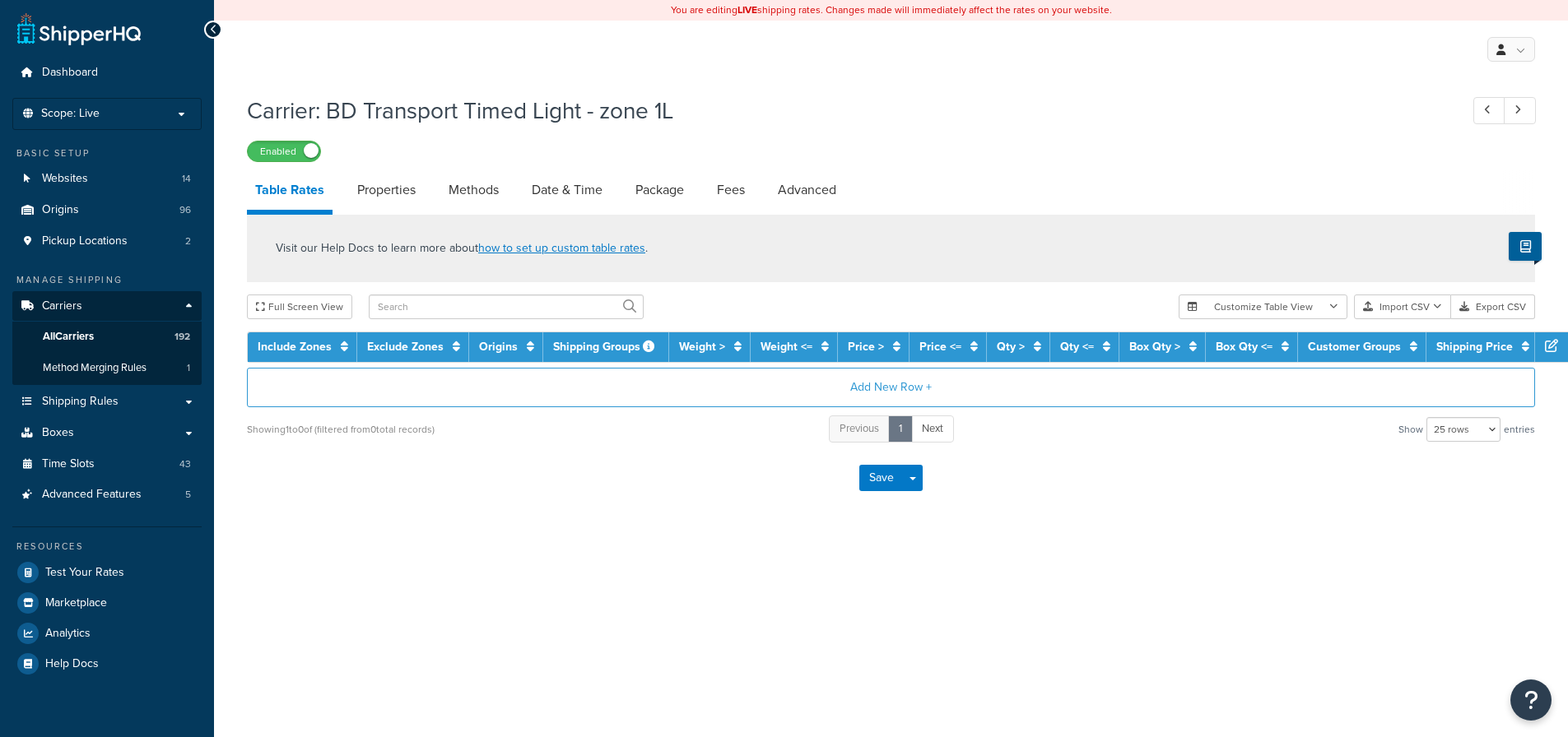
select select "25"
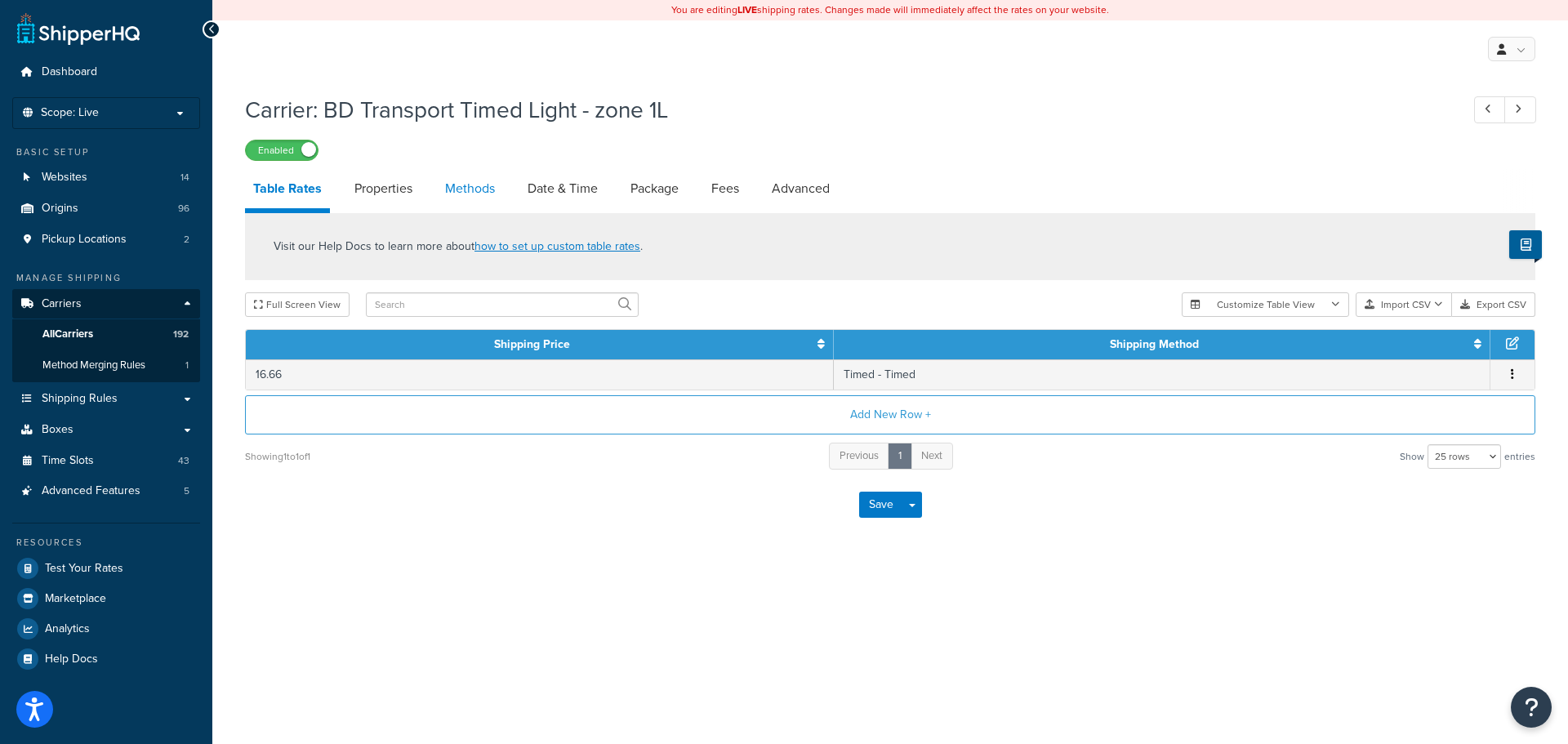
click at [479, 189] on link "Methods" at bounding box center [470, 189] width 66 height 40
select select "25"
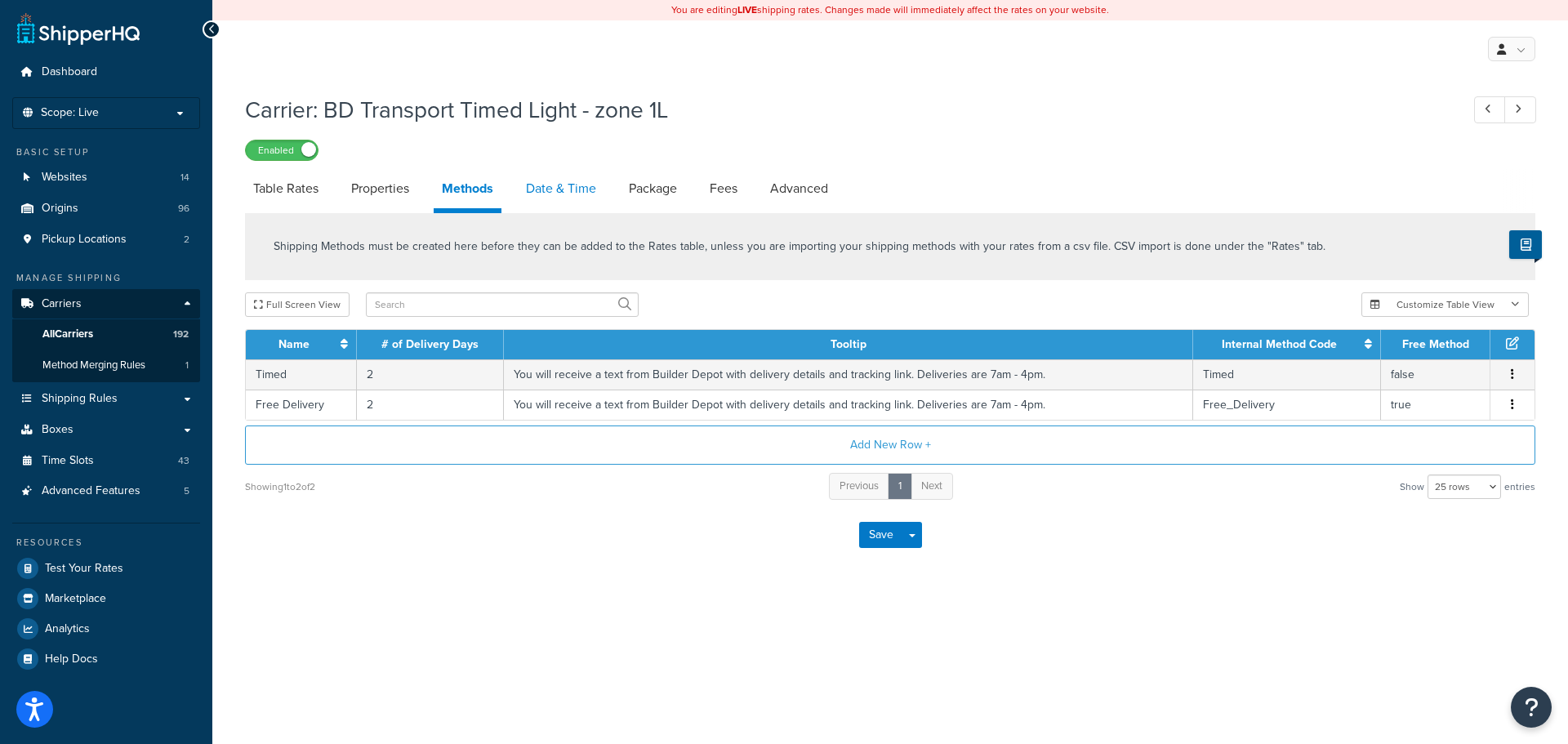
click at [591, 194] on link "Date & Time" at bounding box center [561, 189] width 86 height 40
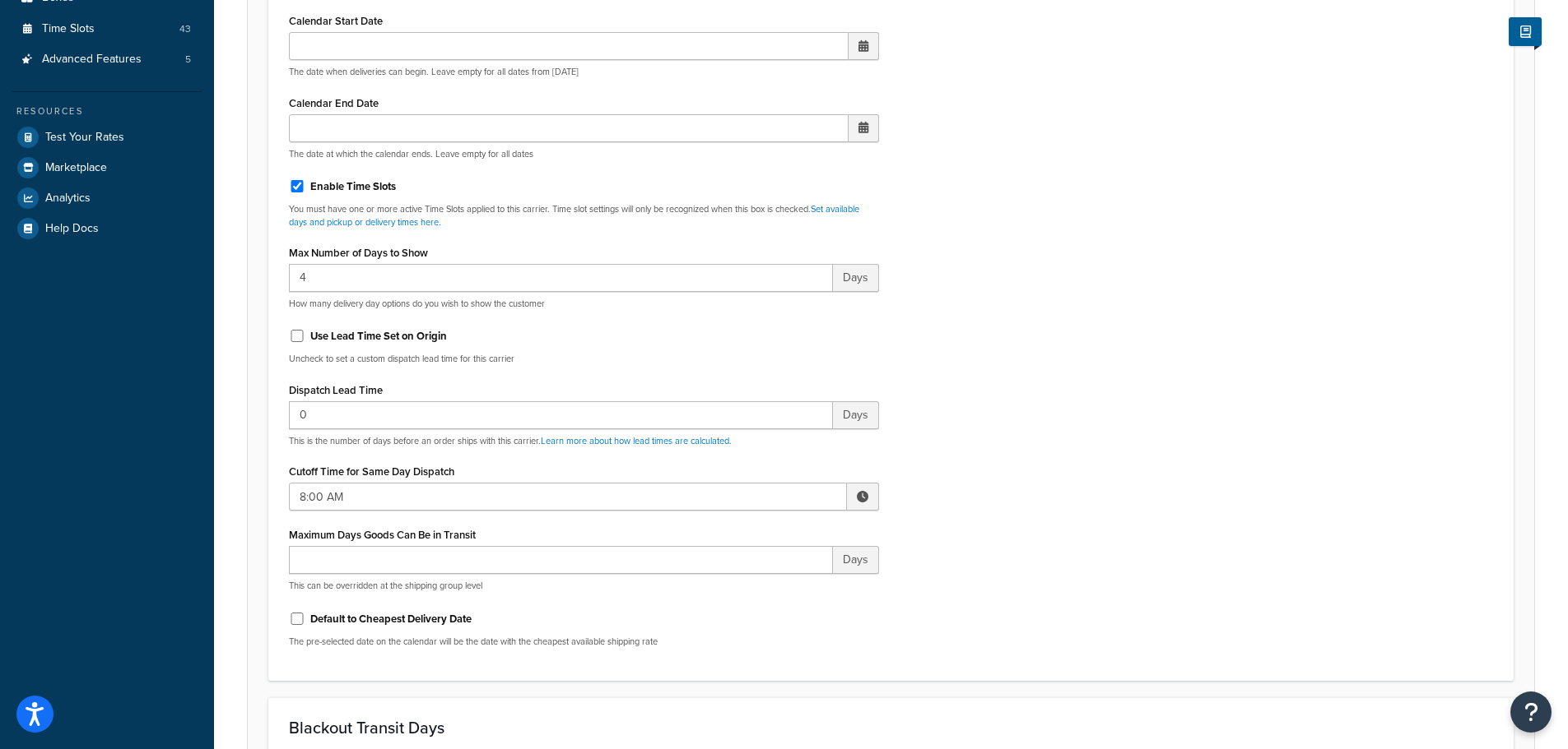
scroll to position [576, 0]
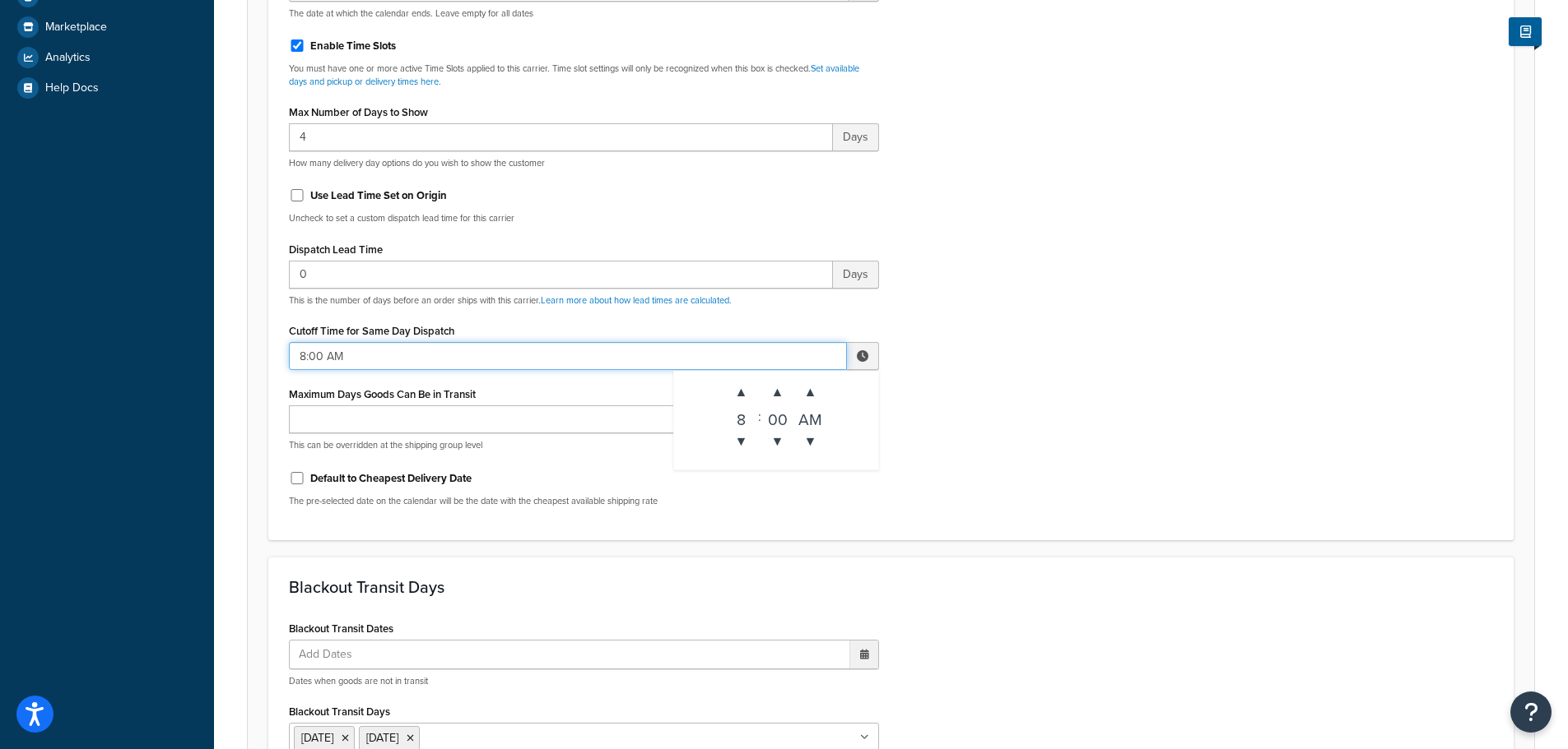
click at [324, 344] on input "8:00 AM" at bounding box center [568, 356] width 558 height 28
click at [739, 390] on span "▲" at bounding box center [741, 392] width 33 height 33
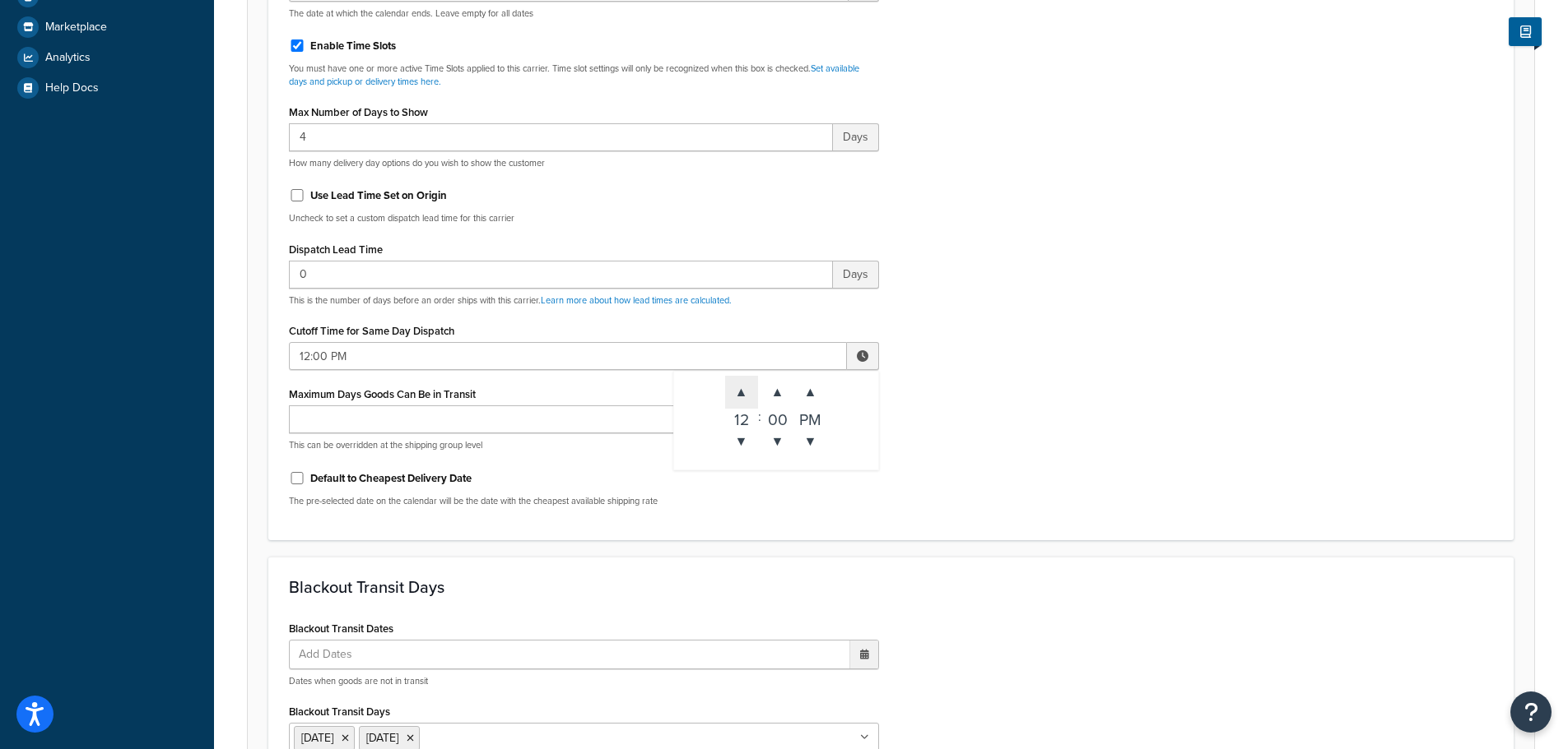
click at [739, 390] on span "▲" at bounding box center [741, 392] width 33 height 33
type input "3:00 PM"
click at [967, 481] on div "Include Delivery Date Information: No, just show shipping rates Show Calendar S…" at bounding box center [891, 133] width 1229 height 774
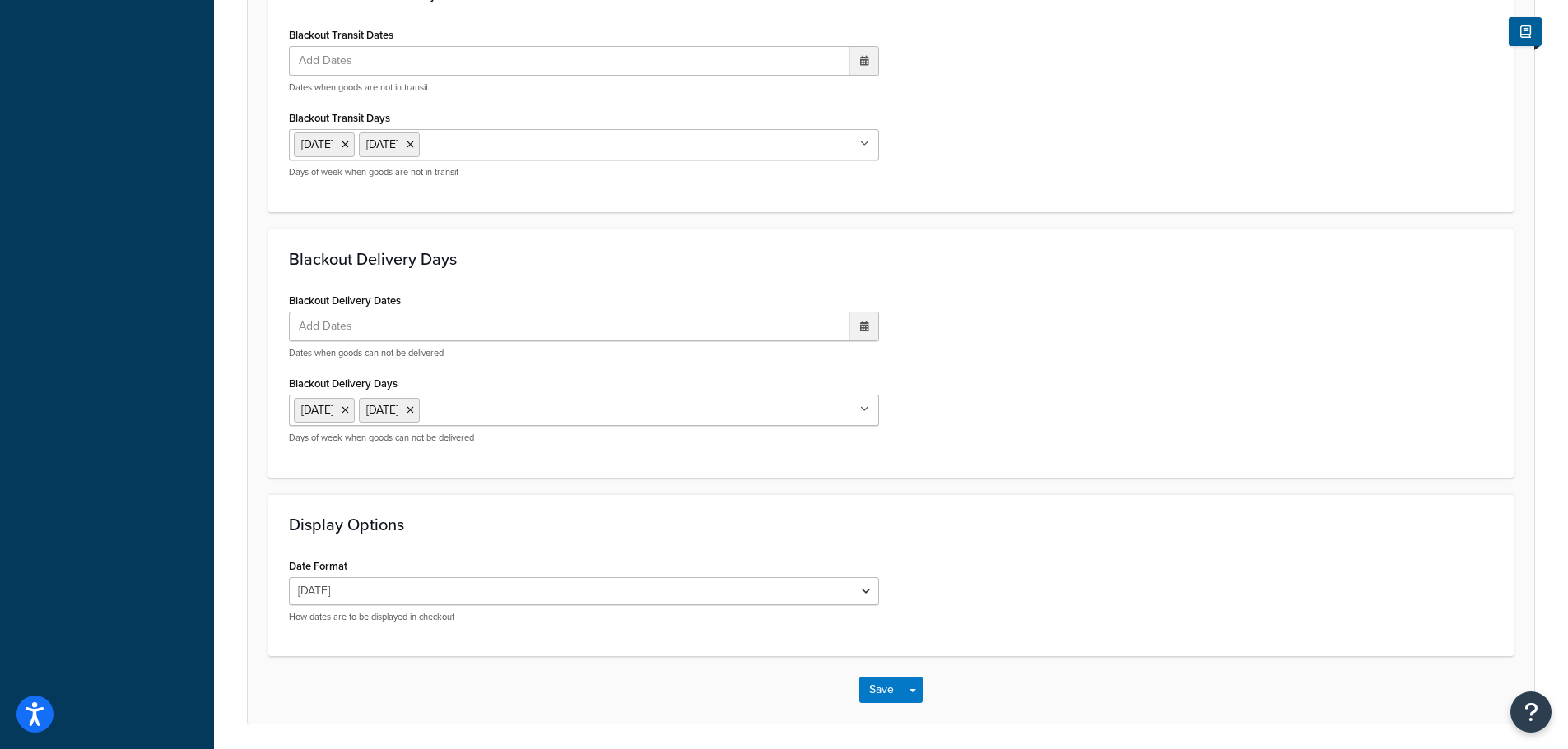
scroll to position [1227, 0]
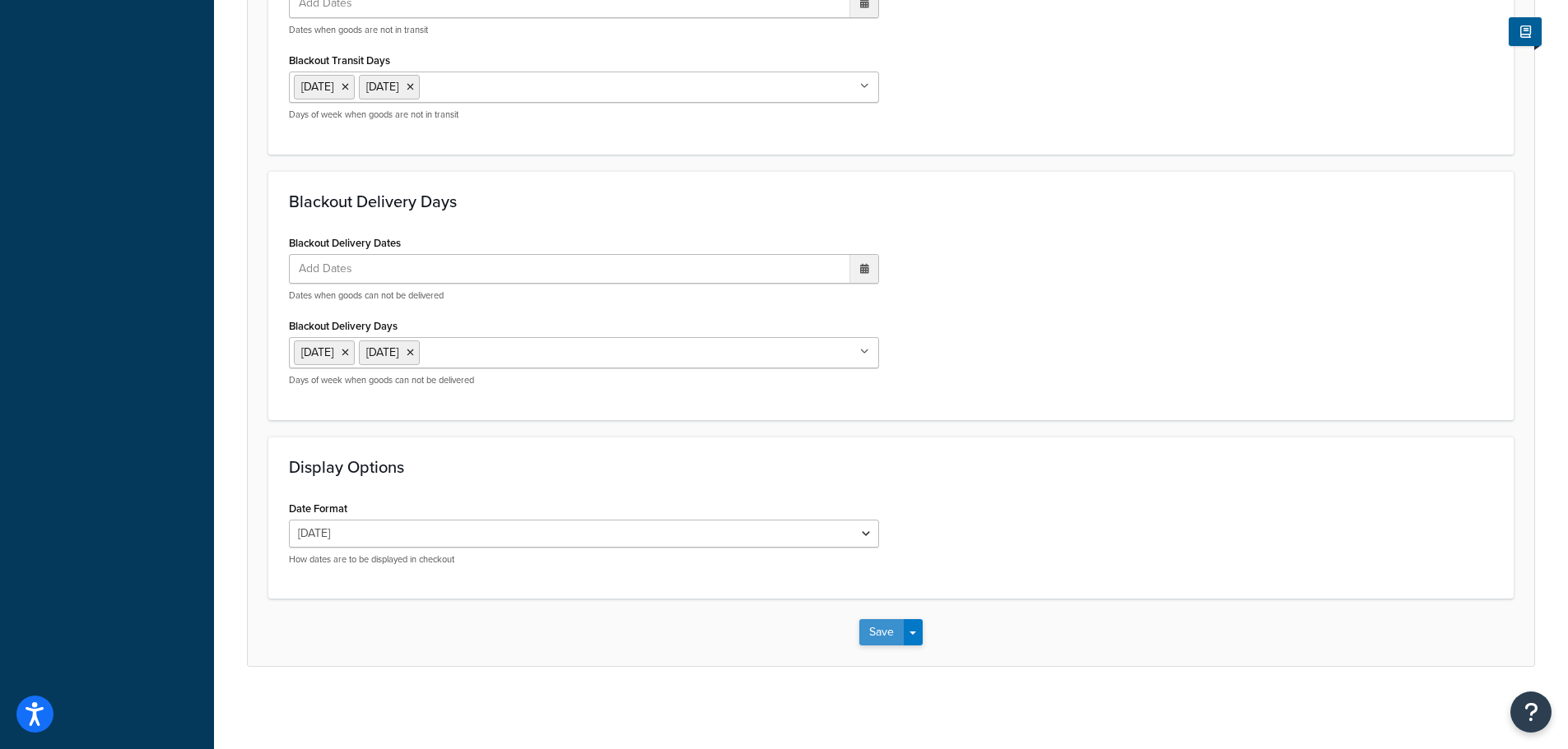
click at [873, 633] on button "Save" at bounding box center [881, 633] width 45 height 27
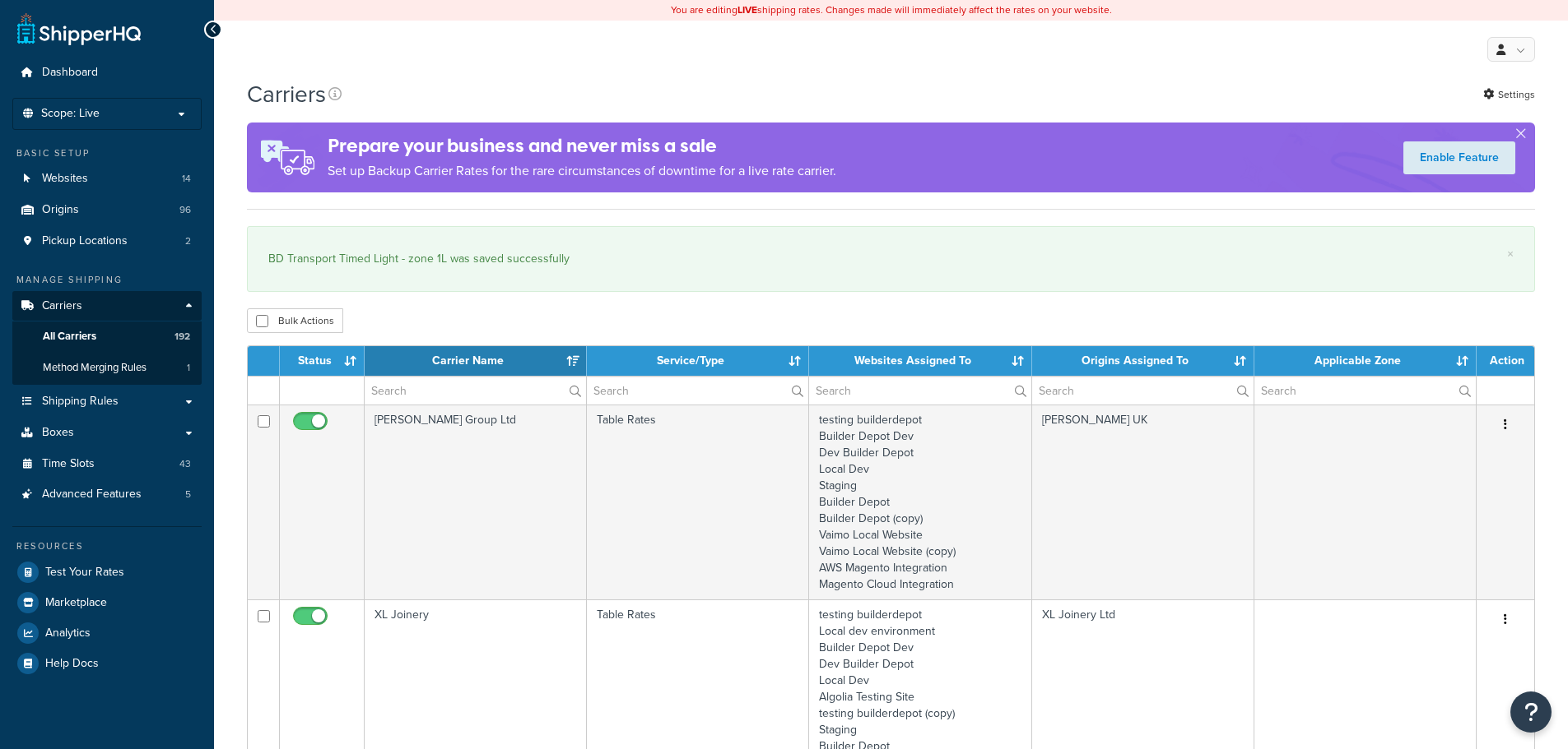
select select "15"
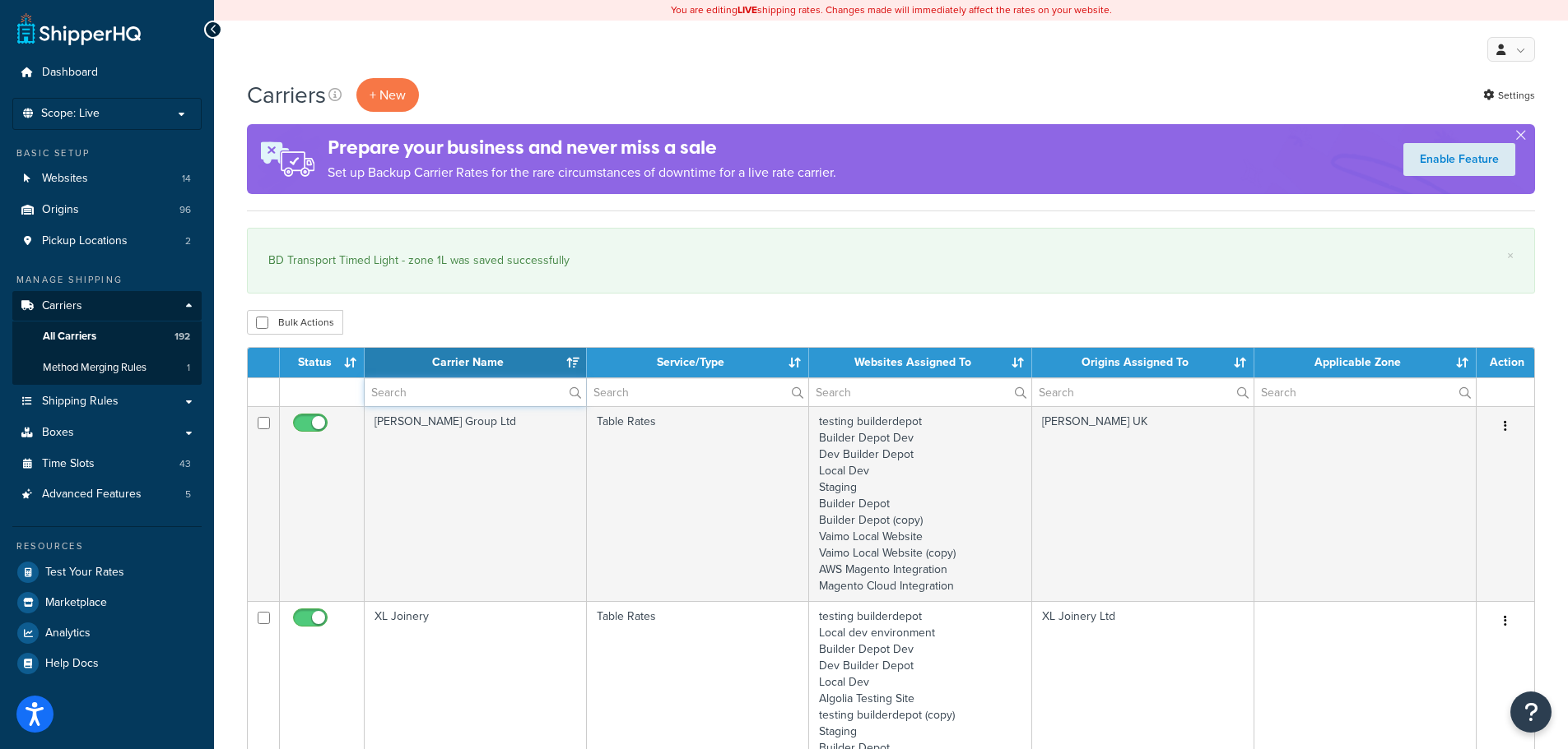
click at [423, 390] on input "text" at bounding box center [476, 393] width 222 height 28
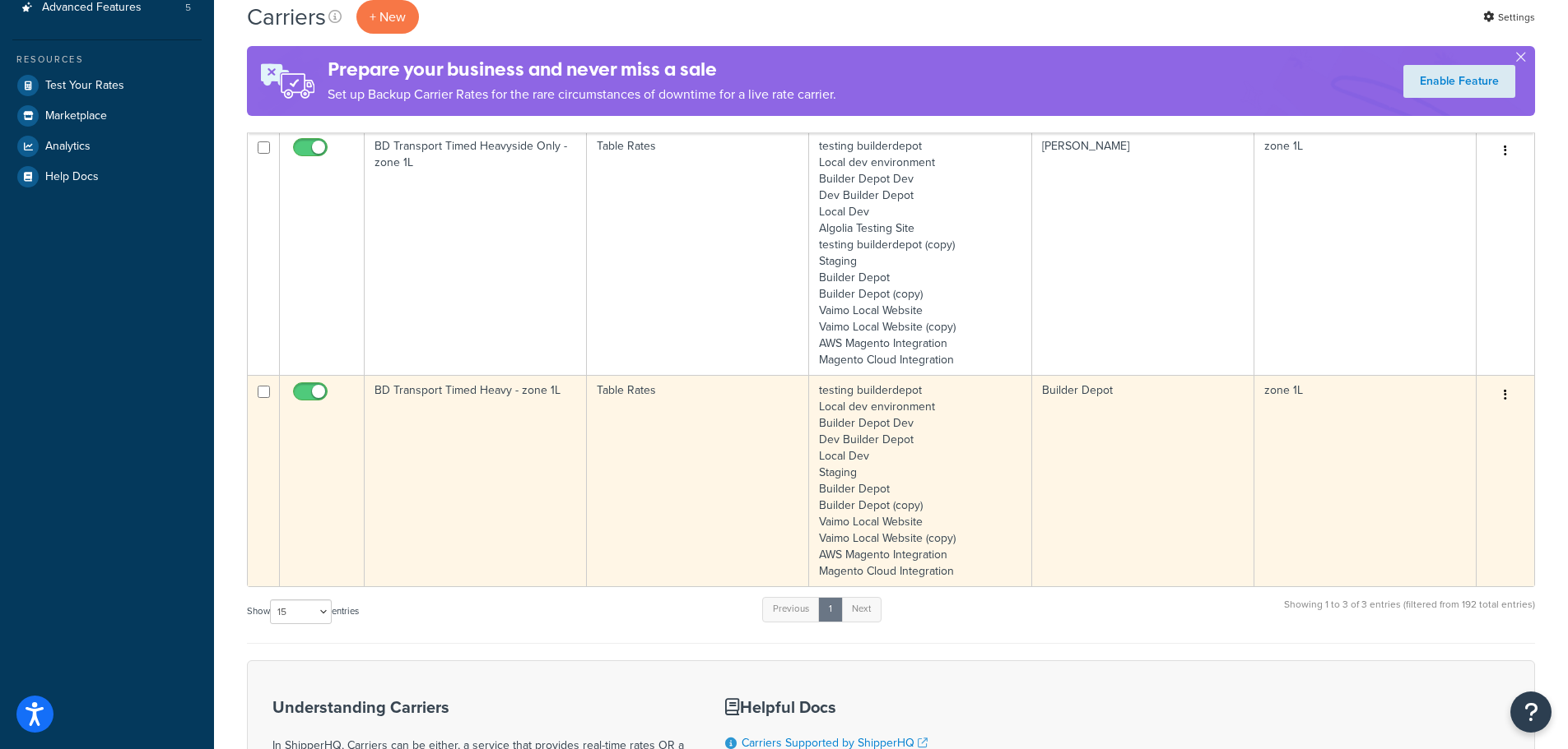
scroll to position [493, 0]
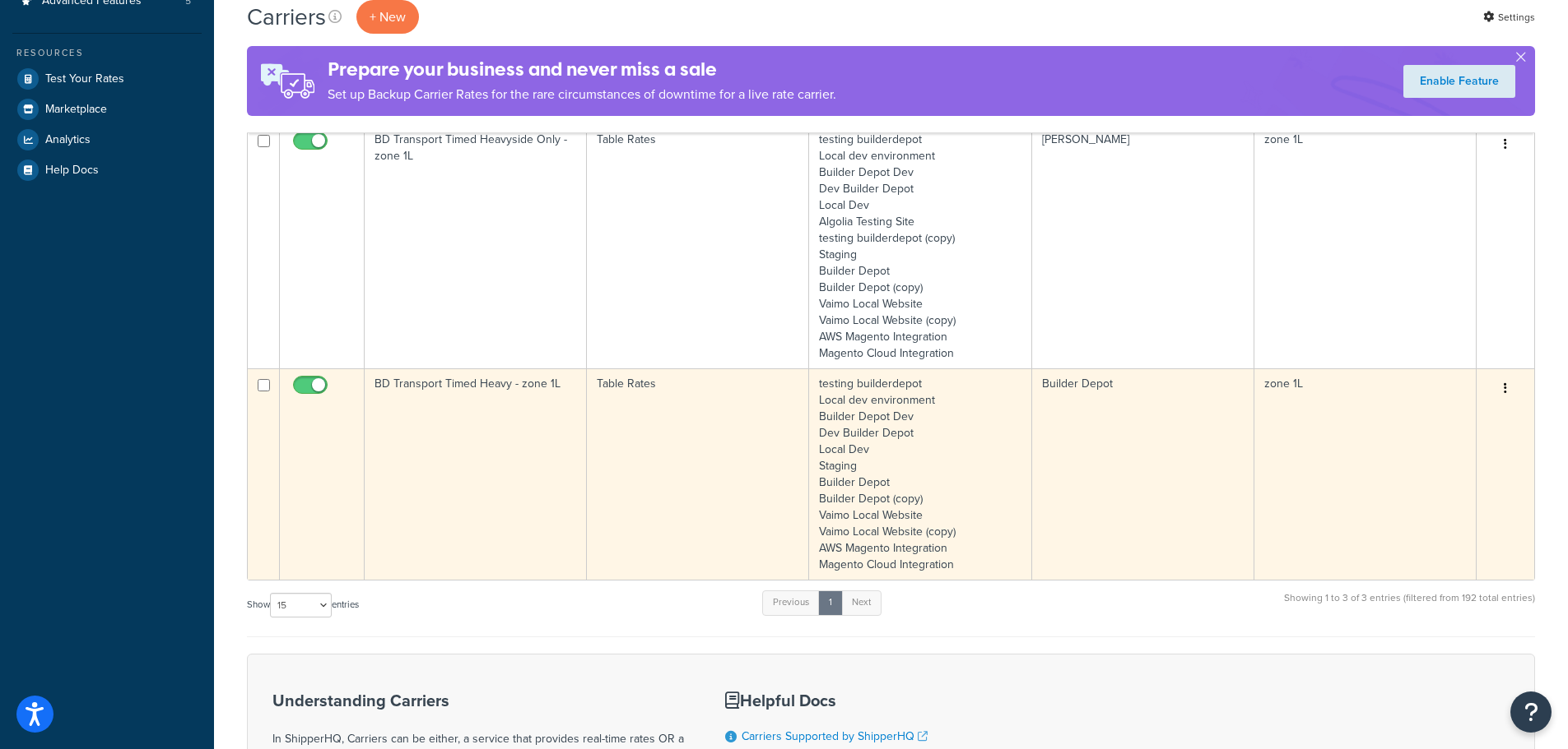
type input "1l"
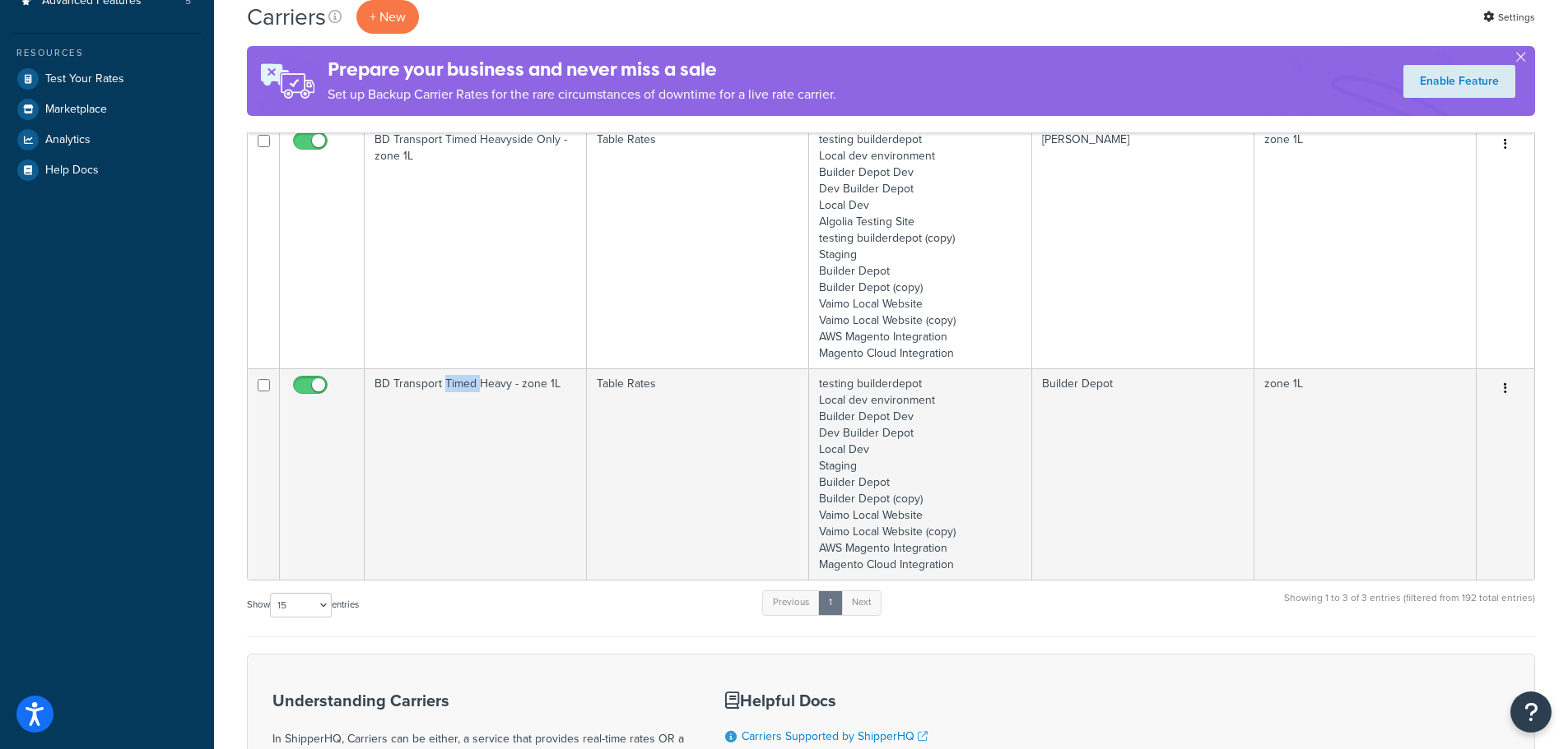
click at [445, 475] on td "BD Transport Timed Heavy - zone 1L" at bounding box center [476, 473] width 223 height 211
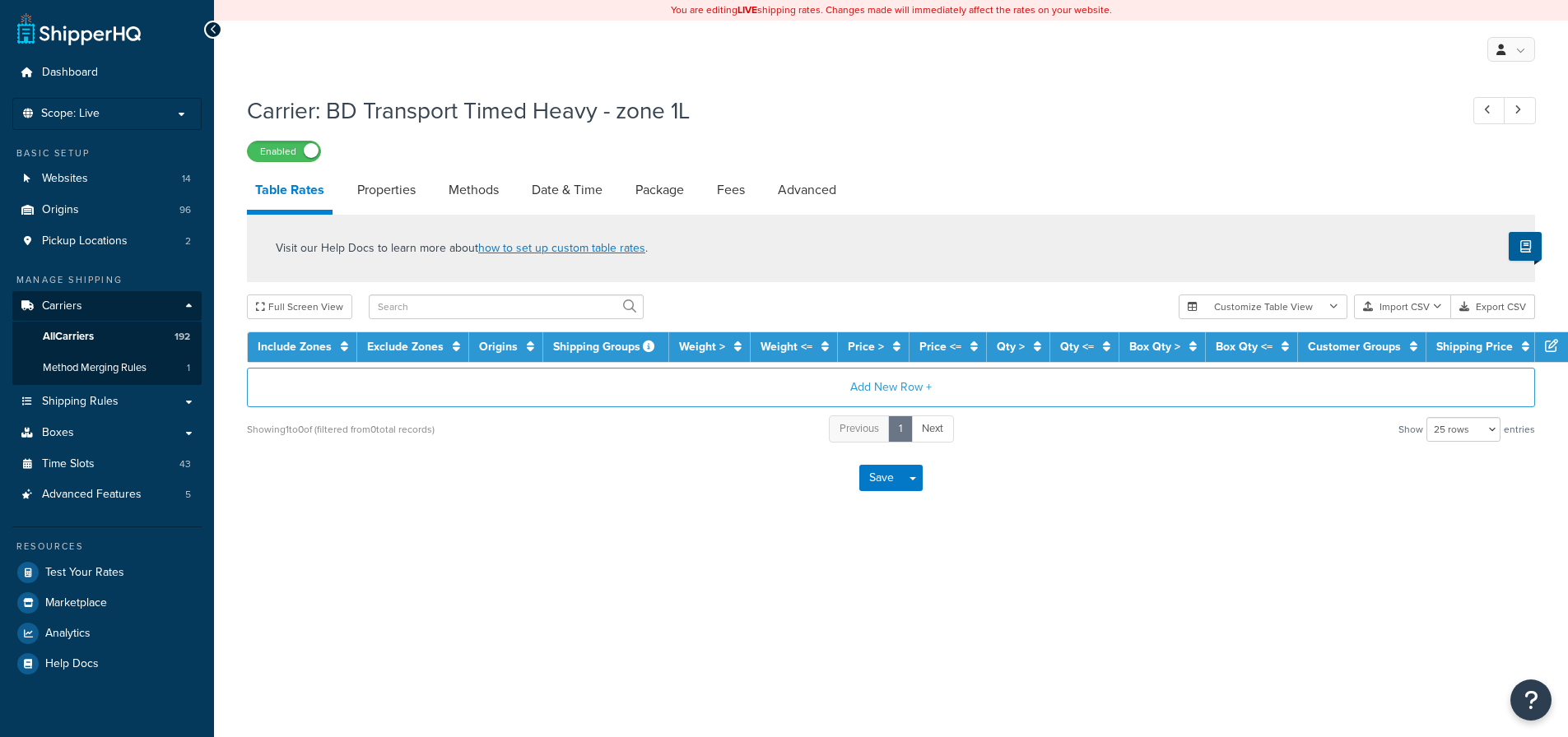
select select "25"
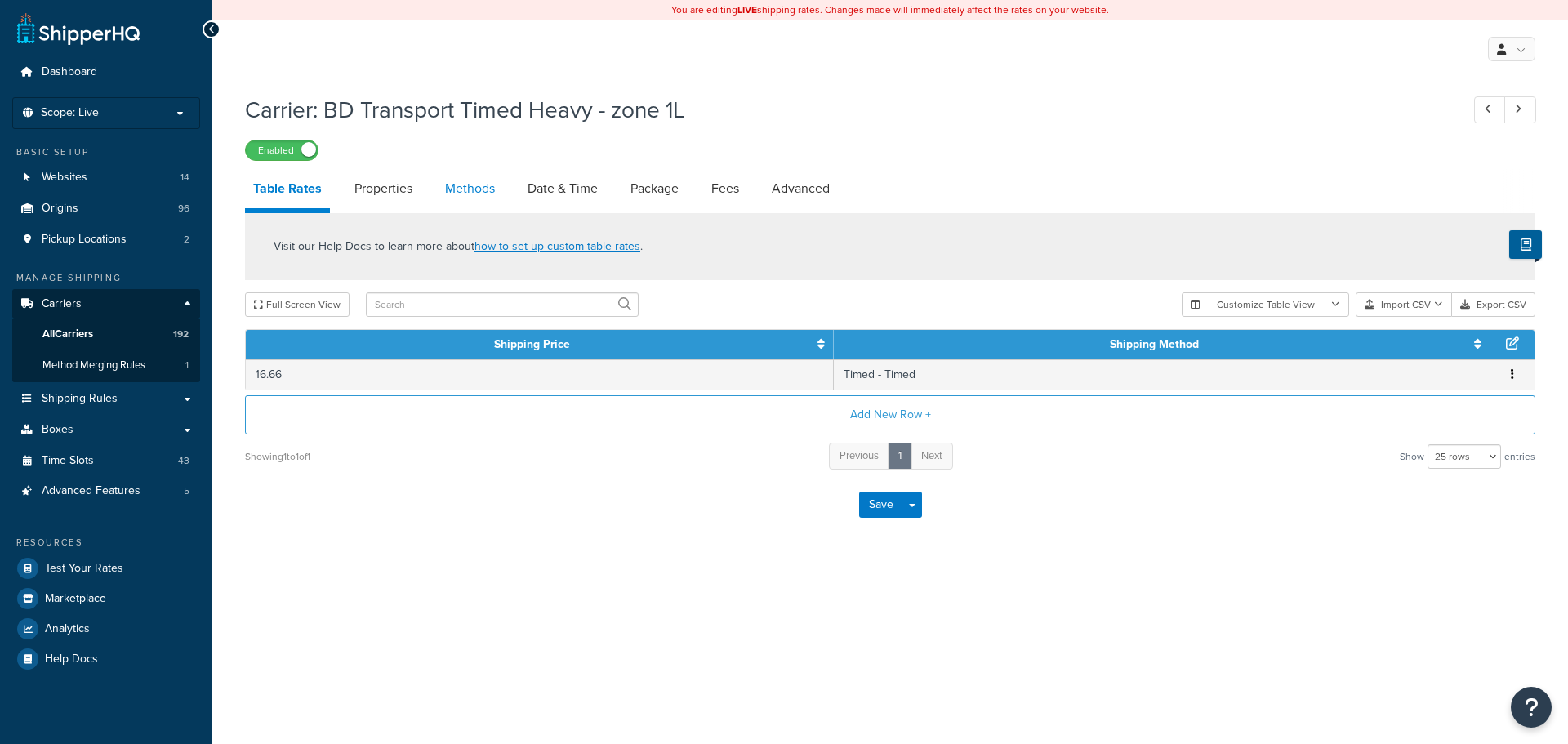
click at [463, 184] on link "Methods" at bounding box center [470, 189] width 66 height 40
select select "25"
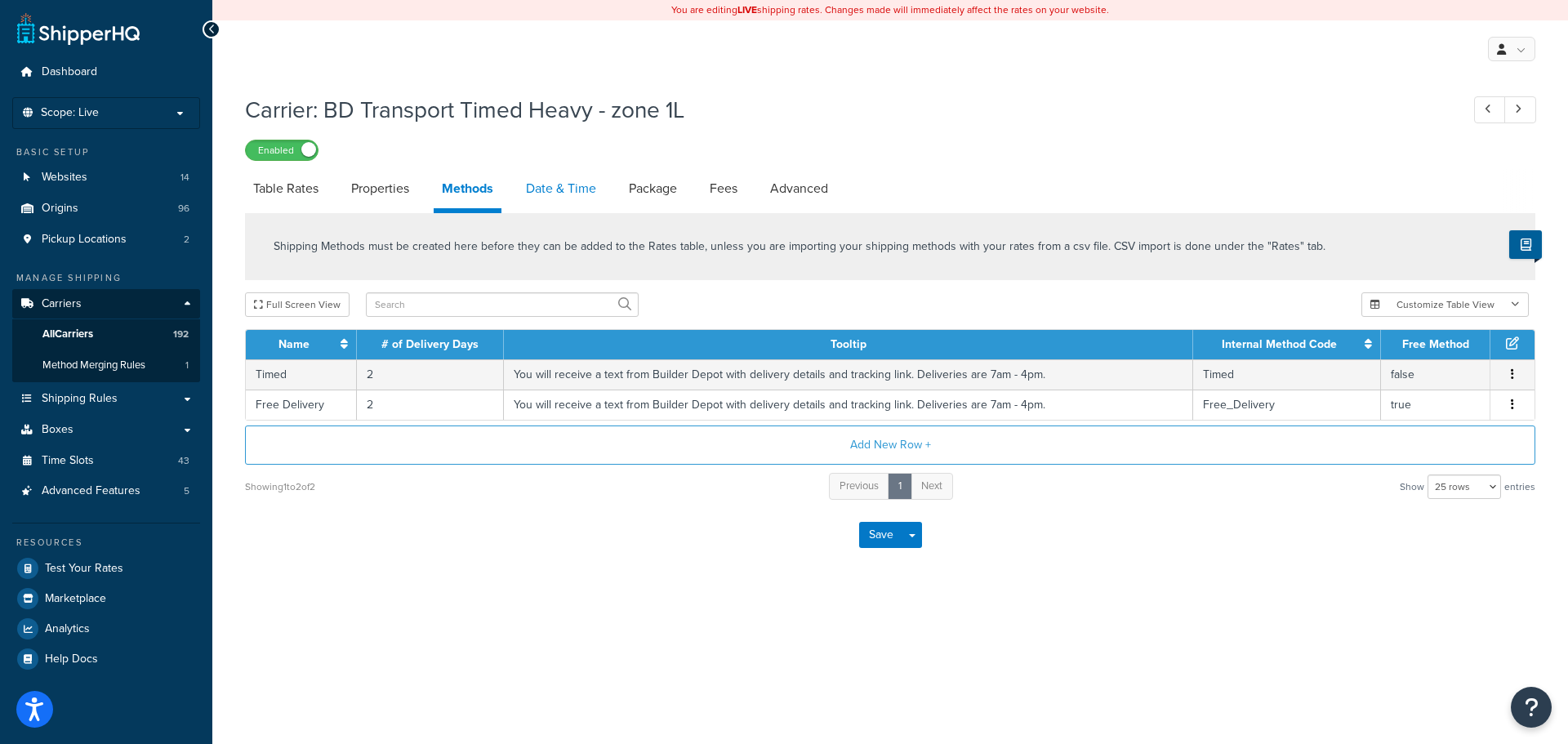
click at [573, 192] on link "Date & Time" at bounding box center [561, 189] width 86 height 40
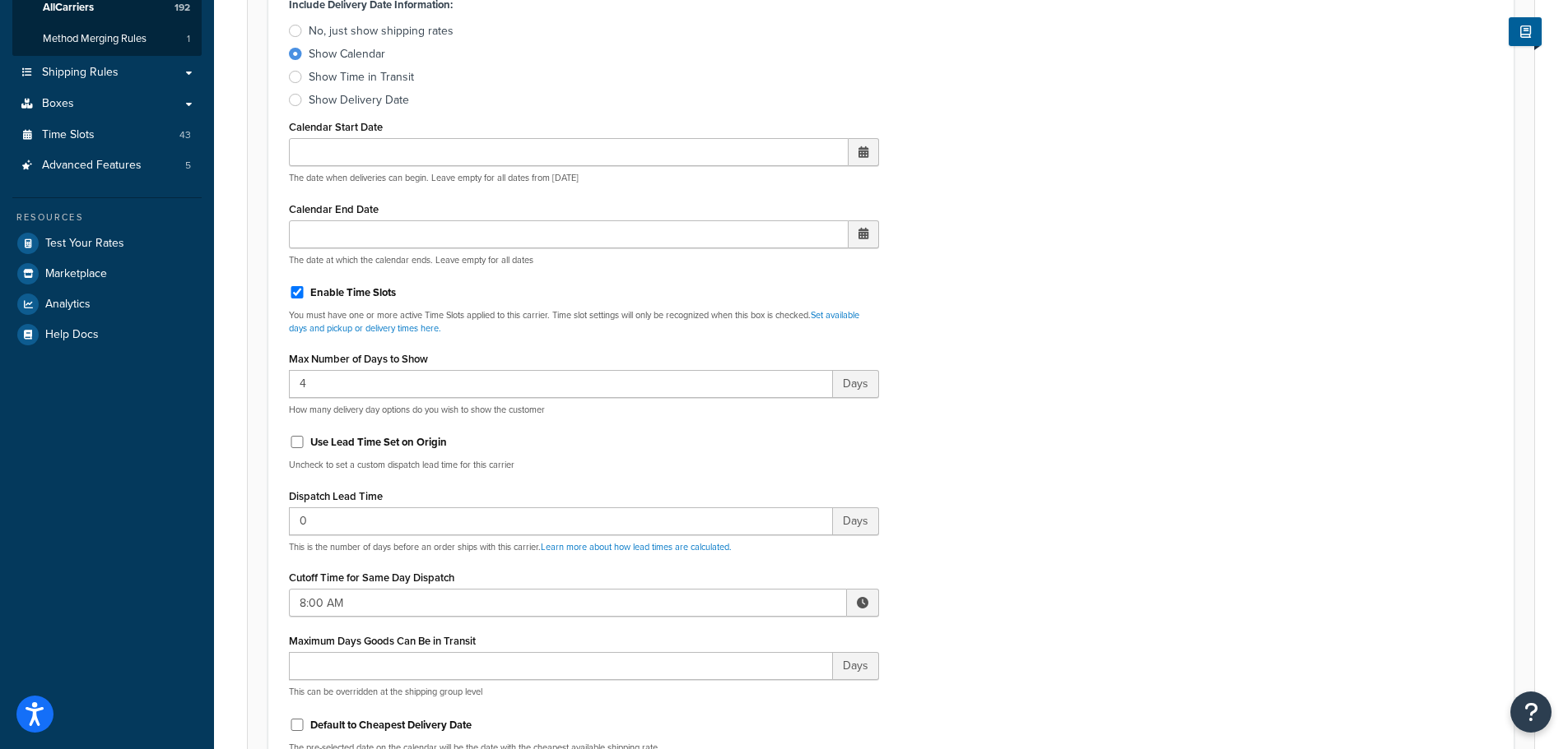
scroll to position [576, 0]
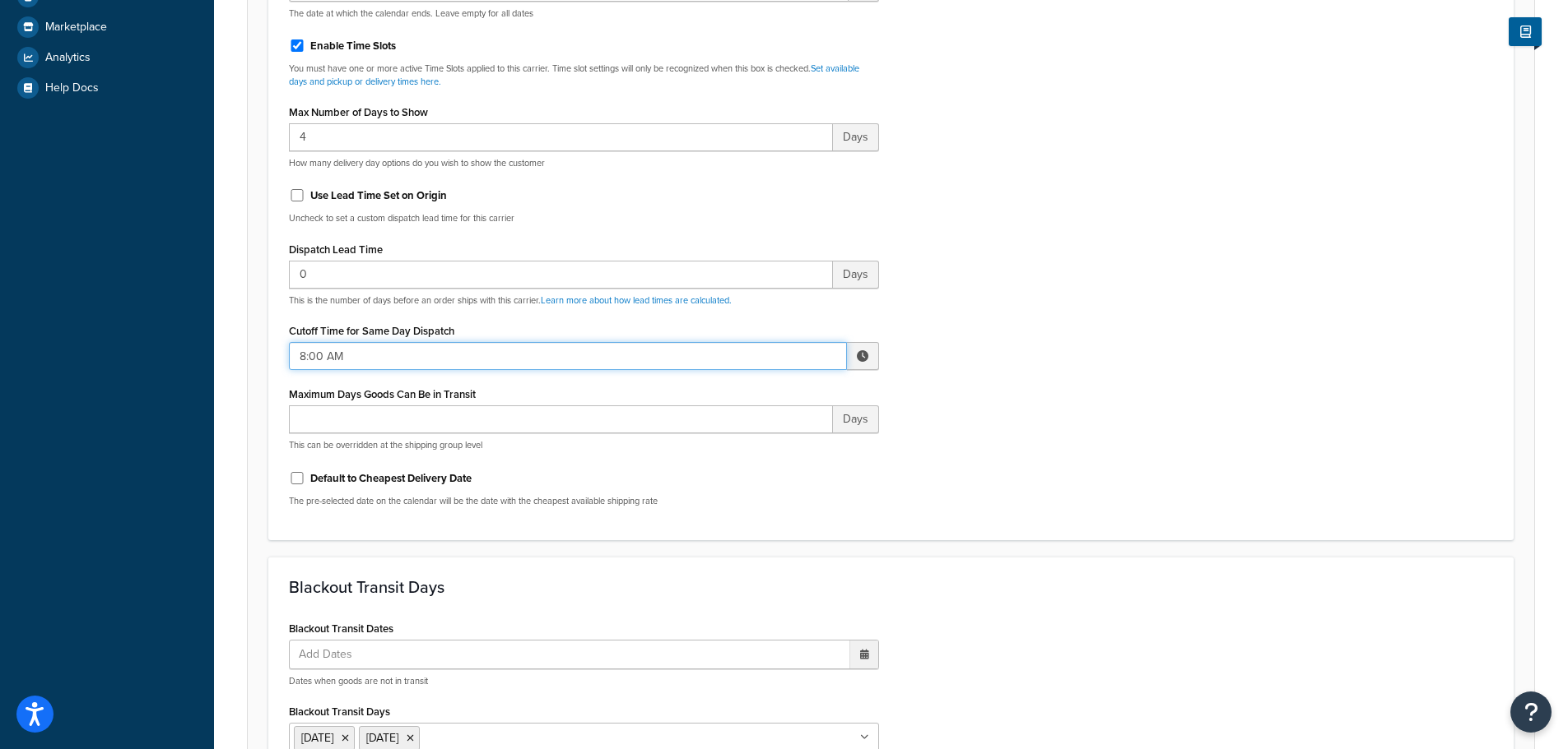
click at [391, 361] on input "8:00 AM" at bounding box center [568, 356] width 558 height 28
click at [751, 399] on span "▲" at bounding box center [741, 392] width 33 height 33
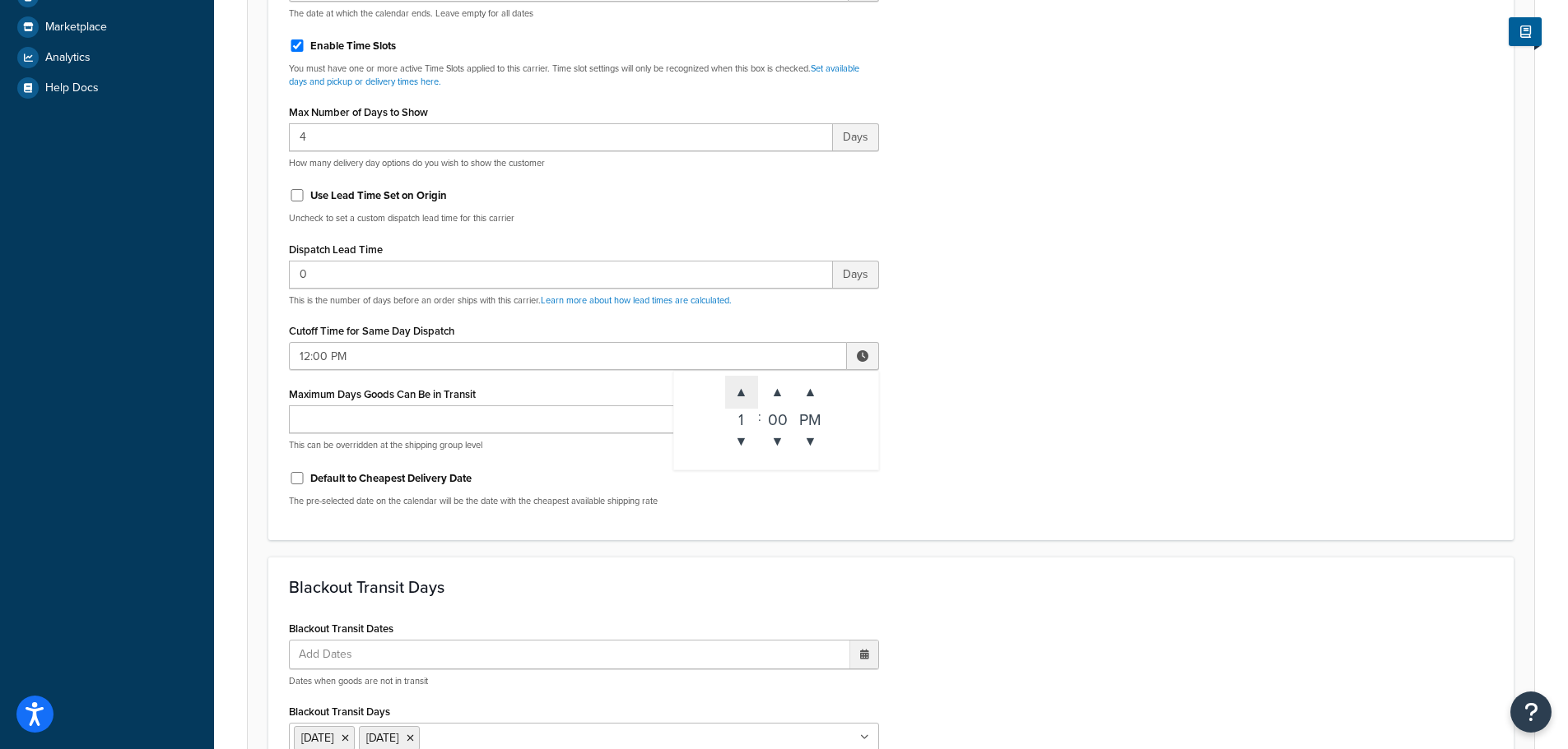
click at [751, 399] on span "▲" at bounding box center [741, 392] width 33 height 33
type input "3:00 PM"
click at [1018, 473] on div "Include Delivery Date Information: No, just show shipping rates Show Calendar S…" at bounding box center [891, 133] width 1229 height 774
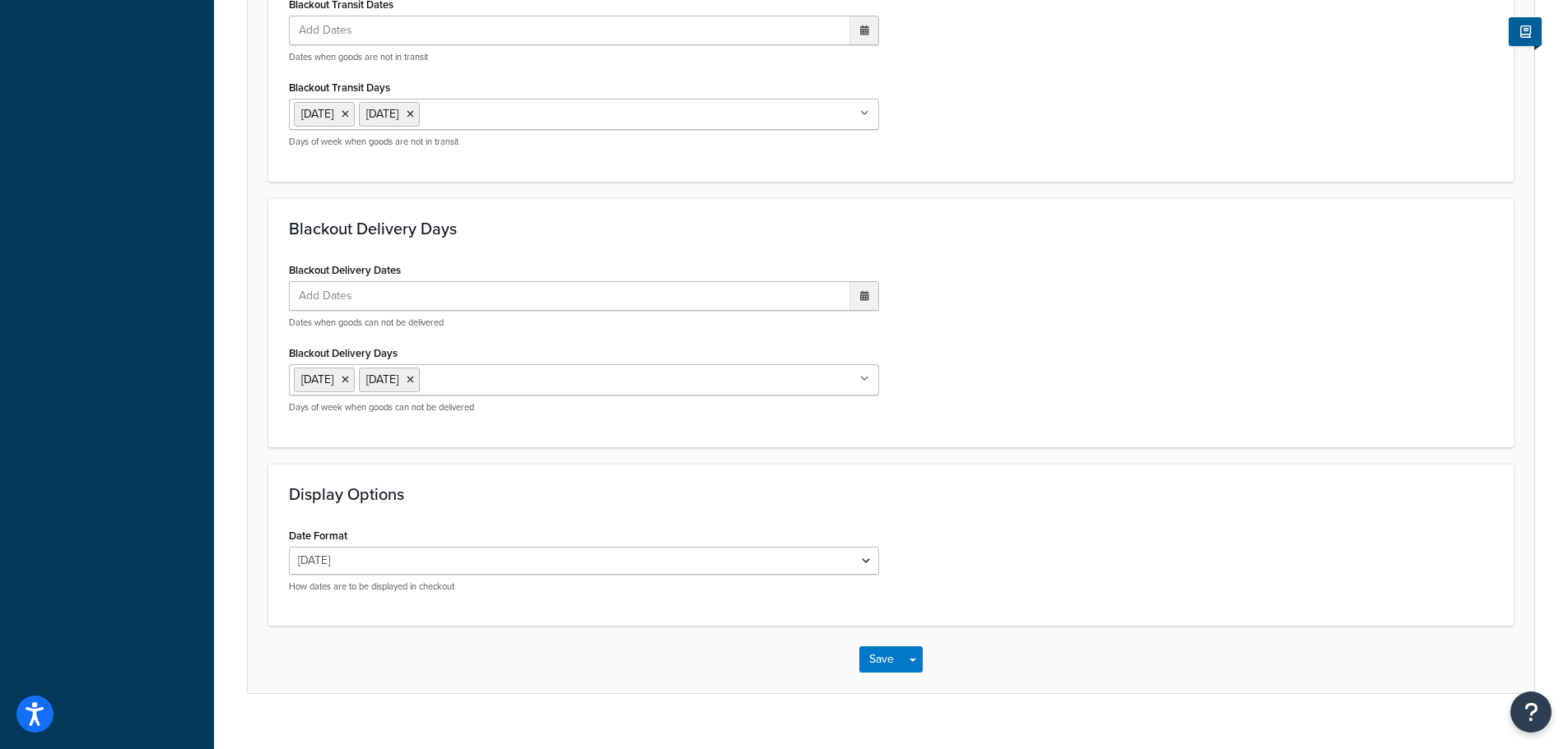
scroll to position [1227, 0]
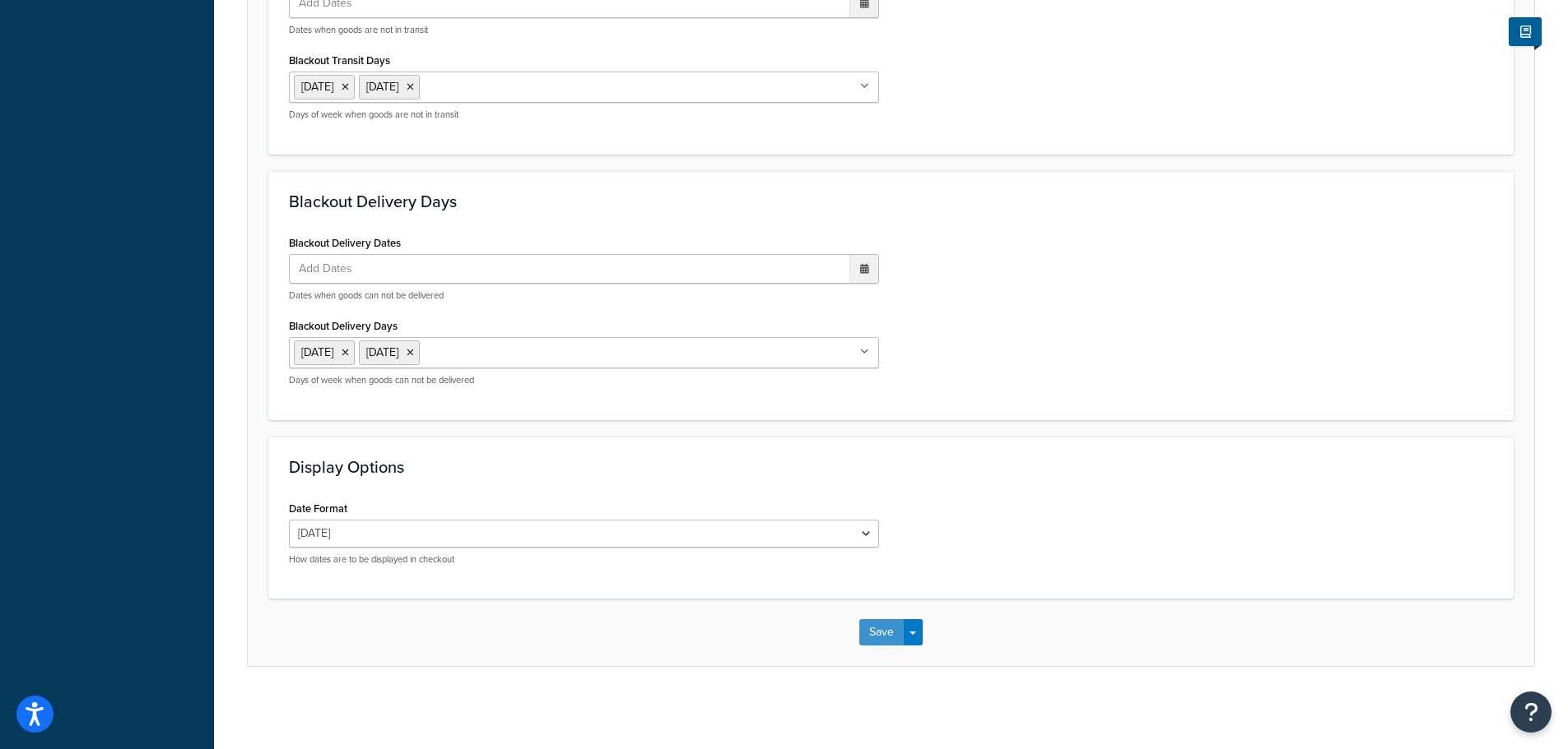
click at [867, 633] on button "Save" at bounding box center [881, 633] width 45 height 27
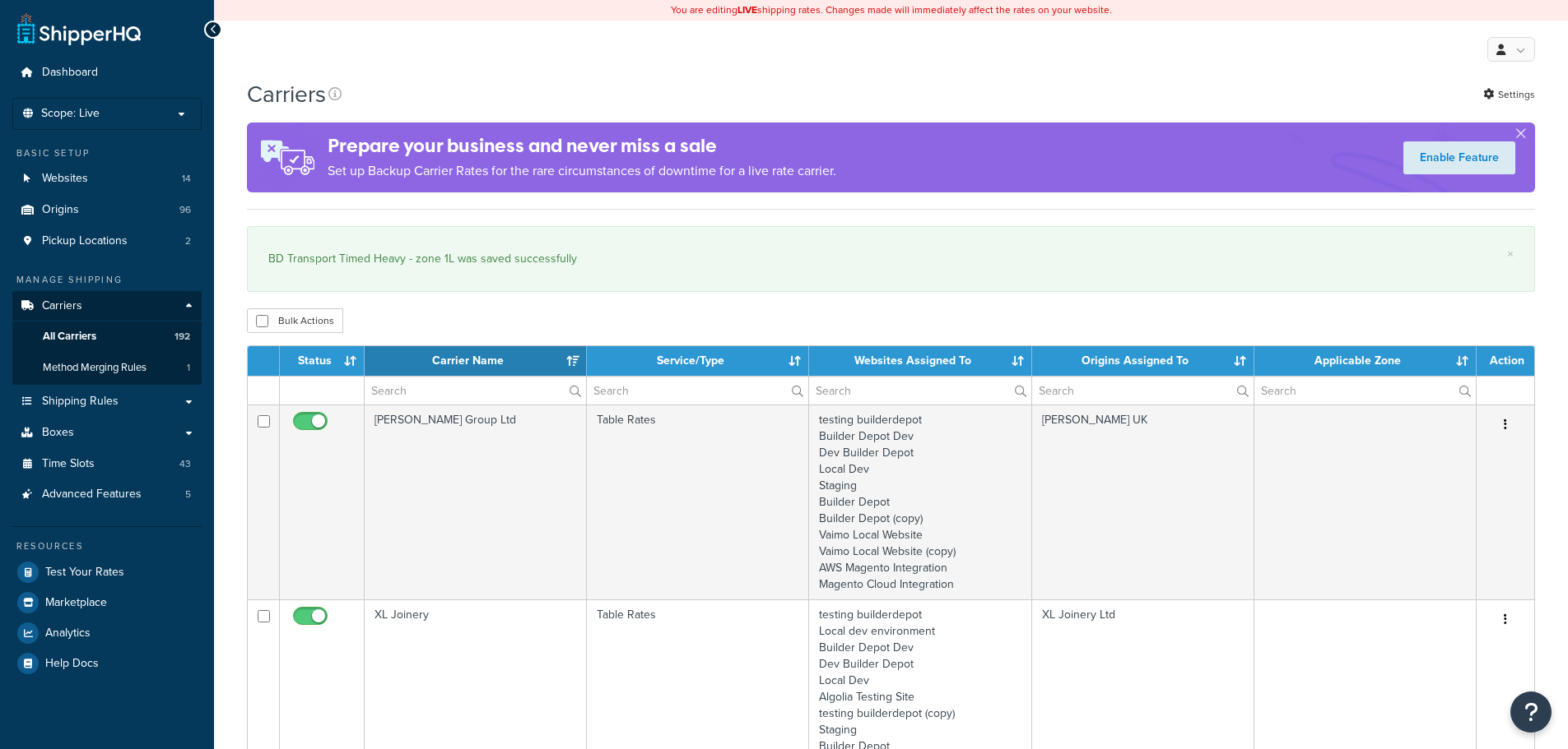
select select "15"
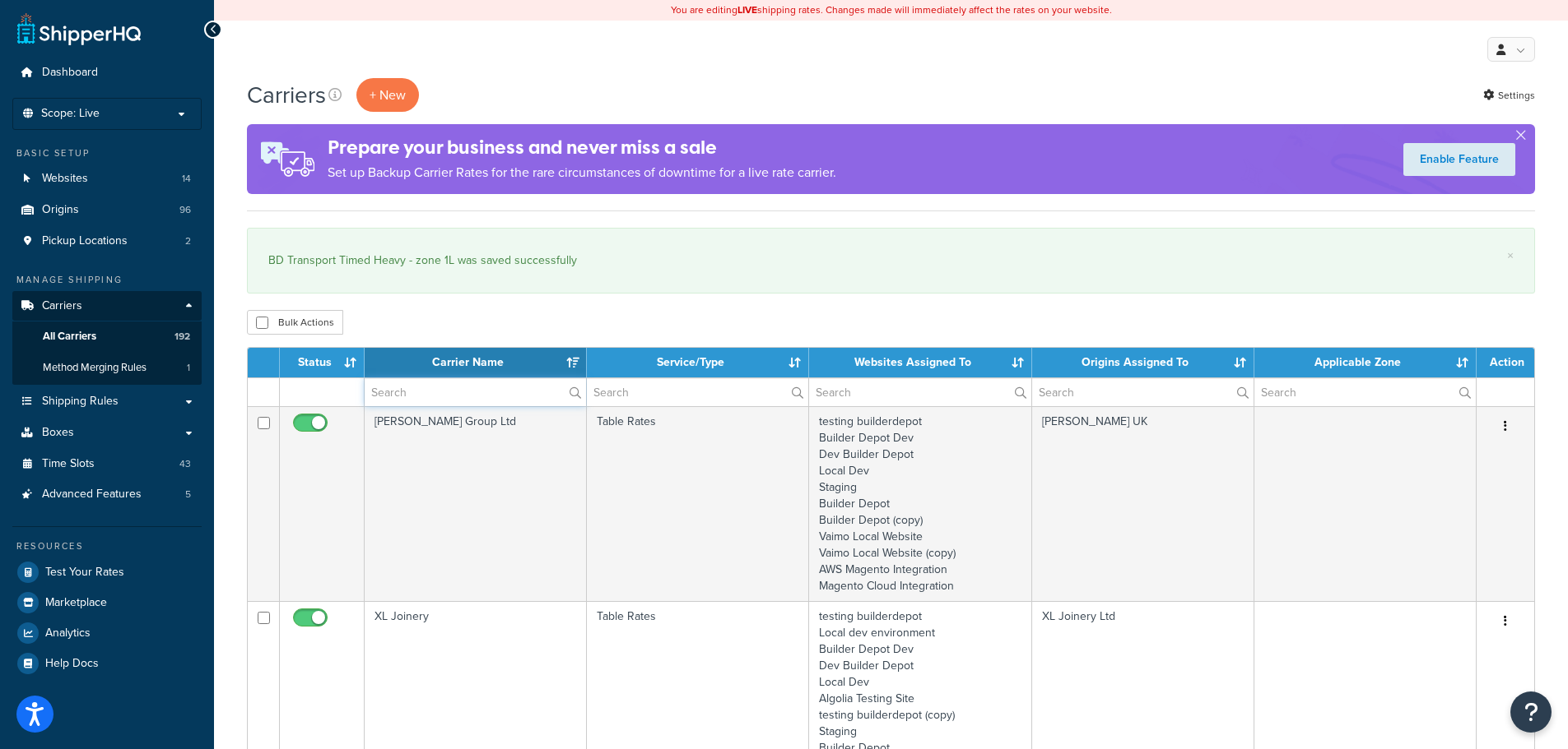
click at [413, 383] on input "text" at bounding box center [476, 393] width 222 height 28
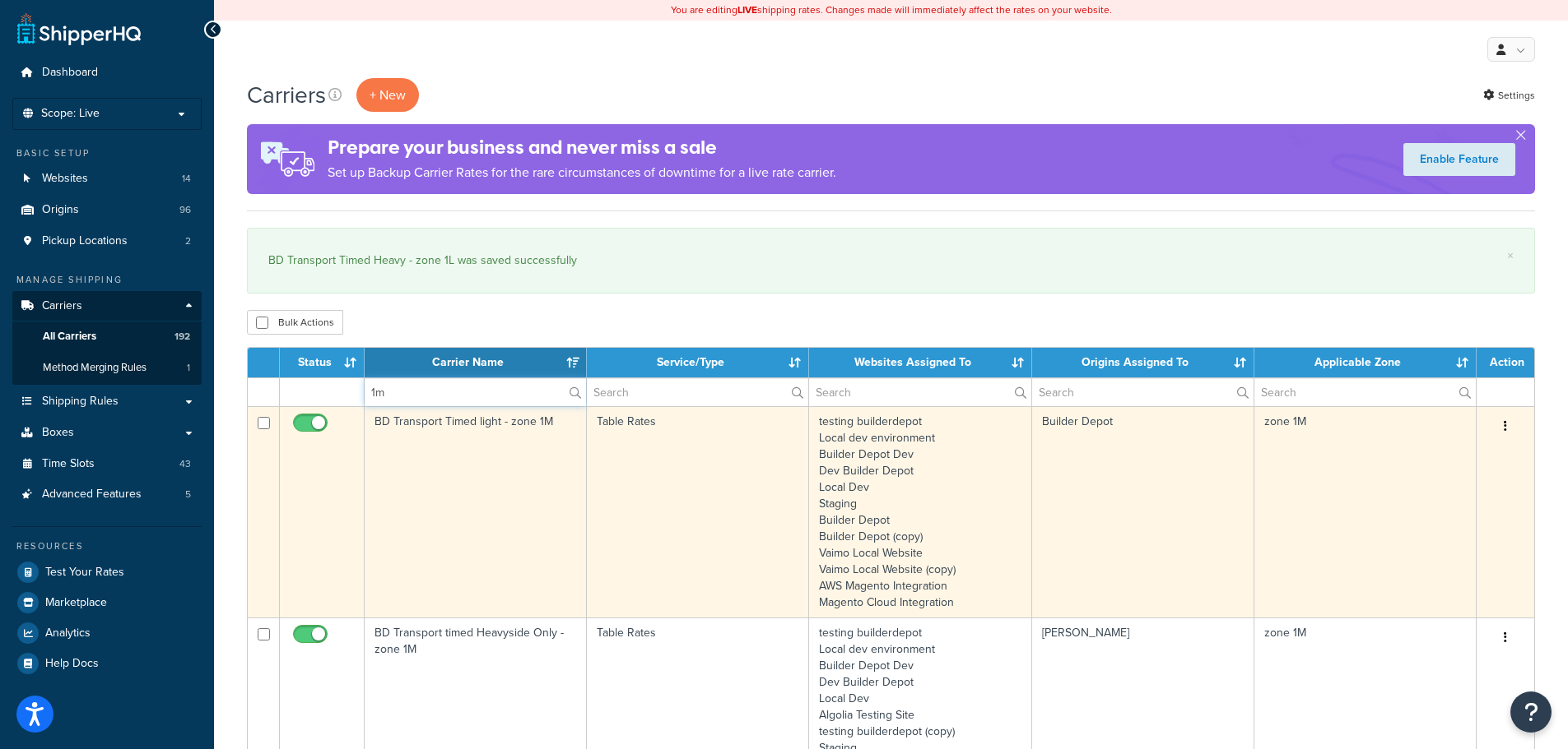
type input "1m"
click at [412, 473] on td "BD Transport Timed light - zone 1M" at bounding box center [476, 511] width 223 height 211
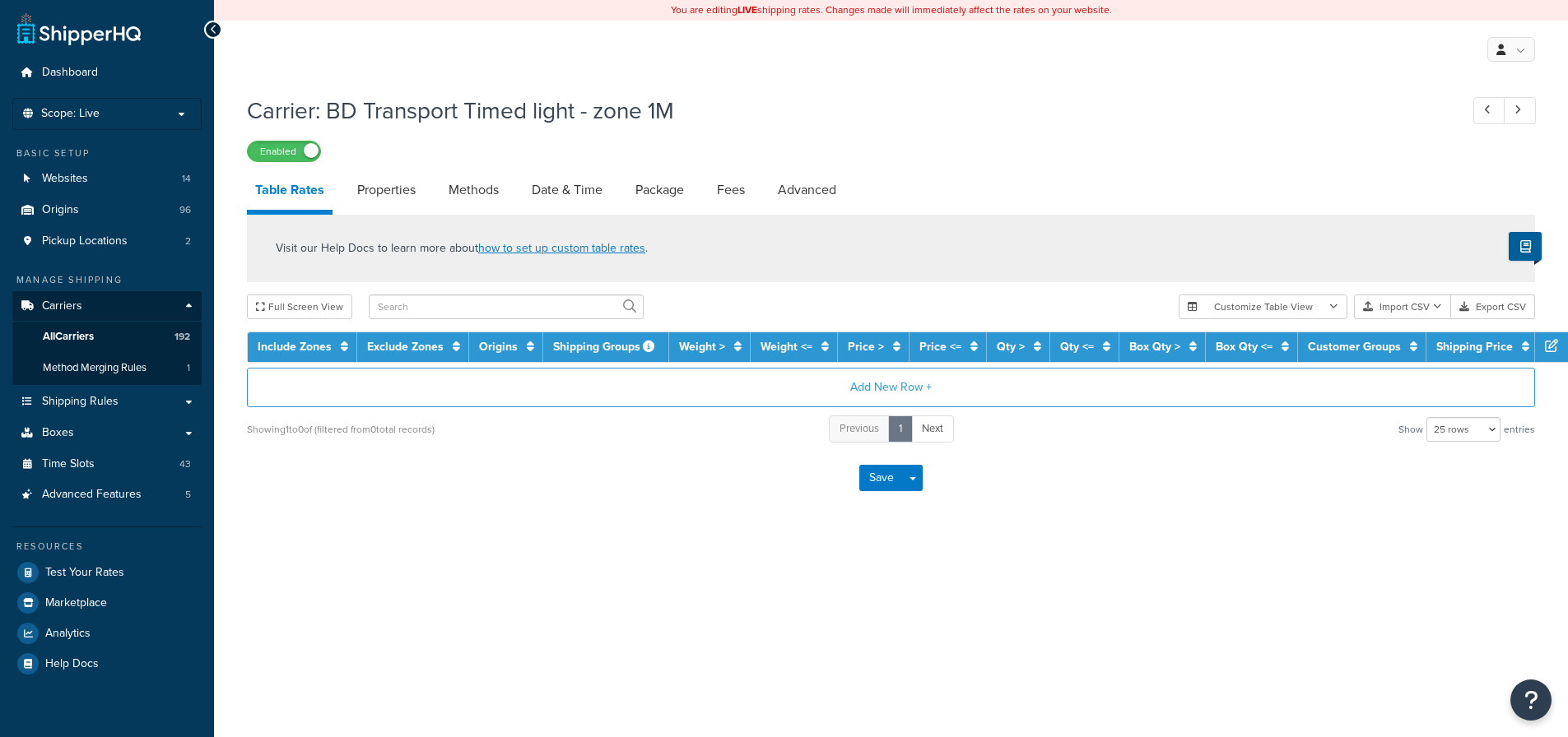
select select "25"
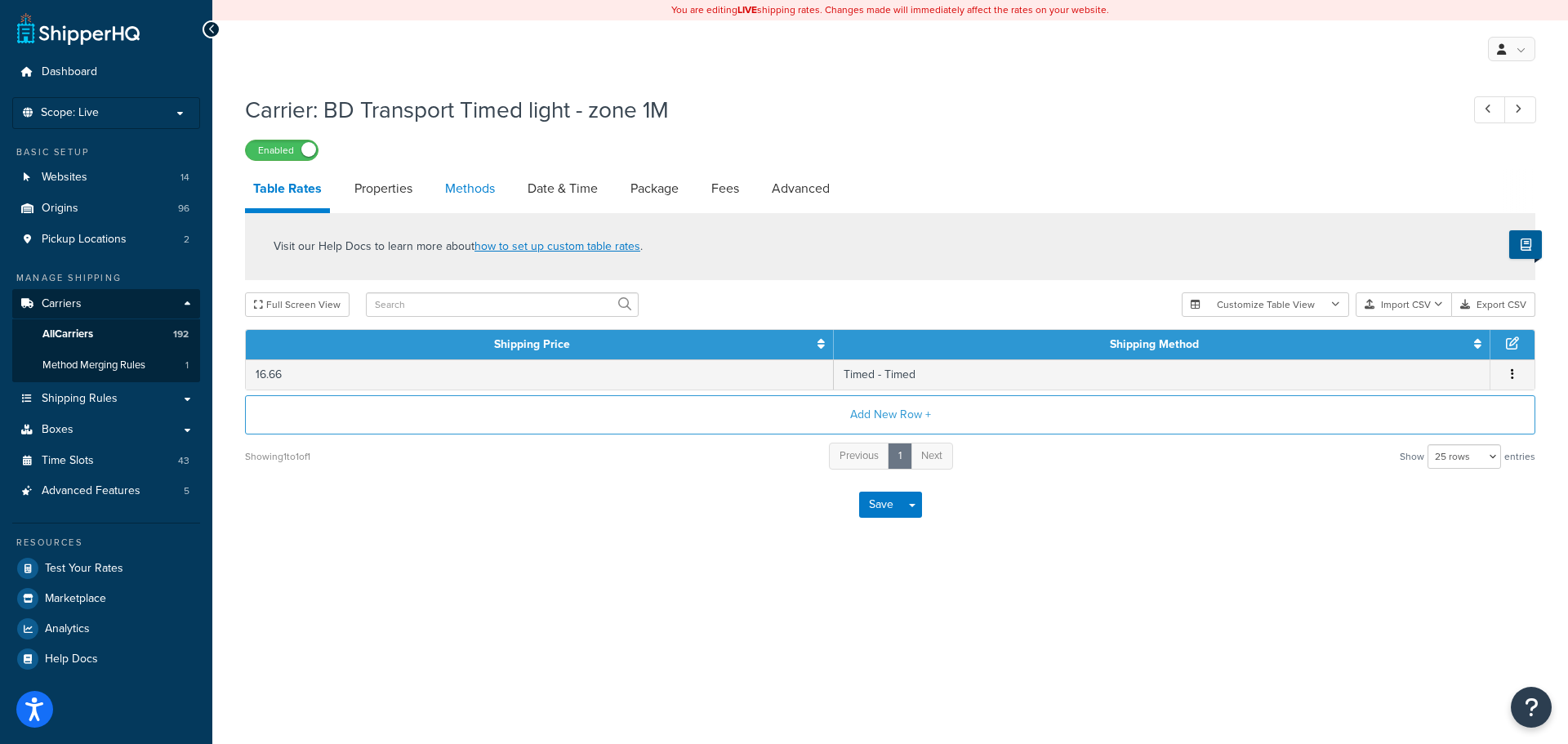
click at [464, 204] on link "Methods" at bounding box center [470, 189] width 66 height 40
select select "25"
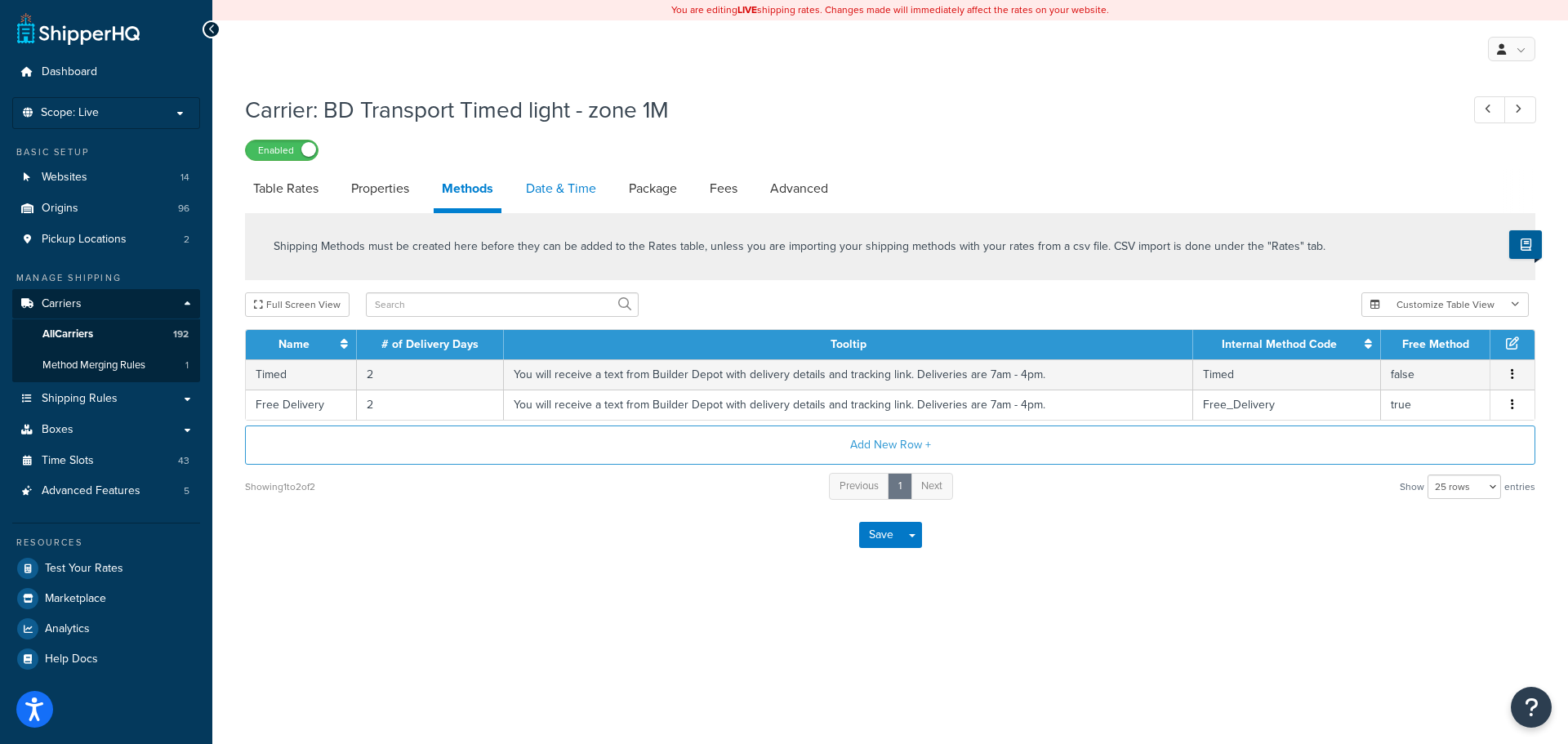
click at [593, 182] on link "Date & Time" at bounding box center [561, 189] width 86 height 40
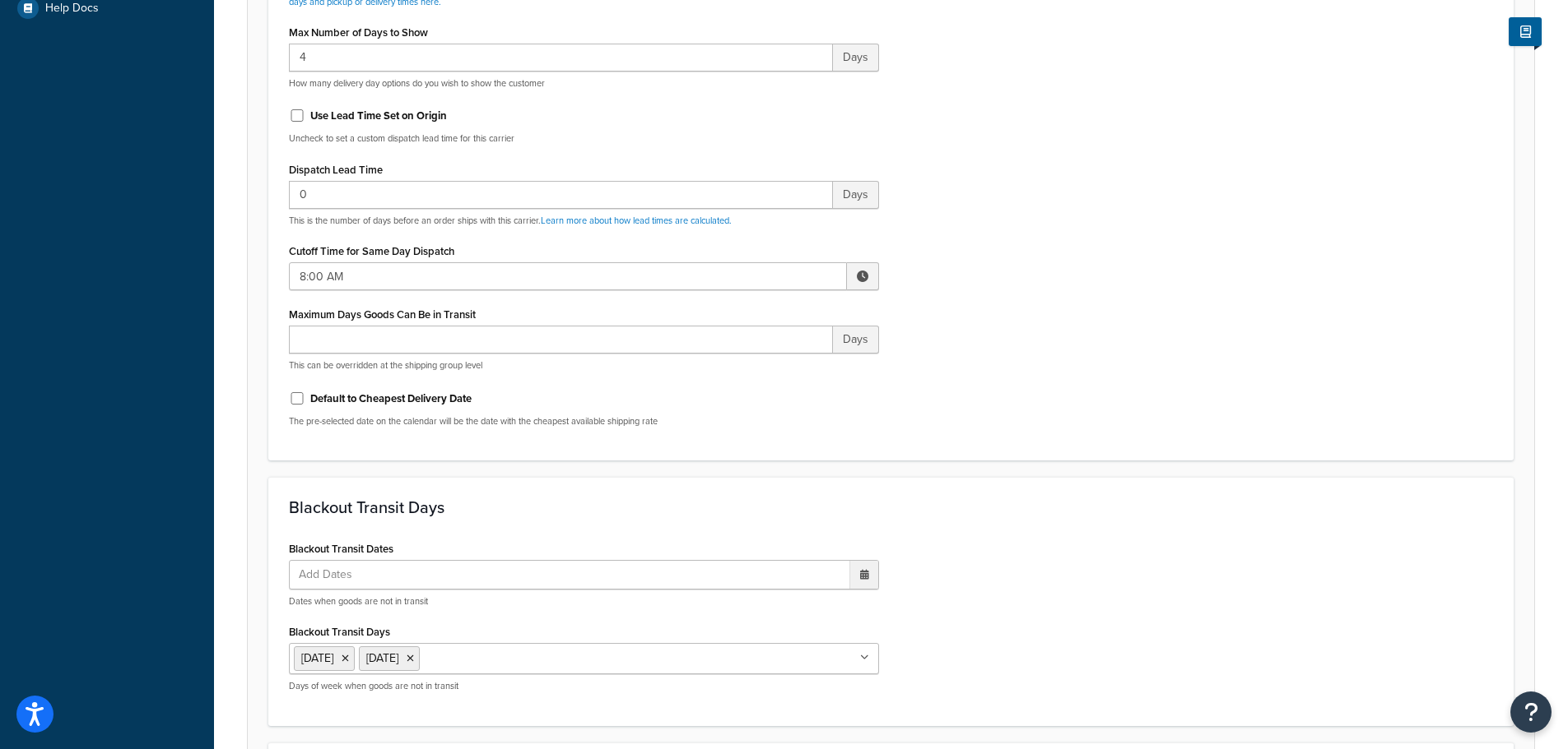
scroll to position [658, 0]
click at [319, 275] on input "8:00 AM" at bounding box center [568, 274] width 558 height 28
click at [741, 307] on span "▲" at bounding box center [741, 310] width 33 height 33
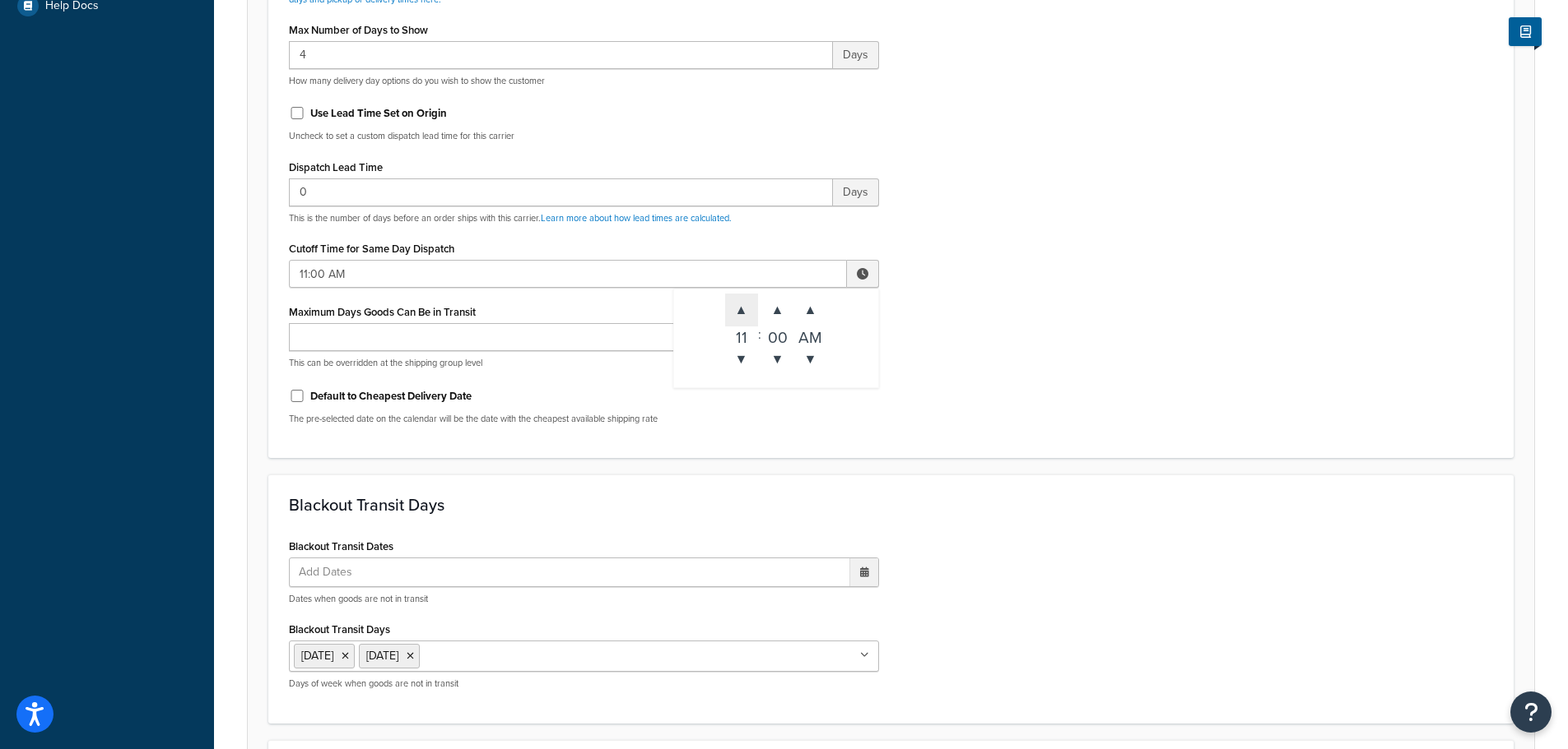
click at [741, 307] on span "▲" at bounding box center [741, 310] width 33 height 33
type input "3:00 PM"
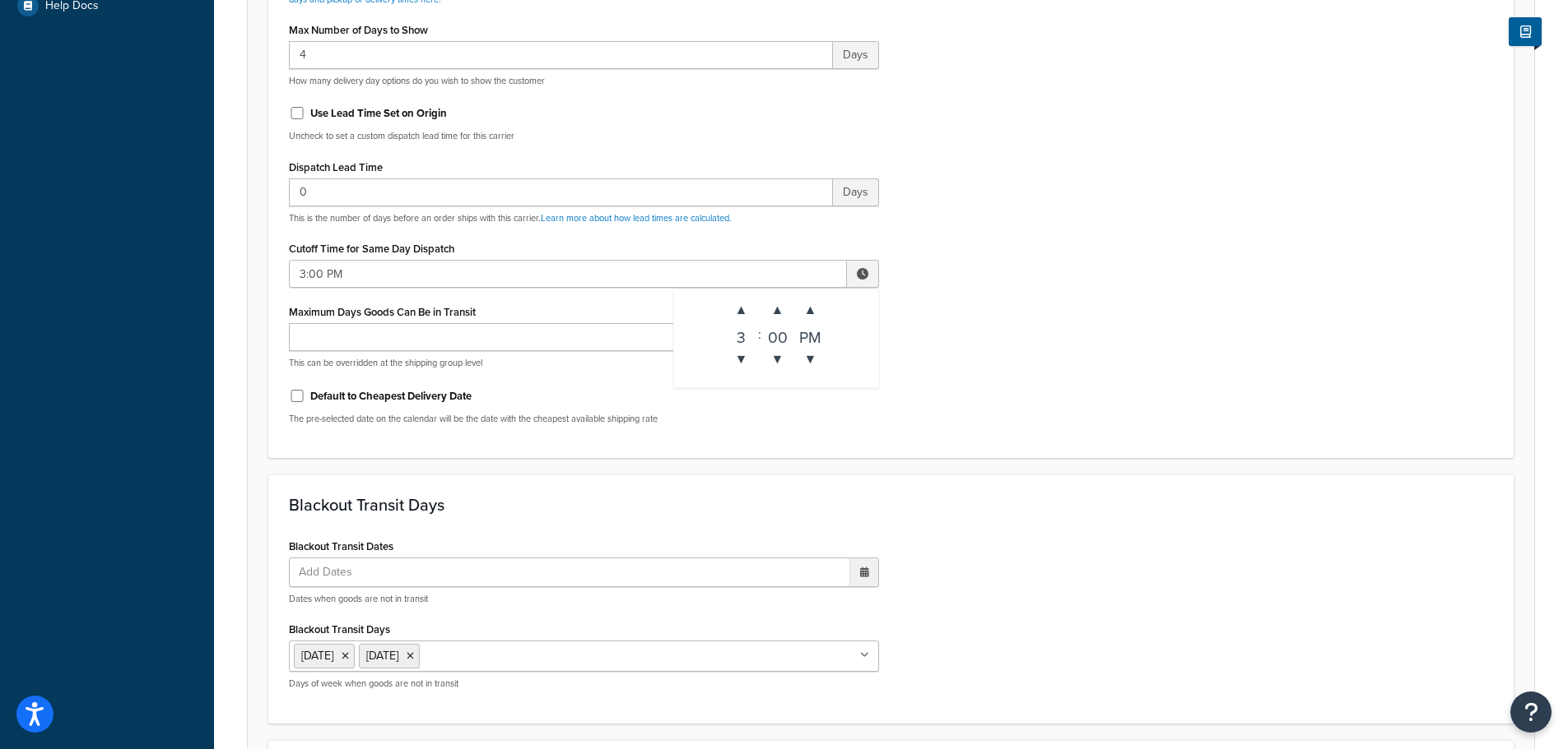
click at [1227, 410] on div "Include Delivery Date Information: No, just show shipping rates Show Calendar S…" at bounding box center [891, 50] width 1229 height 774
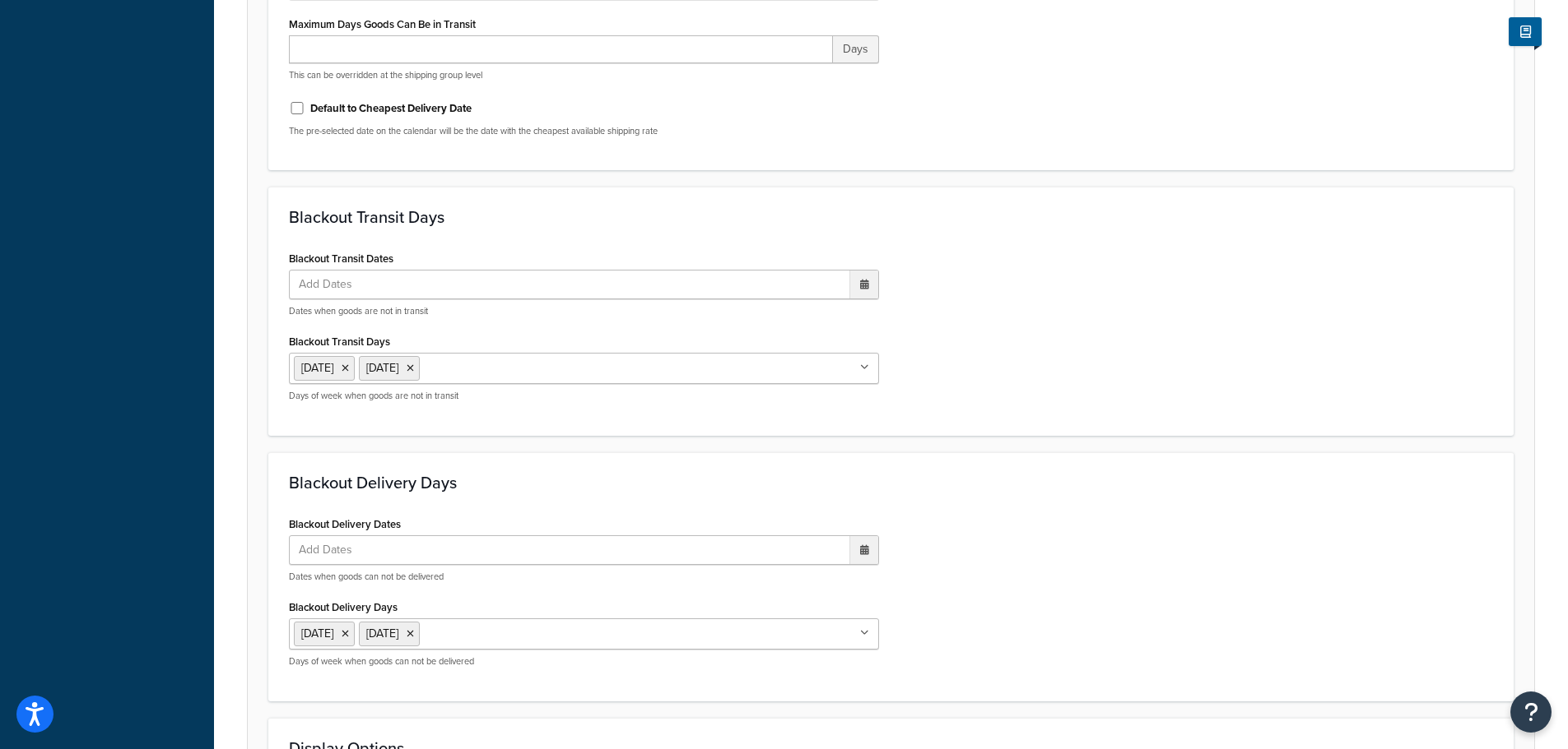
scroll to position [1227, 0]
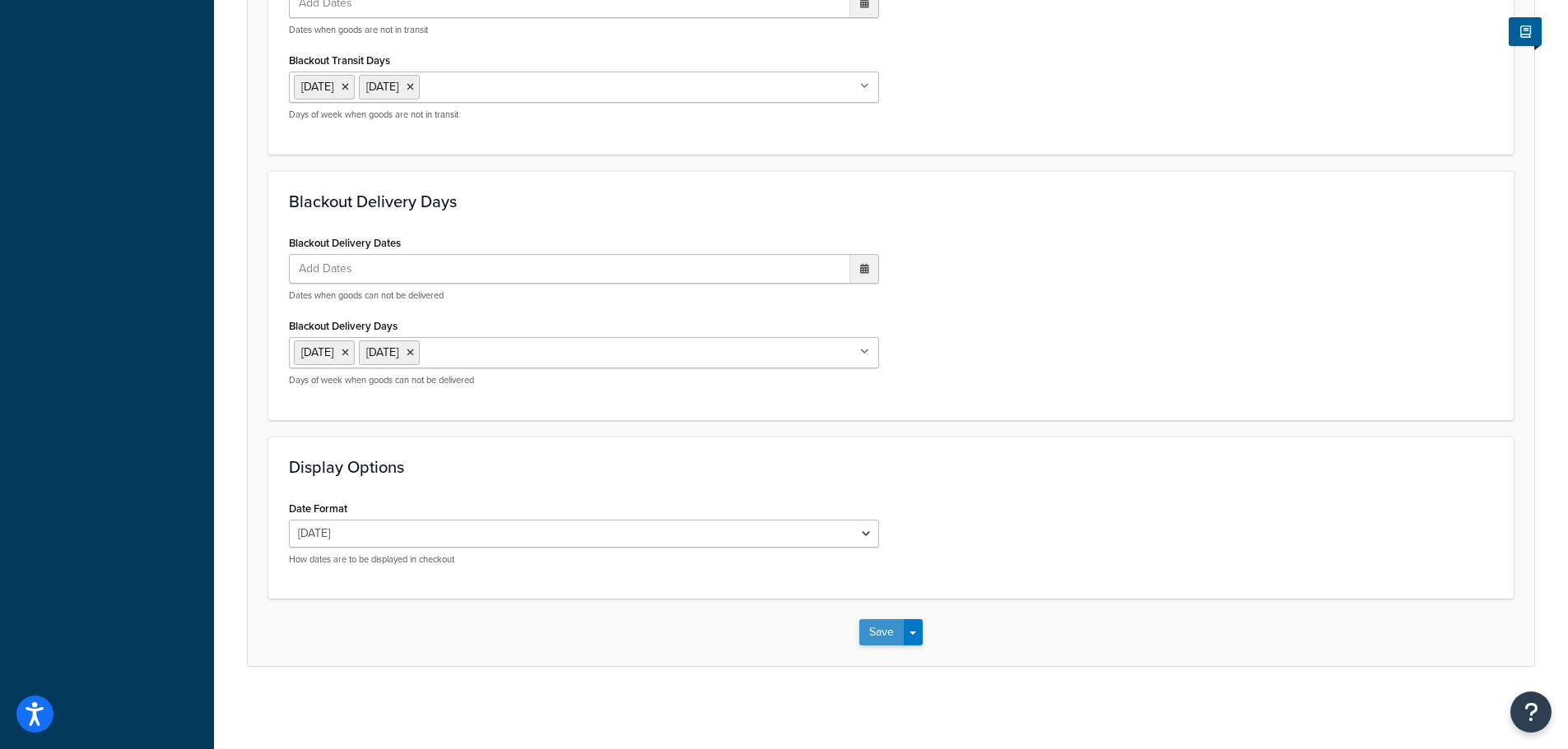
click at [876, 630] on button "Save" at bounding box center [881, 633] width 45 height 27
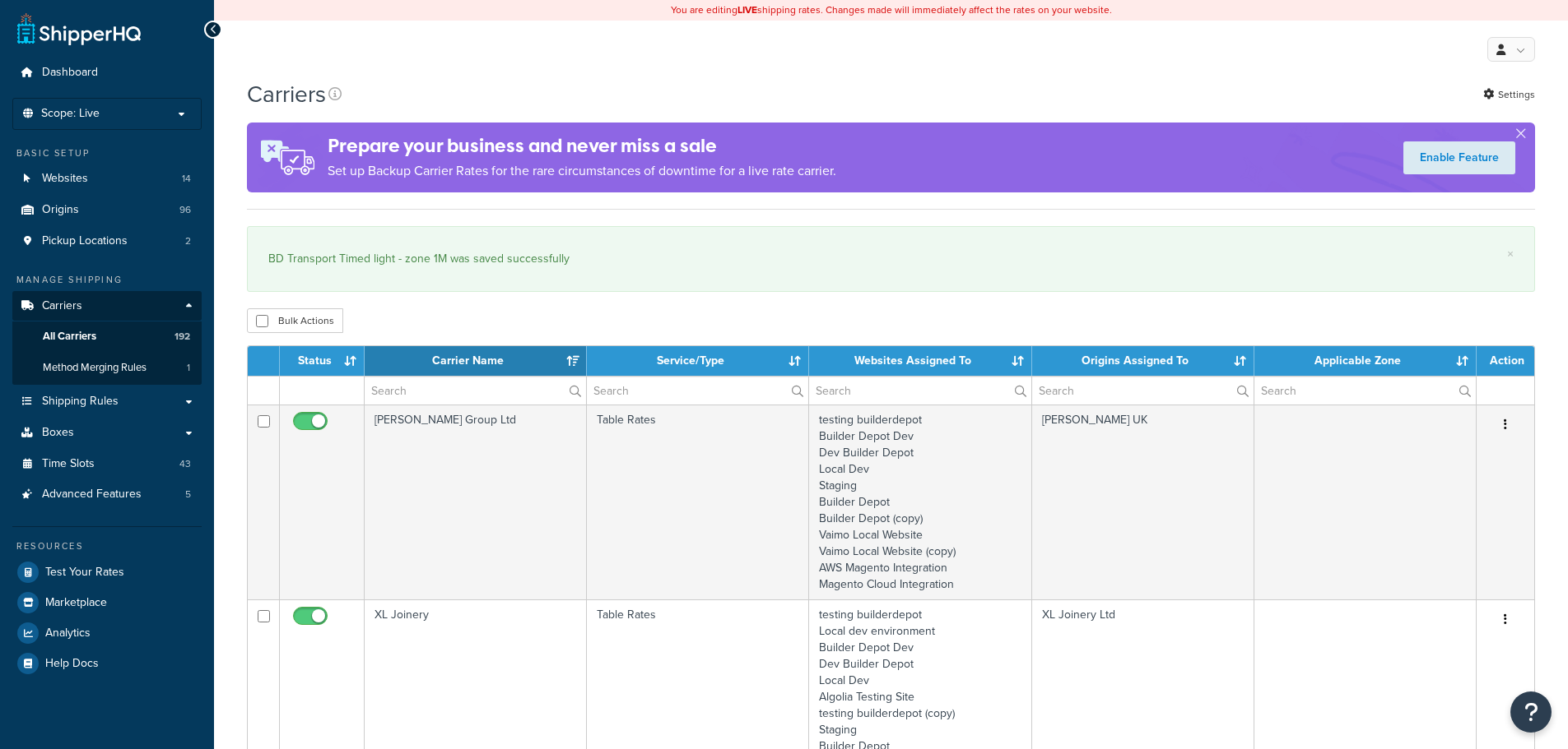
select select "15"
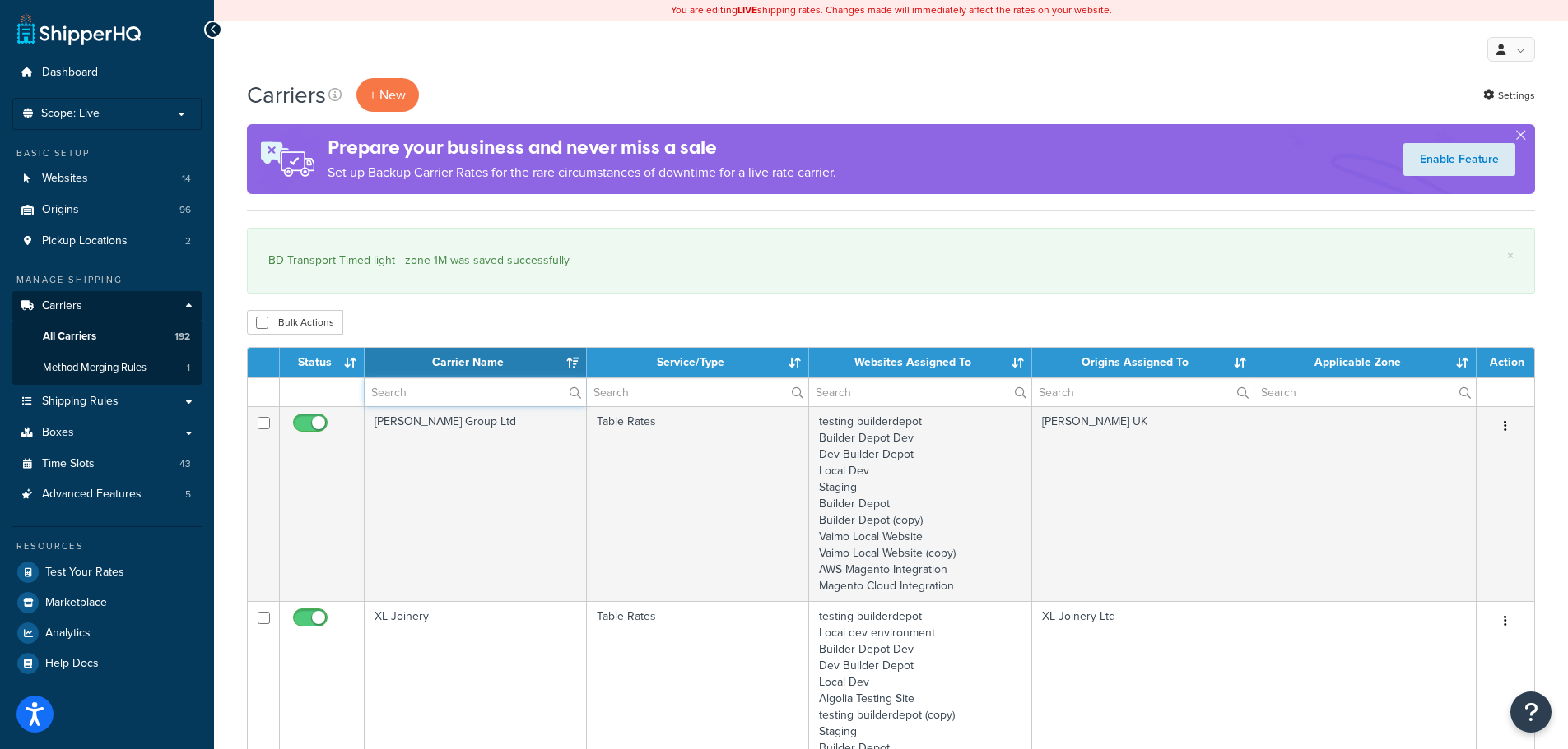
click at [383, 401] on input "text" at bounding box center [476, 393] width 222 height 28
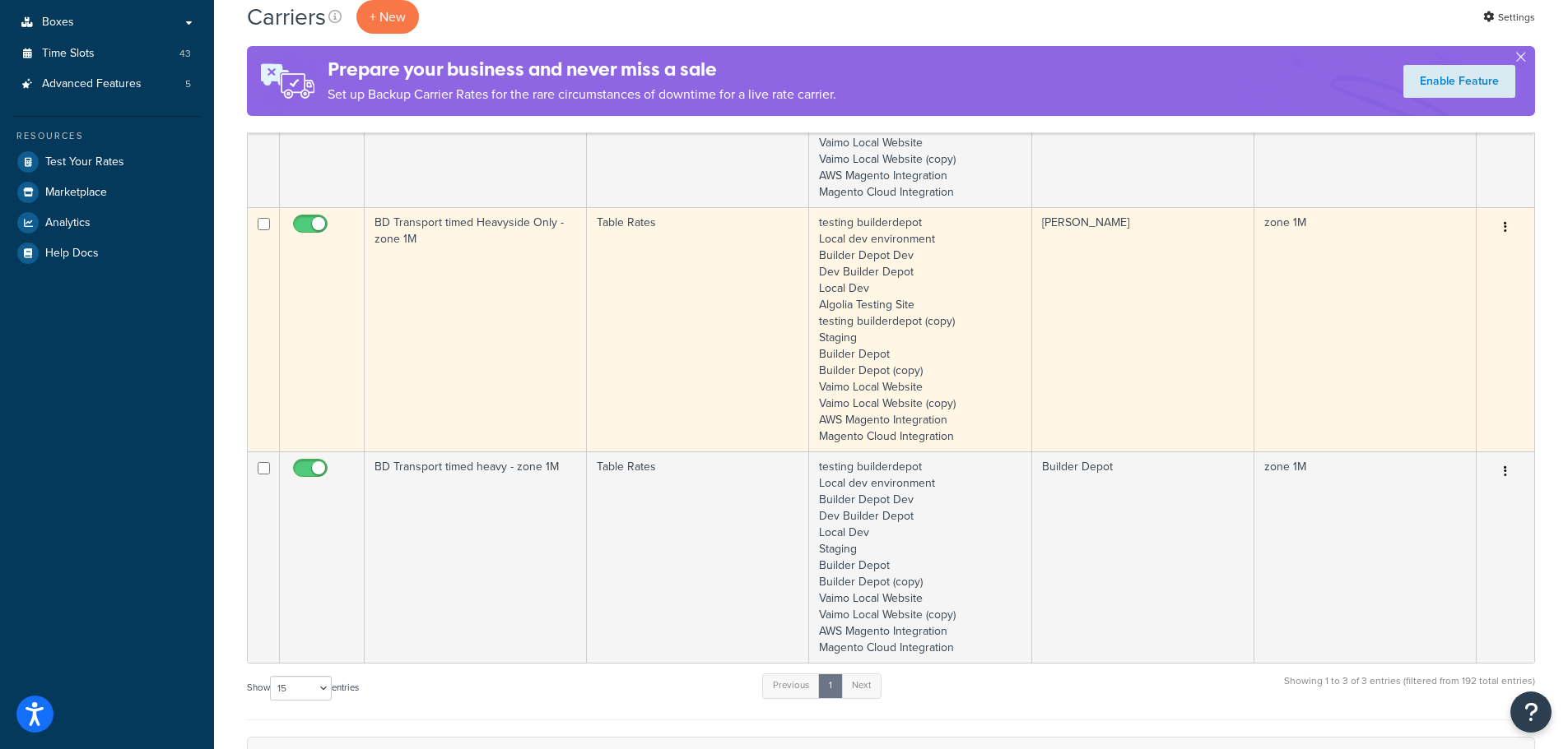
scroll to position [411, 0]
type input "1m"
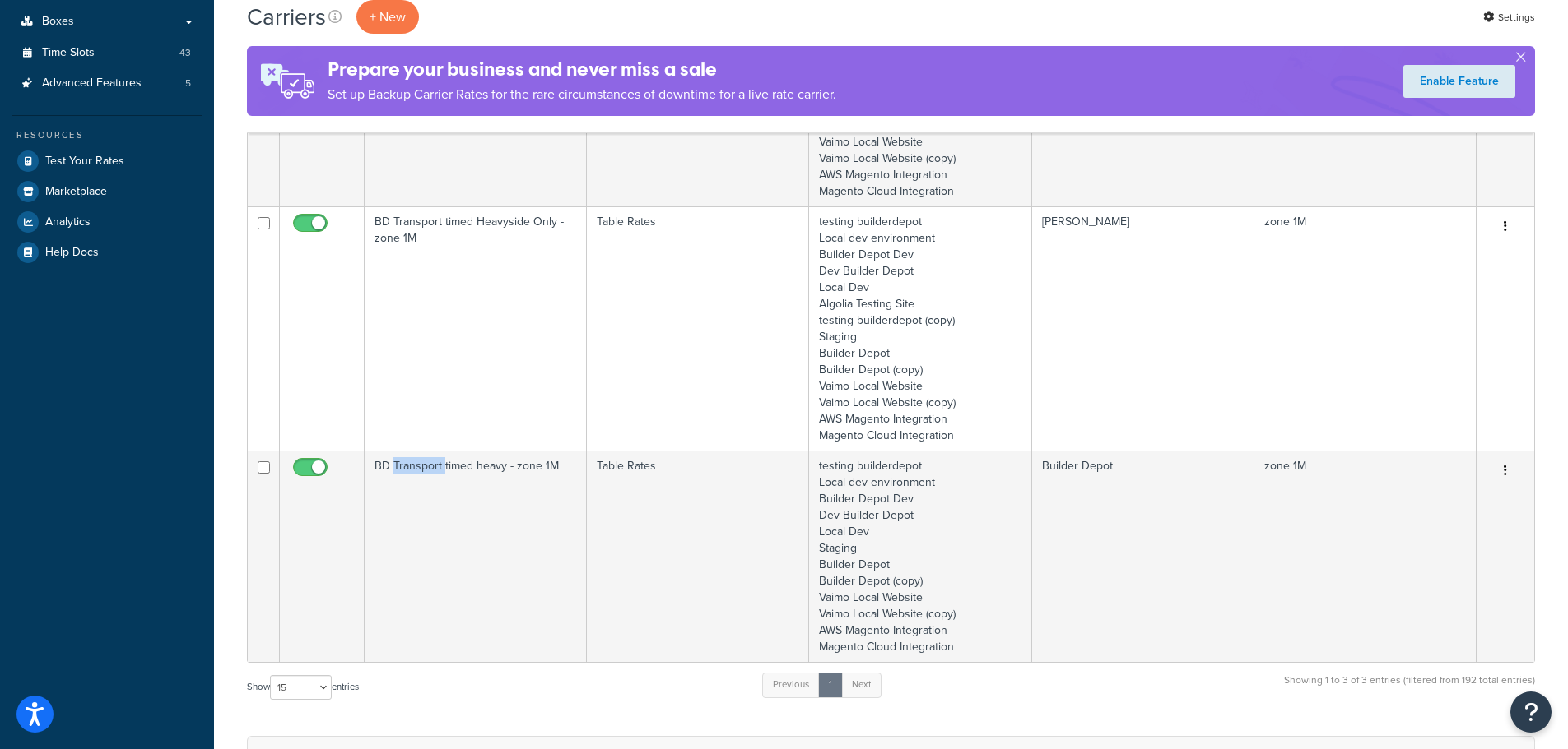
click at [424, 531] on td "BD Transport timed heavy - zone 1M" at bounding box center [476, 556] width 223 height 211
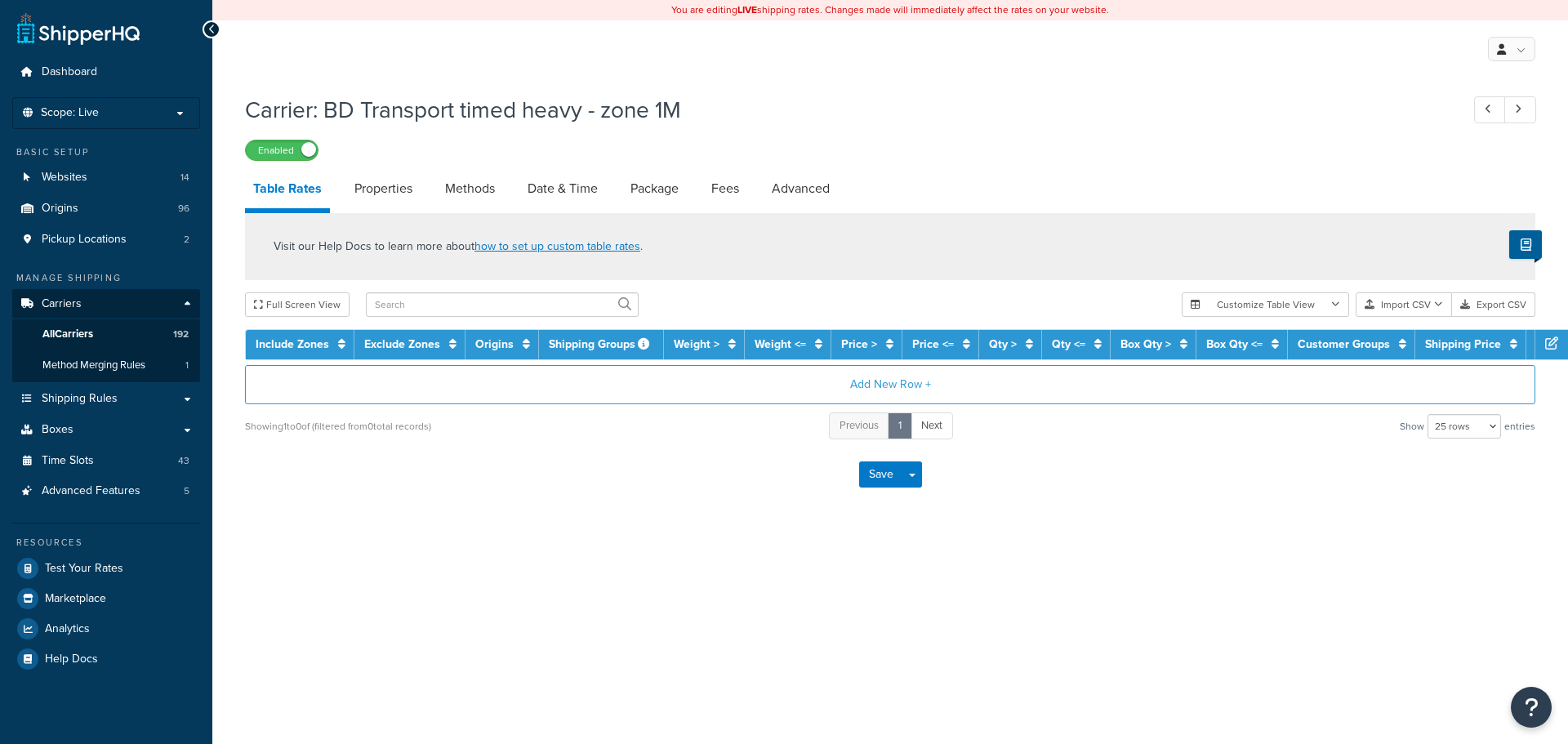
select select "25"
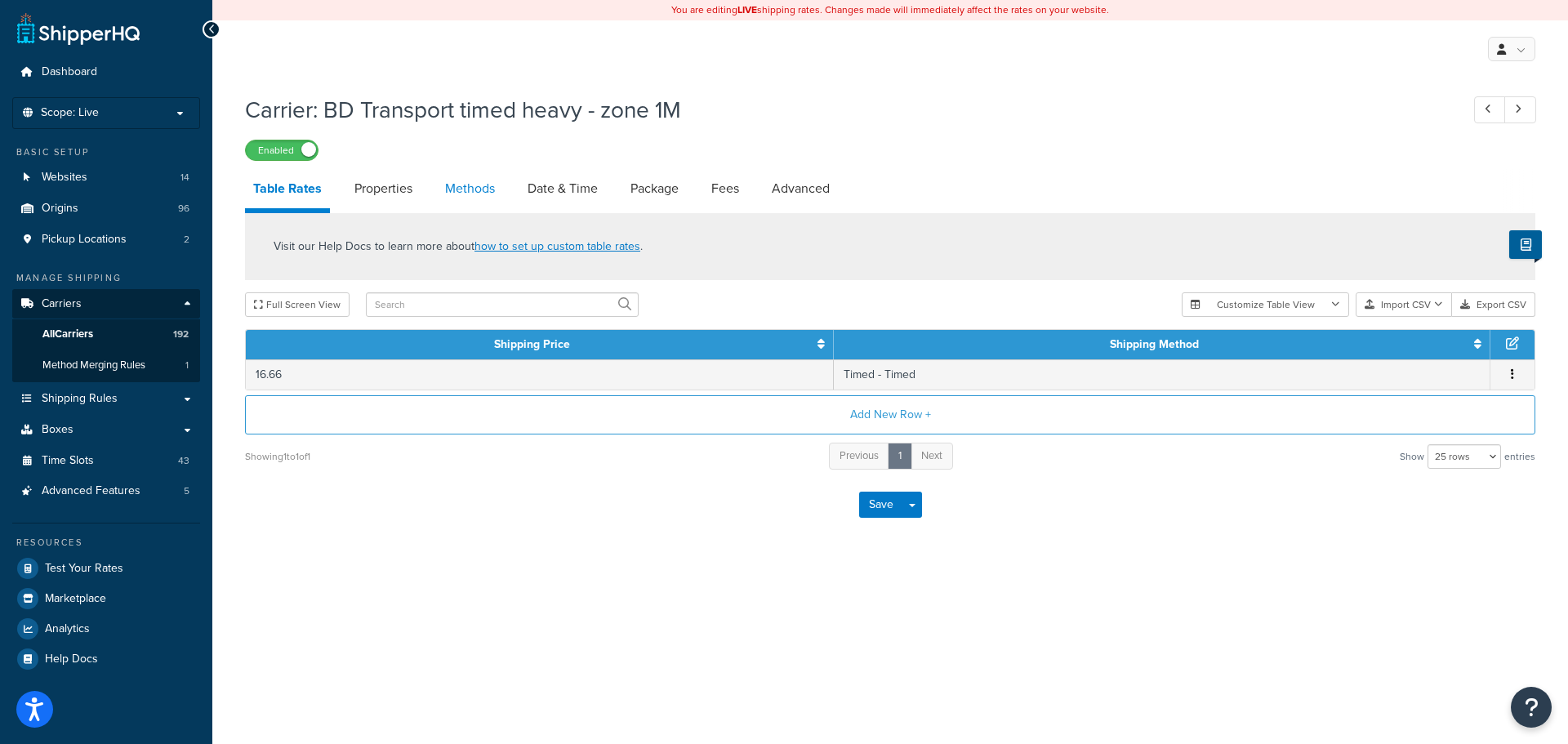
click at [463, 195] on link "Methods" at bounding box center [470, 189] width 66 height 40
select select "25"
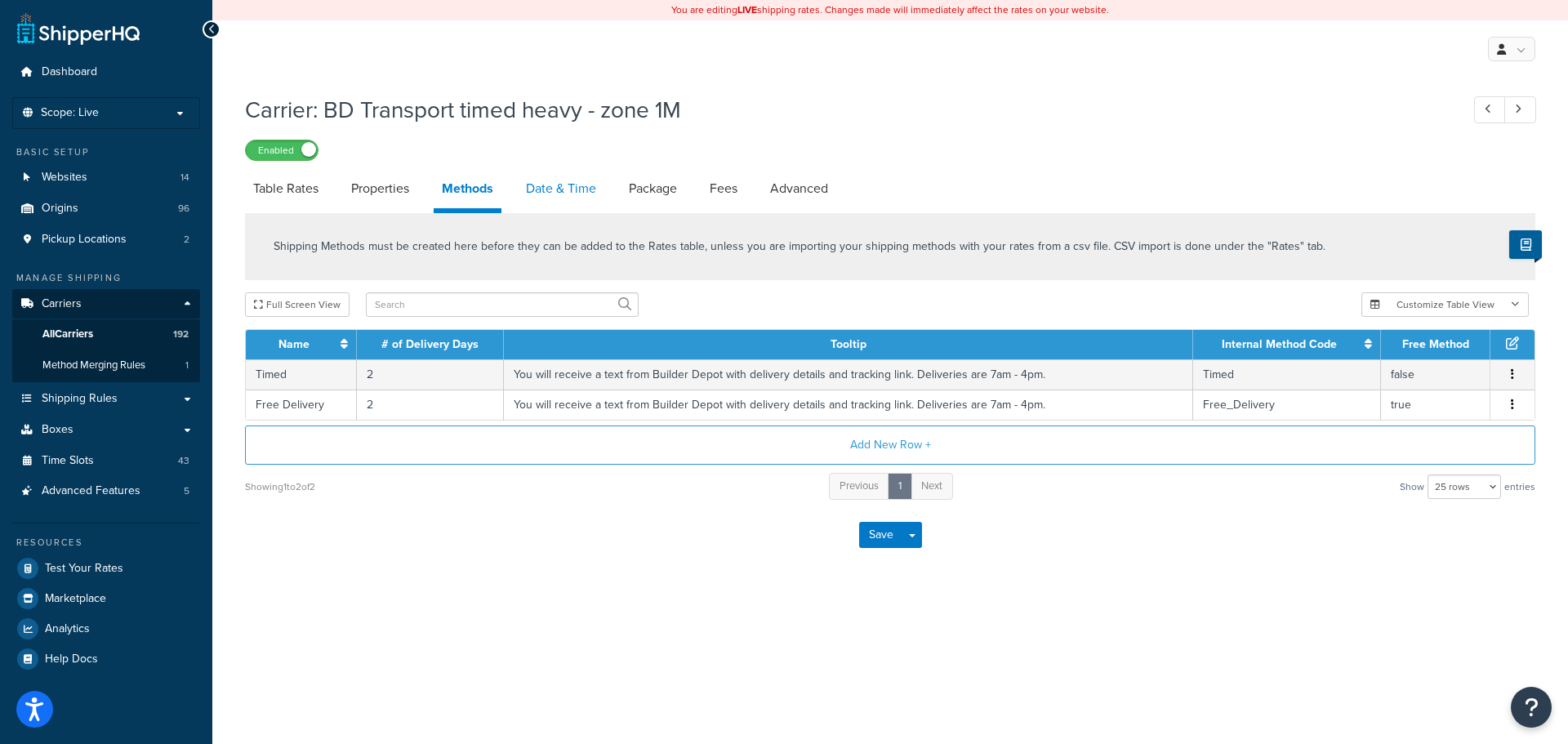
click at [570, 192] on link "Date & Time" at bounding box center [561, 189] width 86 height 40
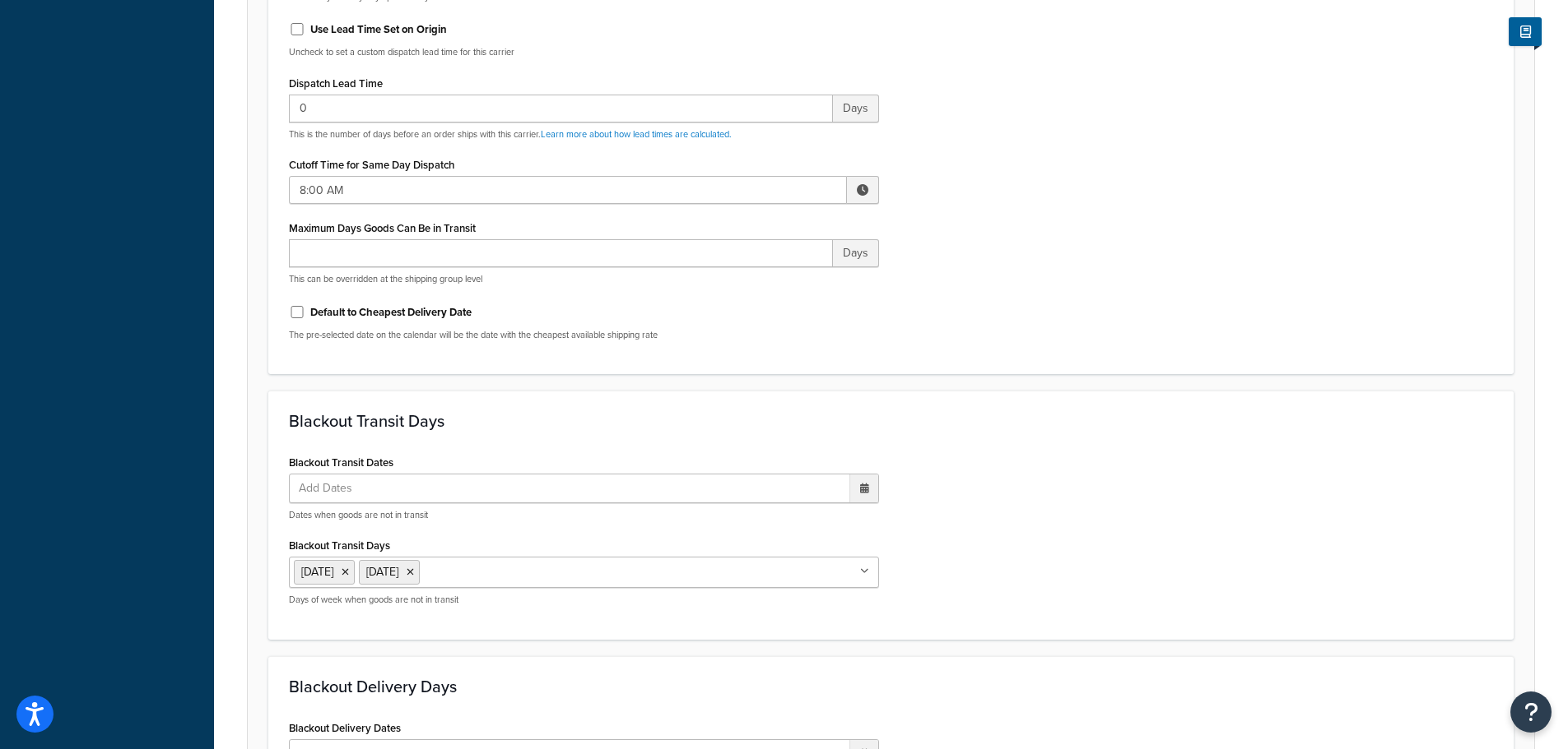
scroll to position [740, 0]
click at [314, 186] on input "8:00 AM" at bounding box center [568, 192] width 558 height 28
click at [732, 232] on span "▲" at bounding box center [741, 227] width 33 height 33
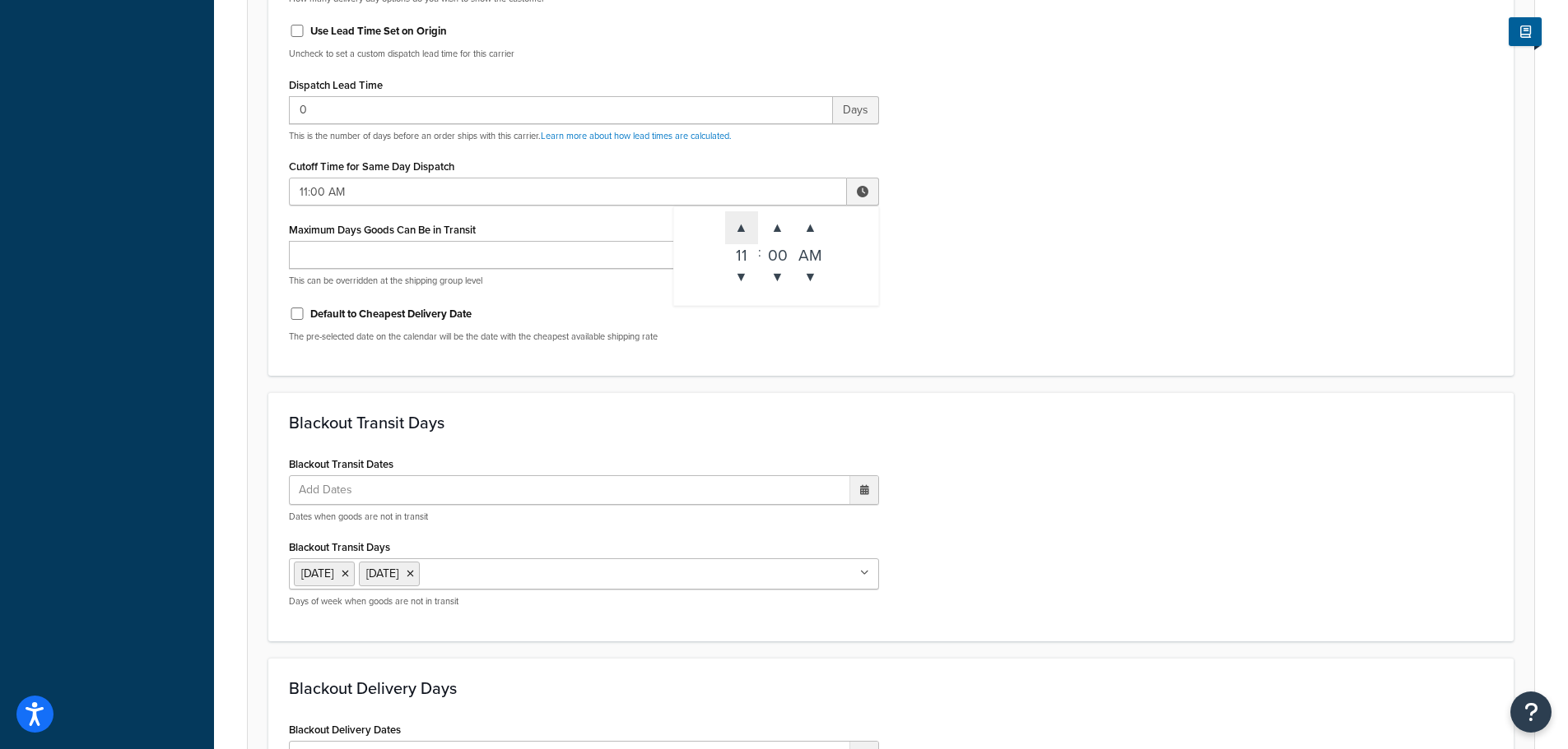
click at [732, 232] on span "▲" at bounding box center [741, 227] width 33 height 33
type input "3:00 PM"
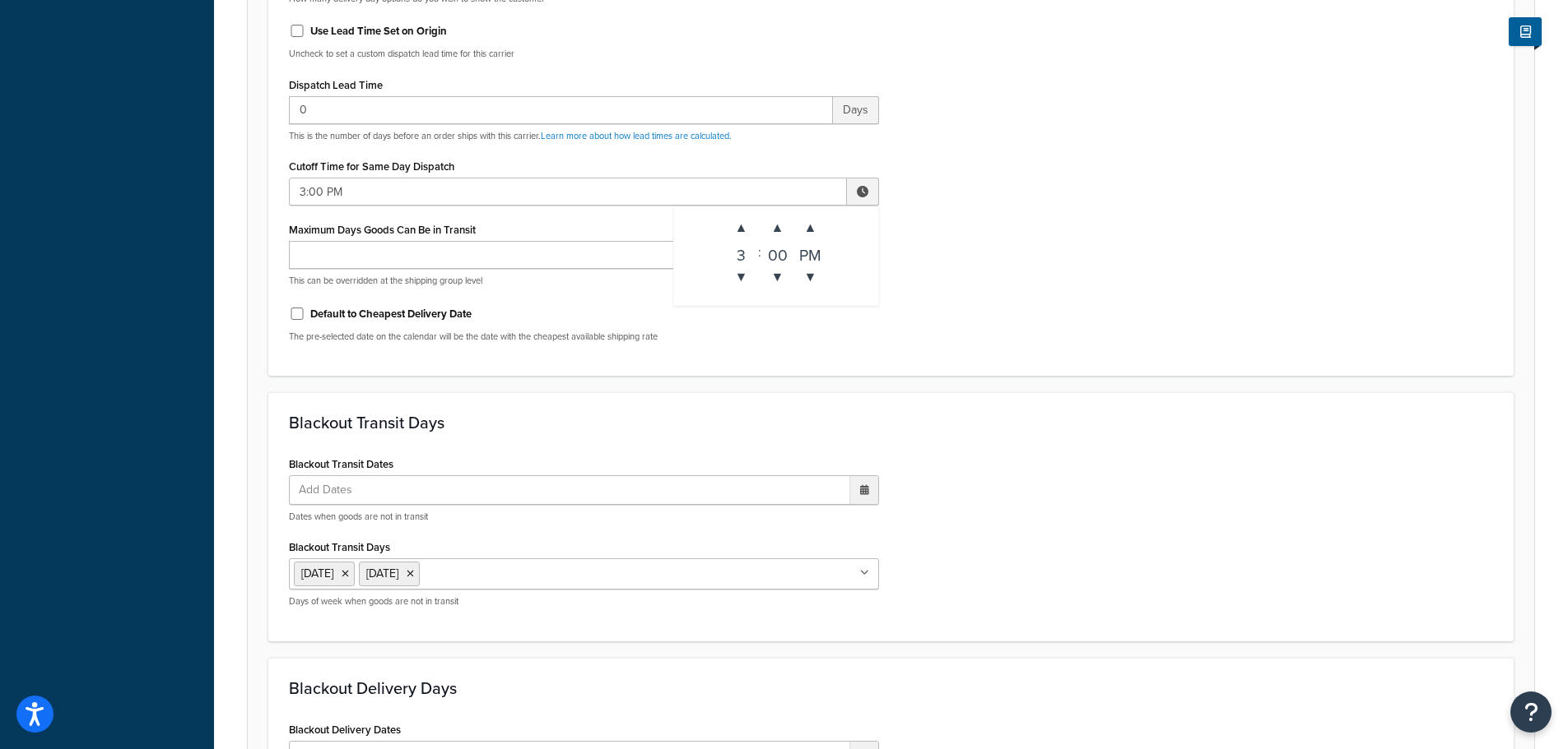
click at [968, 407] on div "Blackout Transit Days Blackout Transit Dates Add Dates ‹ [DATE] › Su Mo Tu We T…" at bounding box center [891, 516] width 1245 height 249
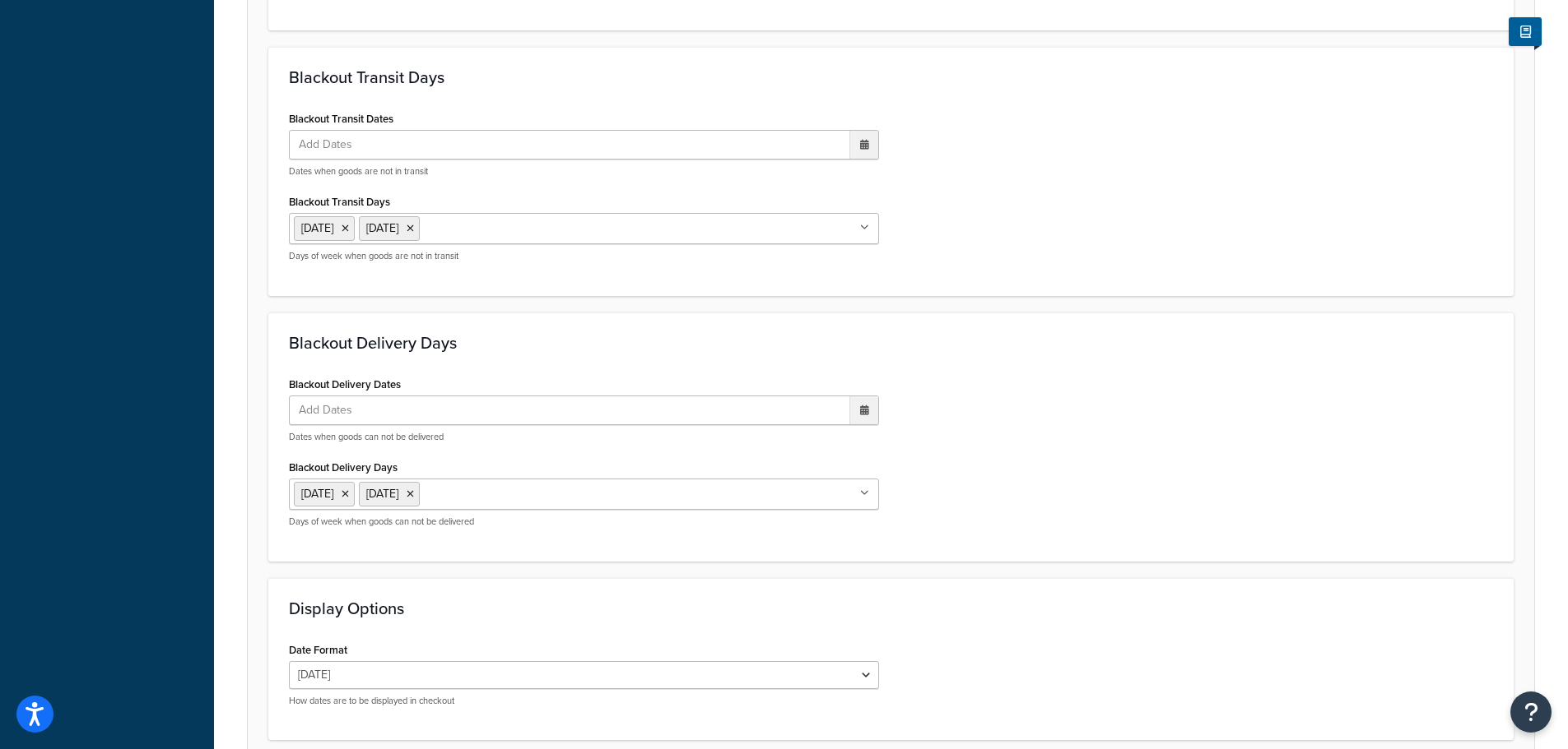
scroll to position [1227, 0]
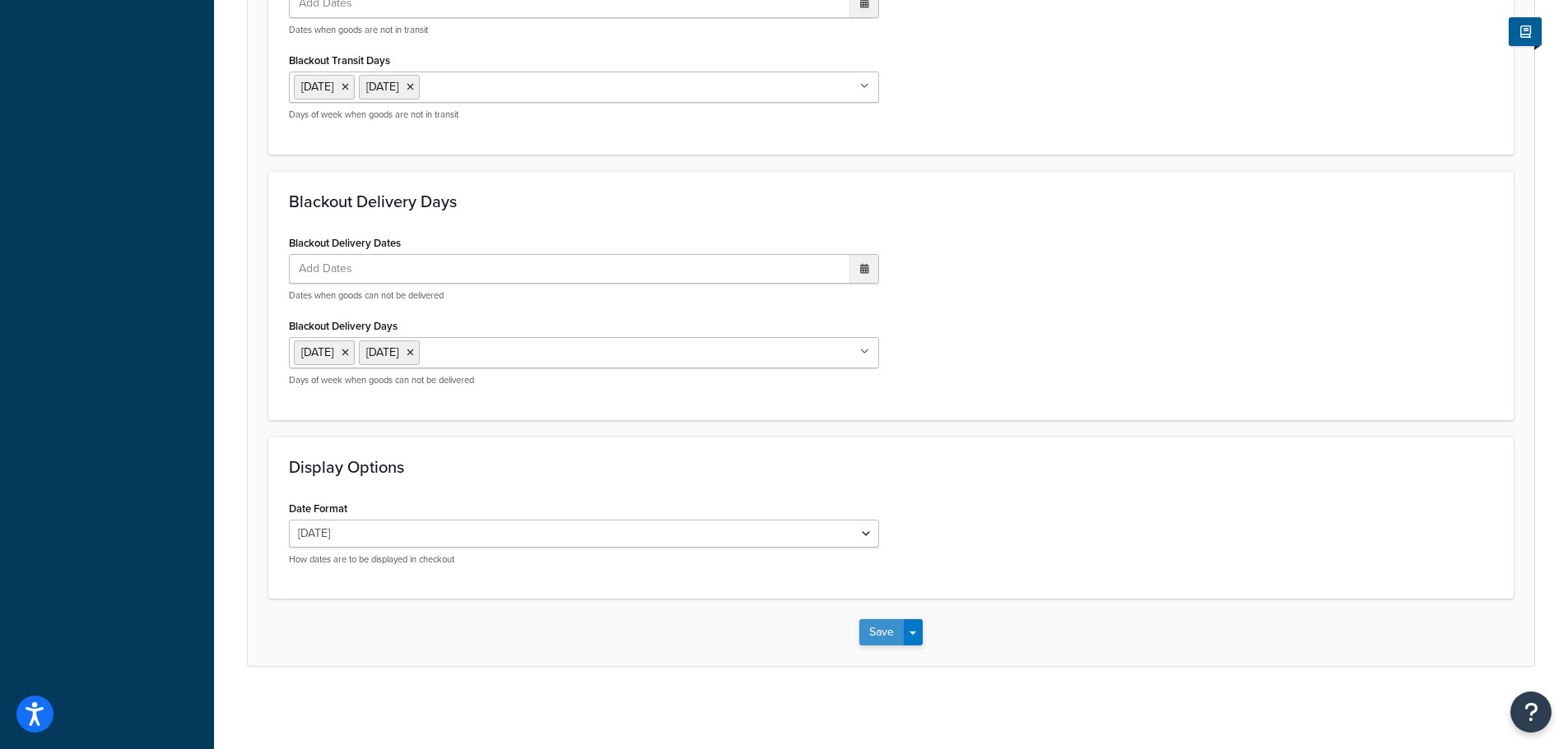
click at [880, 634] on button "Save" at bounding box center [881, 633] width 45 height 27
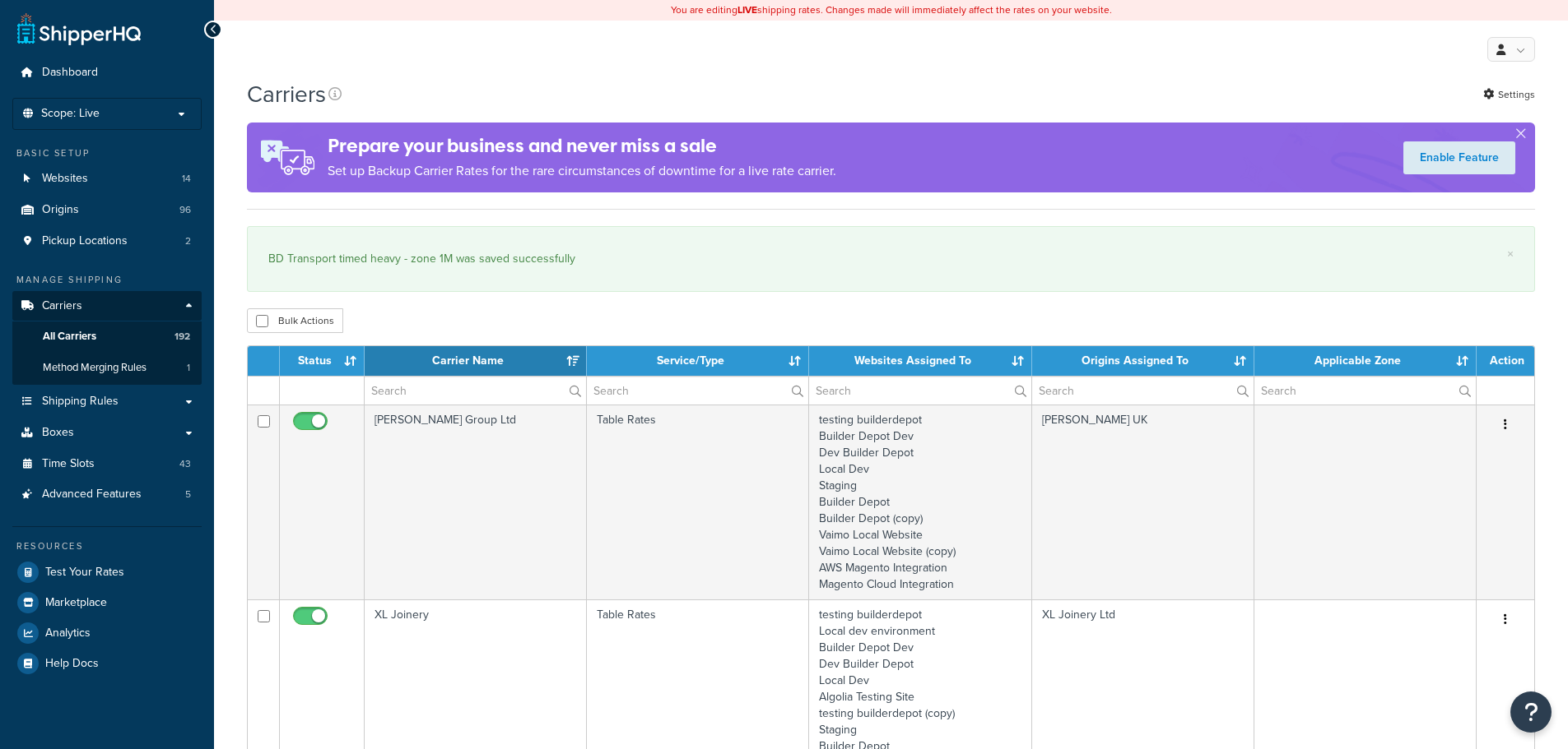
select select "15"
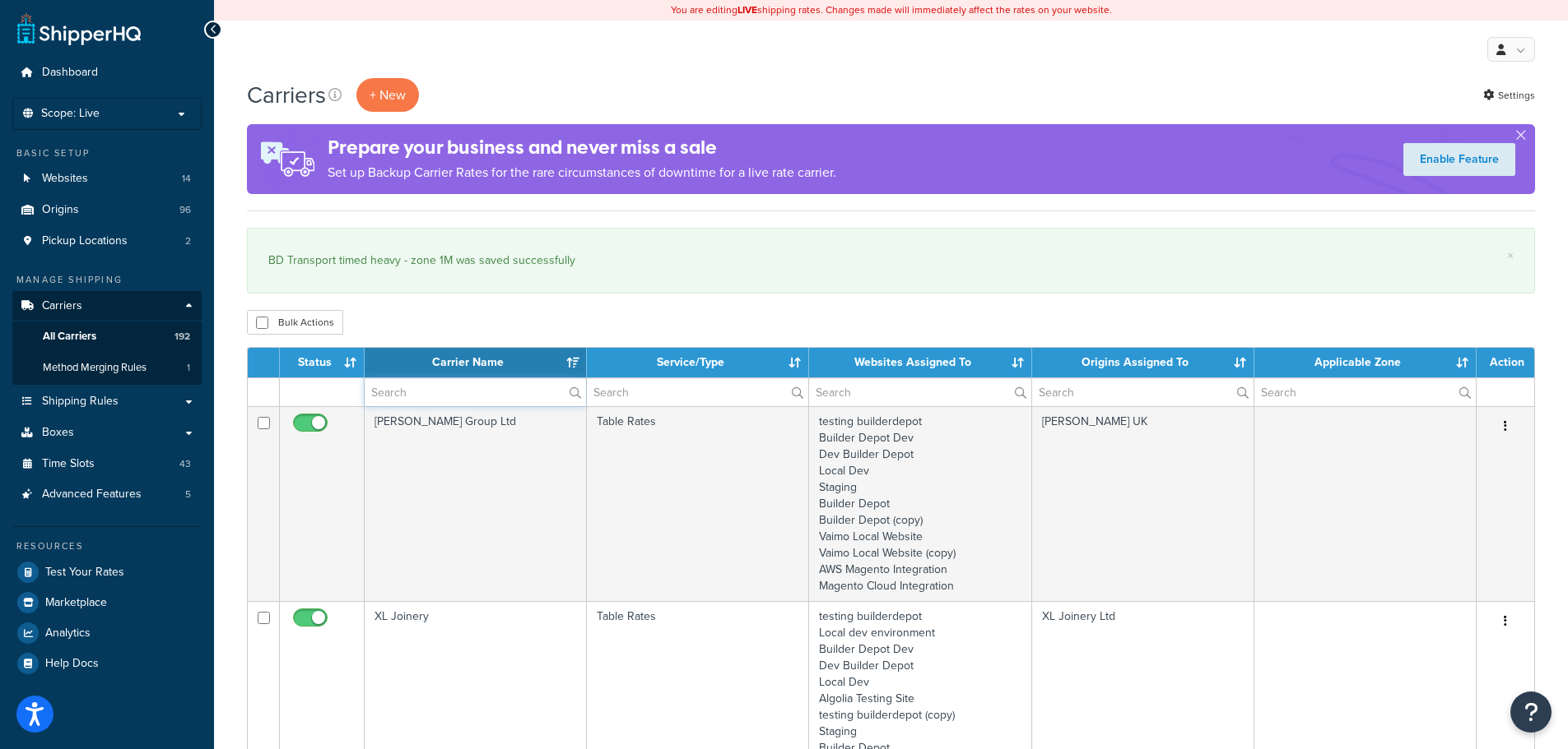
click at [426, 389] on input "text" at bounding box center [476, 393] width 222 height 28
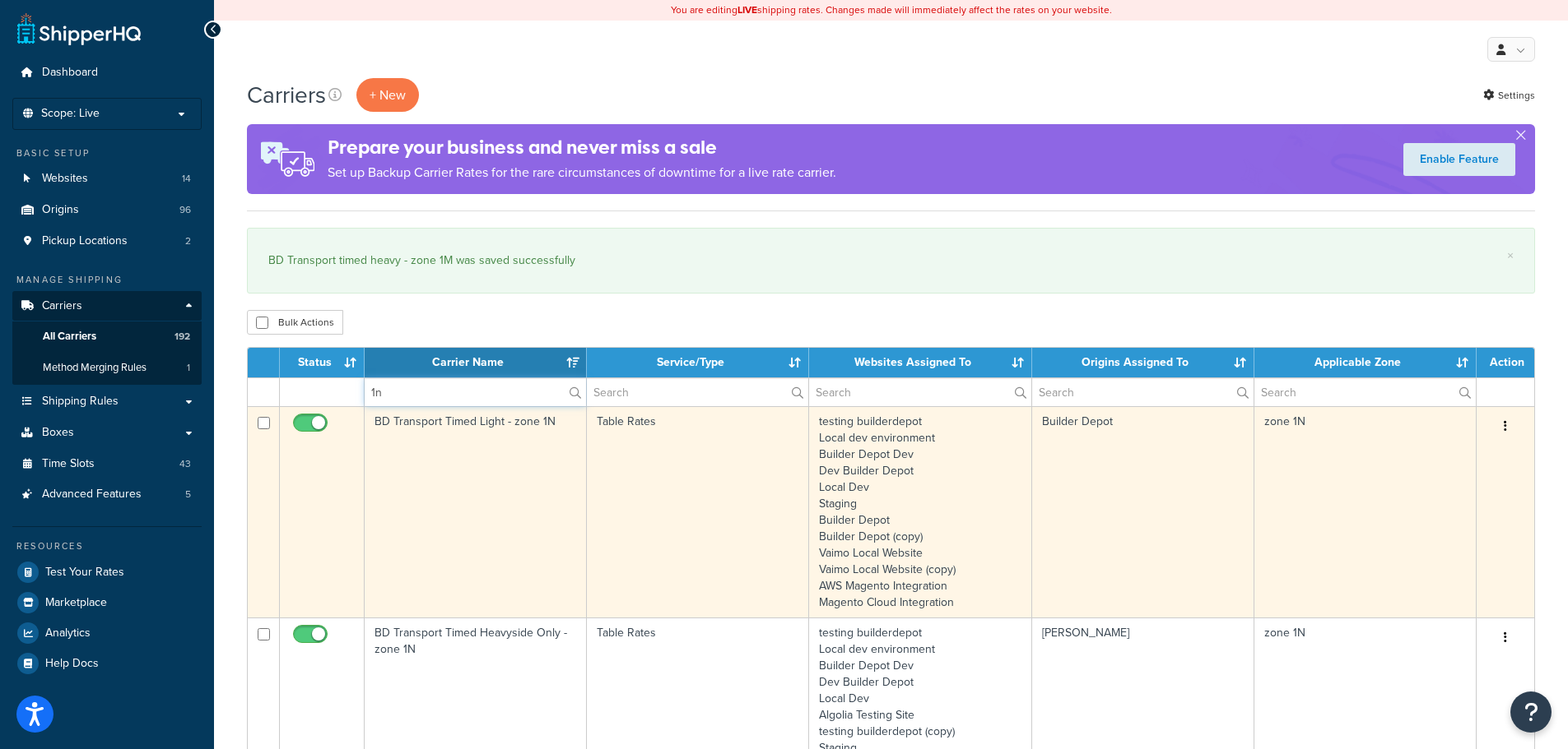
type input "1n"
click at [418, 486] on td "BD Transport Timed Light - zone 1N" at bounding box center [476, 511] width 223 height 211
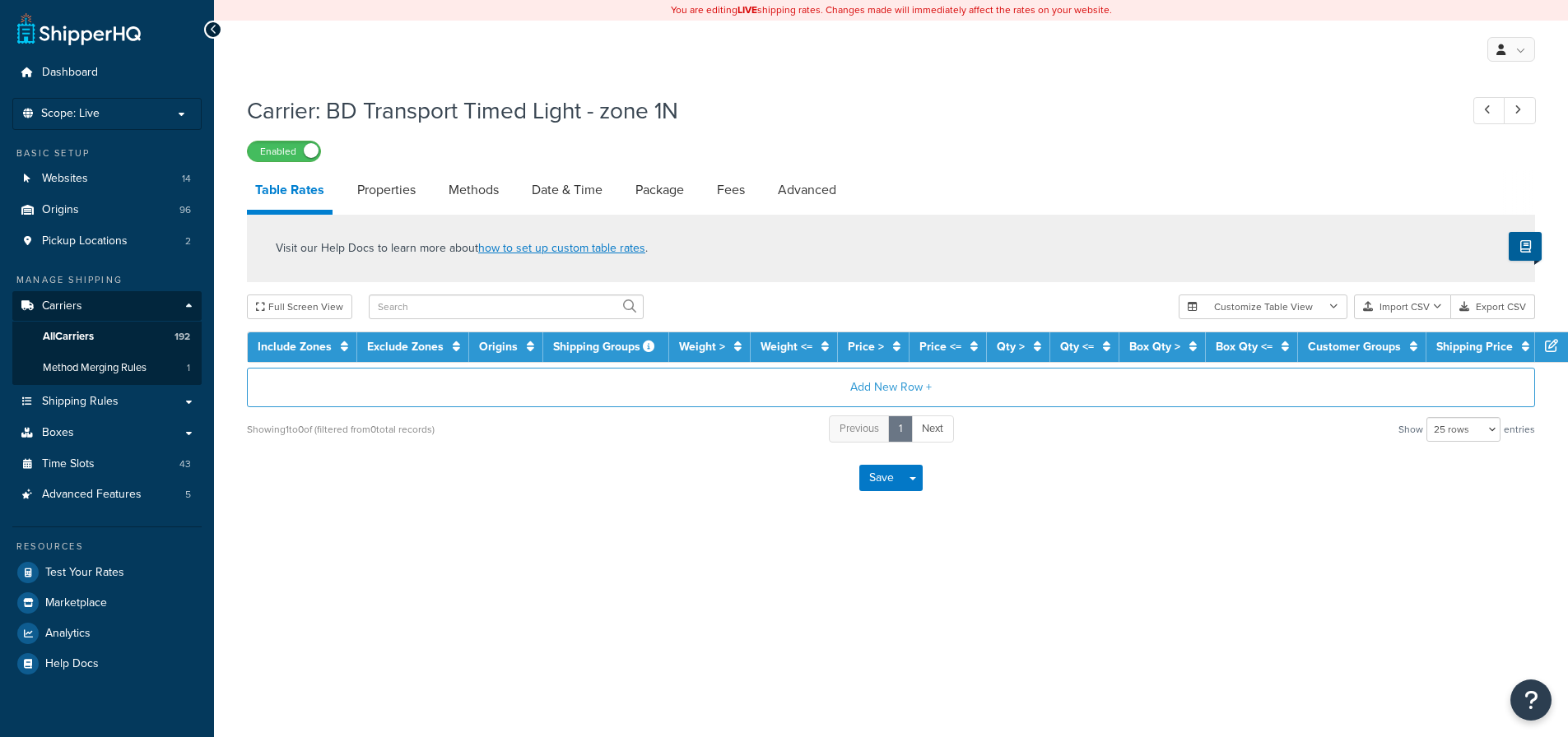
select select "25"
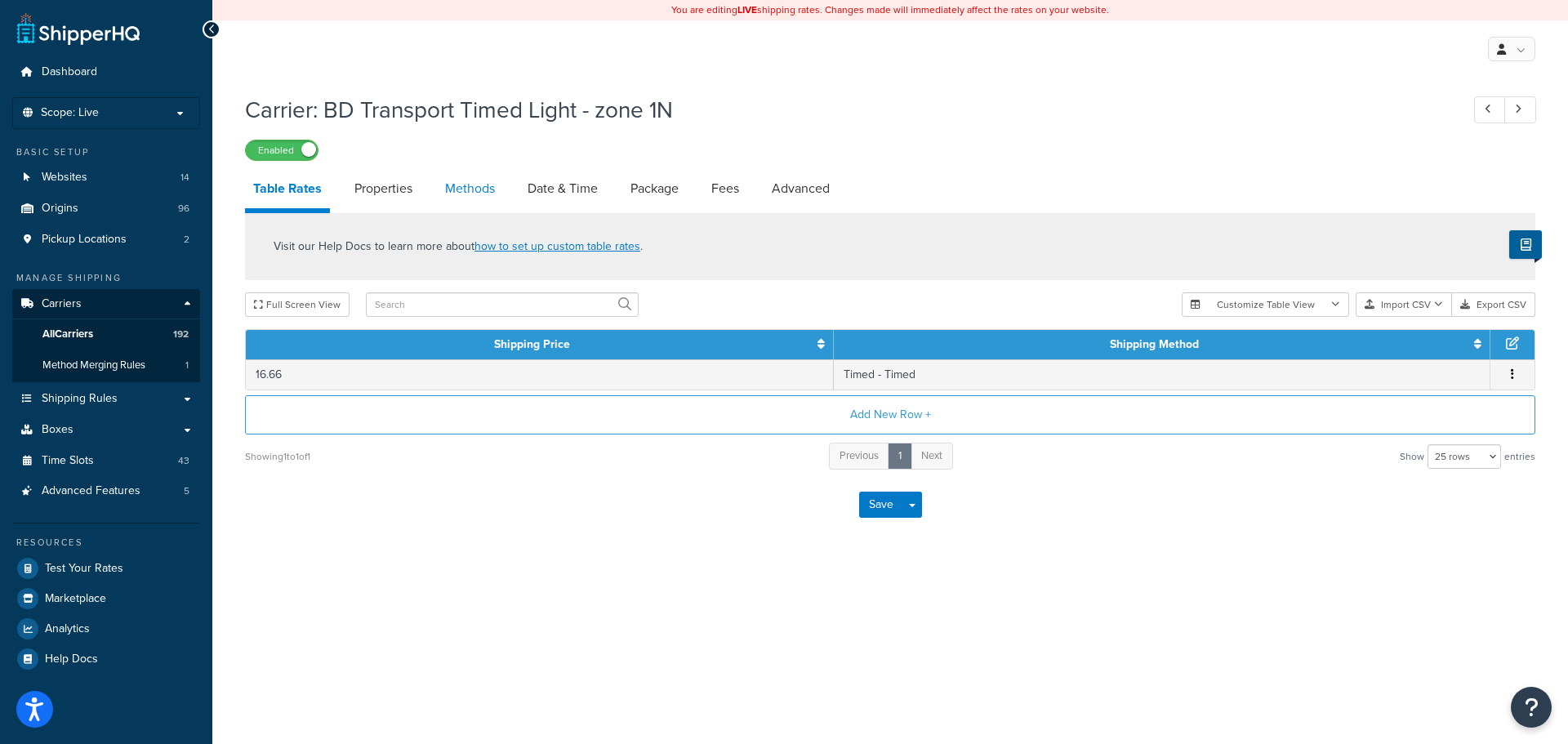
click at [478, 190] on link "Methods" at bounding box center [470, 189] width 66 height 40
select select "25"
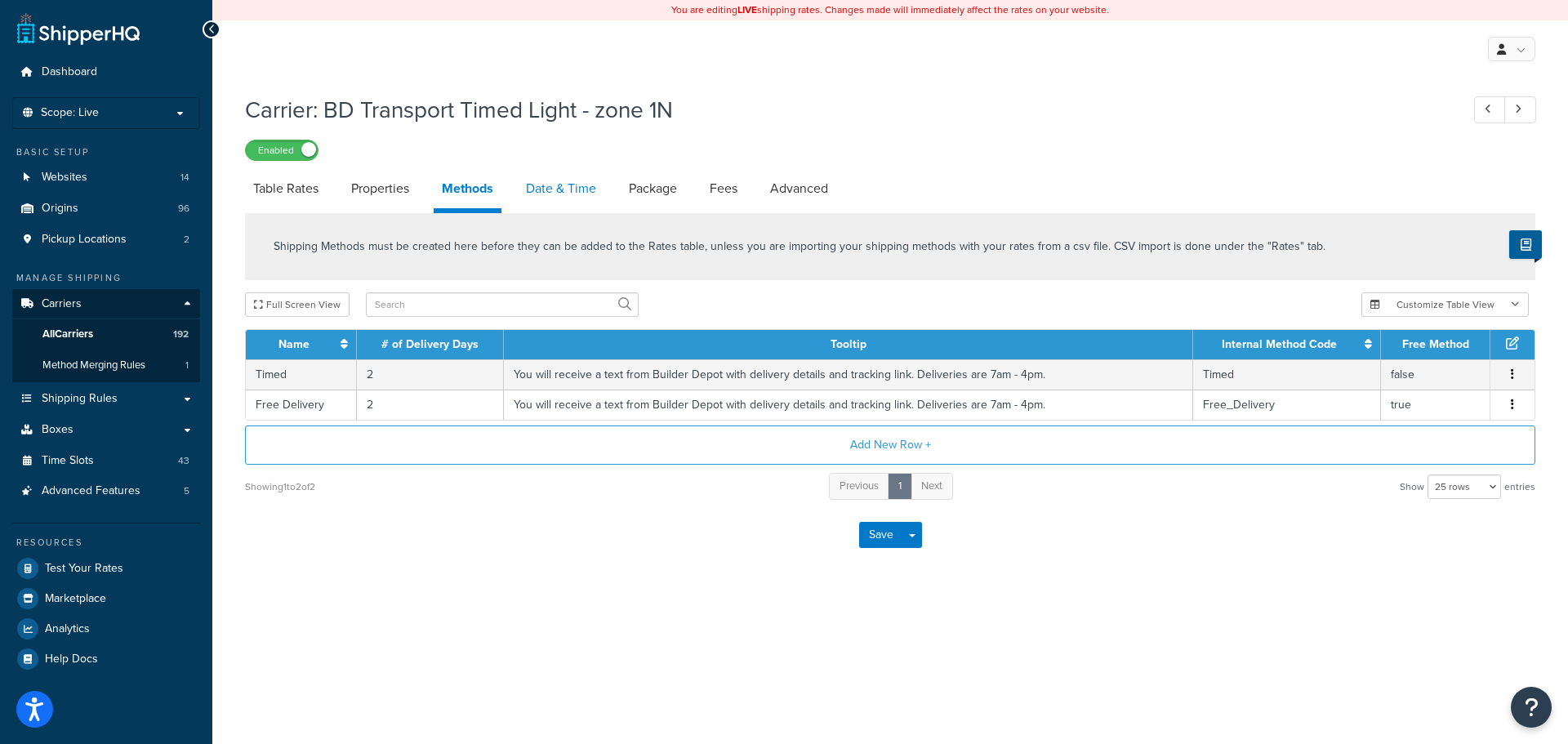
click at [578, 183] on link "Date & Time" at bounding box center [561, 189] width 86 height 40
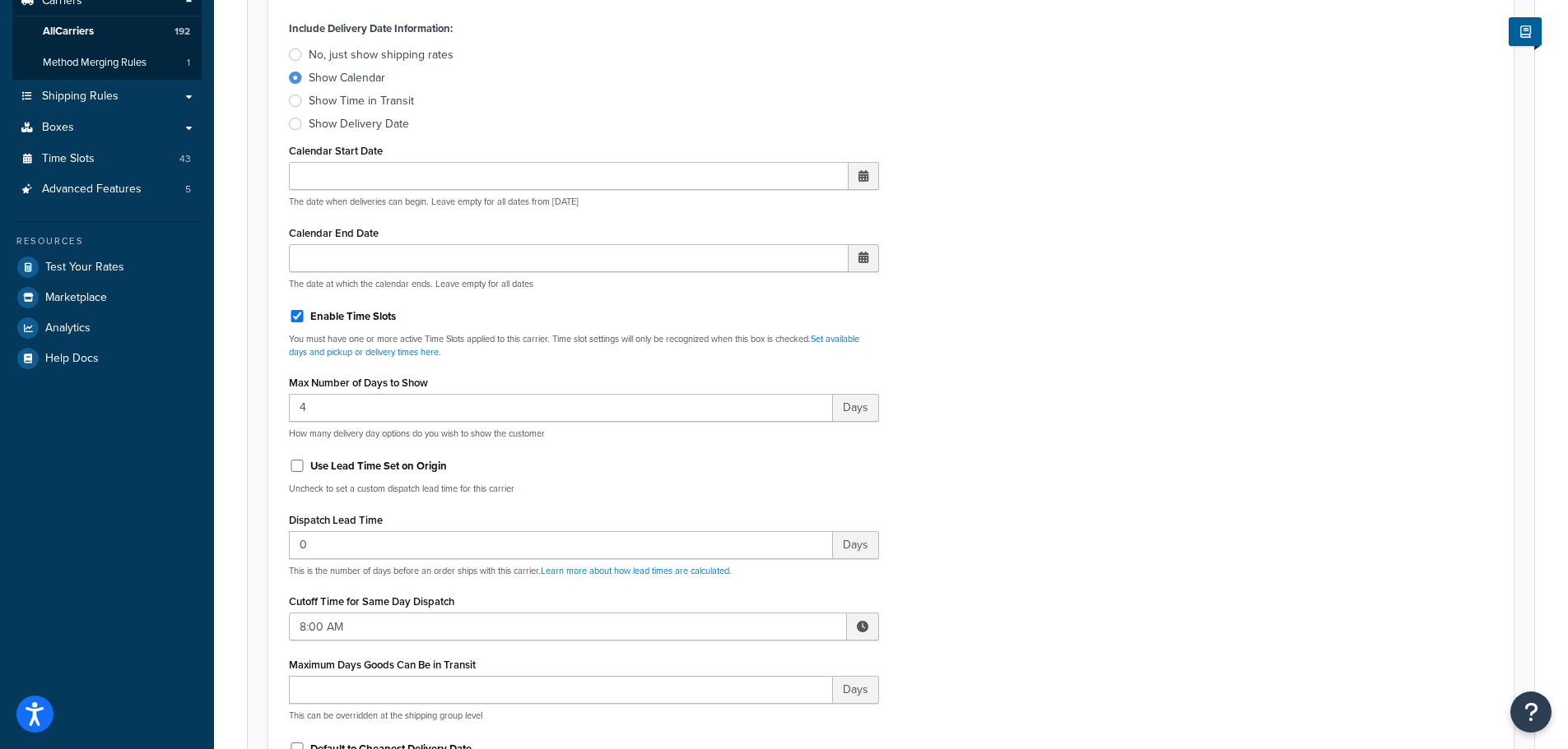
scroll to position [493, 0]
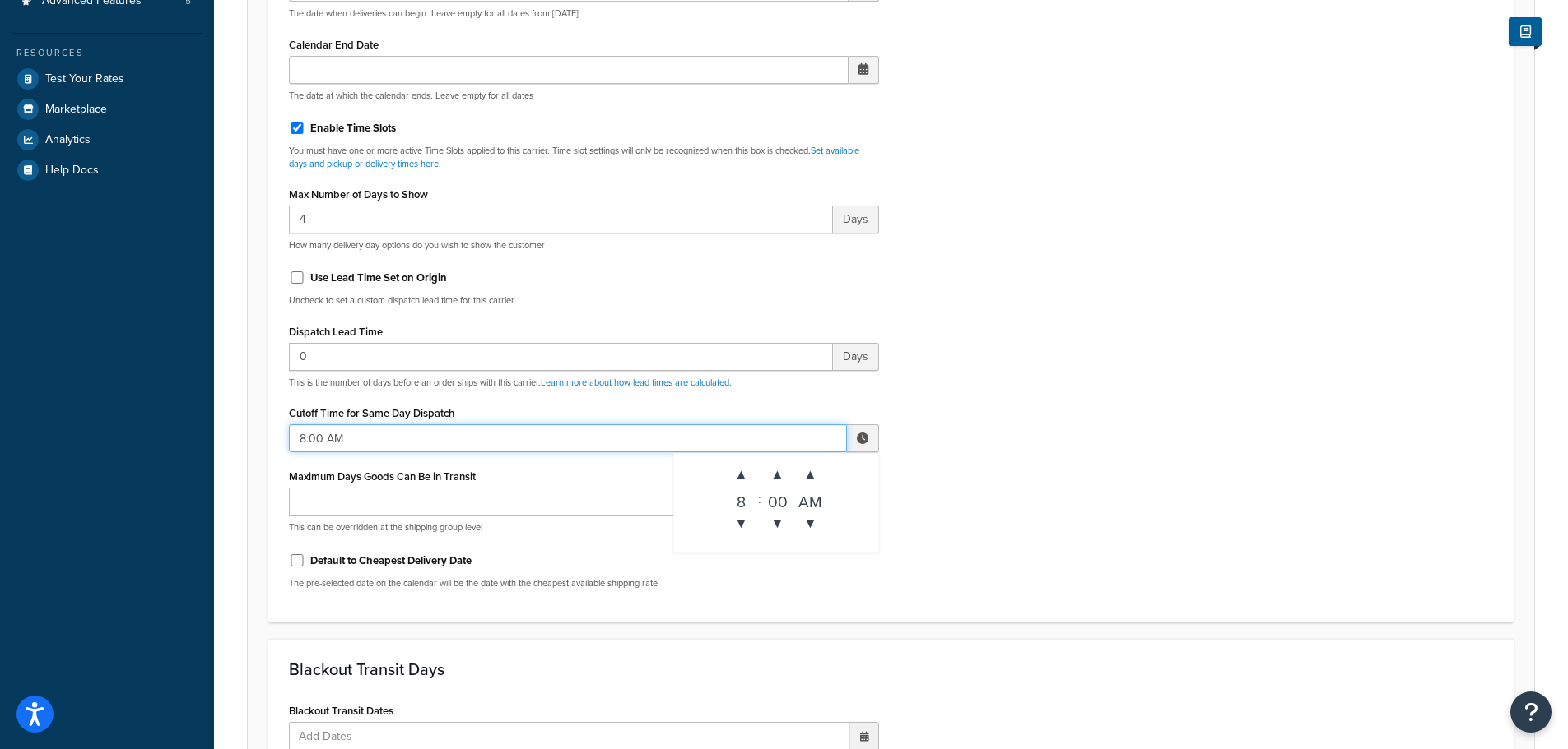
click at [343, 434] on input "8:00 AM" at bounding box center [568, 438] width 558 height 28
click at [730, 465] on span "▲" at bounding box center [741, 474] width 33 height 33
click at [730, 465] on span "▲" at bounding box center [741, 474] width 33 height 33
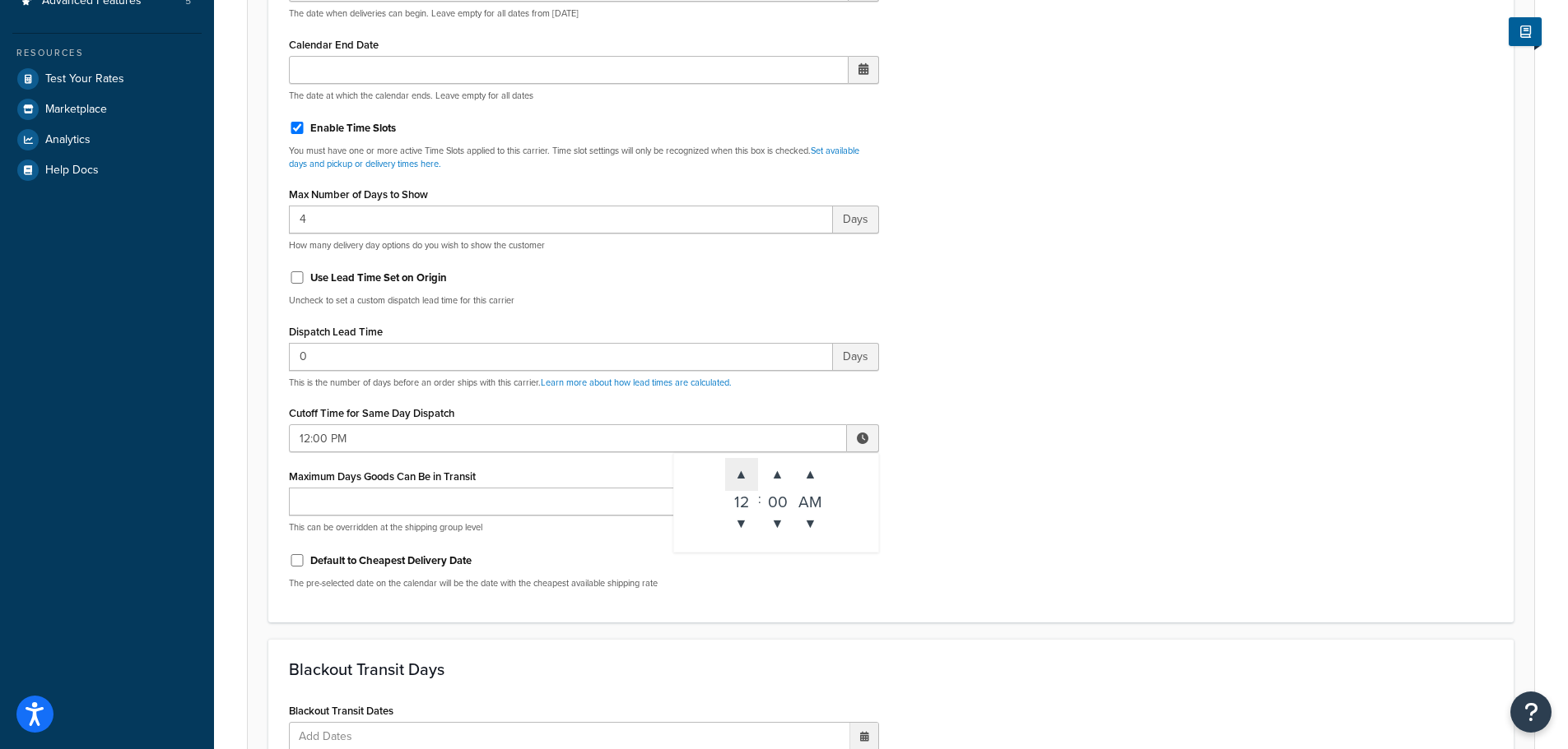
click at [730, 465] on span "▲" at bounding box center [741, 474] width 33 height 33
type input "3:00 PM"
click at [1072, 474] on div "Include Delivery Date Information: No, just show shipping rates Show Calendar S…" at bounding box center [891, 214] width 1229 height 774
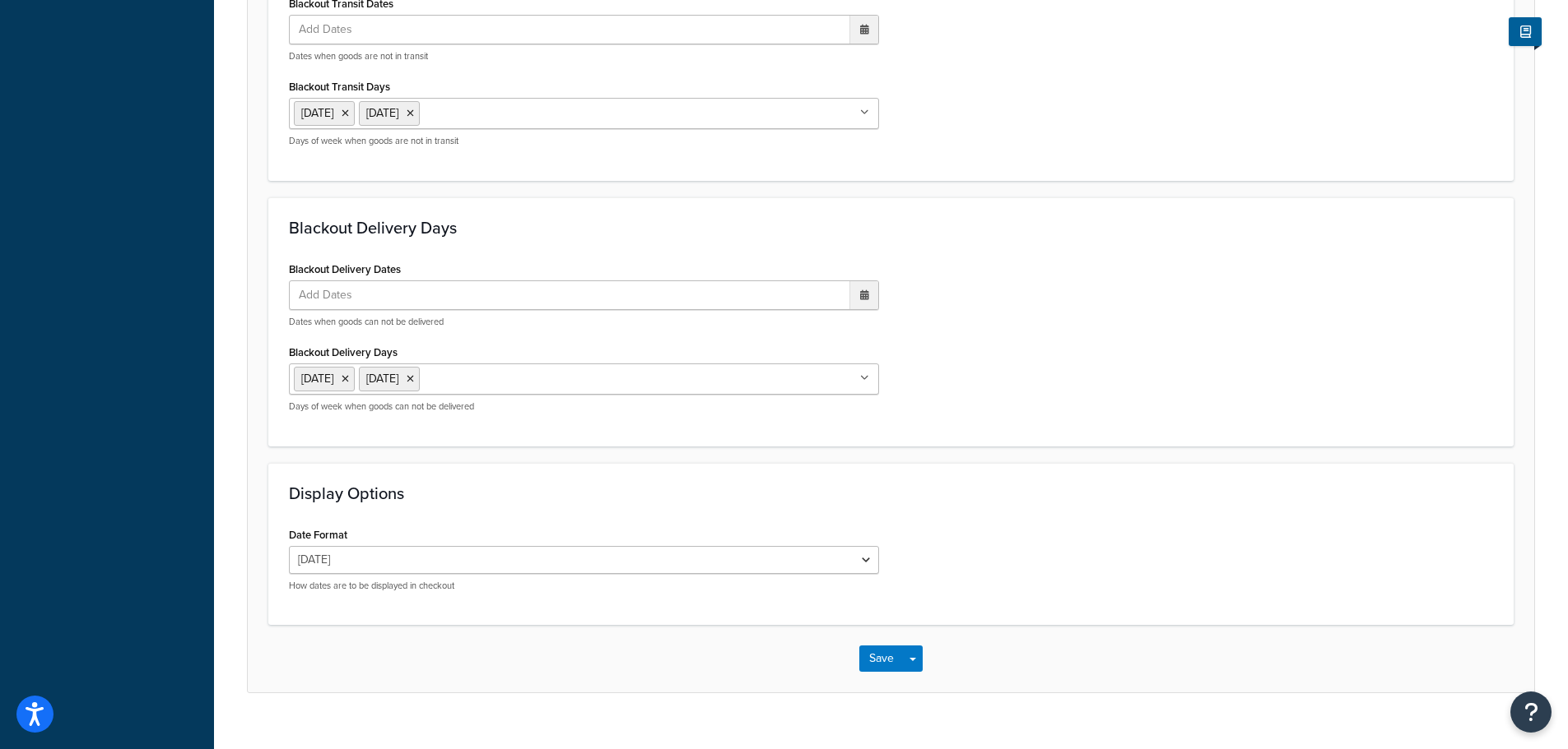
scroll to position [1227, 0]
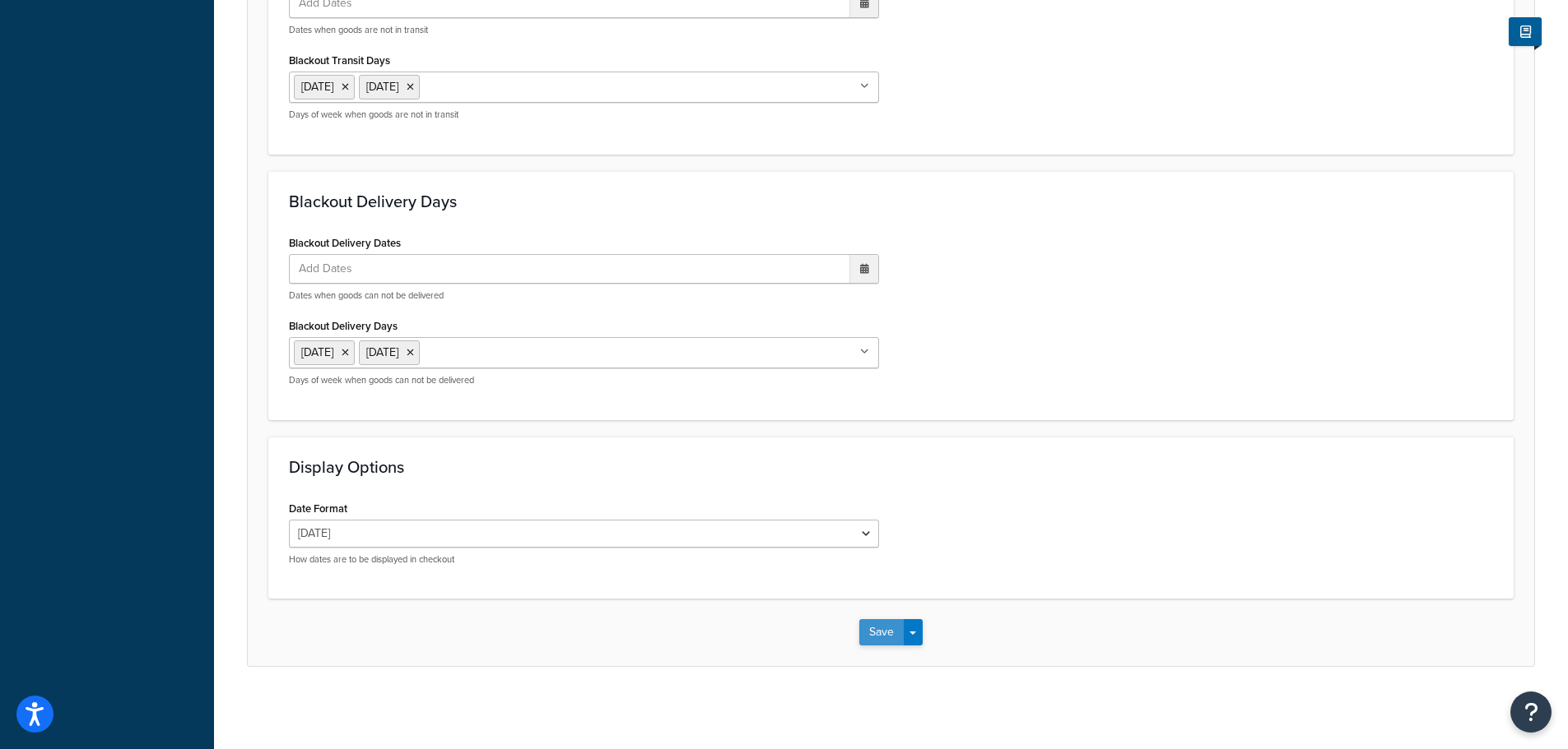
click at [879, 619] on button "Save" at bounding box center [881, 633] width 45 height 27
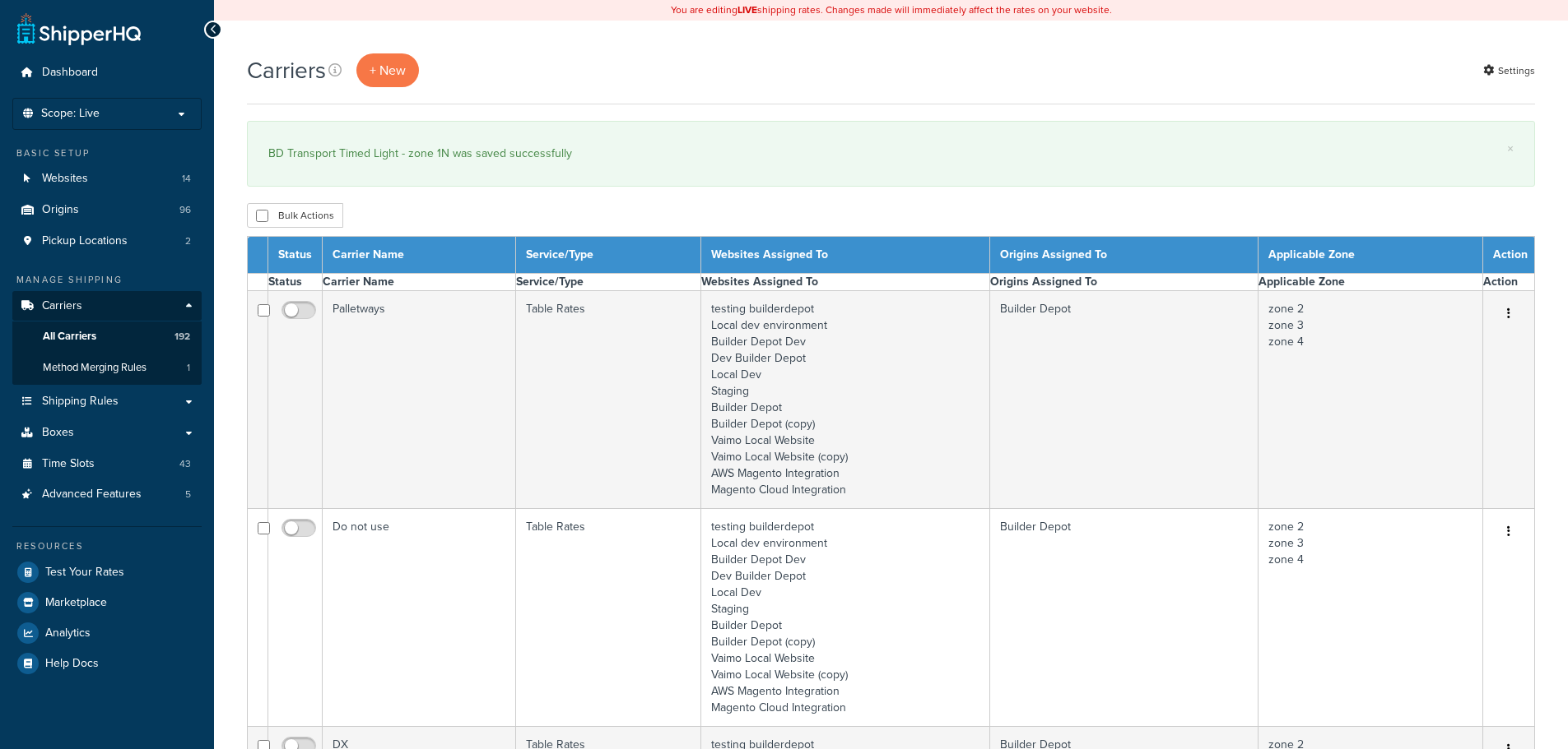
select select "15"
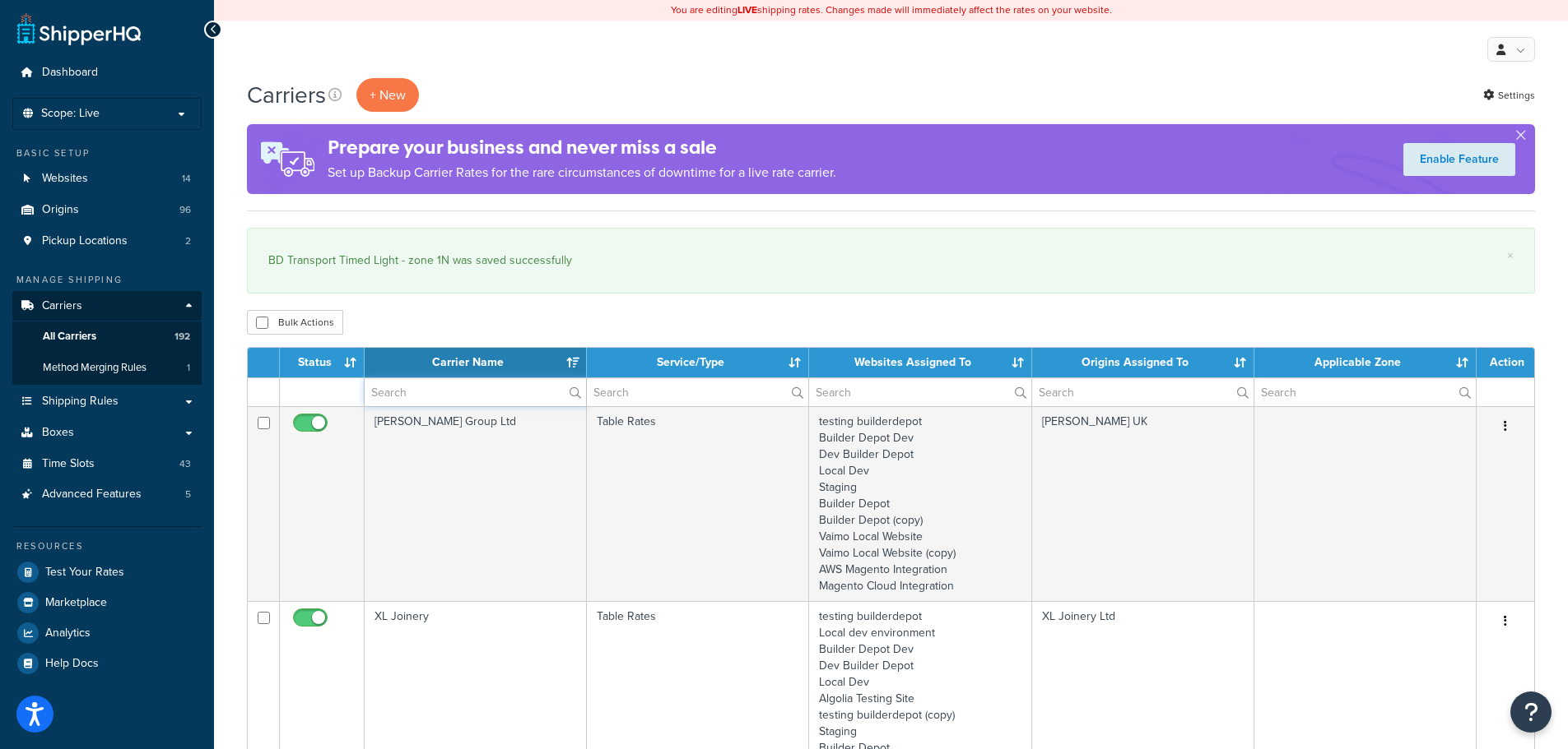
click at [412, 391] on input "text" at bounding box center [476, 393] width 222 height 28
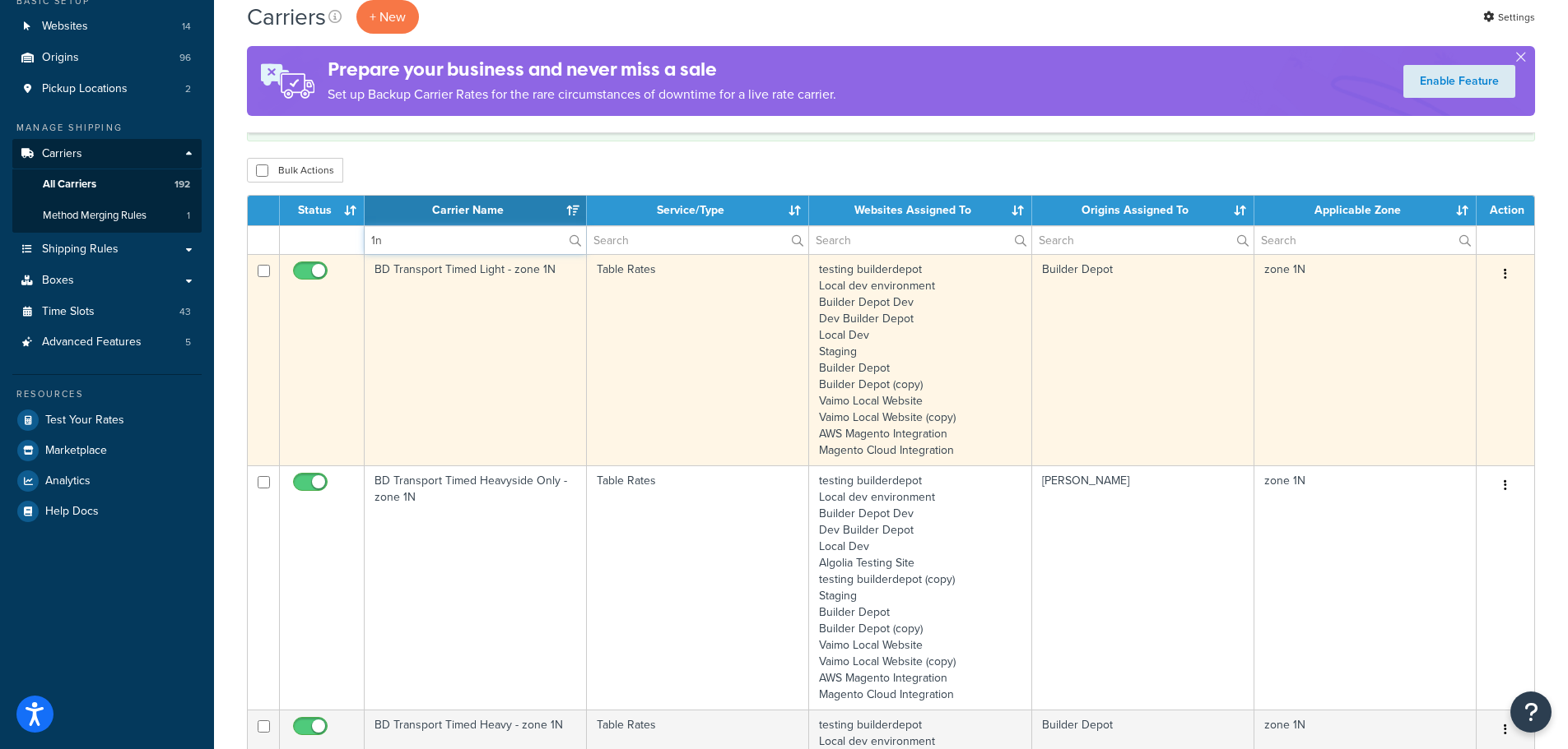
scroll to position [411, 0]
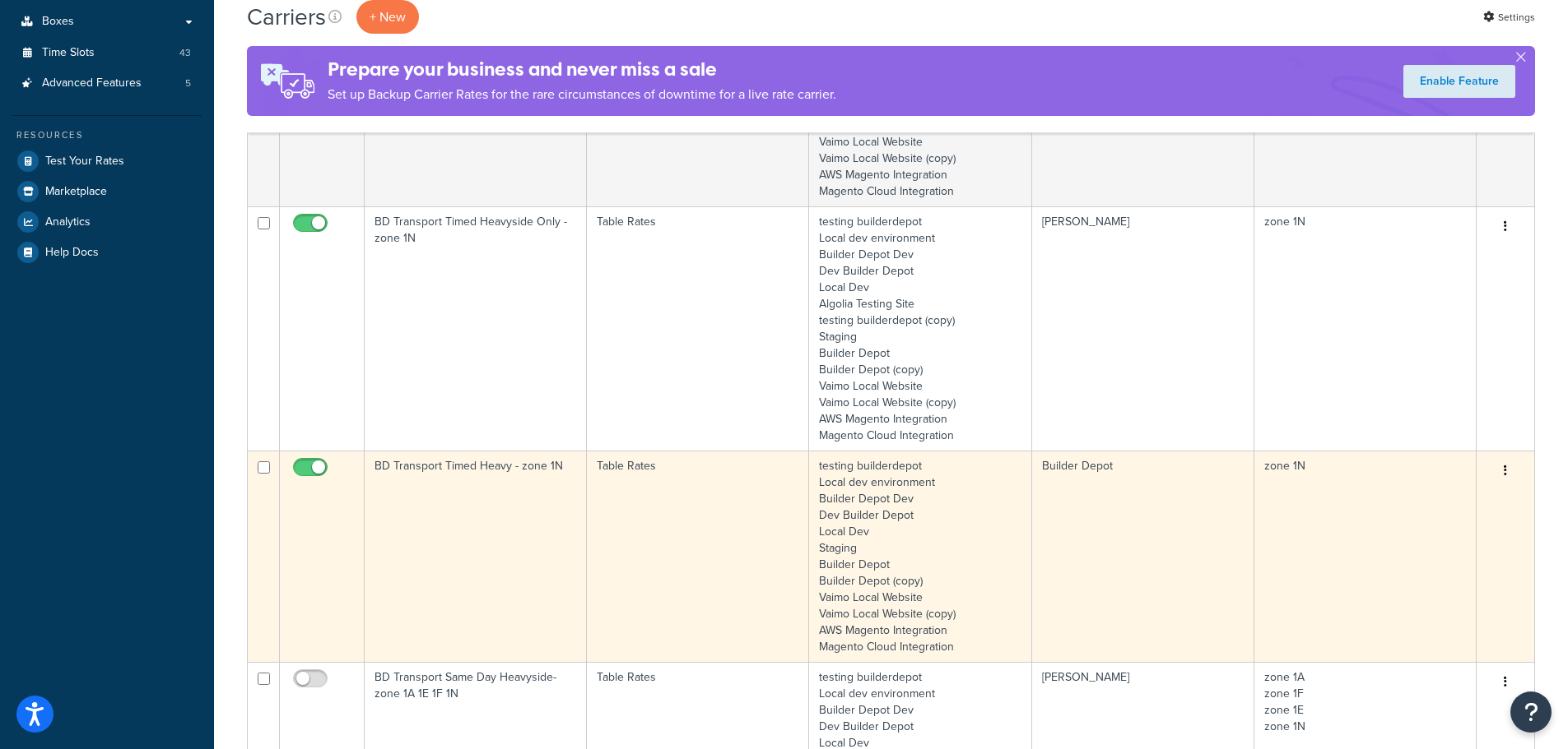
type input "1n"
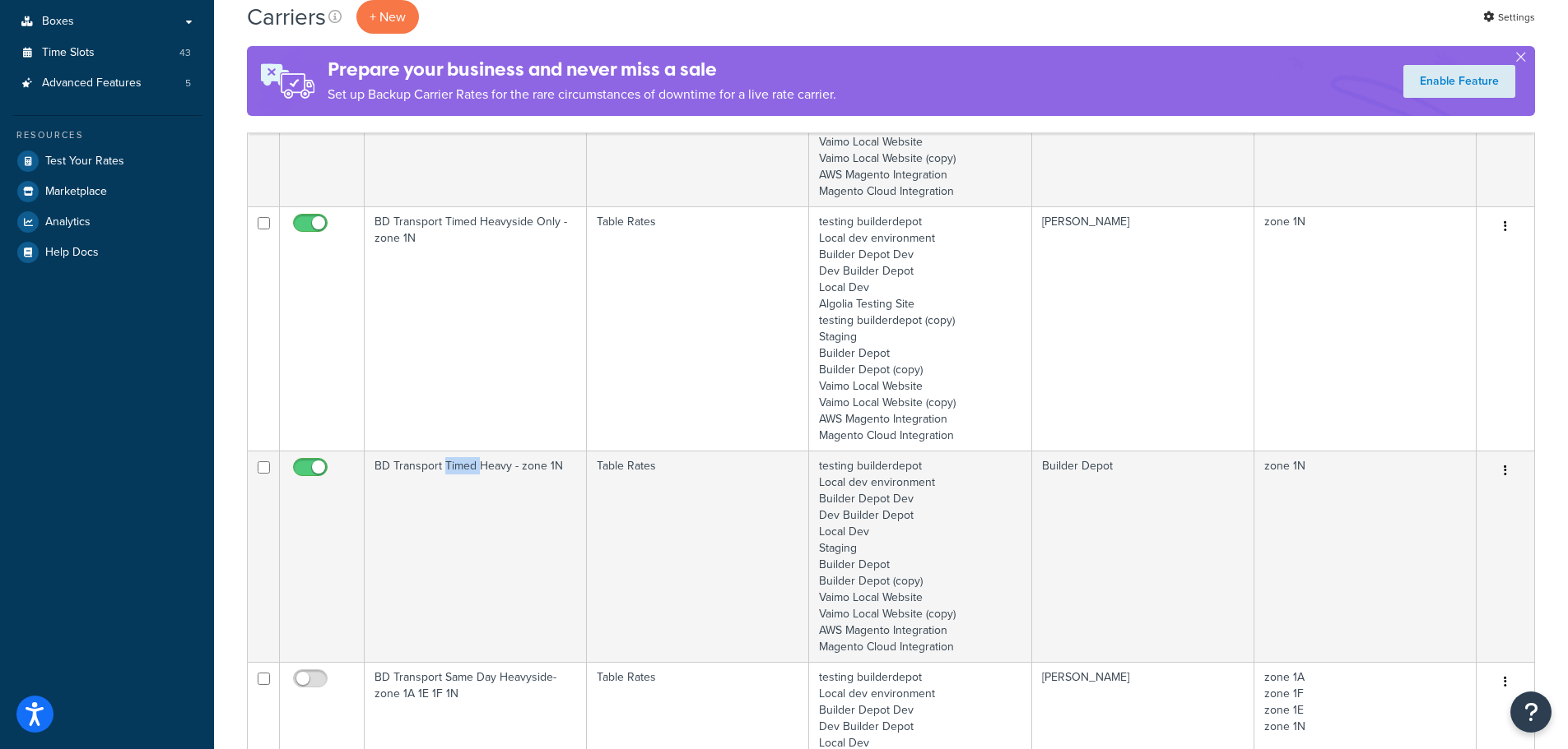
click at [447, 521] on td "BD Transport Timed Heavy - zone 1N" at bounding box center [476, 556] width 223 height 211
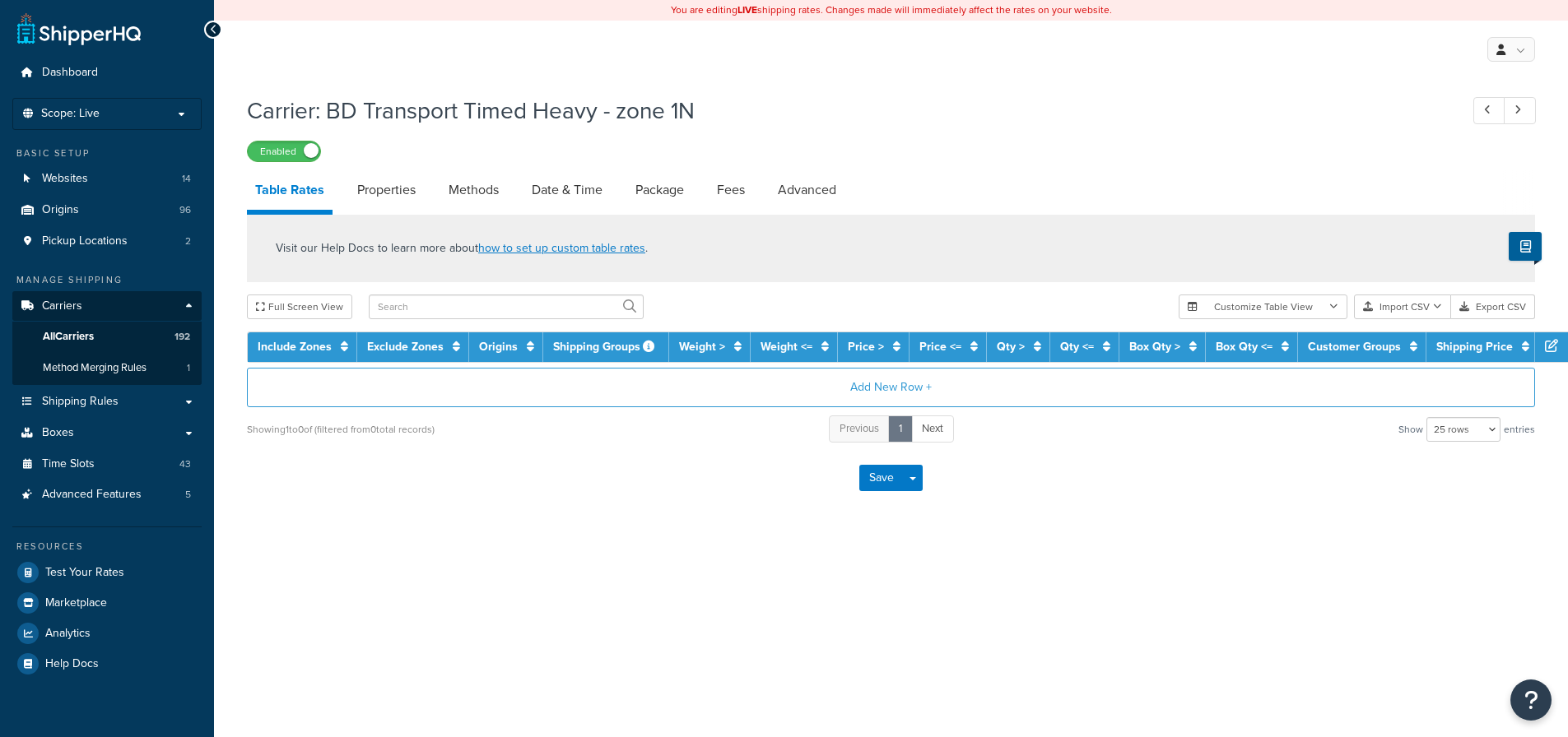
select select "25"
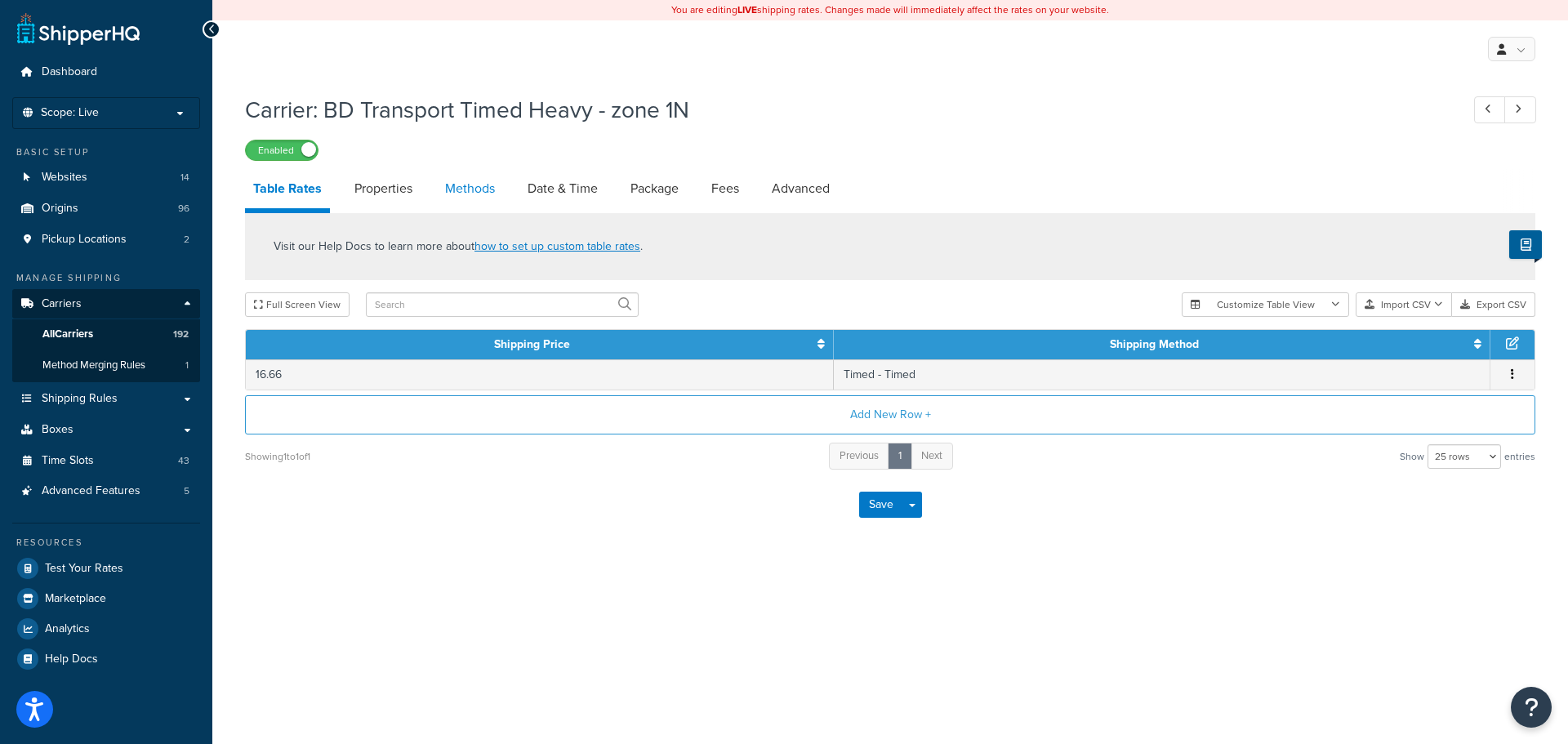
click at [472, 183] on link "Methods" at bounding box center [470, 189] width 66 height 40
select select "25"
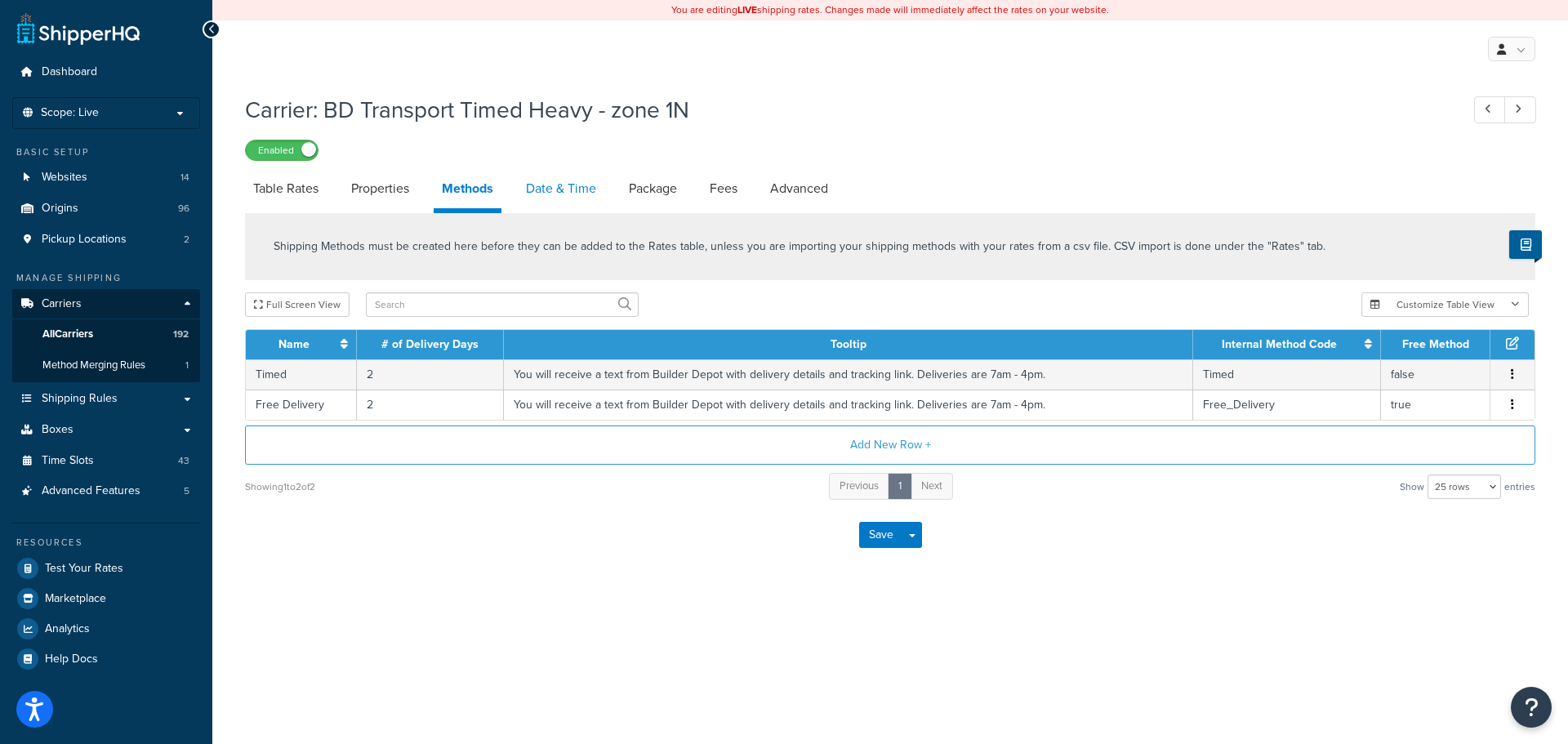
click at [543, 184] on link "Date & Time" at bounding box center [561, 189] width 86 height 40
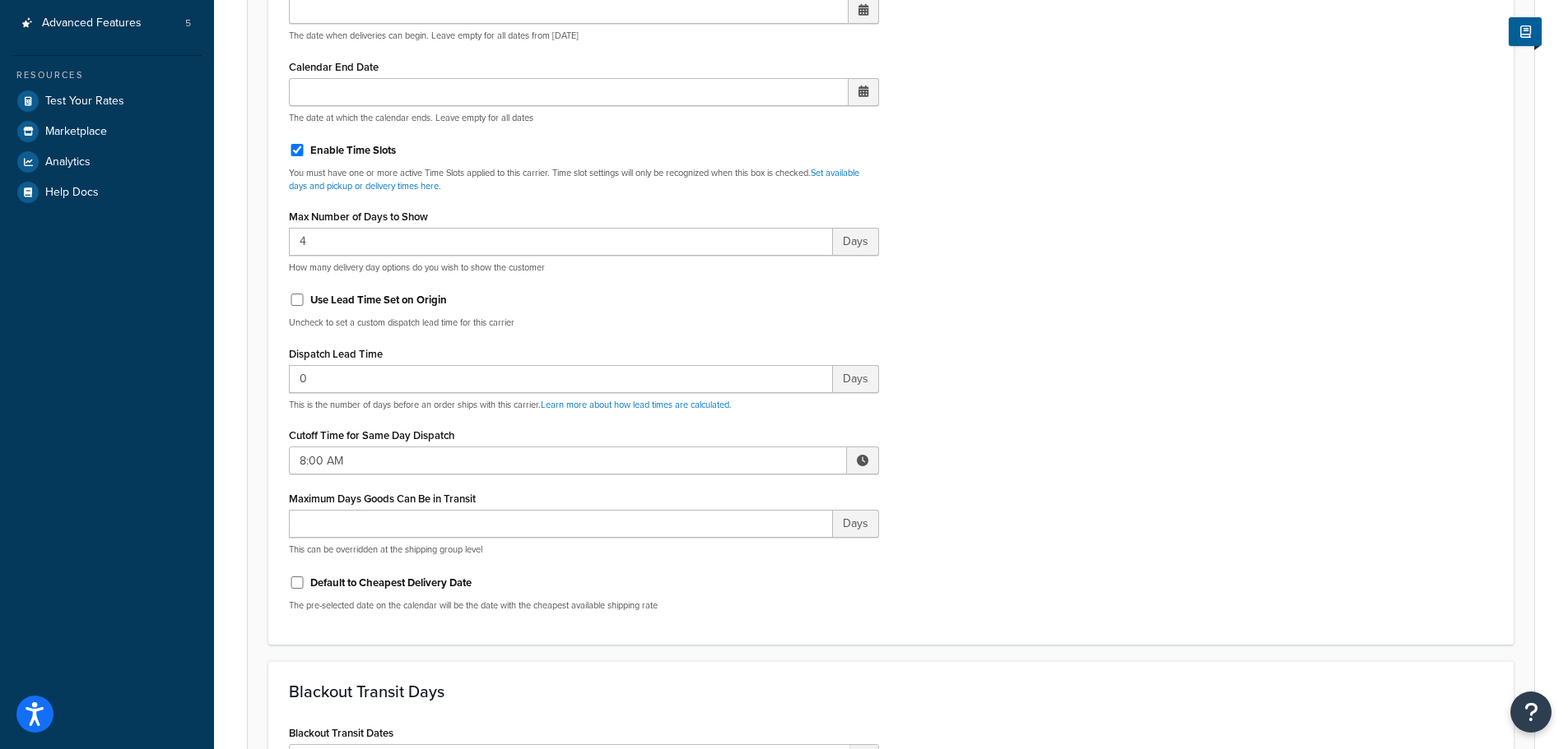
scroll to position [493, 0]
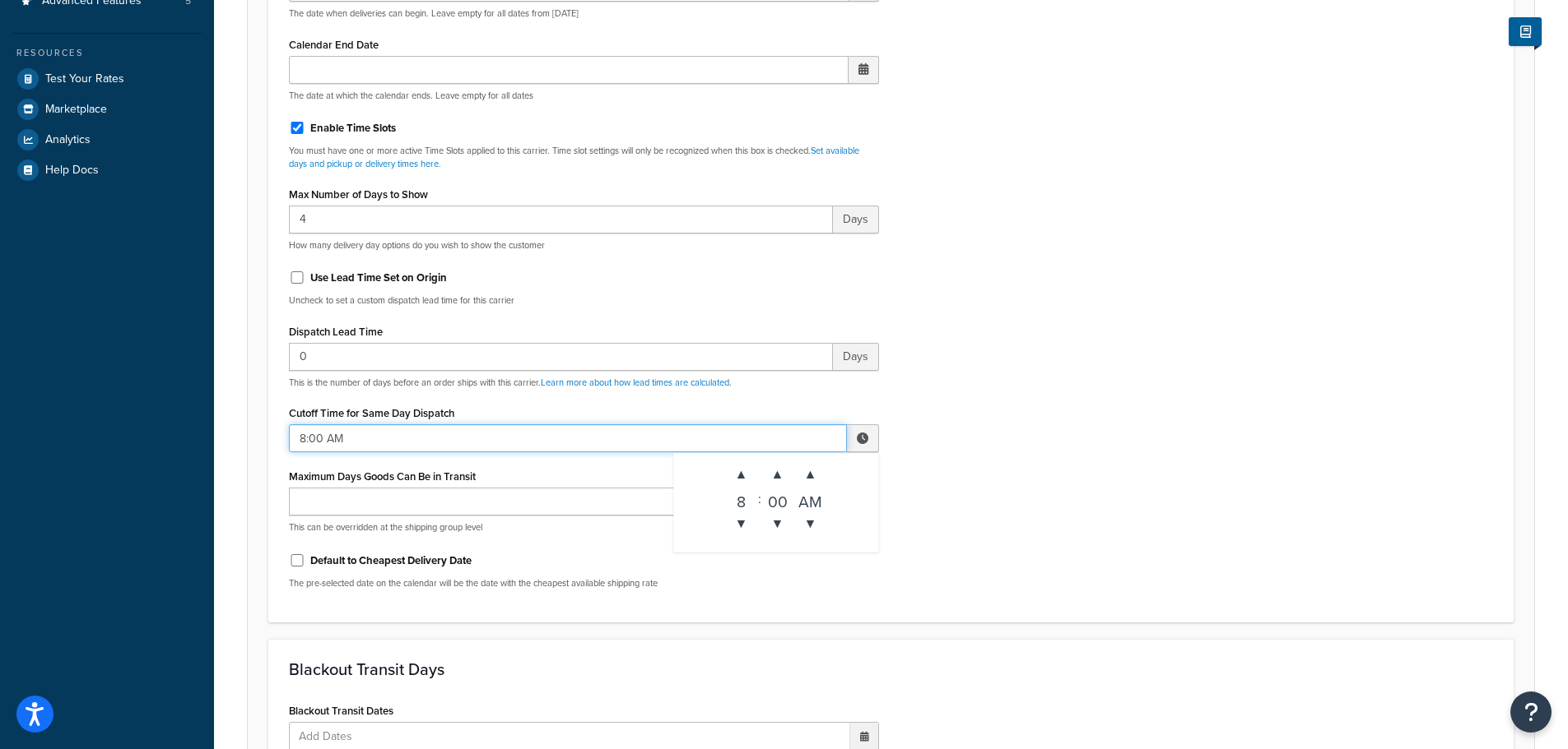
click at [315, 433] on input "8:00 AM" at bounding box center [568, 438] width 558 height 28
click at [730, 474] on span "▲" at bounding box center [741, 474] width 33 height 33
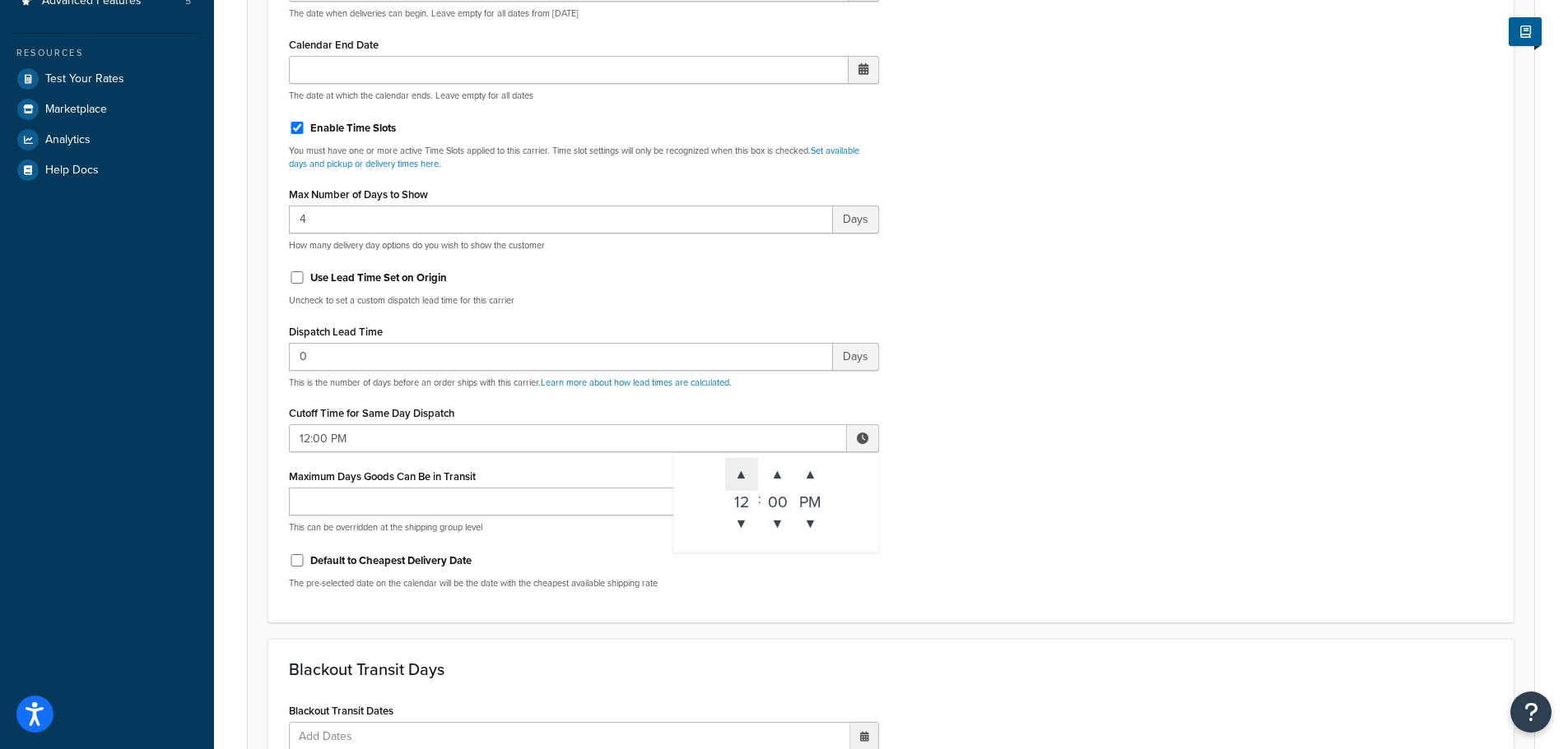
click at [730, 474] on span "▲" at bounding box center [741, 474] width 33 height 33
type input "3:00 PM"
click at [997, 504] on div "Include Delivery Date Information: No, just show shipping rates Show Calendar S…" at bounding box center [891, 214] width 1229 height 774
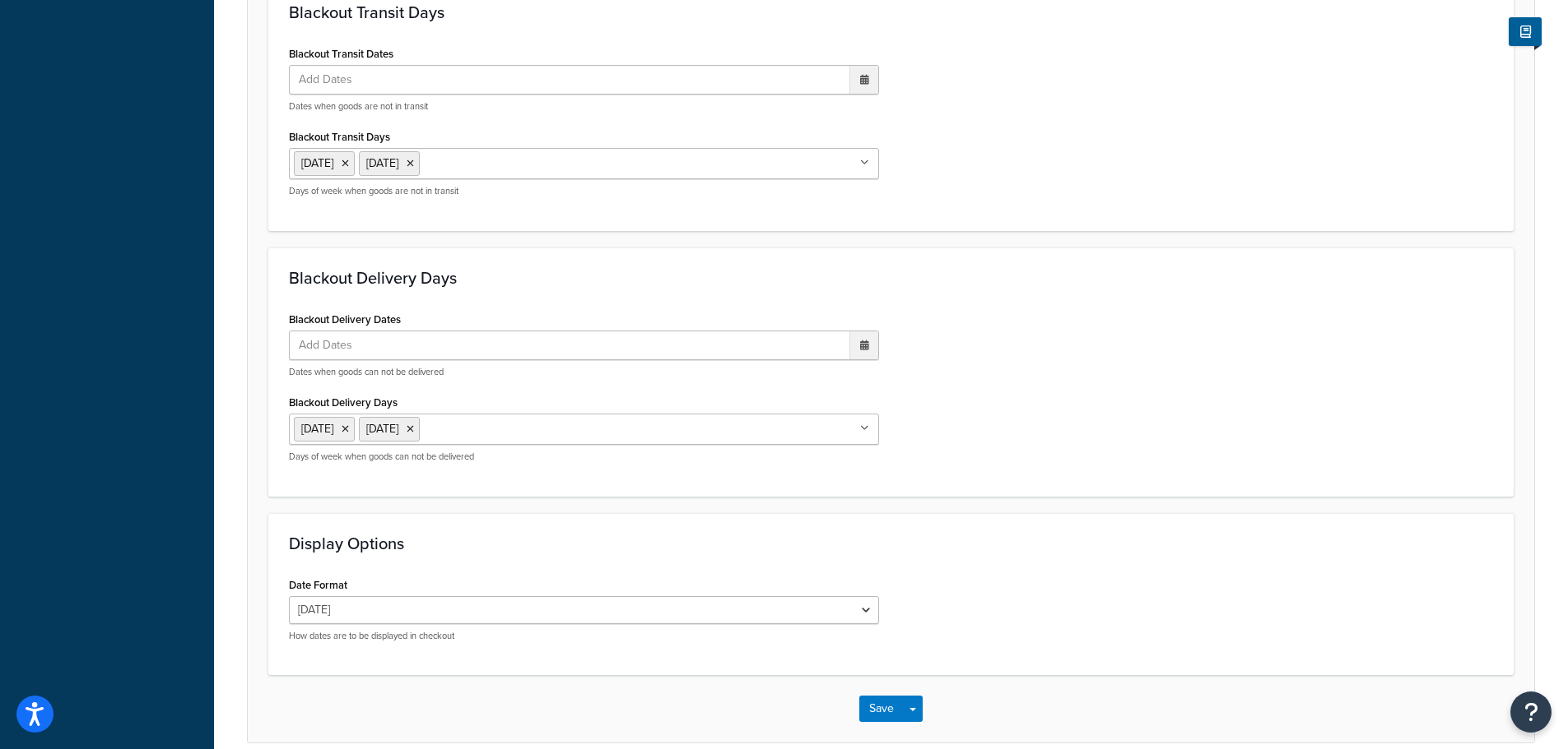
scroll to position [1227, 0]
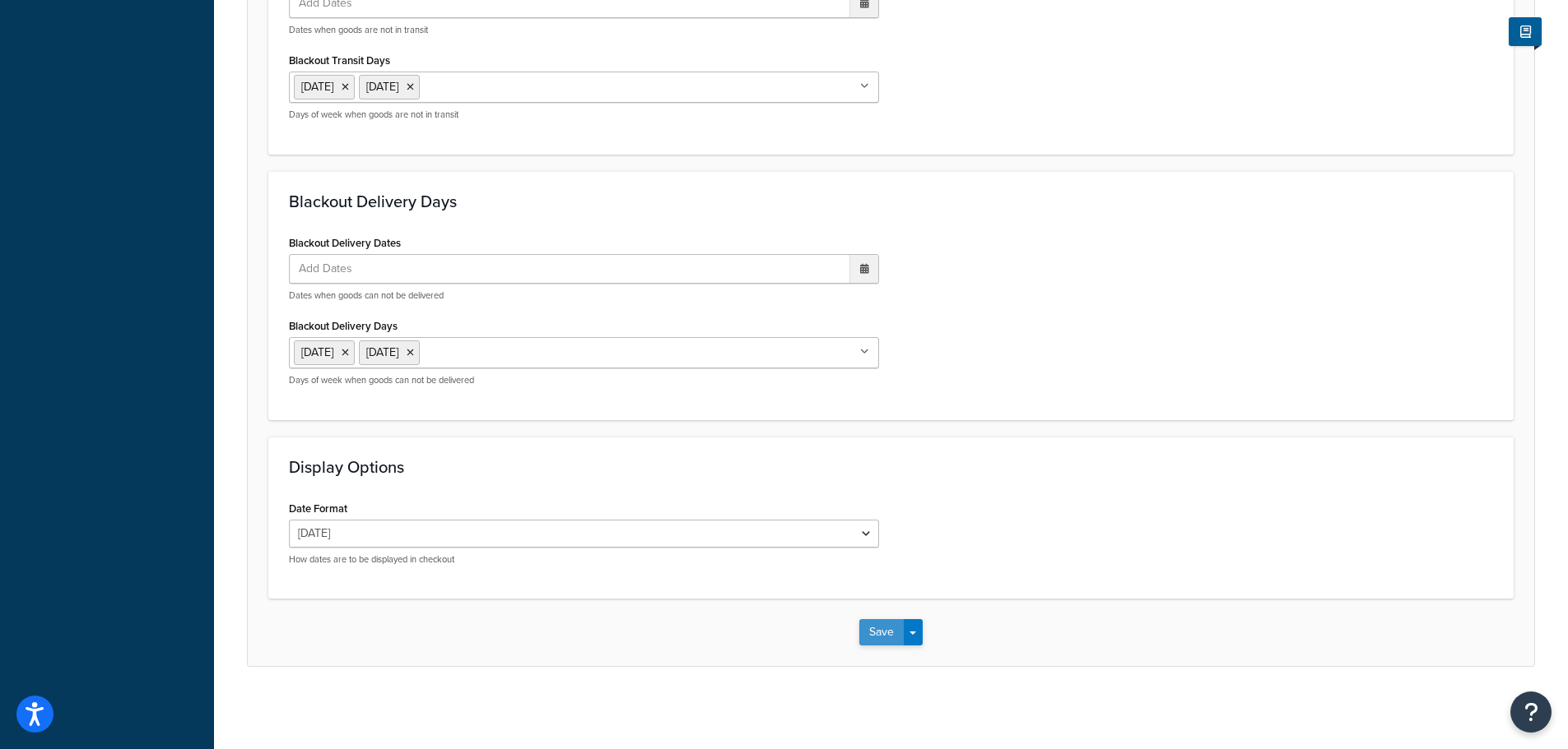
click at [880, 636] on button "Save" at bounding box center [881, 633] width 45 height 27
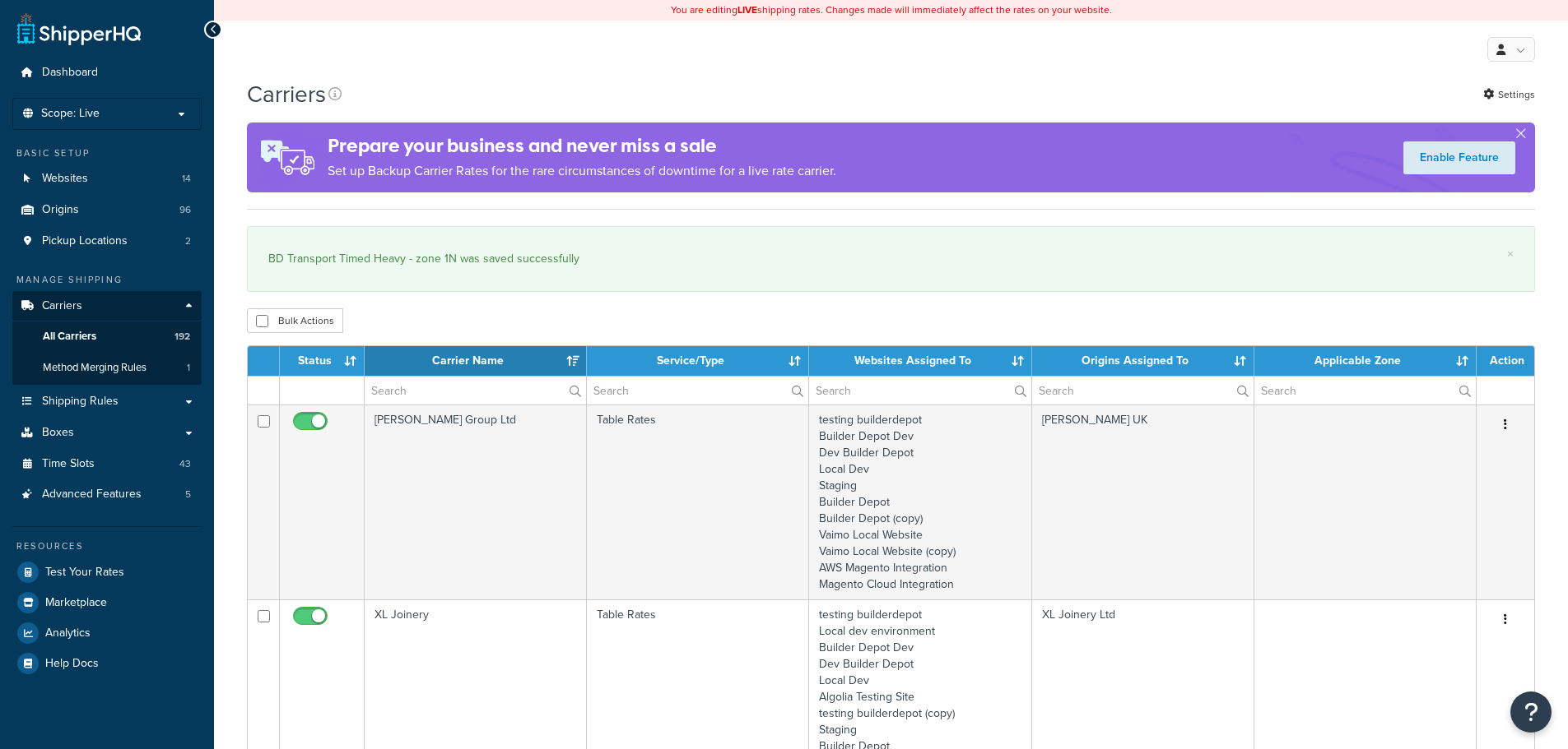
select select "15"
